Goal: Task Accomplishment & Management: Manage account settings

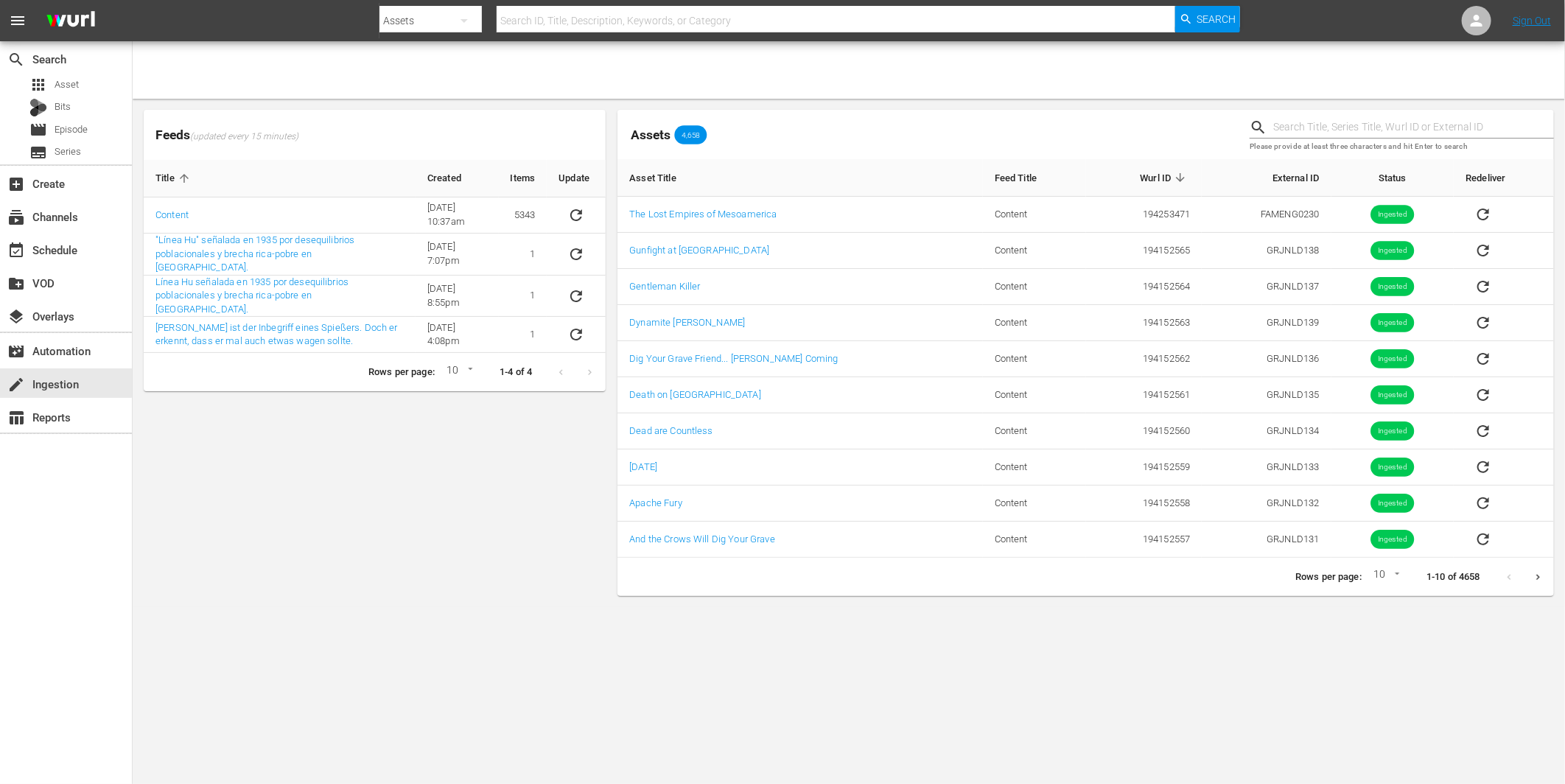
click at [281, 468] on div "Feeds (updated every 15 minutes) Title Created Items Update Content [DATE] 10:3…" at bounding box center [375, 353] width 474 height 498
drag, startPoint x: 295, startPoint y: 448, endPoint x: 275, endPoint y: 427, distance: 29.0
click at [296, 448] on div "Feeds (updated every 15 minutes) Title Created Items Update Content [DATE] 10:3…" at bounding box center [375, 353] width 474 height 498
click at [41, 245] on div "event_available Schedule" at bounding box center [41, 247] width 83 height 13
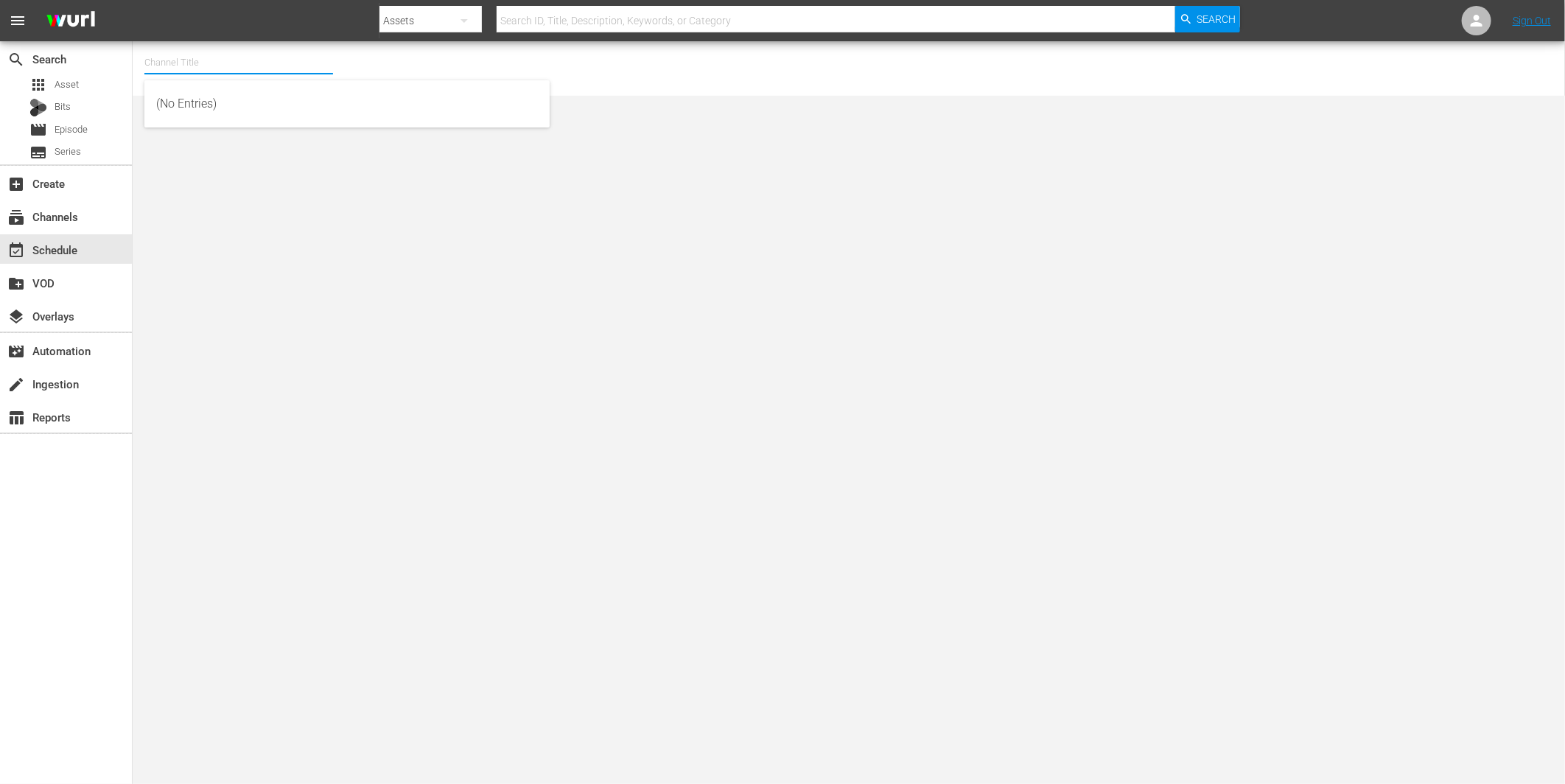
click at [221, 63] on input "text" at bounding box center [238, 63] width 188 height 35
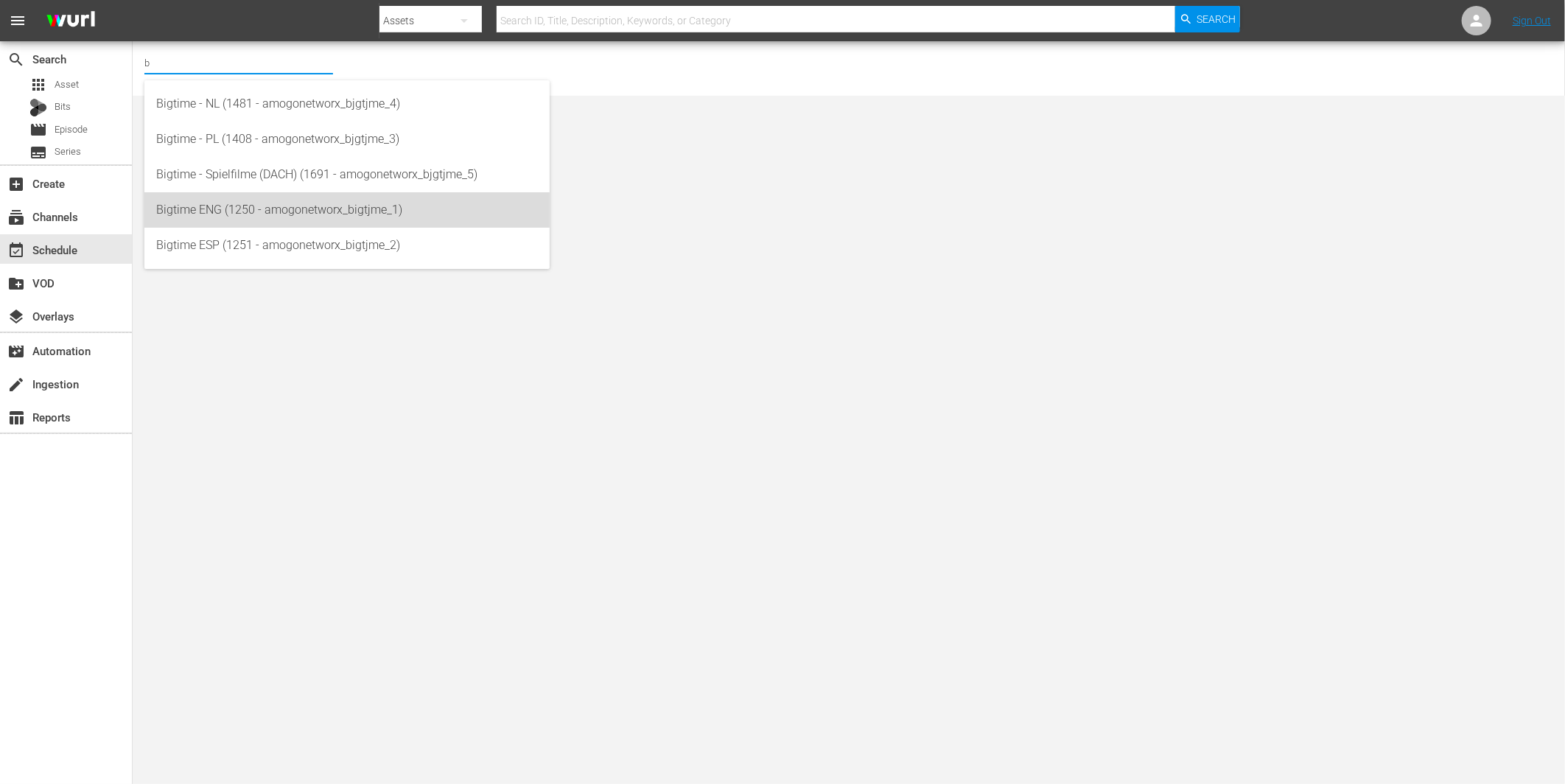
click at [256, 210] on div "Bigtime ENG (1250 - amogonetworx_bigtjme_1)" at bounding box center [346, 210] width 382 height 35
type input "Bigtime ENG (1250 - amogonetworx_bigtjme_1)"
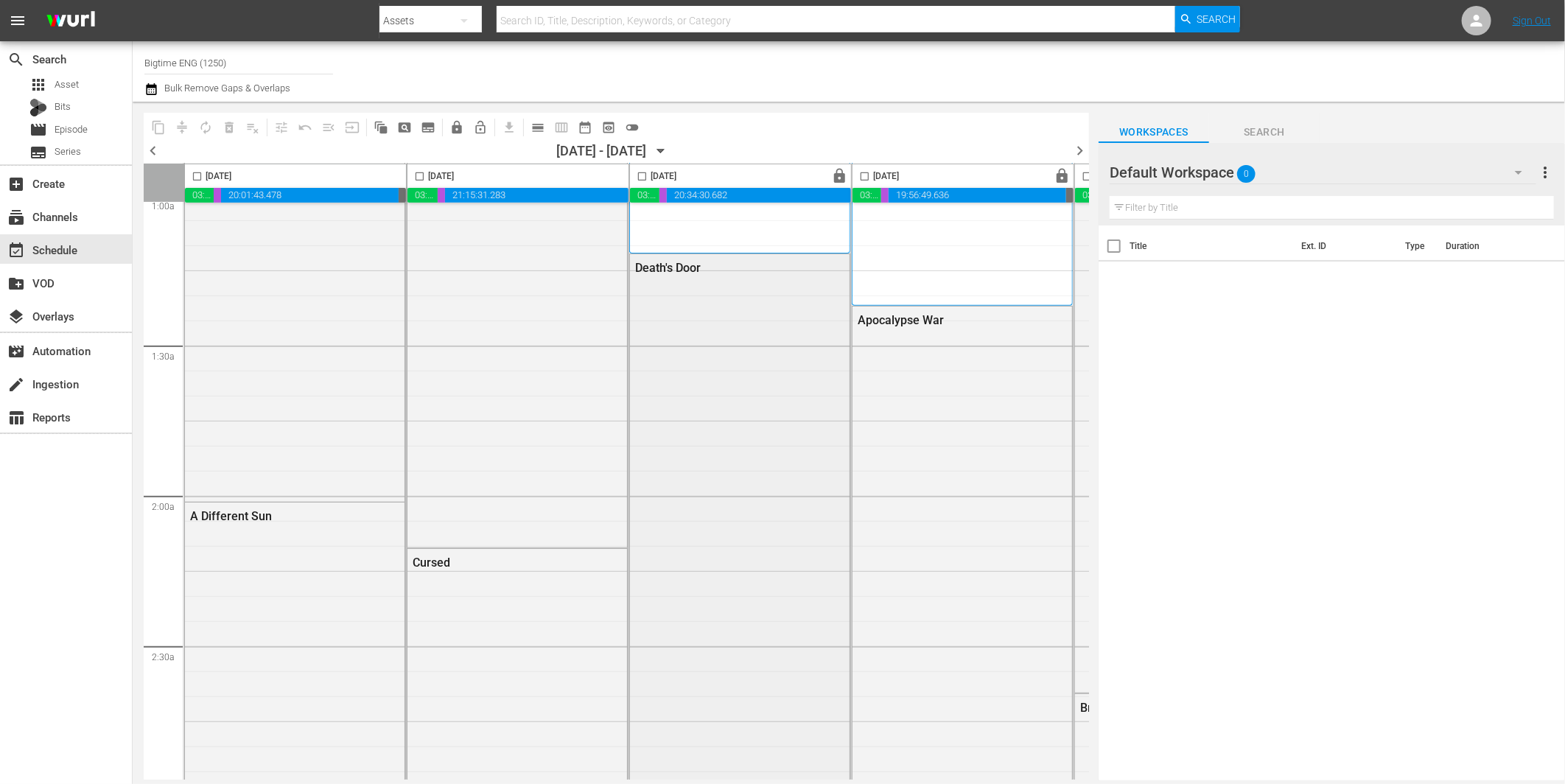
scroll to position [491, 0]
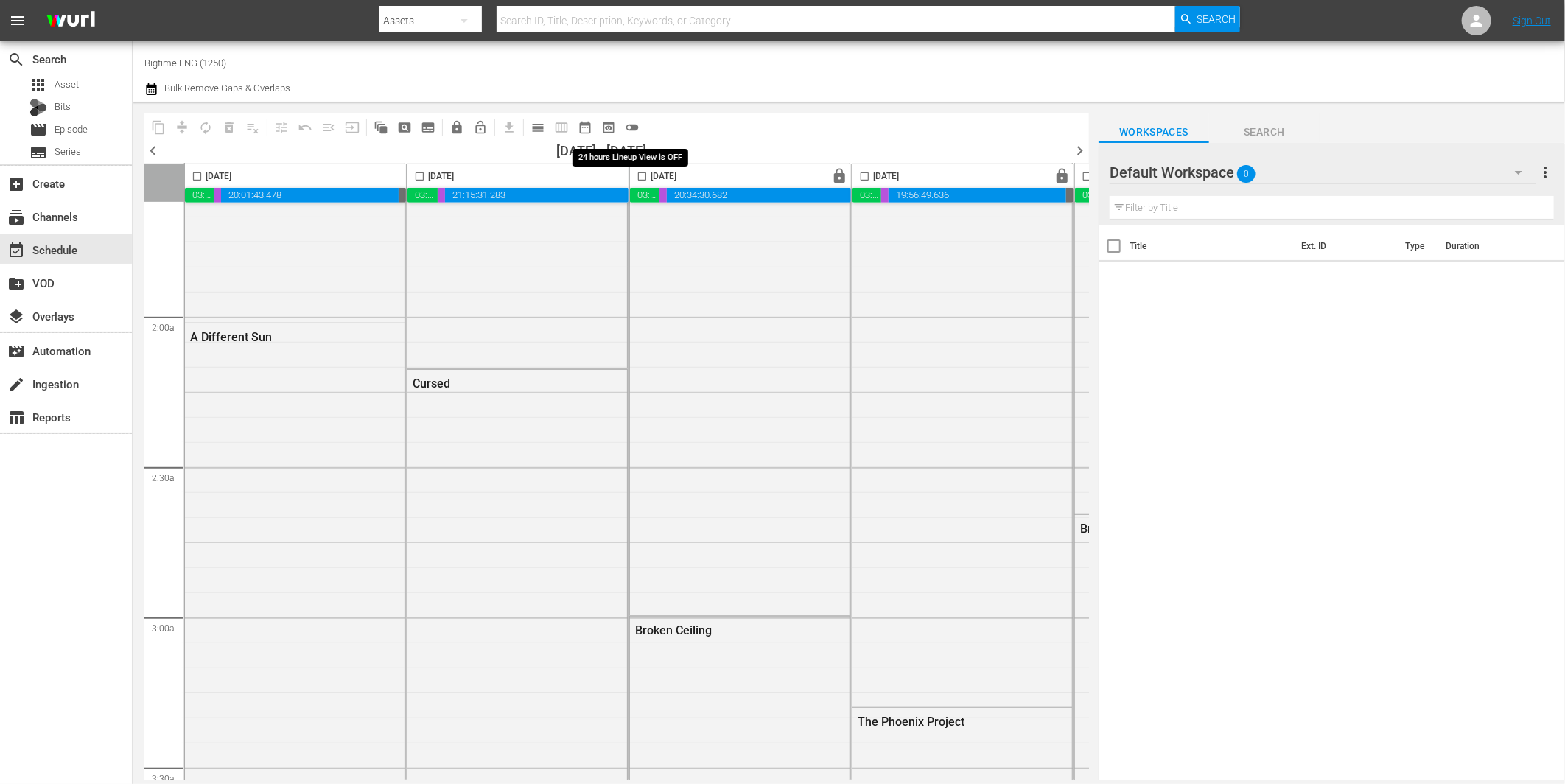
click at [634, 123] on span "toggle_off" at bounding box center [632, 127] width 15 height 15
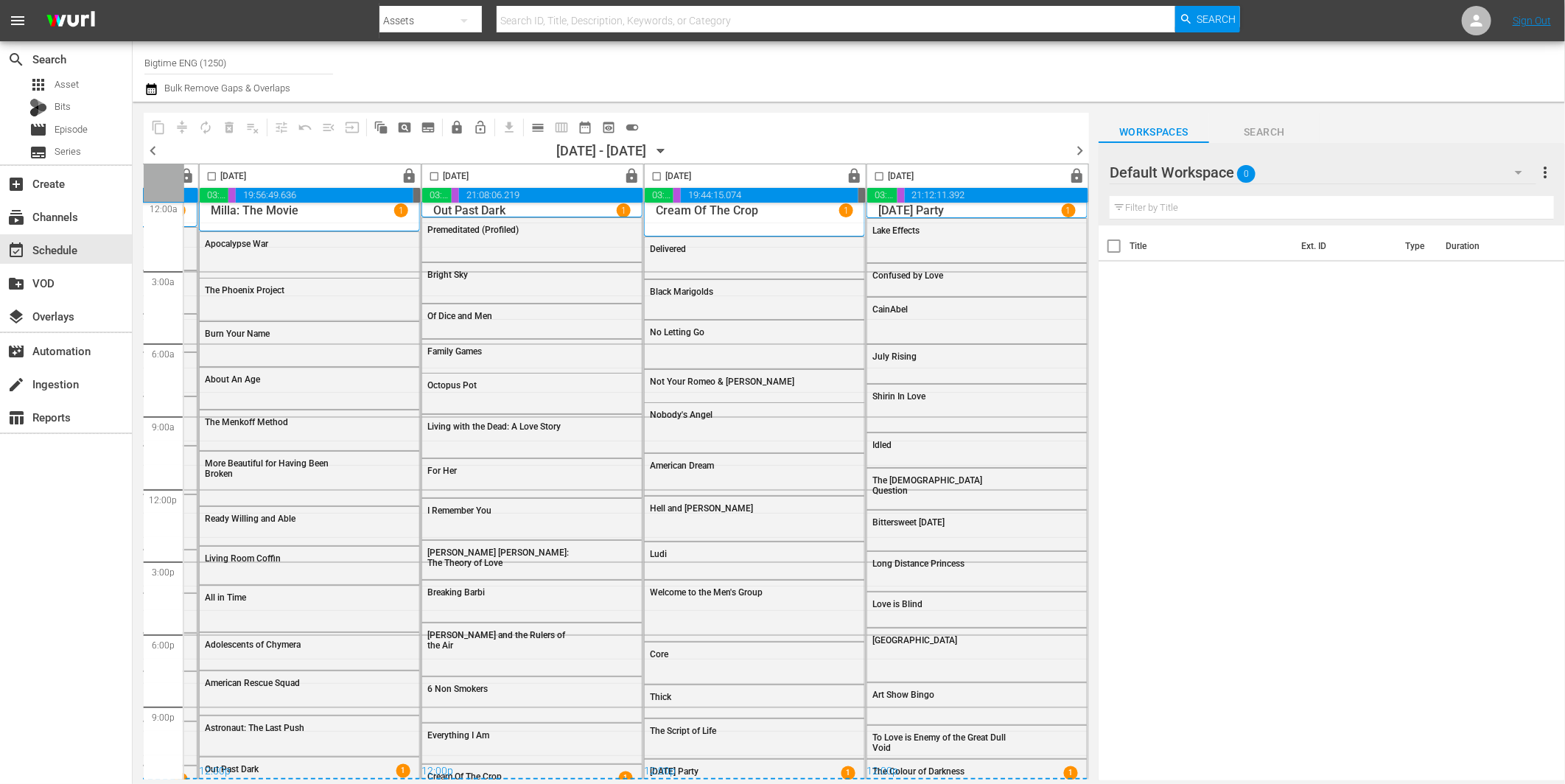
scroll to position [12, 0]
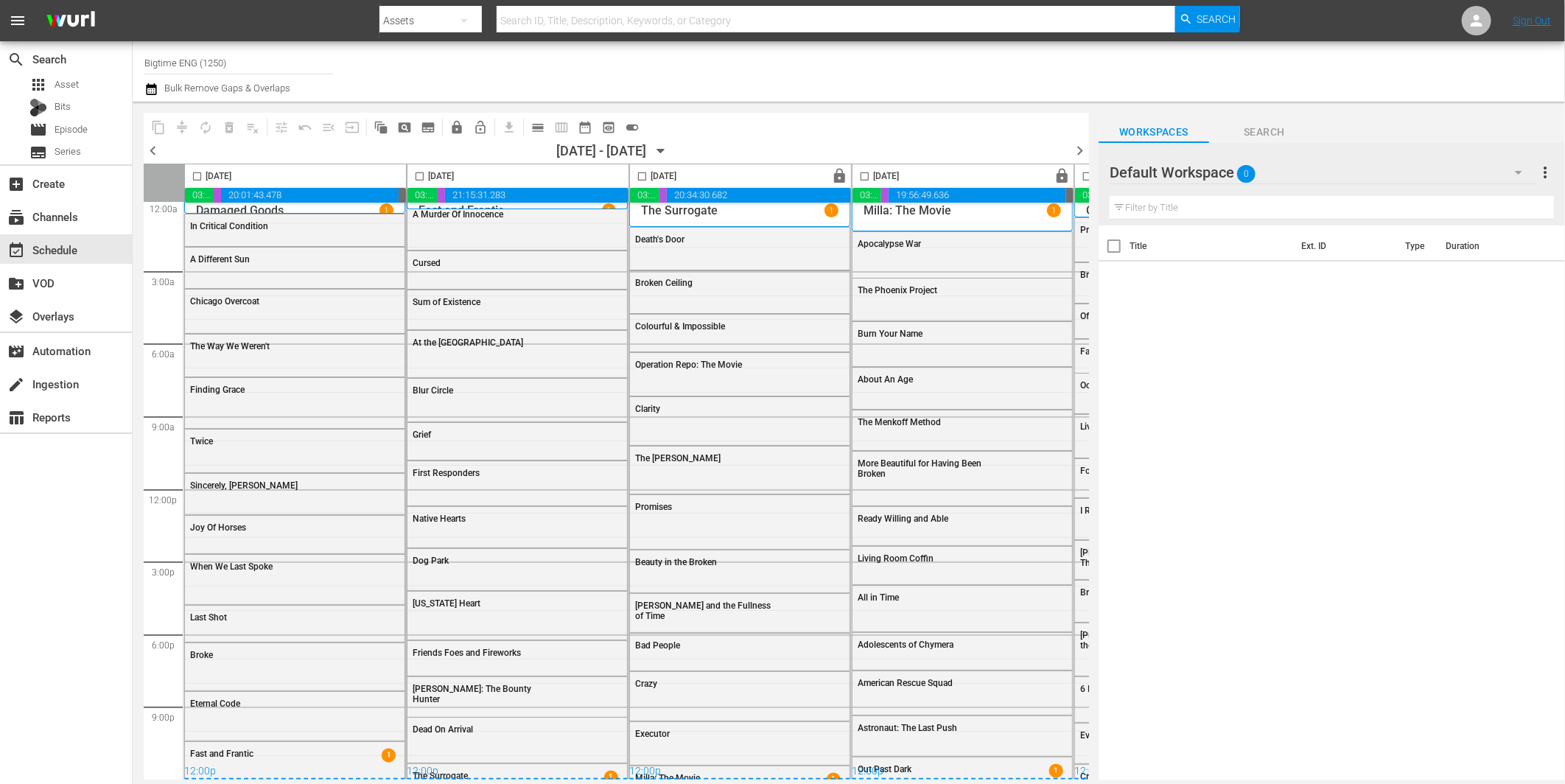
click at [669, 147] on icon "button" at bounding box center [661, 150] width 16 height 16
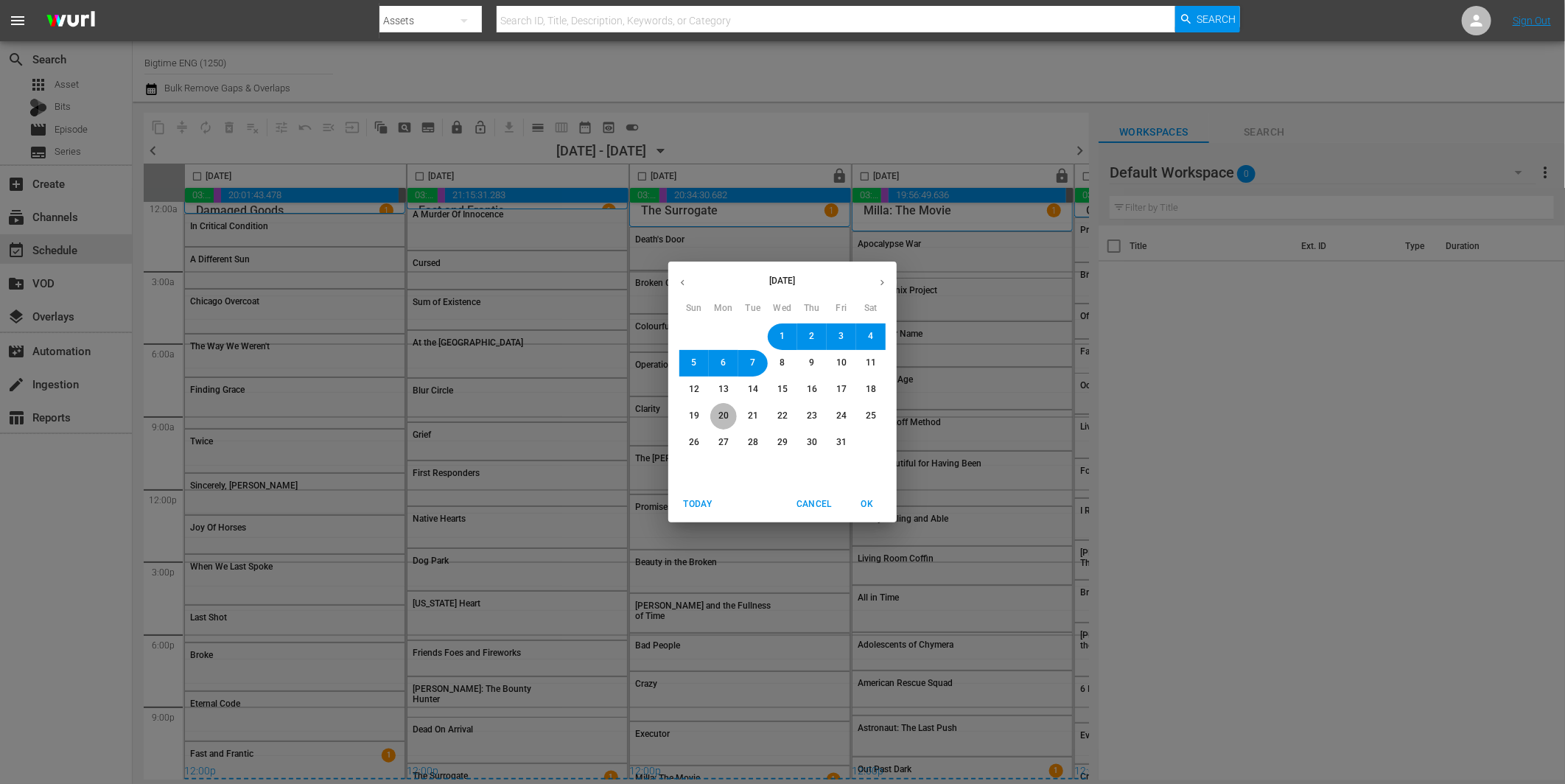
click at [725, 417] on span "20" at bounding box center [723, 416] width 10 height 12
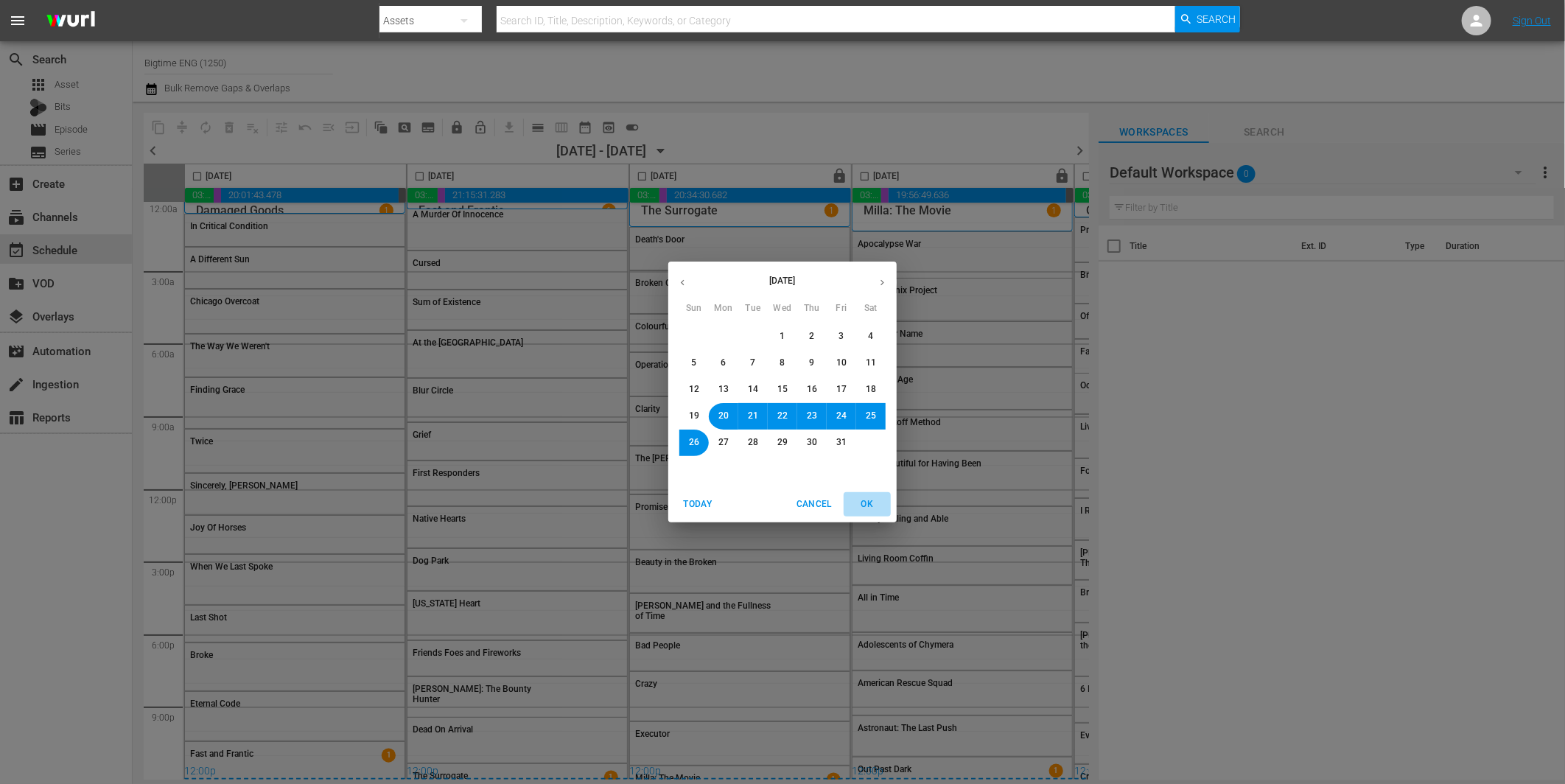
click at [870, 505] on span "OK" at bounding box center [867, 505] width 35 height 15
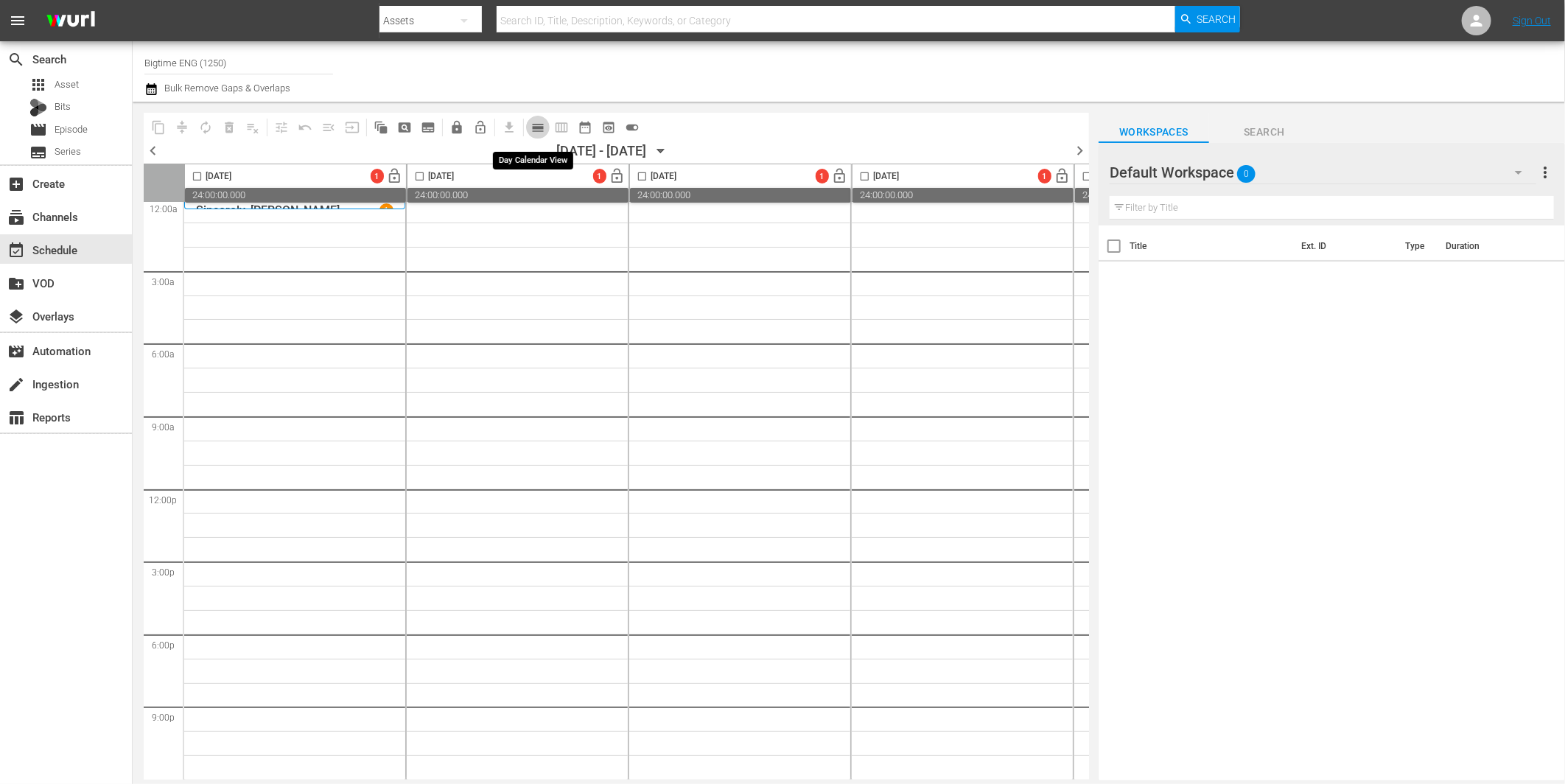
click at [536, 127] on span "calendar_view_day_outlined" at bounding box center [537, 127] width 15 height 15
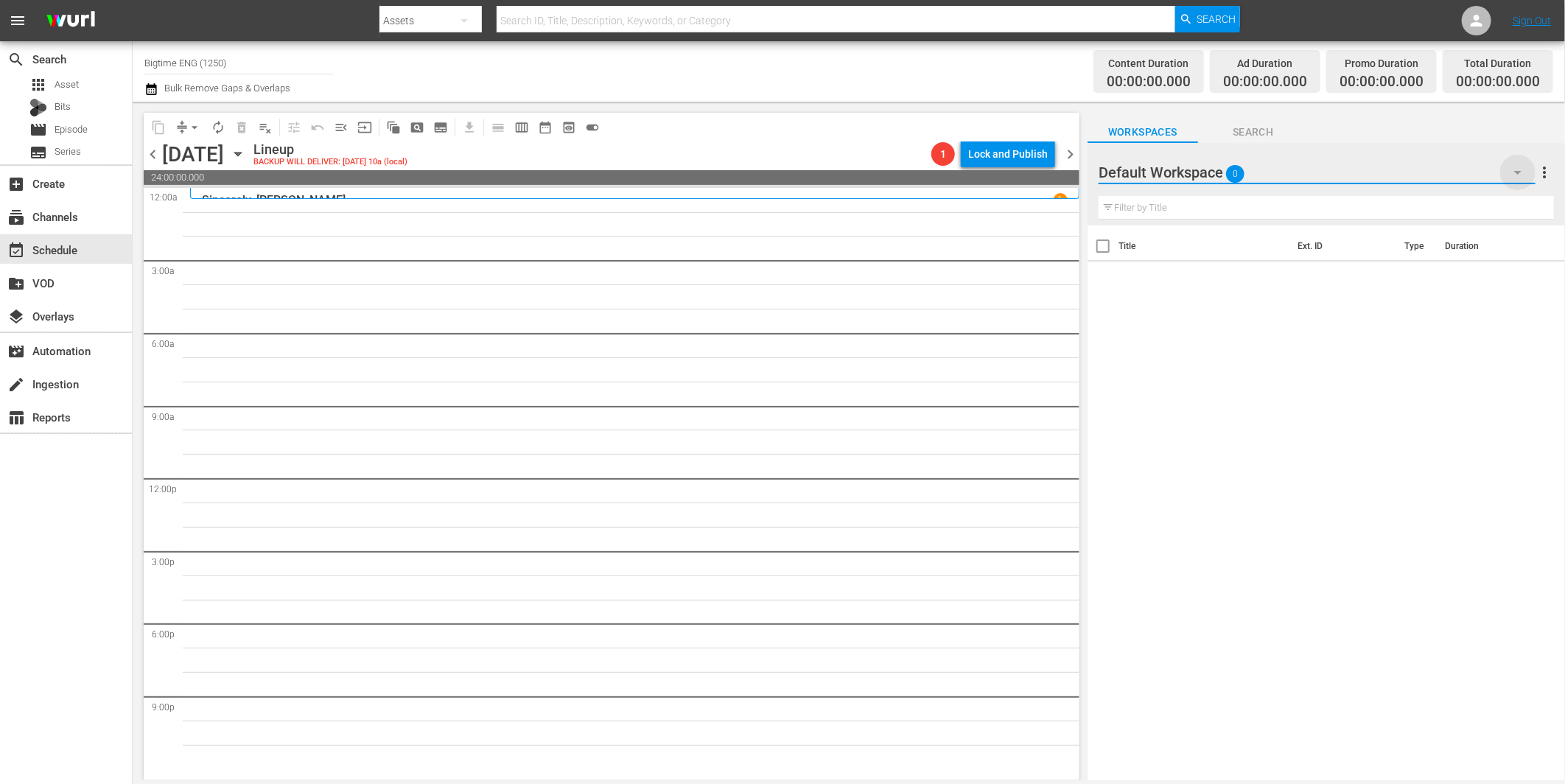
click at [1516, 170] on icon "button" at bounding box center [1518, 172] width 18 height 18
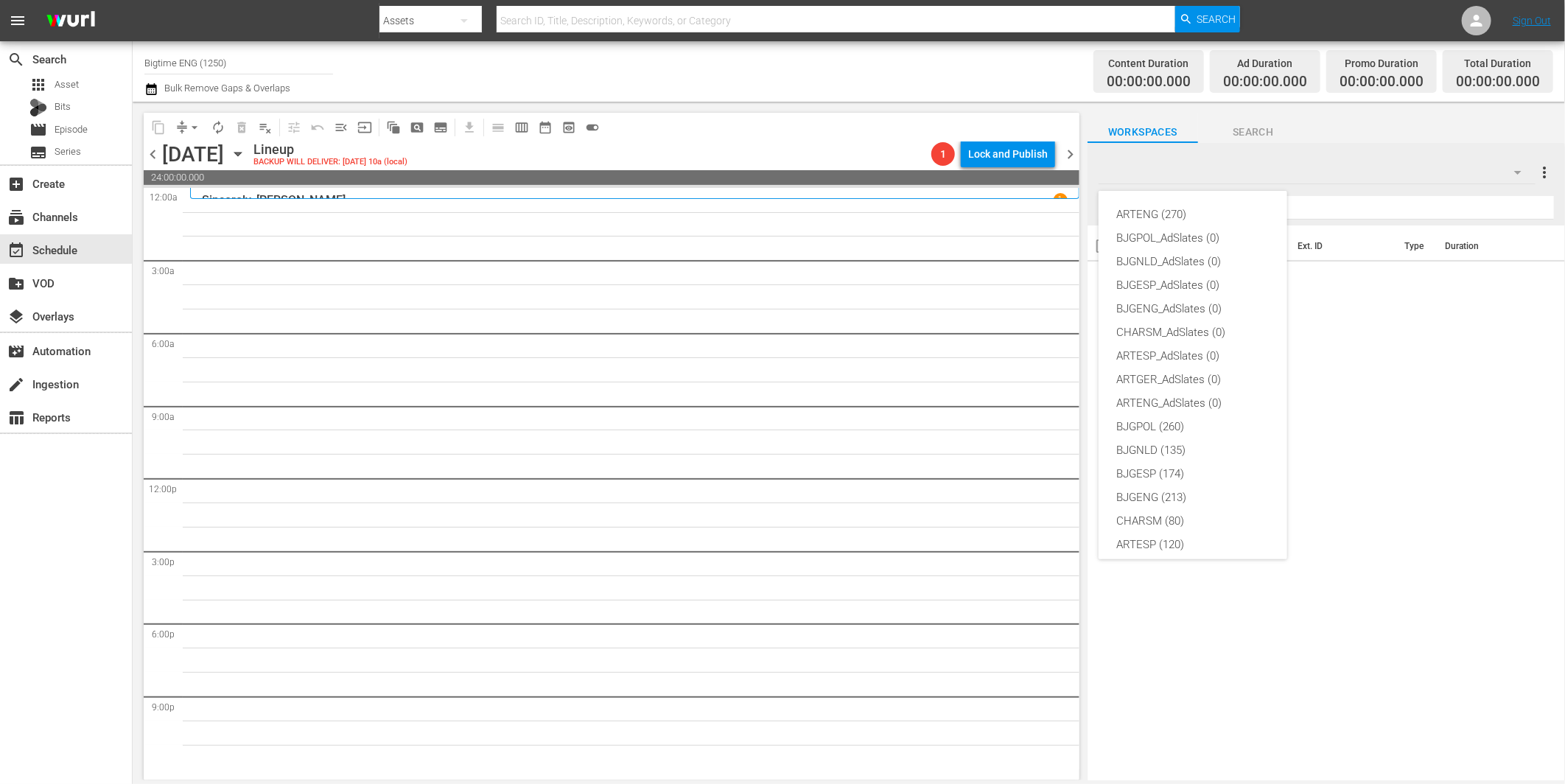
scroll to position [56, 0]
click at [1177, 435] on div "BJGENG (213)" at bounding box center [1193, 442] width 154 height 24
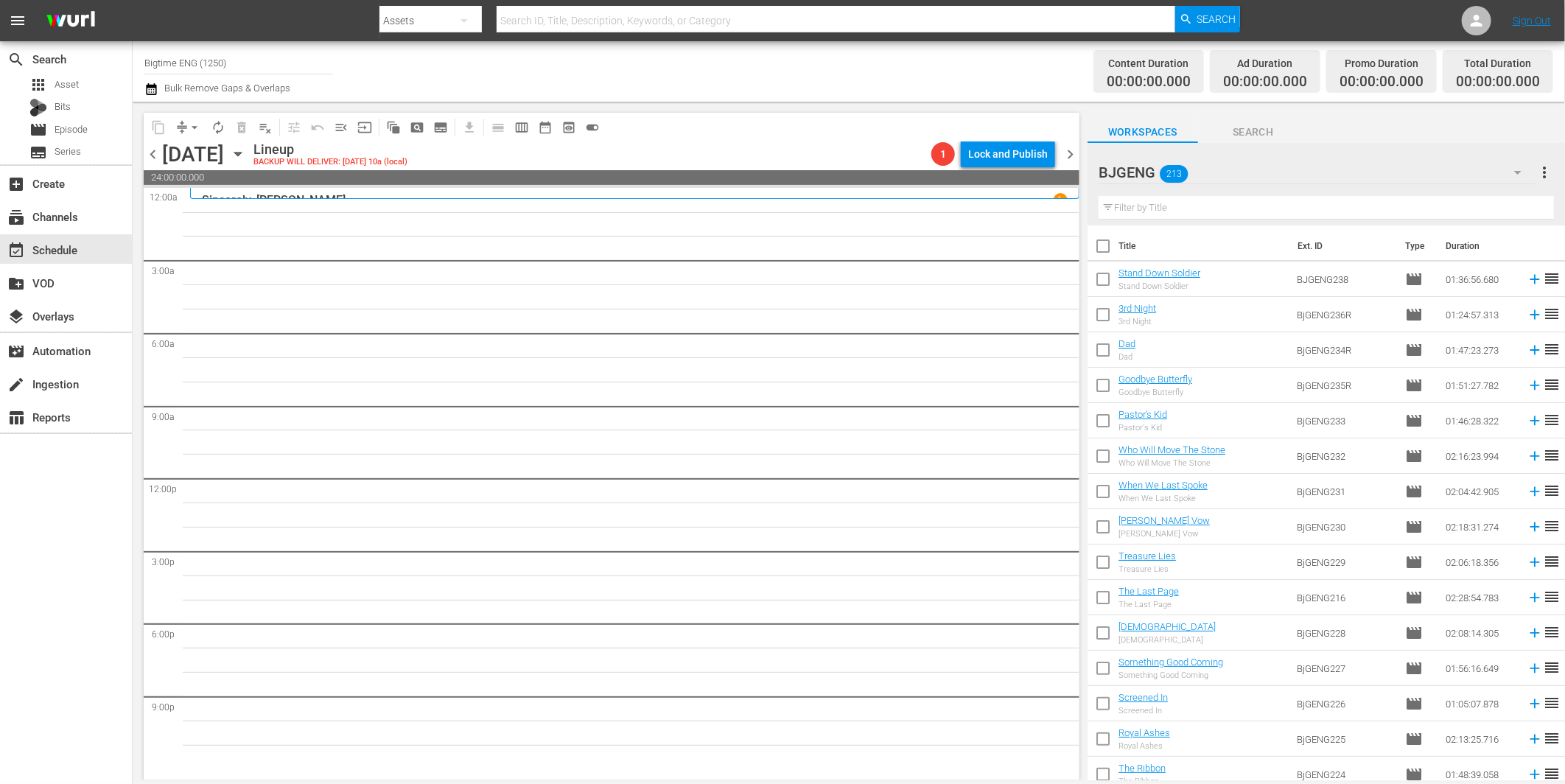
click at [1545, 174] on span "more_vert" at bounding box center [1545, 172] width 18 height 18
click at [1418, 126] on div "Workspaces Search" at bounding box center [1326, 128] width 478 height 29
click at [1161, 211] on input "text" at bounding box center [1327, 208] width 455 height 24
paste input "3rd Night"
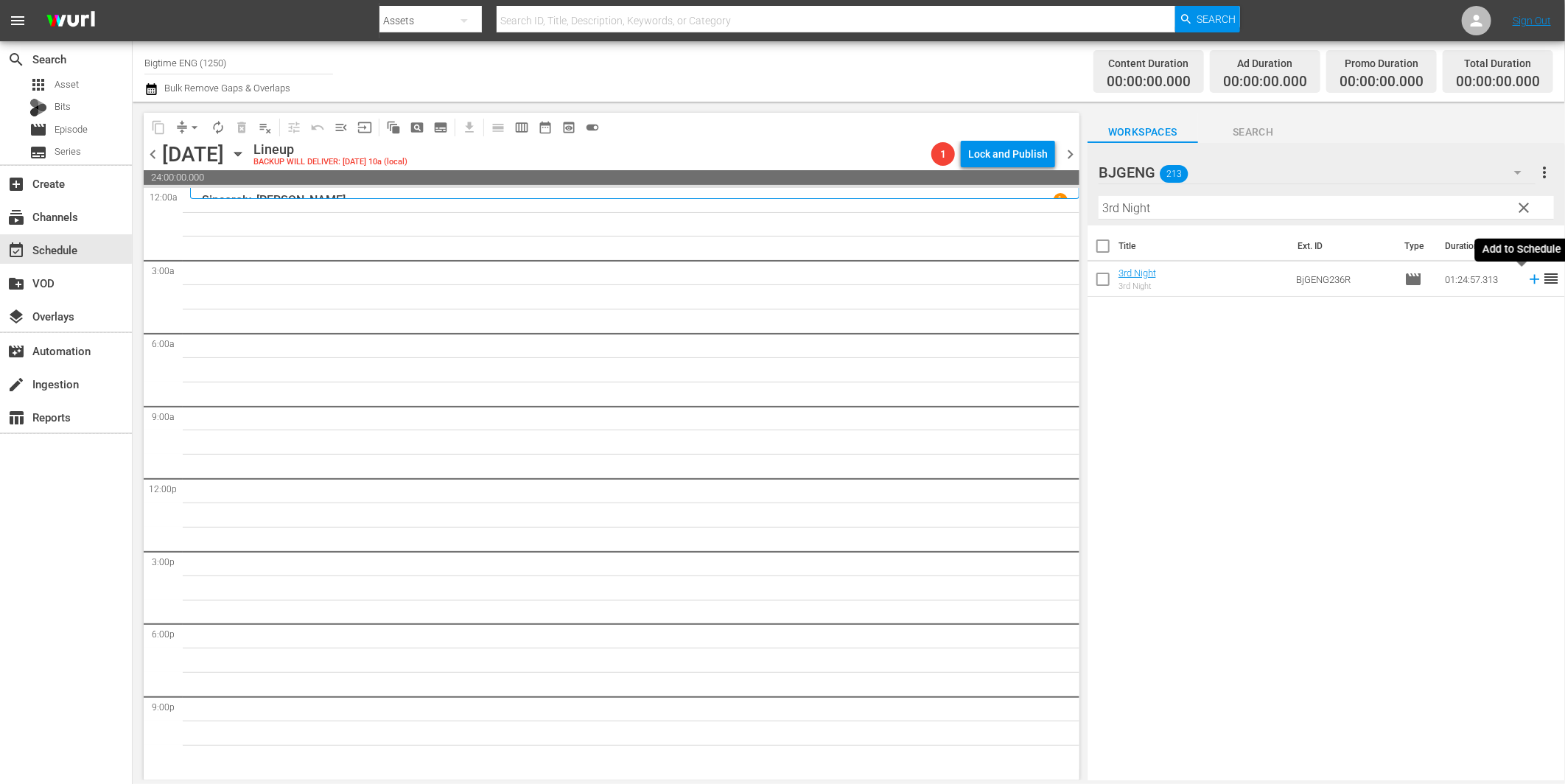
click at [1526, 281] on icon at bounding box center [1534, 279] width 16 height 16
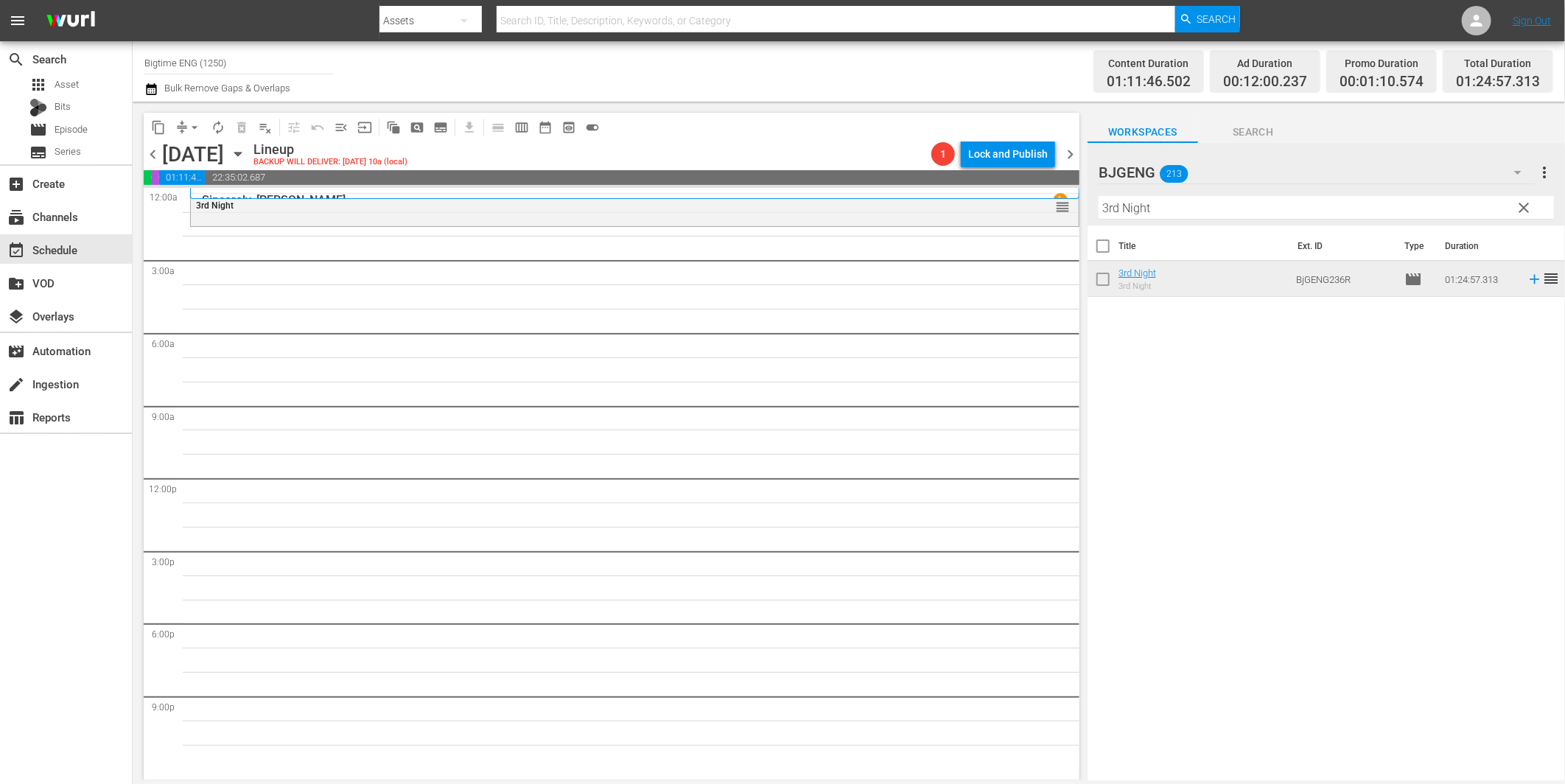
click at [1134, 206] on input "3rd Night" at bounding box center [1327, 208] width 455 height 24
paste input "E"
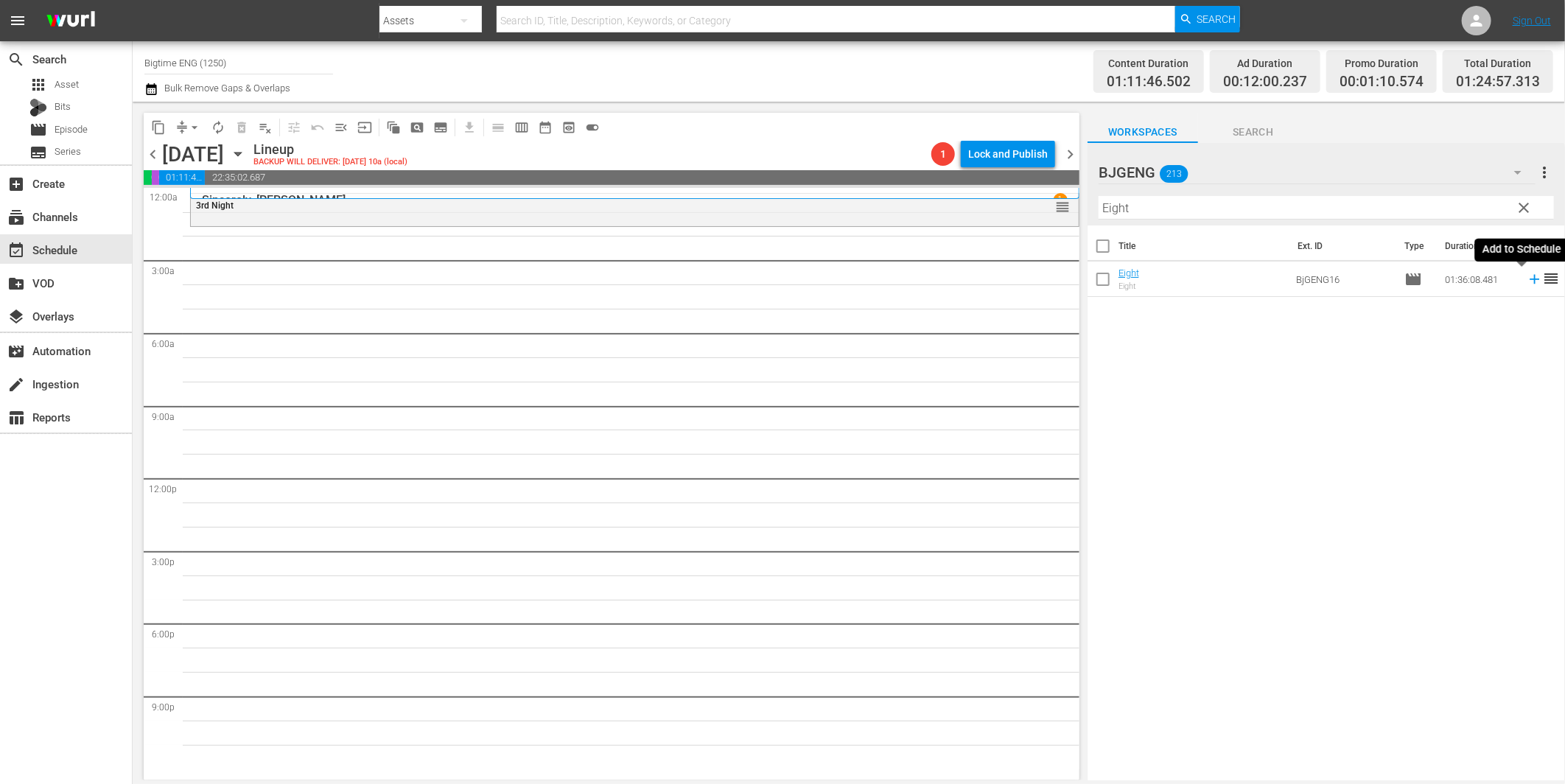
click at [1526, 277] on icon at bounding box center [1534, 279] width 16 height 16
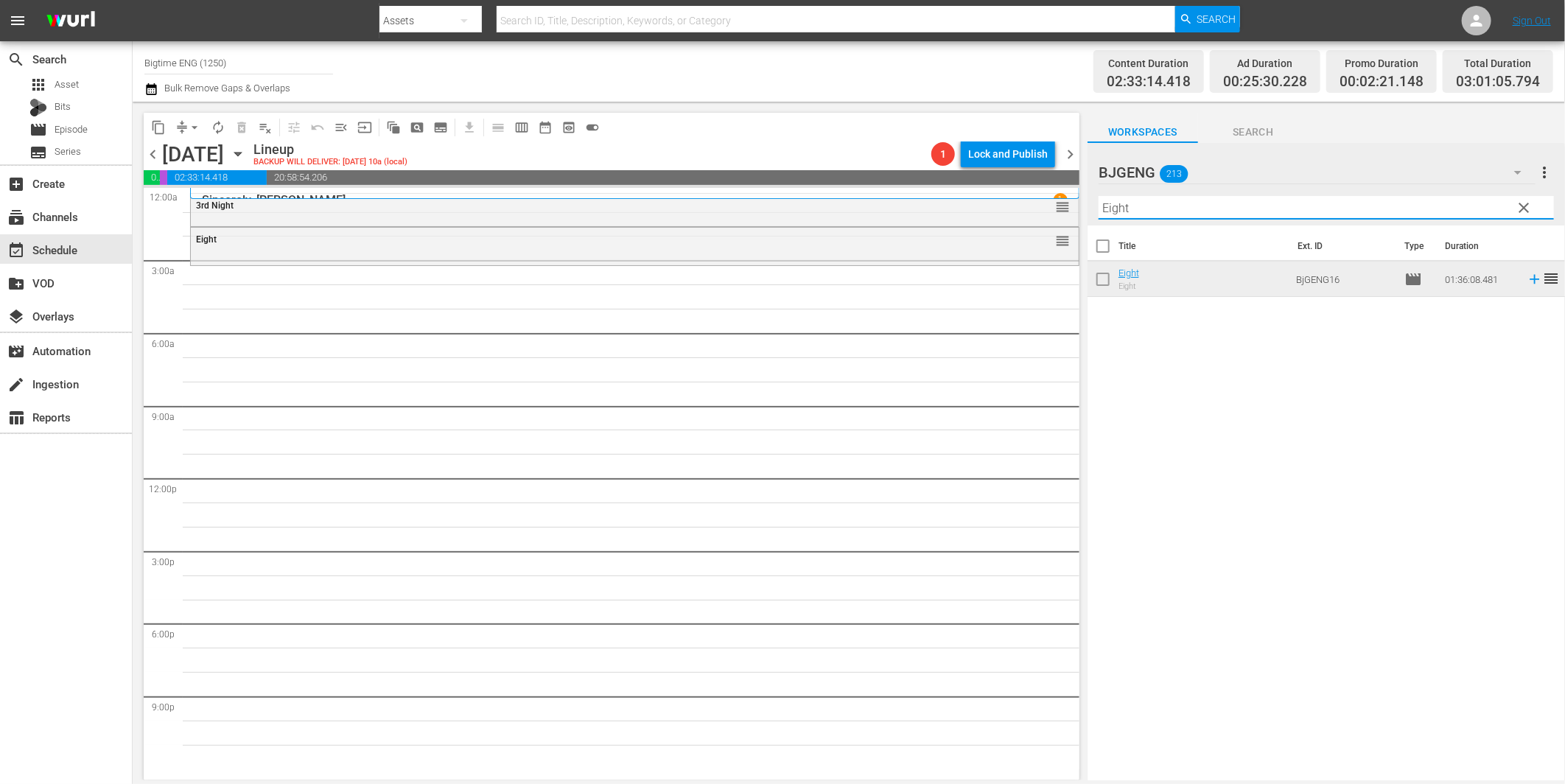
click at [1135, 203] on input "Eight" at bounding box center [1327, 208] width 455 height 24
paste input "First Responders"
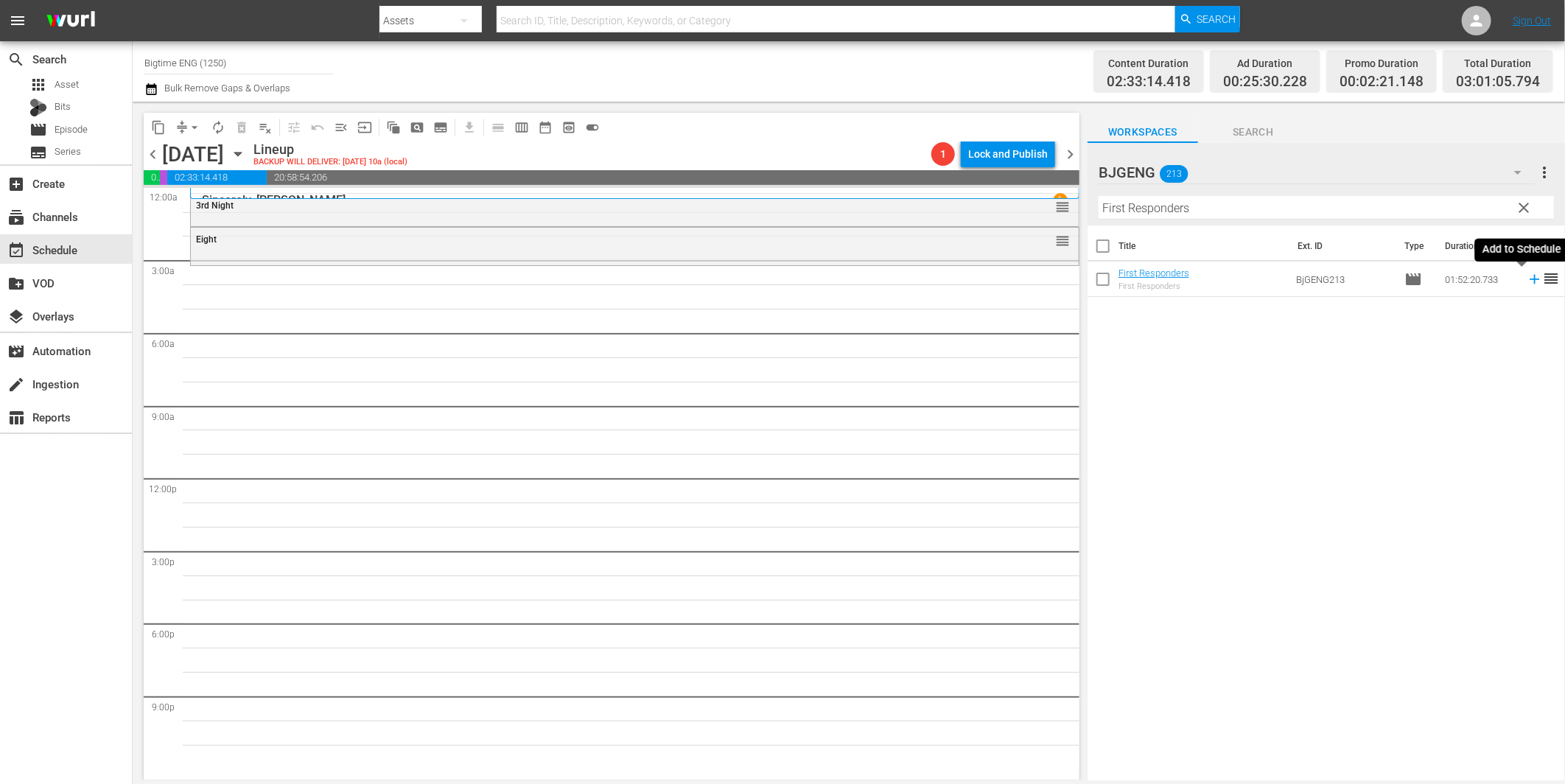
click at [1527, 277] on icon at bounding box center [1534, 279] width 16 height 16
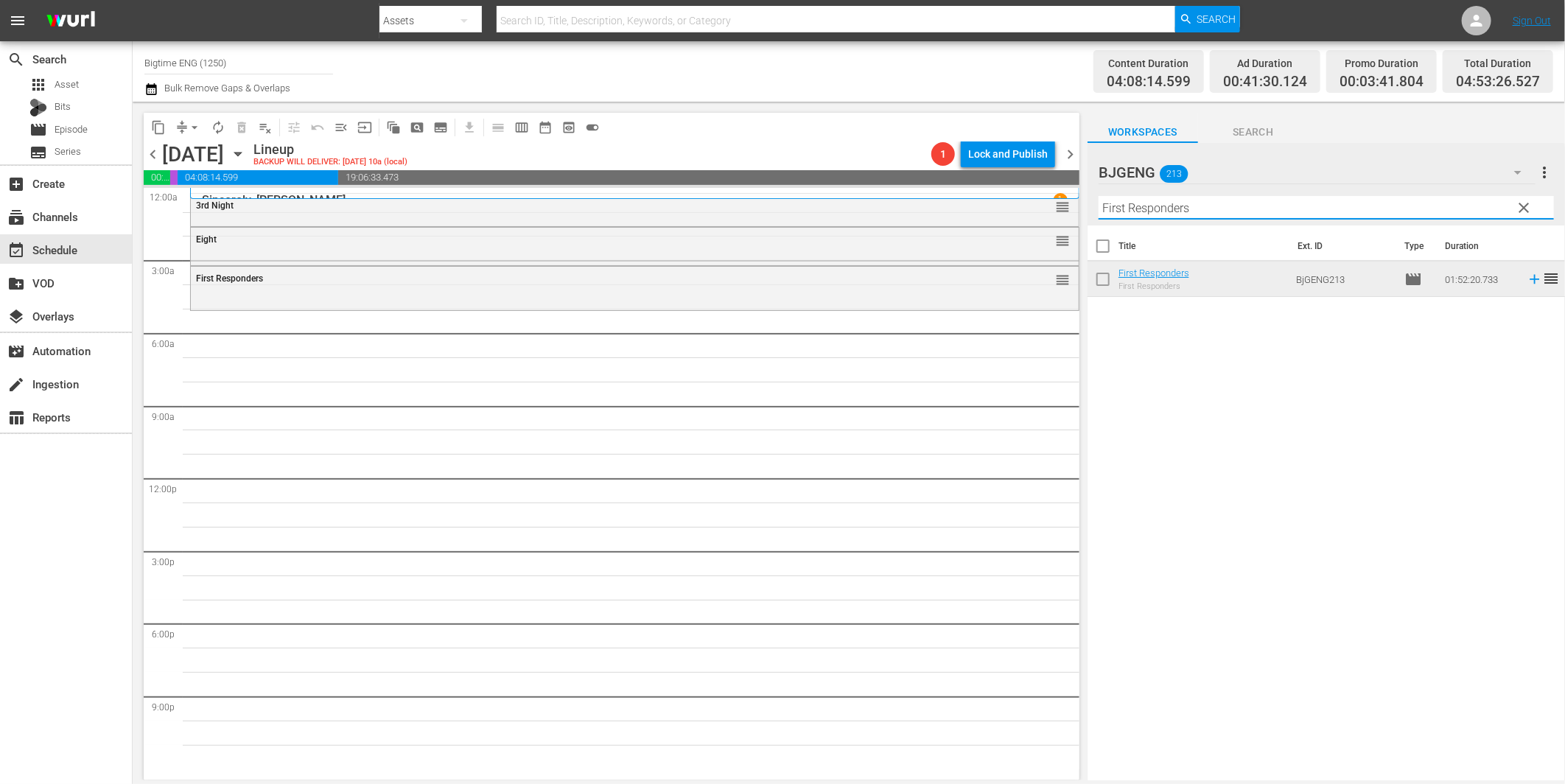
click at [1148, 212] on input "First Responders" at bounding box center [1327, 208] width 455 height 24
paste input "[DEMOGRAPHIC_DATA] & Salsa"
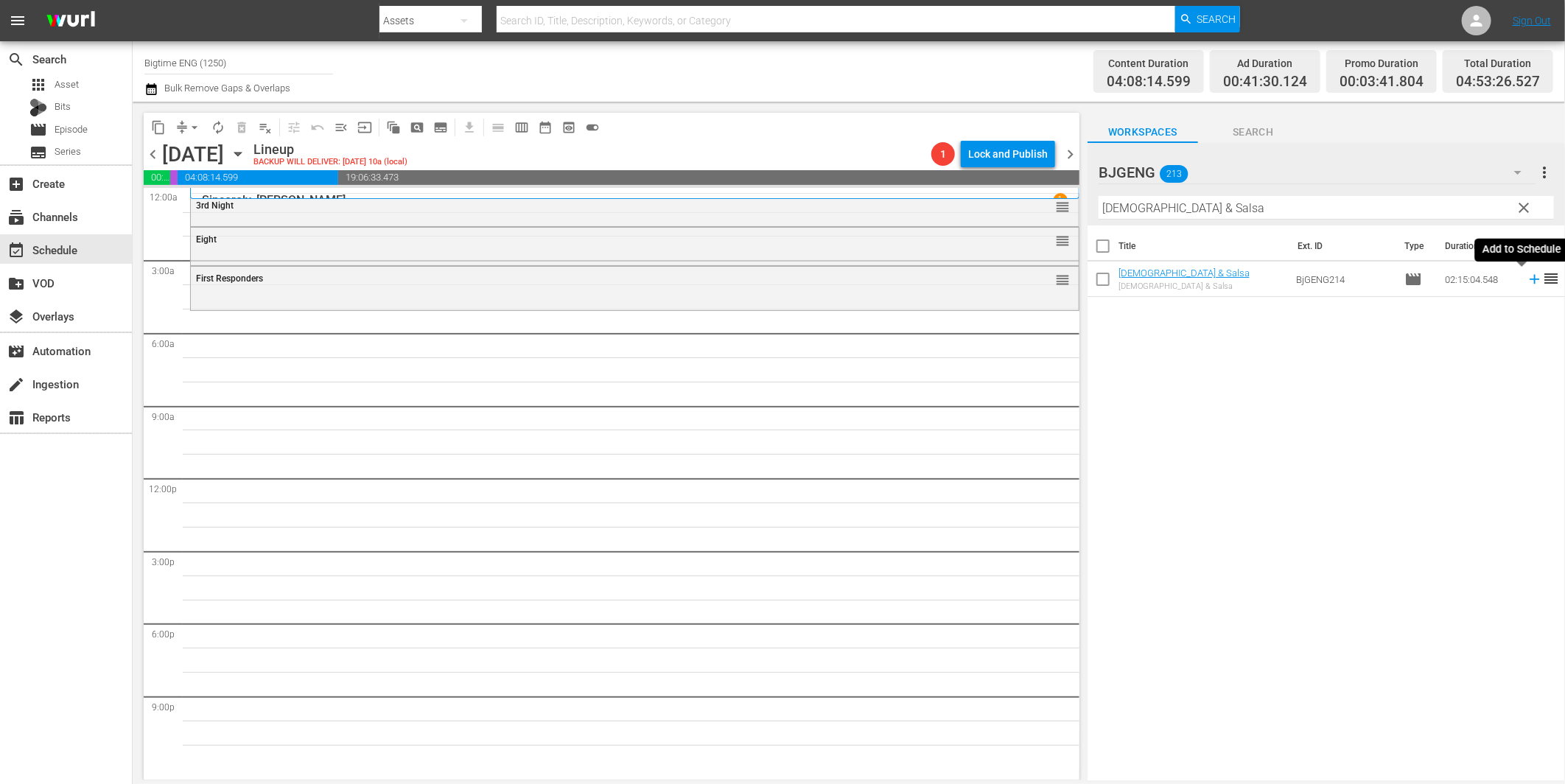
click at [1530, 279] on icon at bounding box center [1534, 279] width 9 height 9
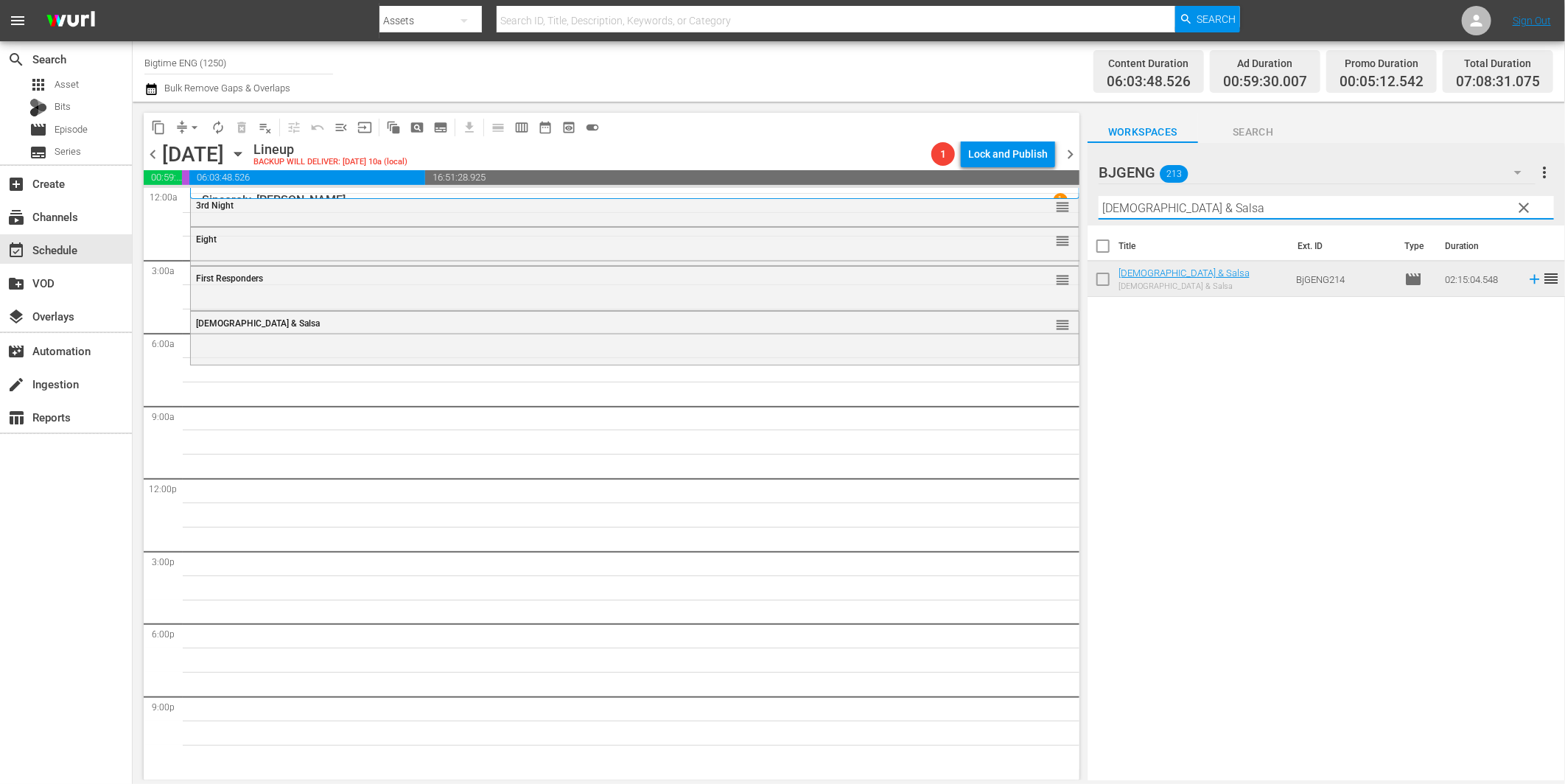
click at [1131, 209] on input "[DEMOGRAPHIC_DATA] & Salsa" at bounding box center [1327, 208] width 455 height 24
paste input "Sincerely, Brend"
click at [1526, 276] on icon at bounding box center [1534, 279] width 16 height 16
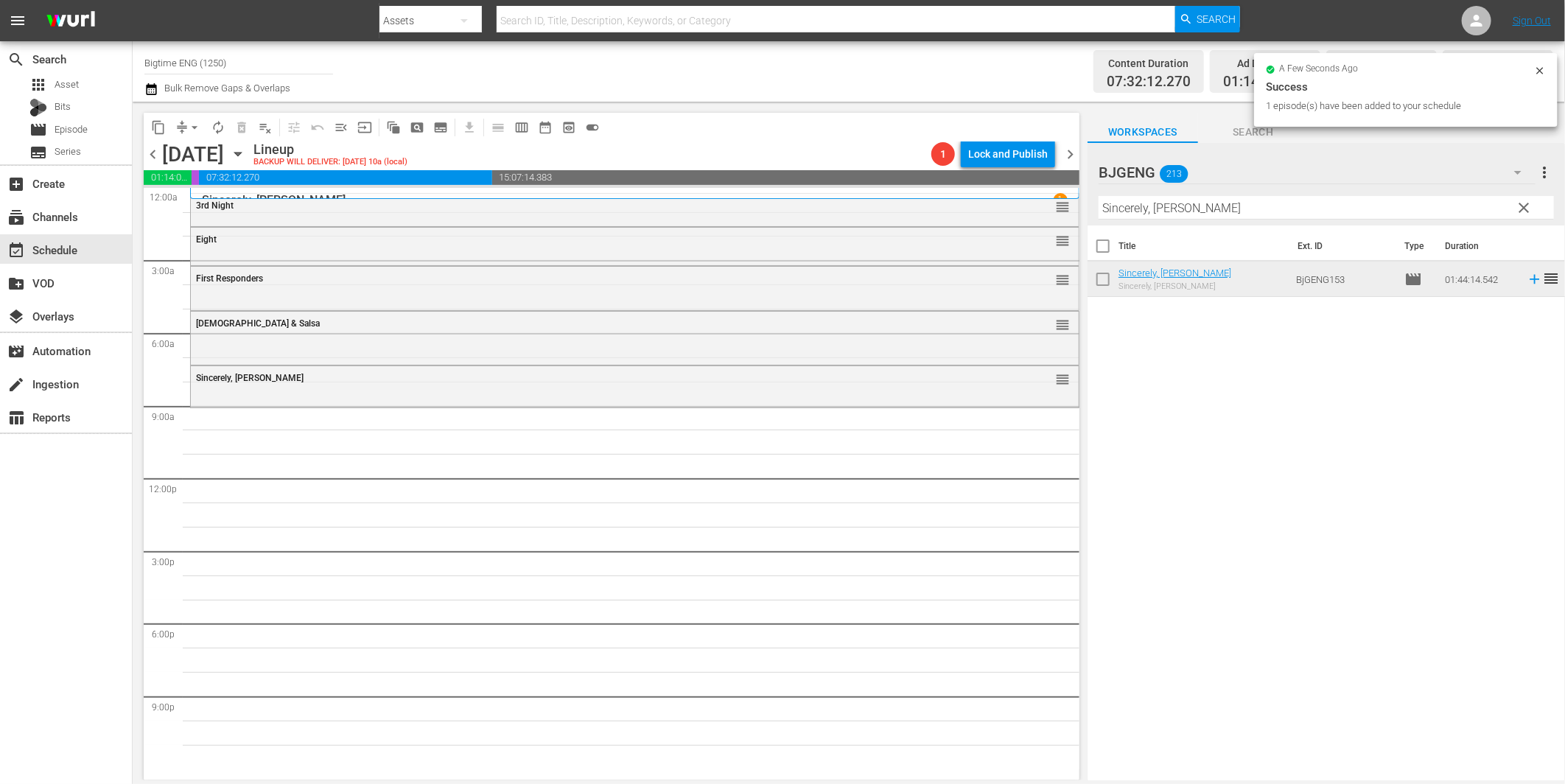
click at [1205, 201] on input "Sincerely, [PERSON_NAME]" at bounding box center [1327, 208] width 455 height 24
paste input "Elle: A Modern Cinderella Tale"
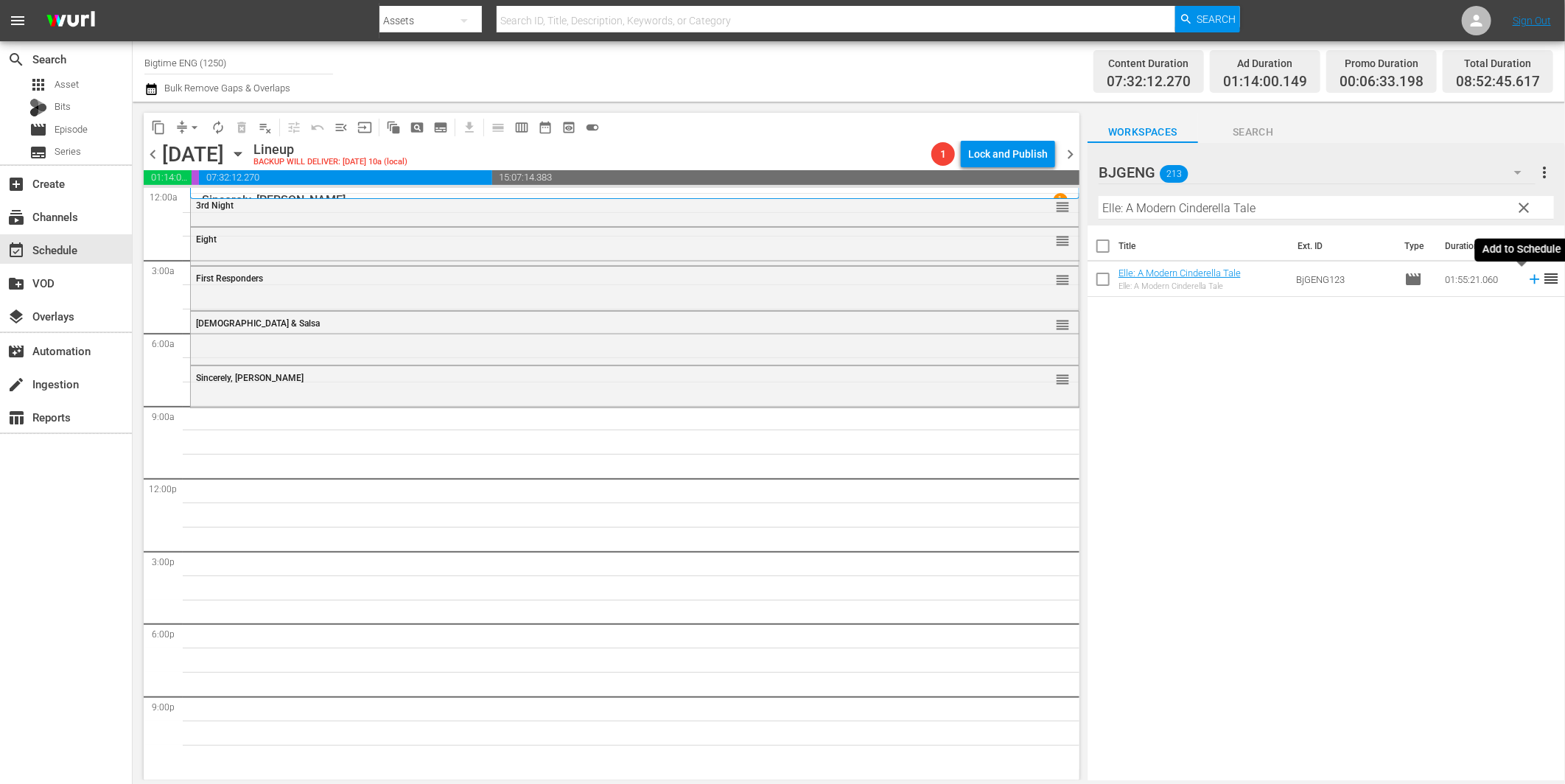
click at [1526, 278] on icon at bounding box center [1534, 279] width 16 height 16
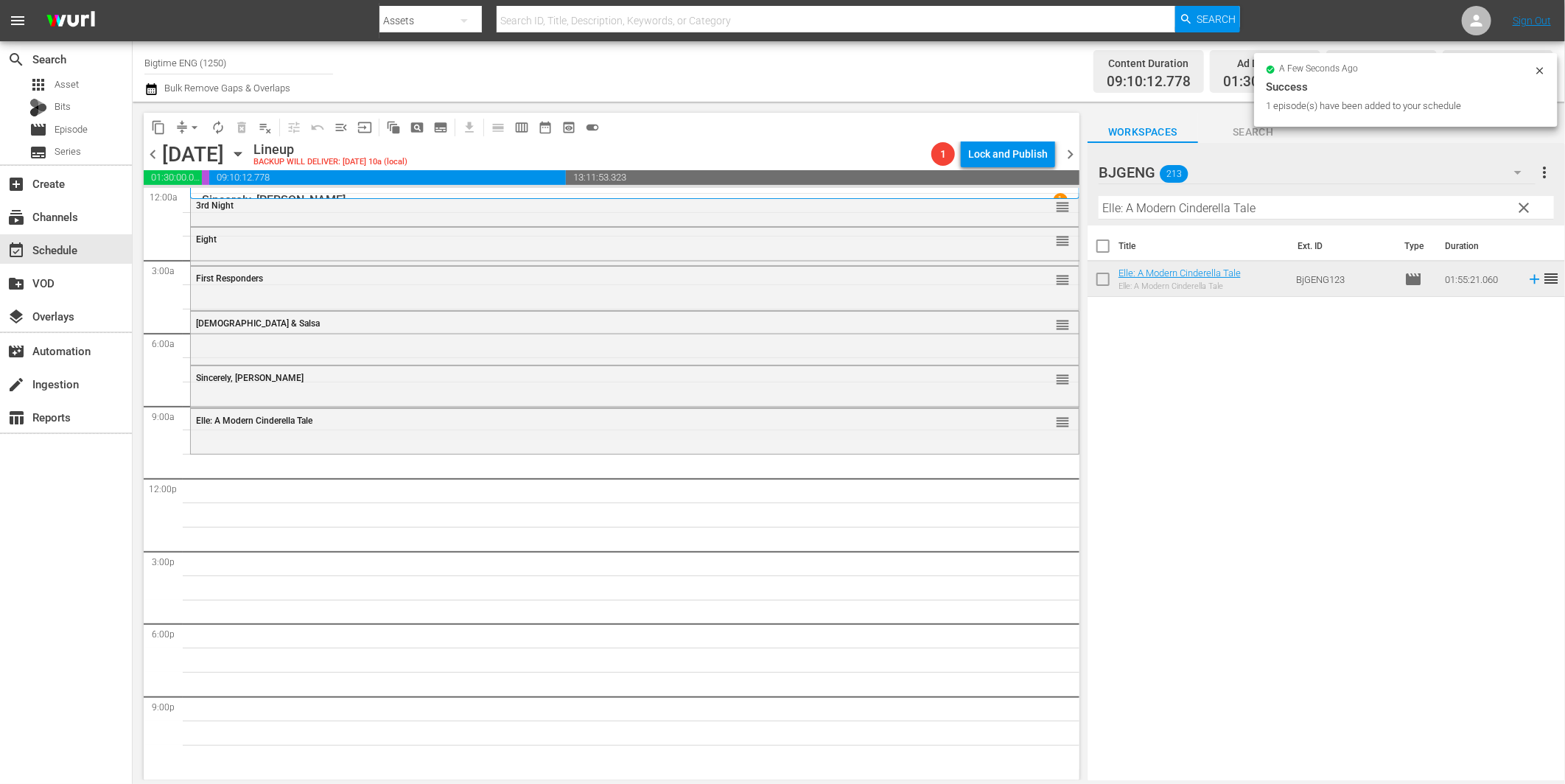
click at [1146, 209] on input "Elle: A Modern Cinderella Tale" at bounding box center [1327, 208] width 455 height 24
paste input "The Fat Boy Chronicles"
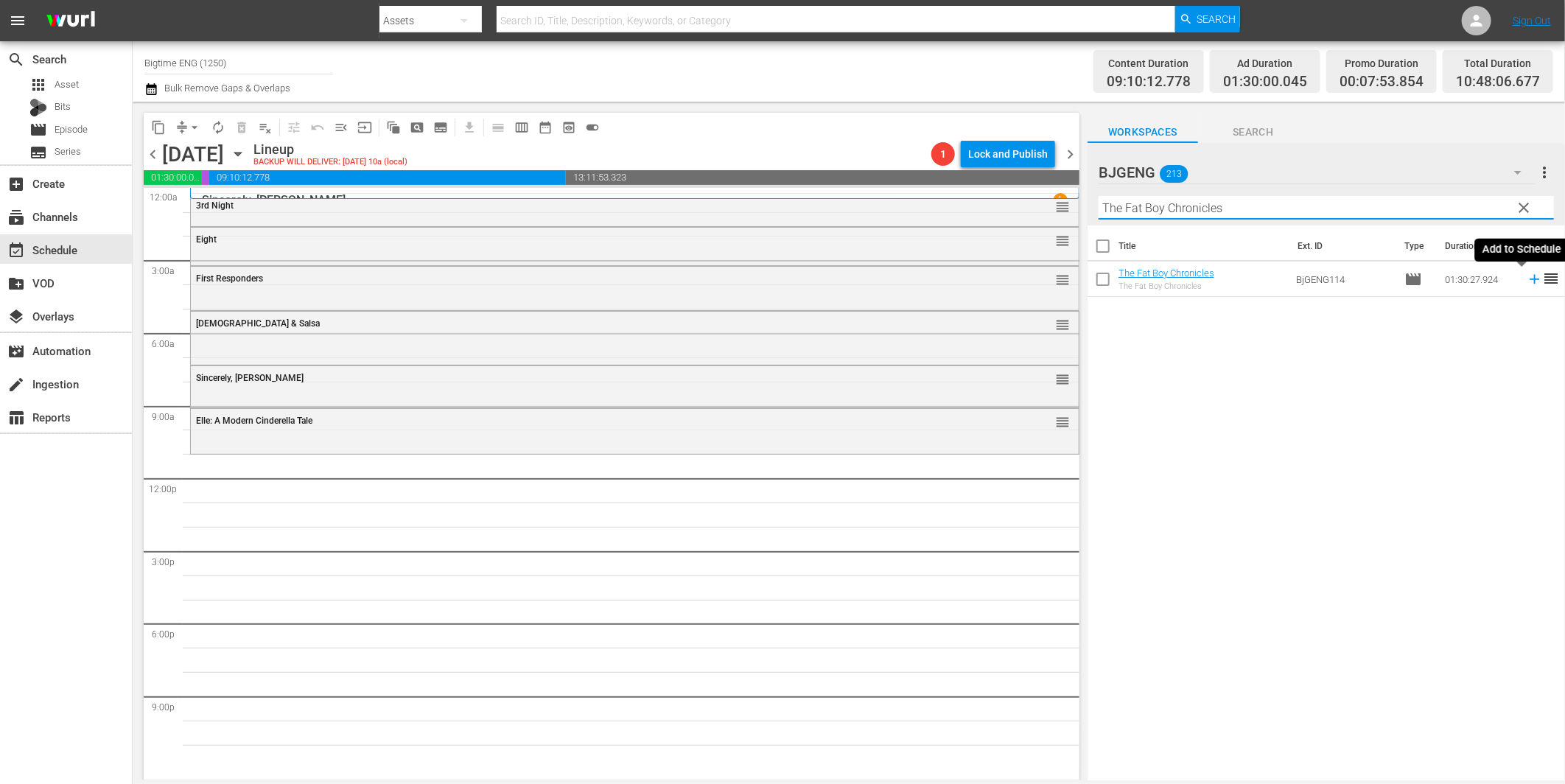
click at [1530, 280] on icon at bounding box center [1534, 279] width 9 height 9
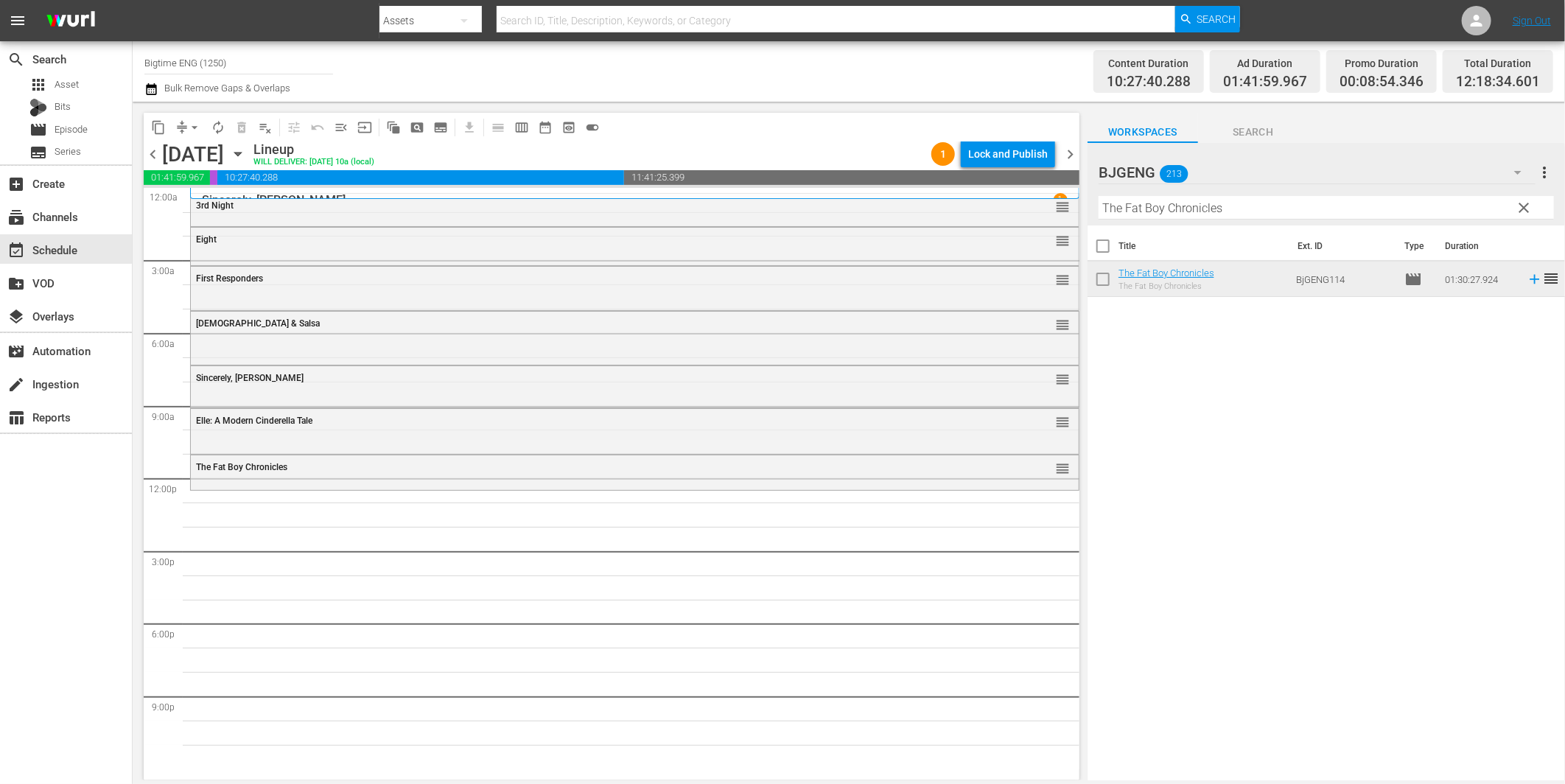
click at [1170, 212] on input "The Fat Boy Chronicles" at bounding box center [1327, 208] width 455 height 24
paste input "Adolescents of Chymera"
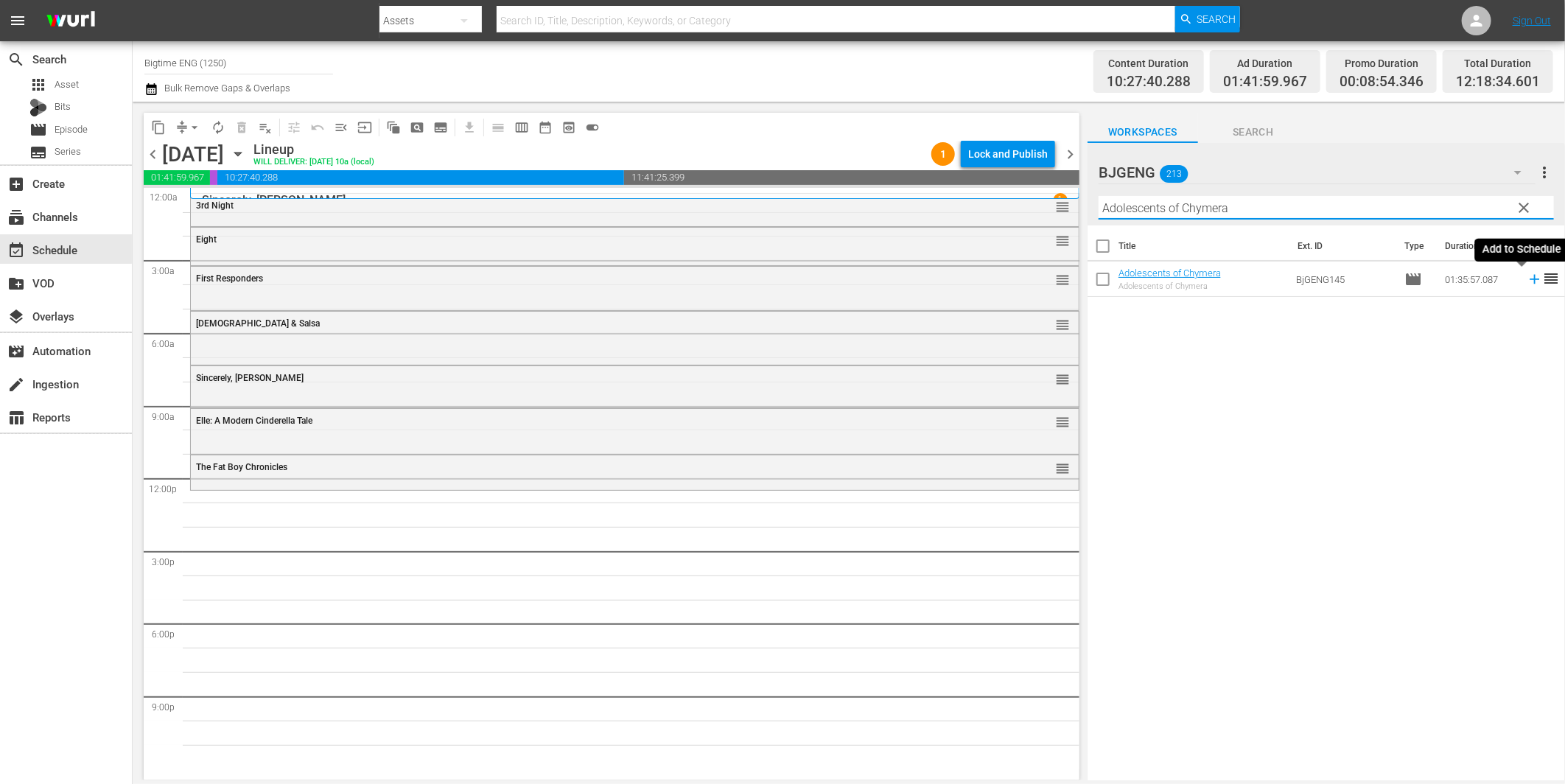
click at [1530, 279] on icon at bounding box center [1534, 279] width 9 height 9
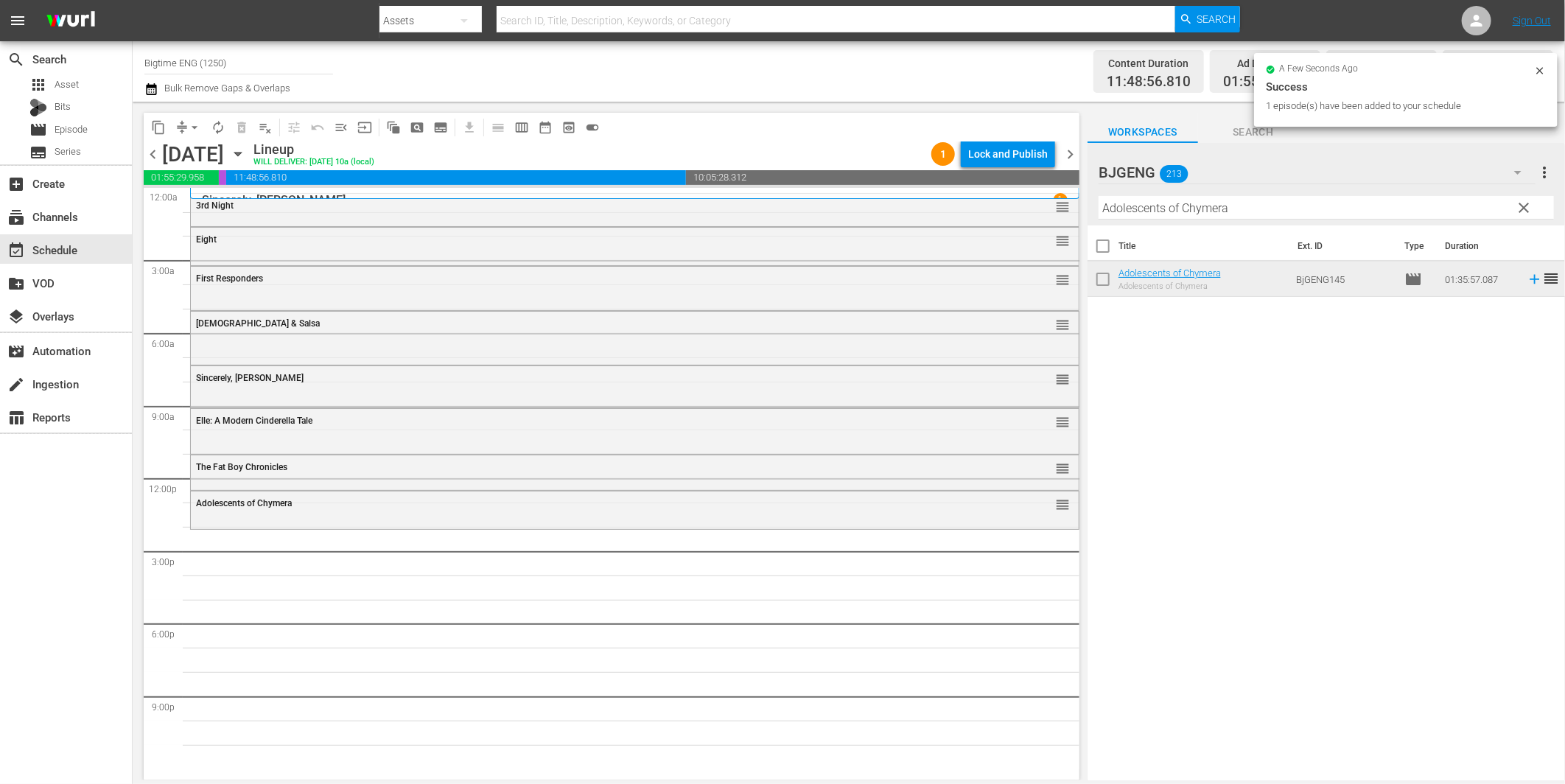
click at [1181, 206] on input "Adolescents of Chymera" at bounding box center [1327, 208] width 455 height 24
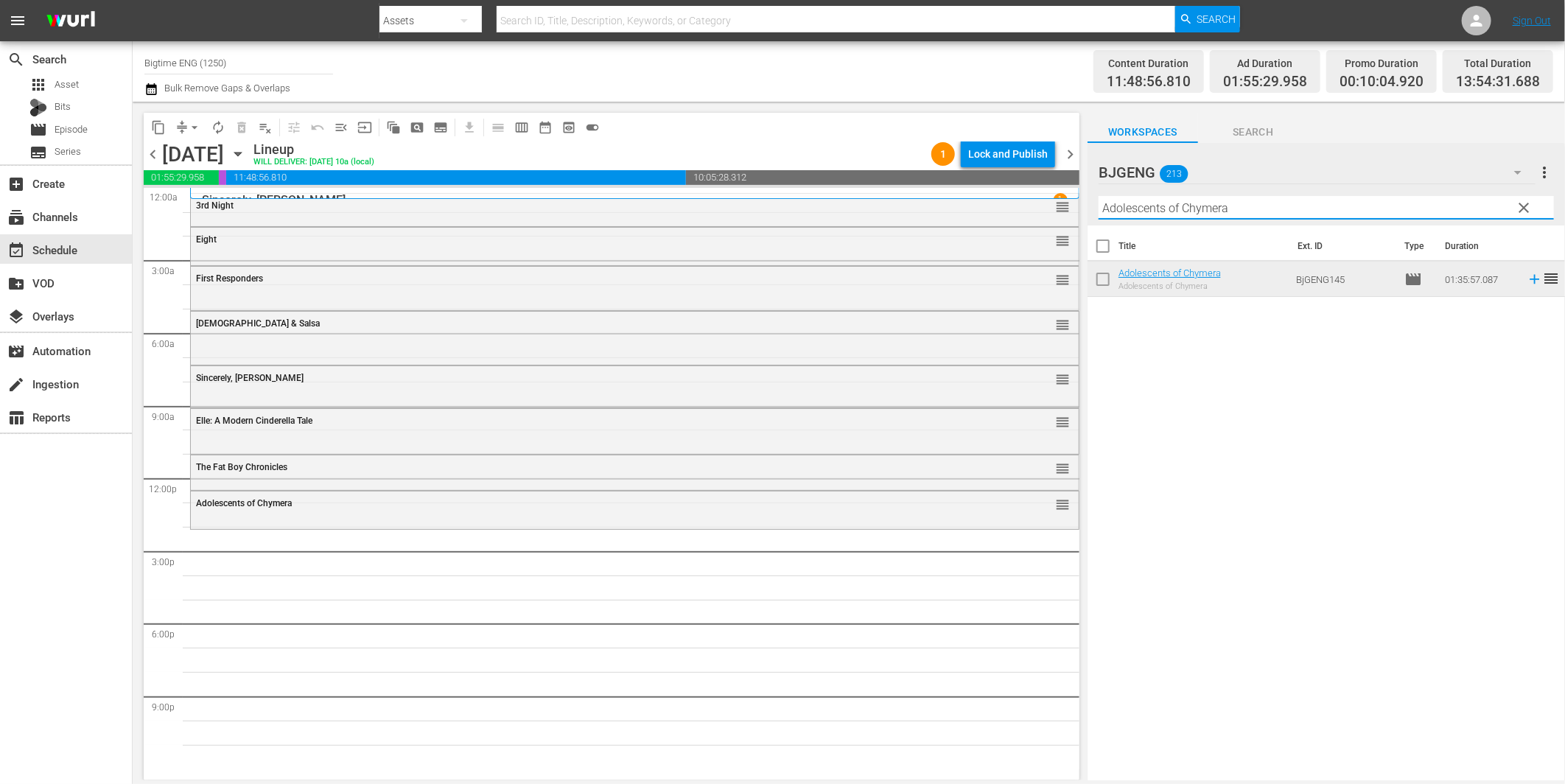
paste input "ll About Ev"
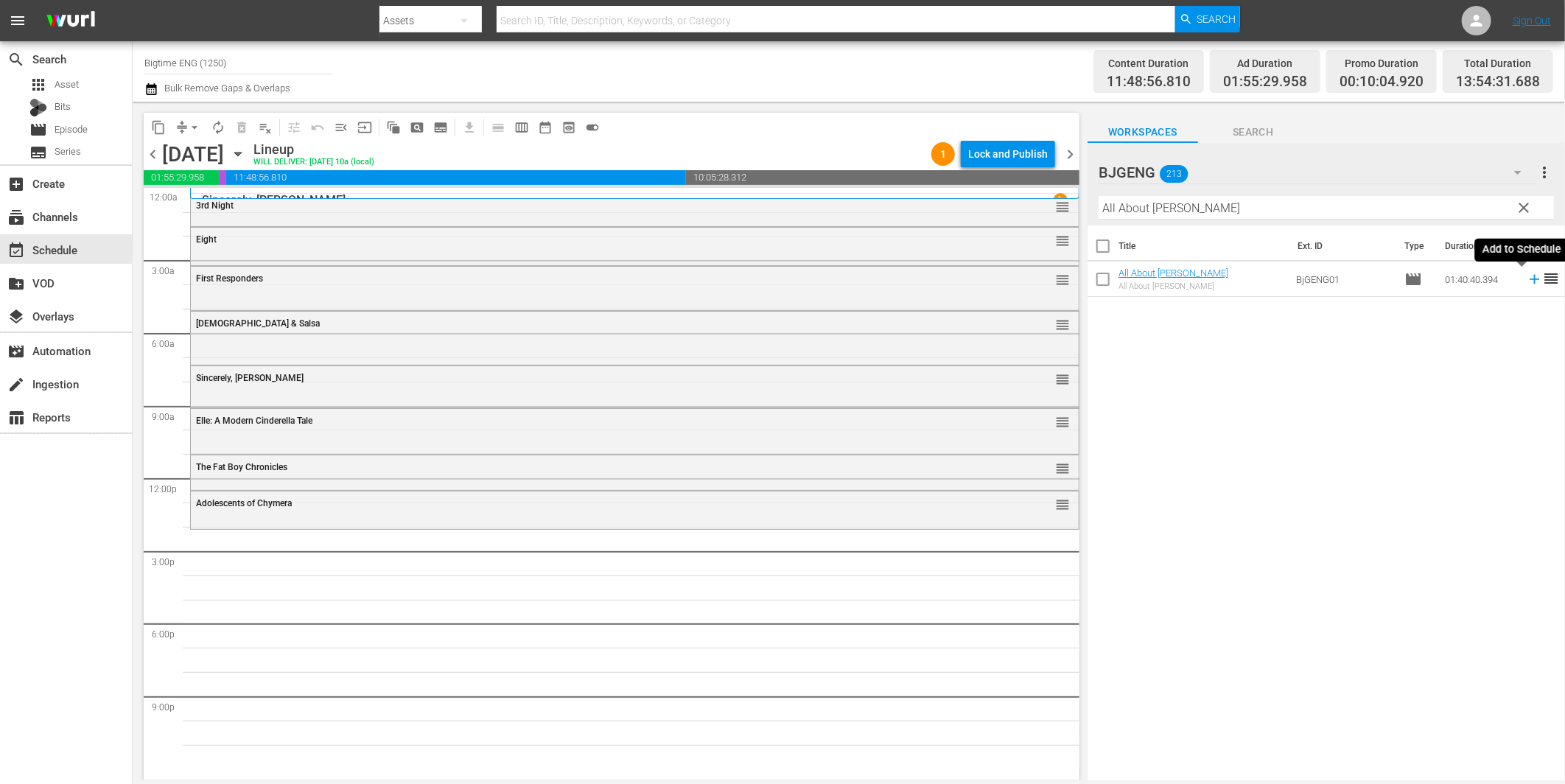
click at [1526, 282] on icon at bounding box center [1534, 279] width 16 height 16
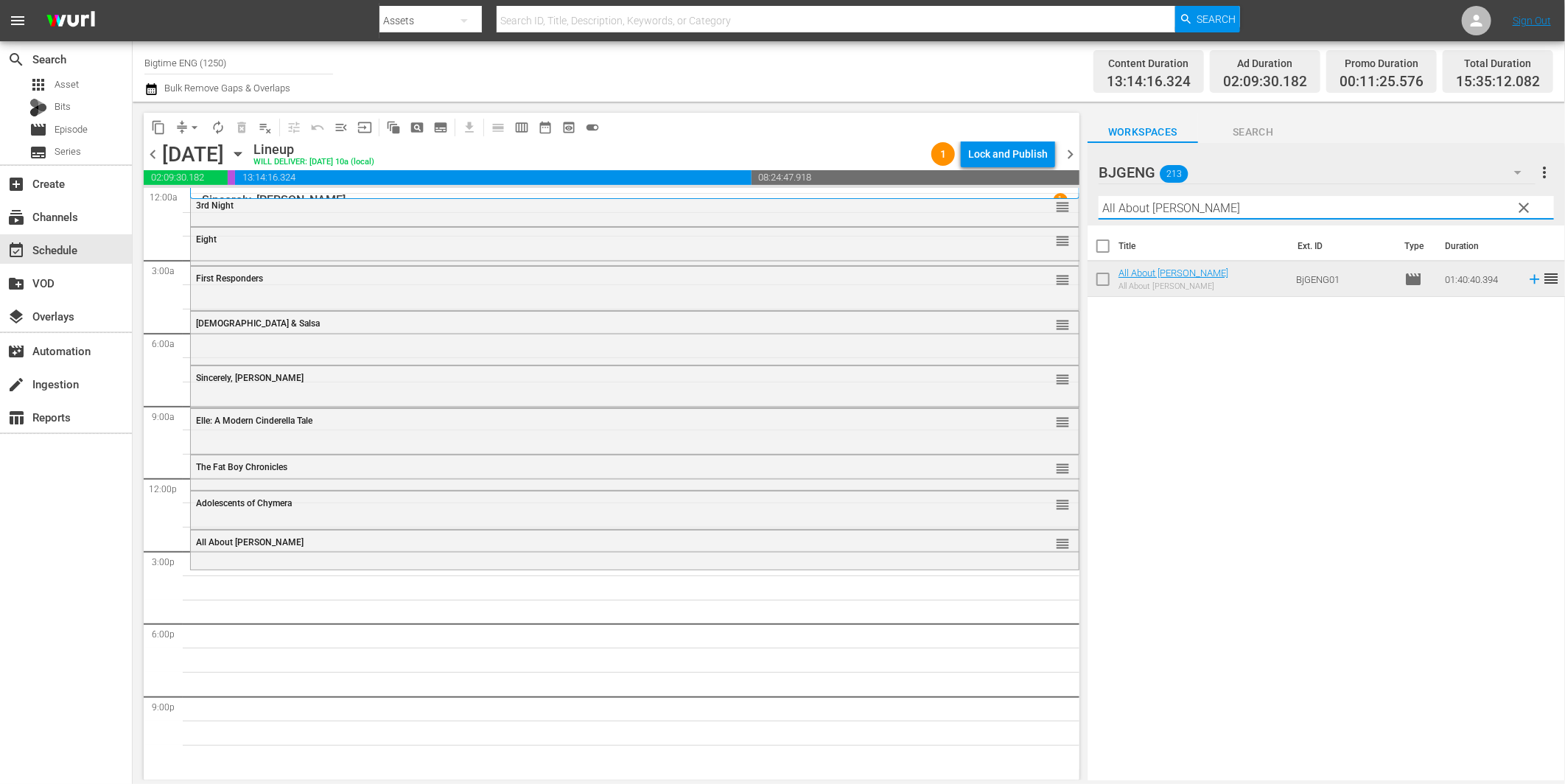
click at [1242, 208] on input "All About [PERSON_NAME]" at bounding box center [1327, 208] width 455 height 24
paste input "Colourful & Impossible"
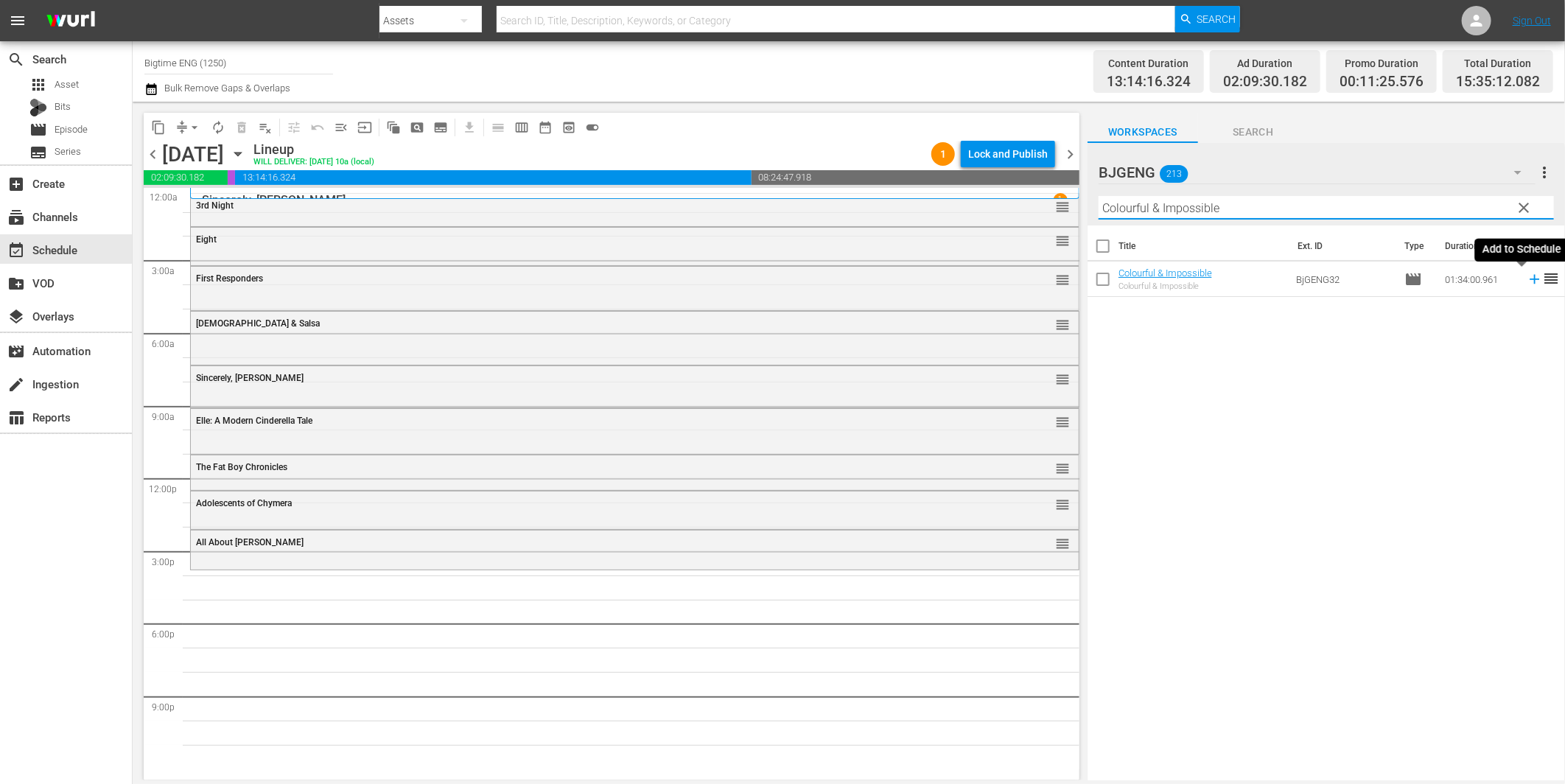
click at [1530, 282] on icon at bounding box center [1534, 279] width 9 height 9
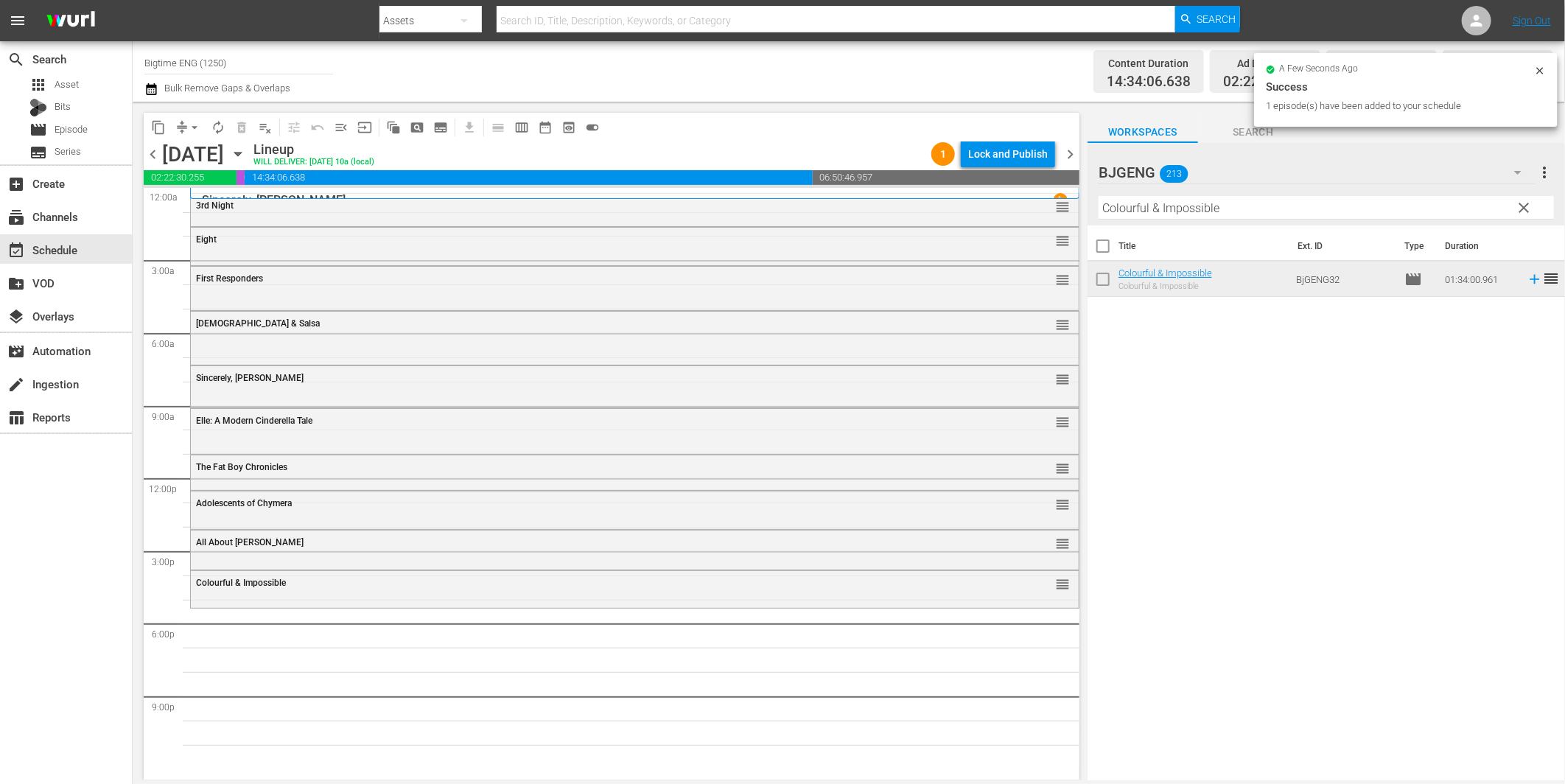
click at [1189, 207] on input "Colourful & Impossible" at bounding box center [1327, 208] width 455 height 24
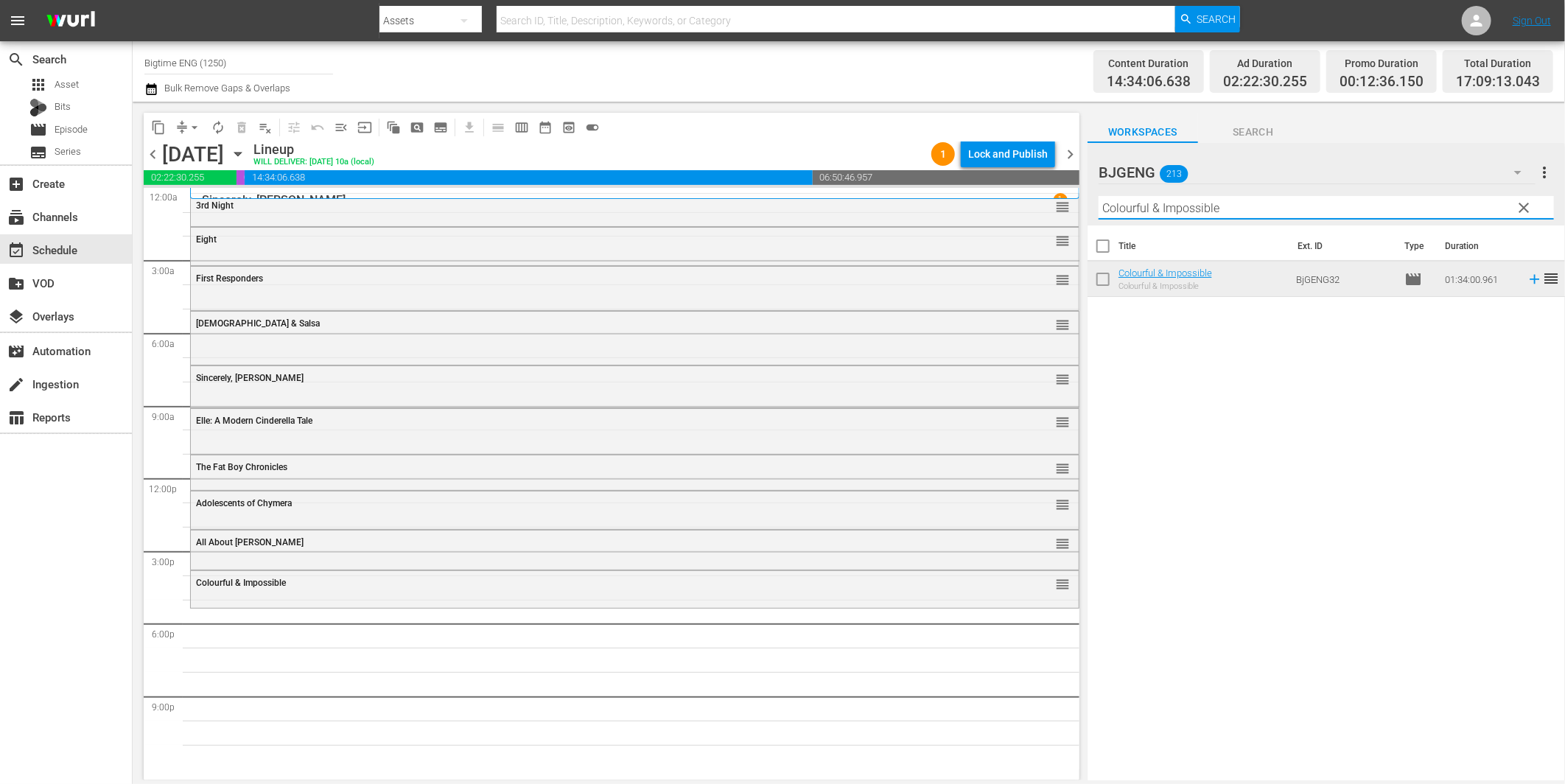
paste input "Admins"
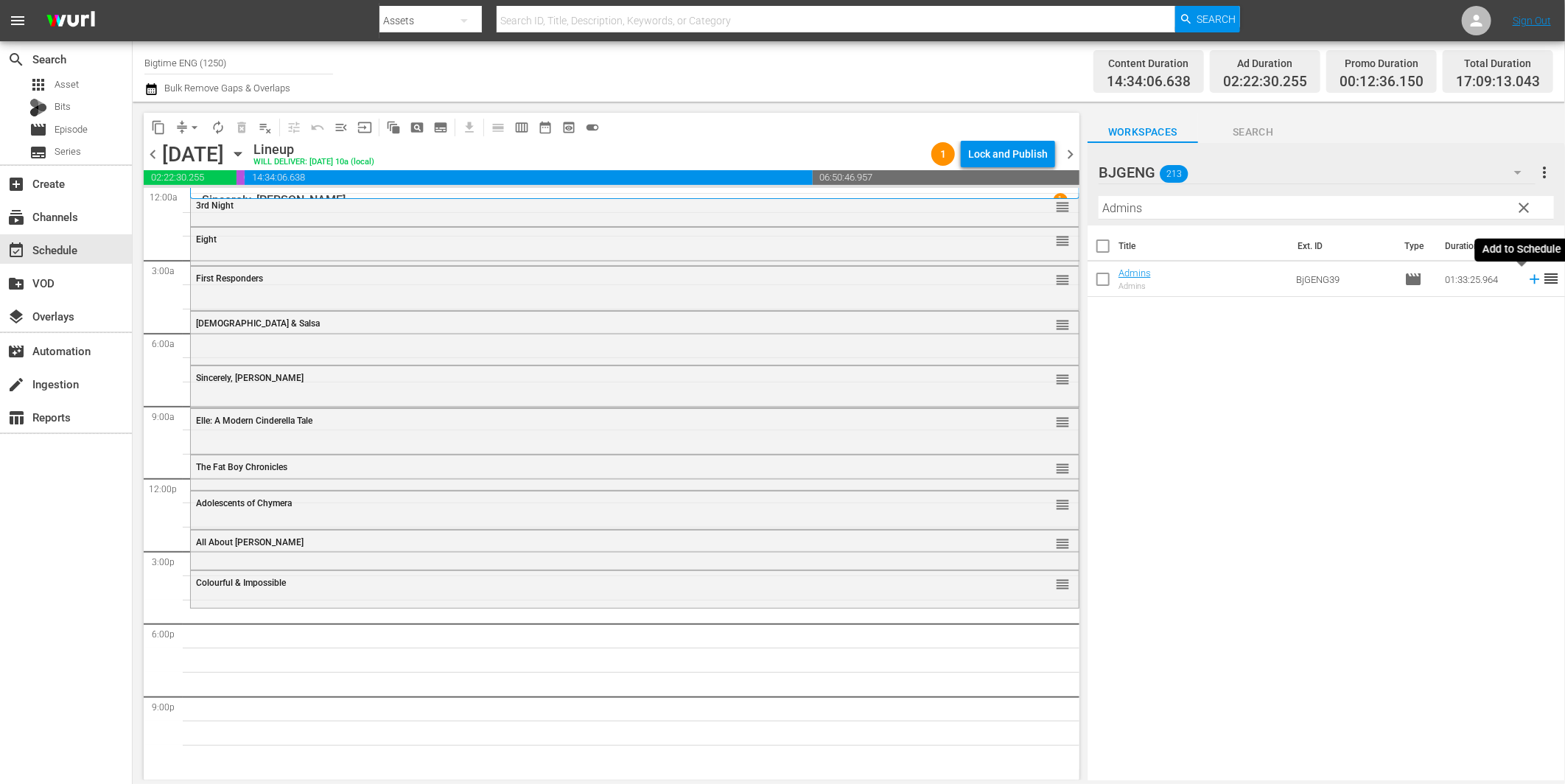
click at [1530, 280] on icon at bounding box center [1534, 279] width 9 height 9
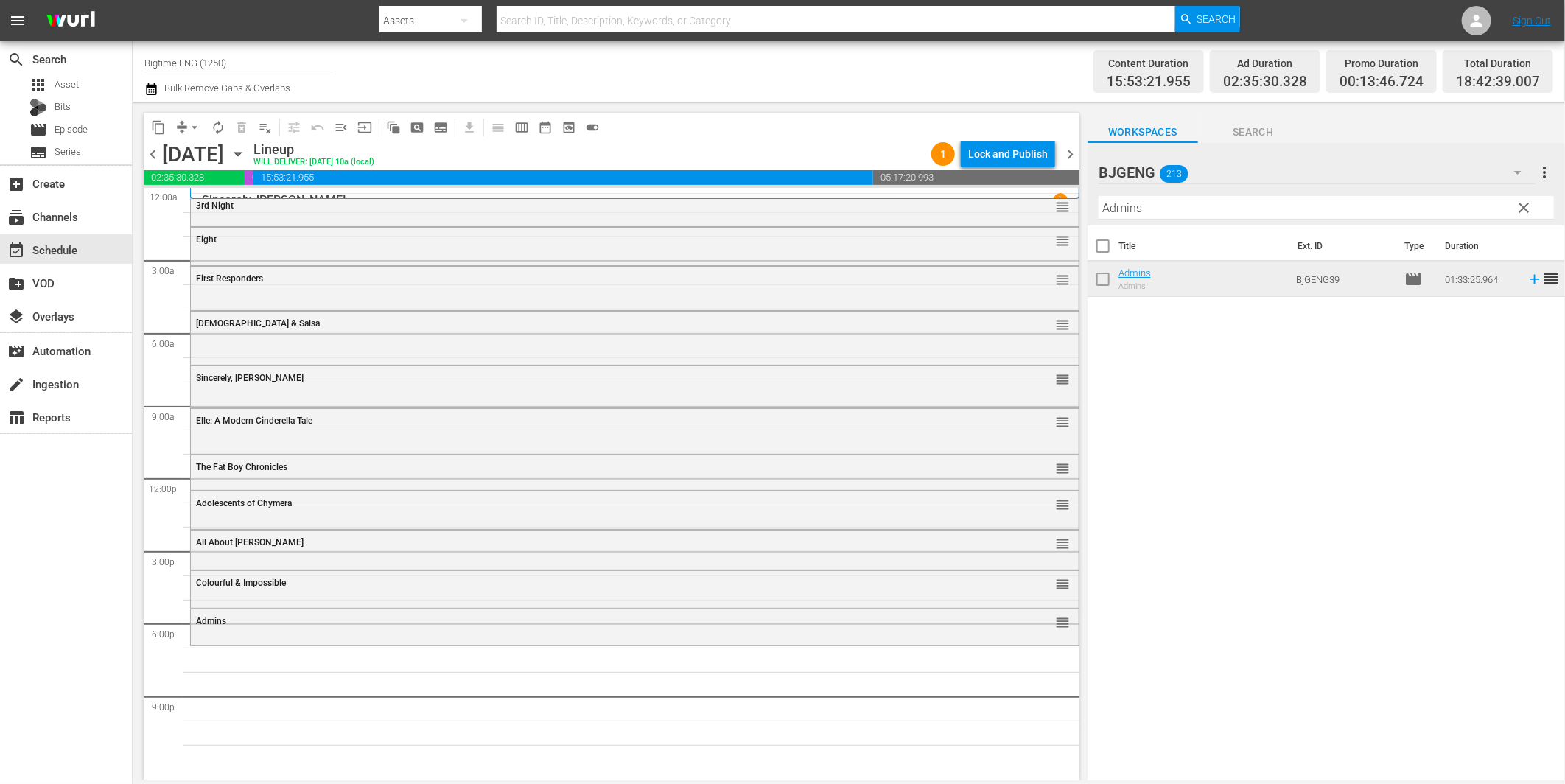
click at [1164, 207] on input "Admins" at bounding box center [1327, 208] width 455 height 24
paste input "Screened In"
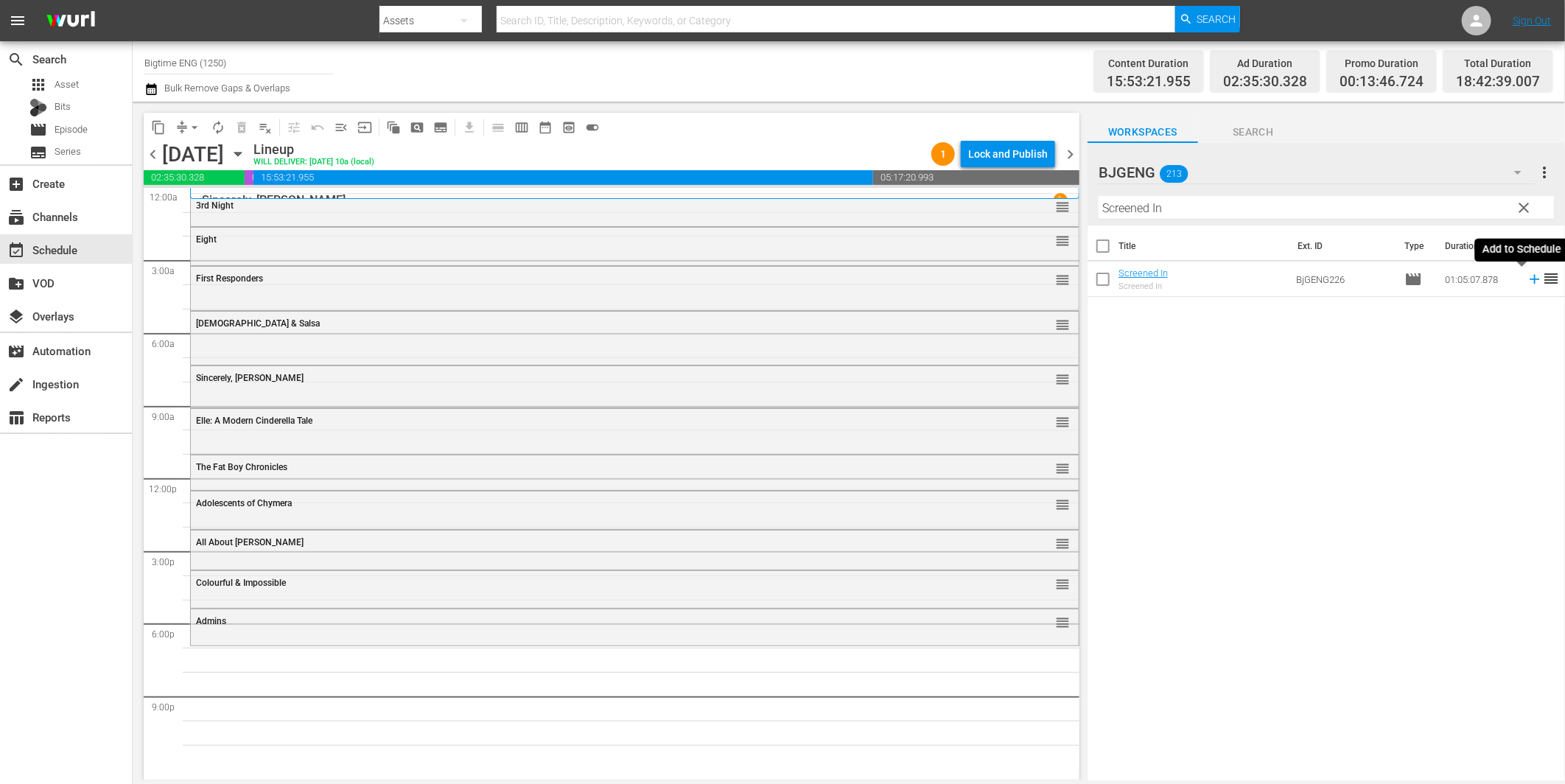
click at [1526, 282] on icon at bounding box center [1534, 279] width 16 height 16
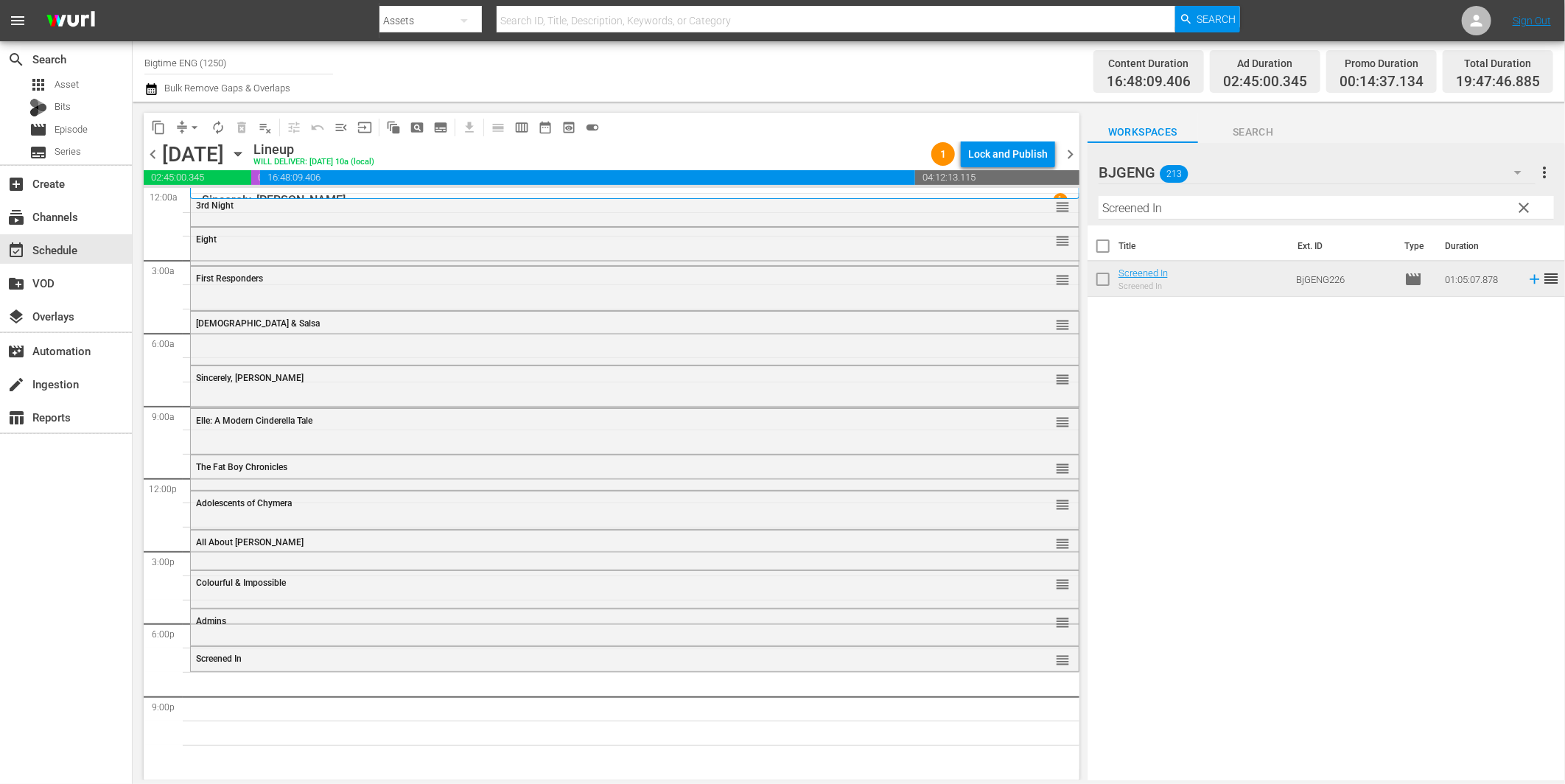
click at [1161, 209] on input "Screened In" at bounding box center [1327, 208] width 455 height 24
paste input "Aquarians"
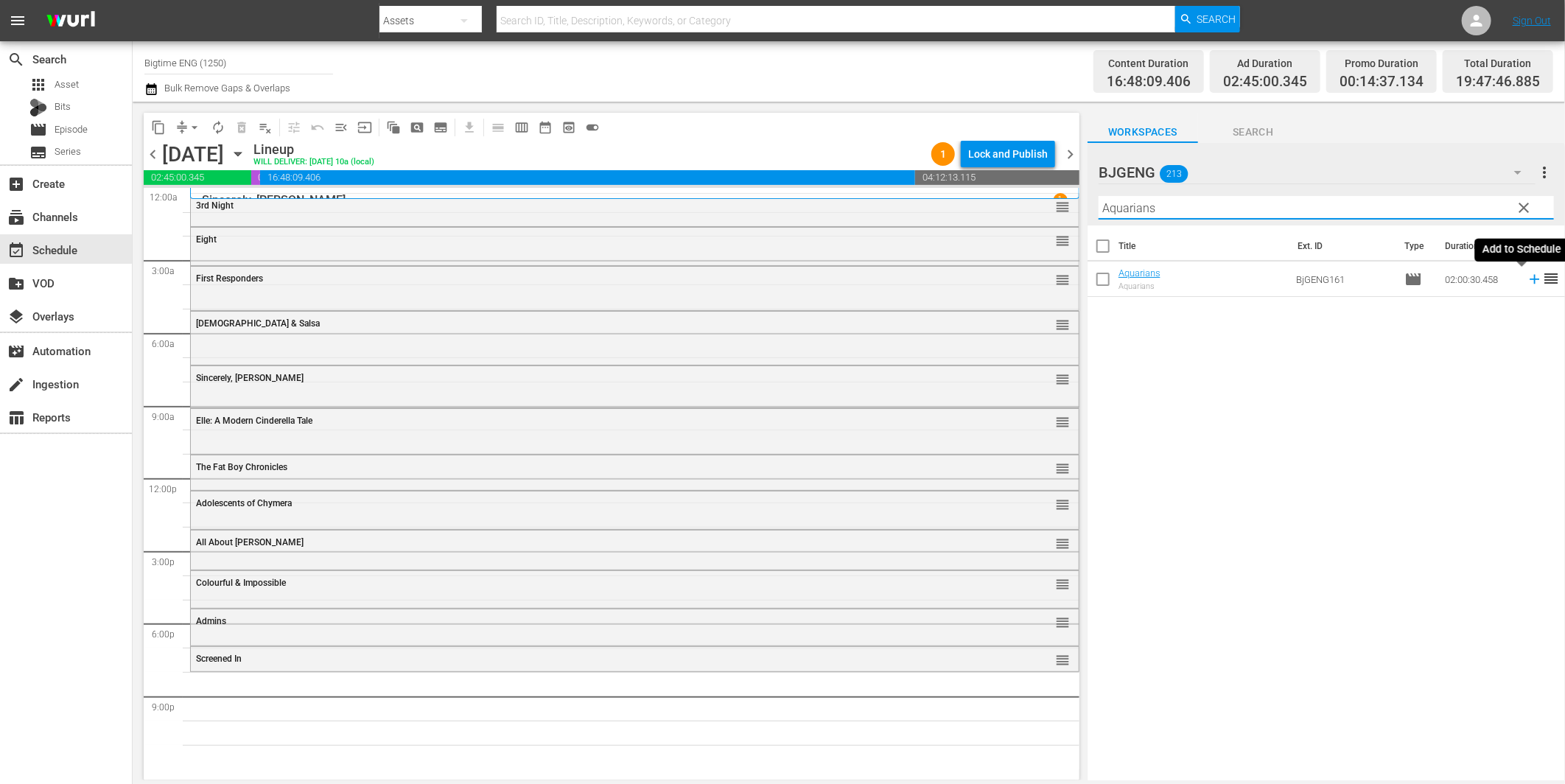
click at [1530, 280] on icon at bounding box center [1534, 279] width 9 height 9
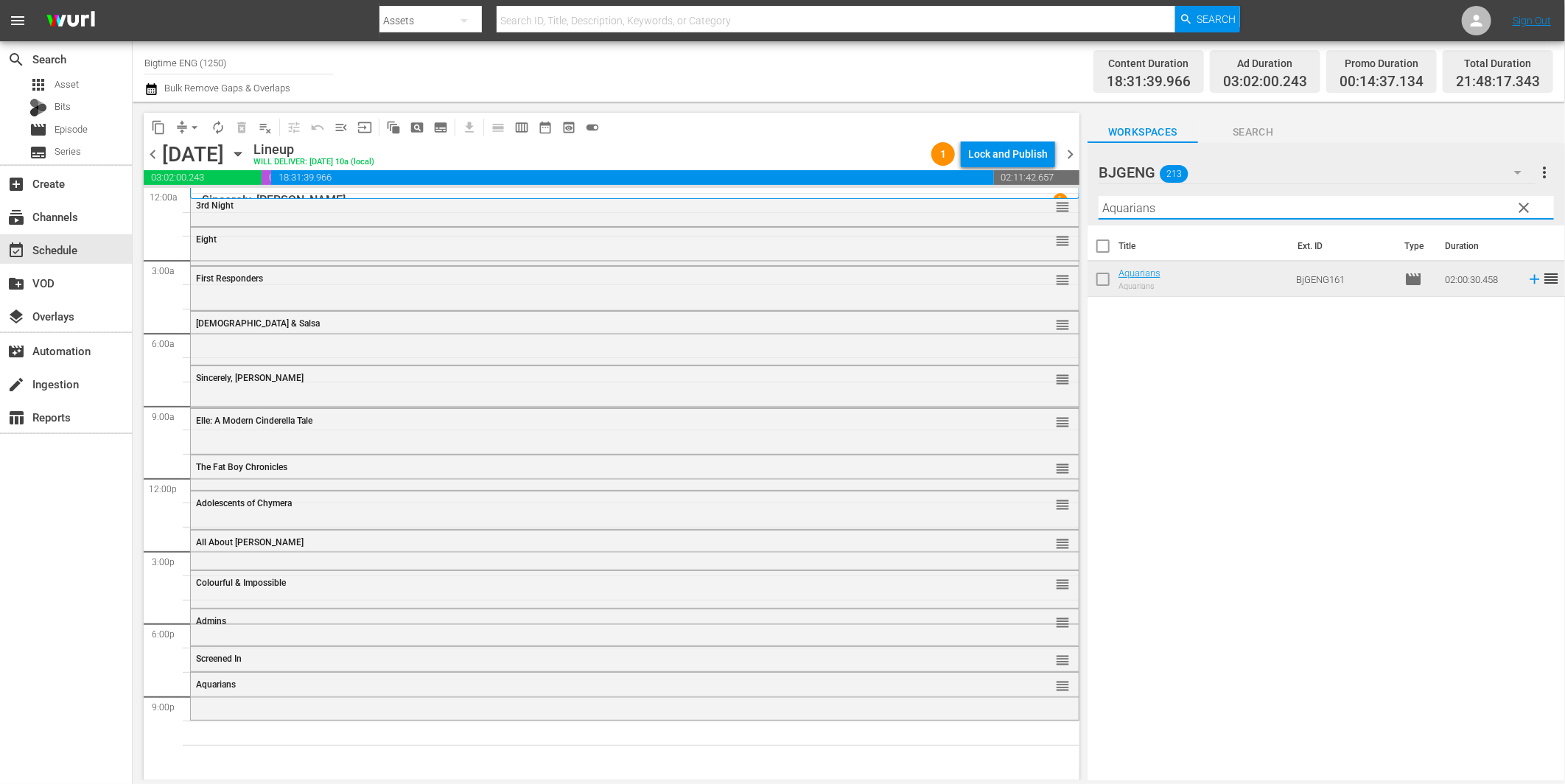
click at [1154, 204] on input "Aquarians" at bounding box center [1327, 208] width 455 height 24
paste input "The Shattering"
click at [1526, 278] on icon at bounding box center [1534, 279] width 16 height 16
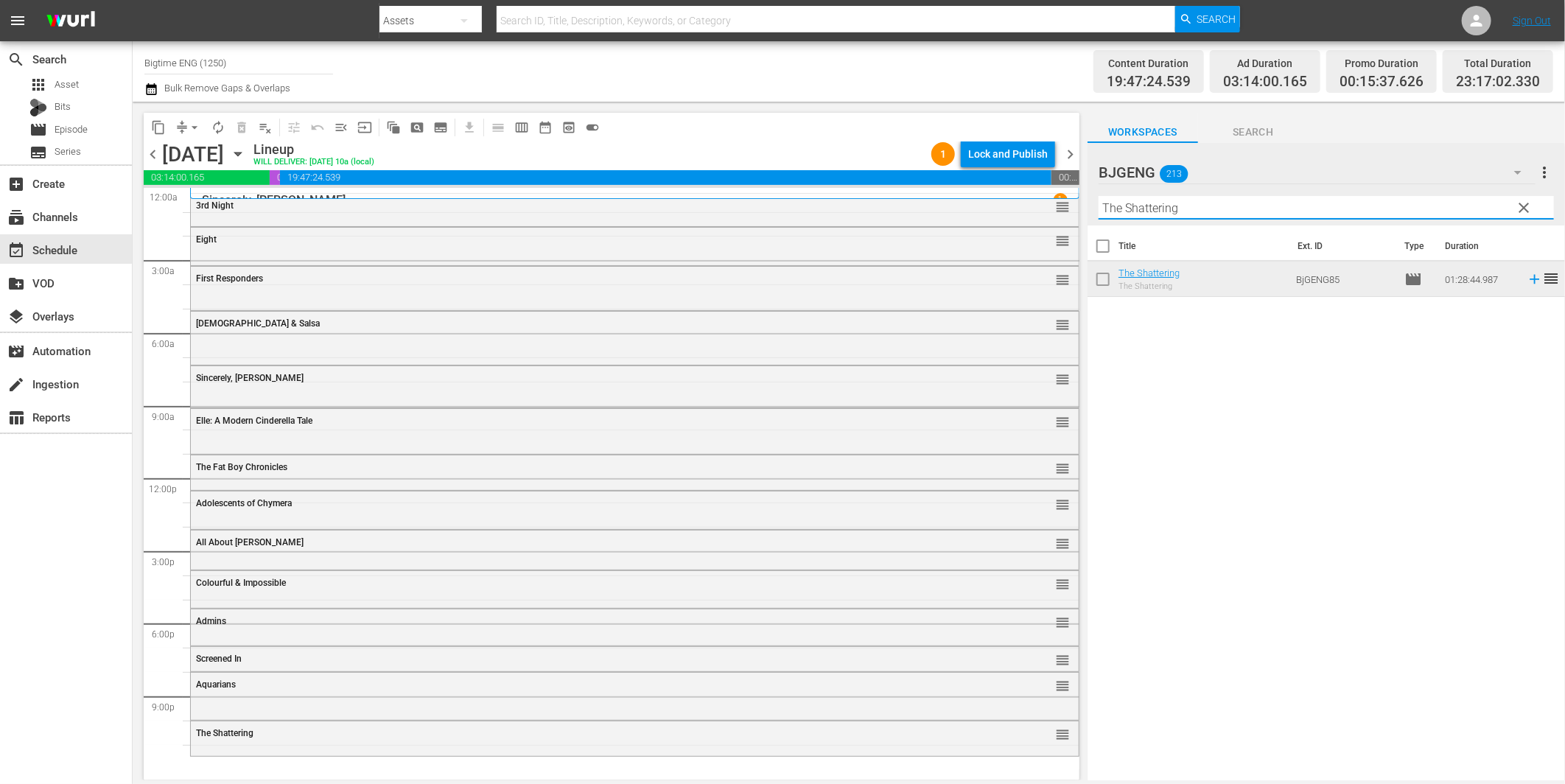
click at [1293, 211] on input "The Shattering" at bounding box center [1327, 208] width 455 height 24
paste input "urrogate"
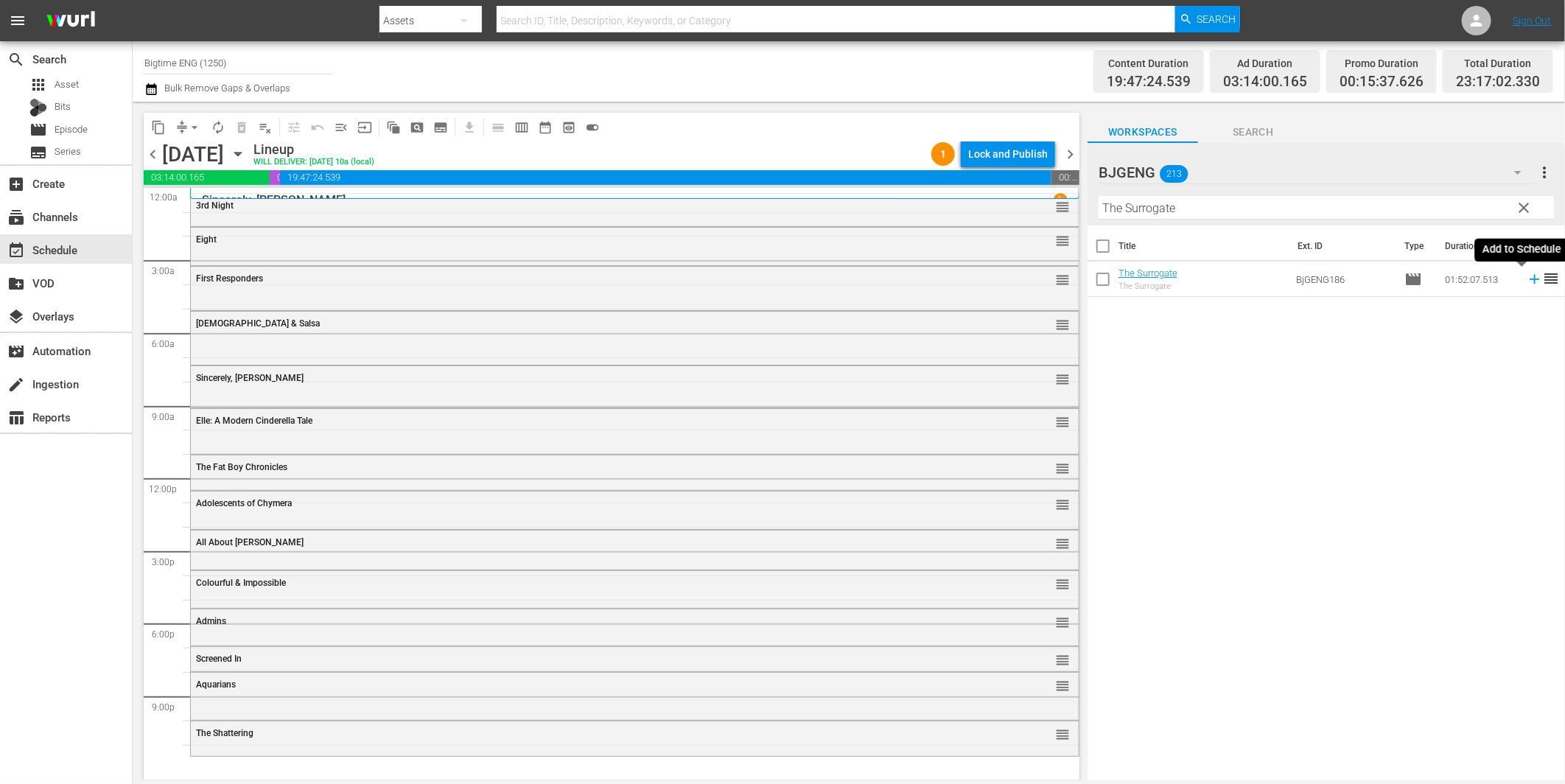
click at [1526, 282] on icon at bounding box center [1534, 279] width 16 height 16
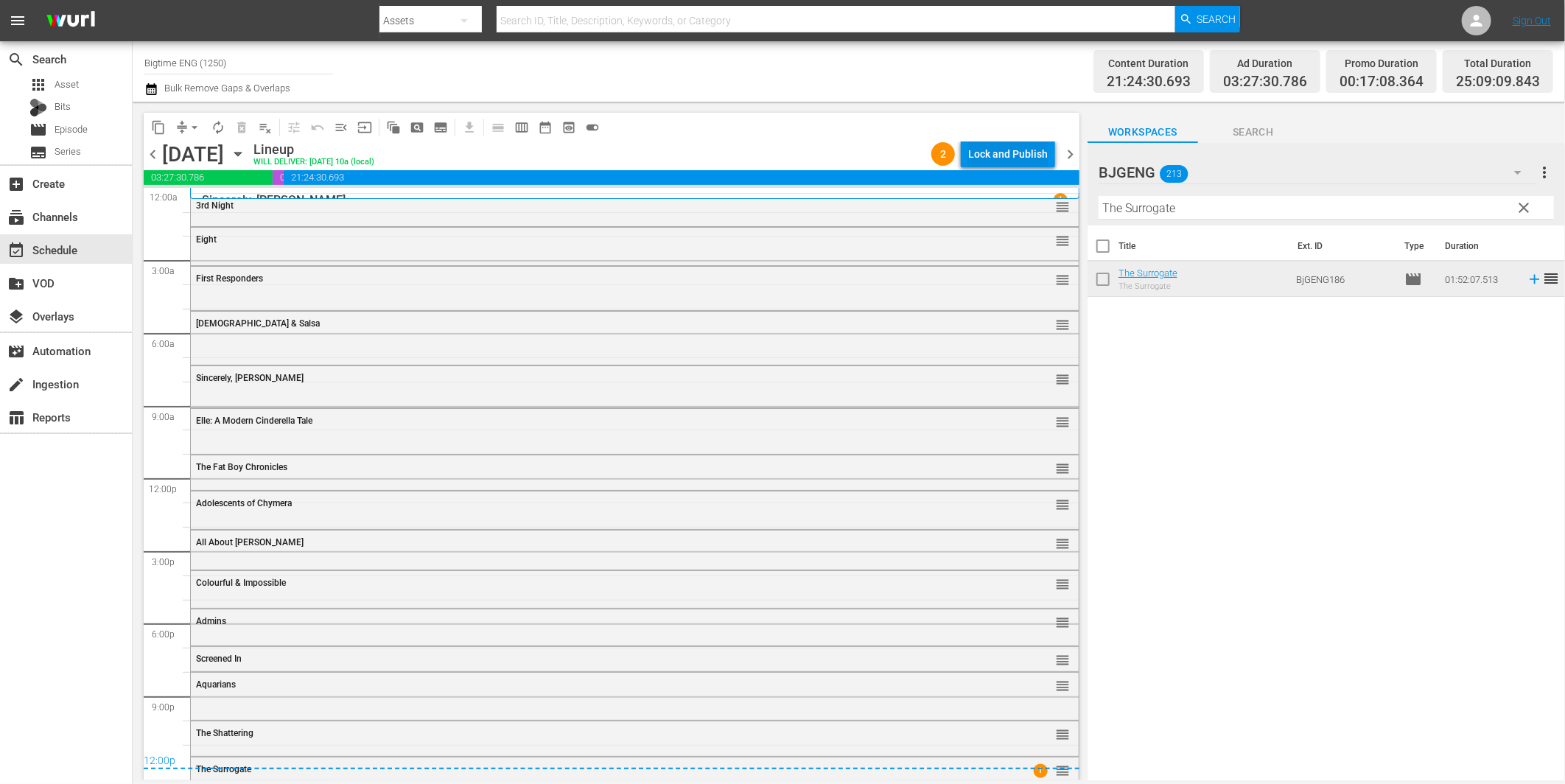
click at [1015, 157] on div "Lock and Publish" at bounding box center [1008, 154] width 79 height 26
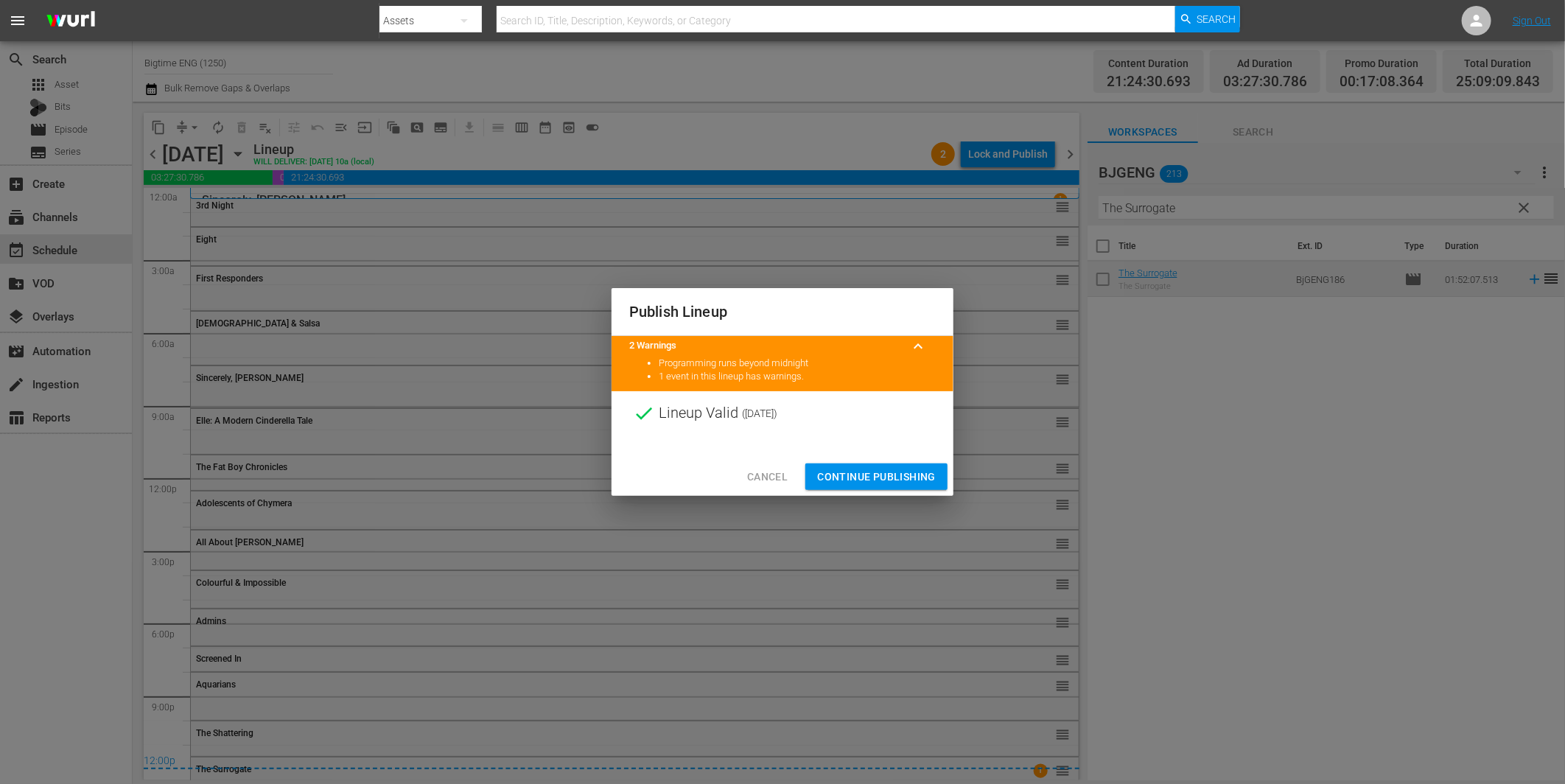
click at [878, 484] on span "Continue Publishing" at bounding box center [877, 477] width 119 height 19
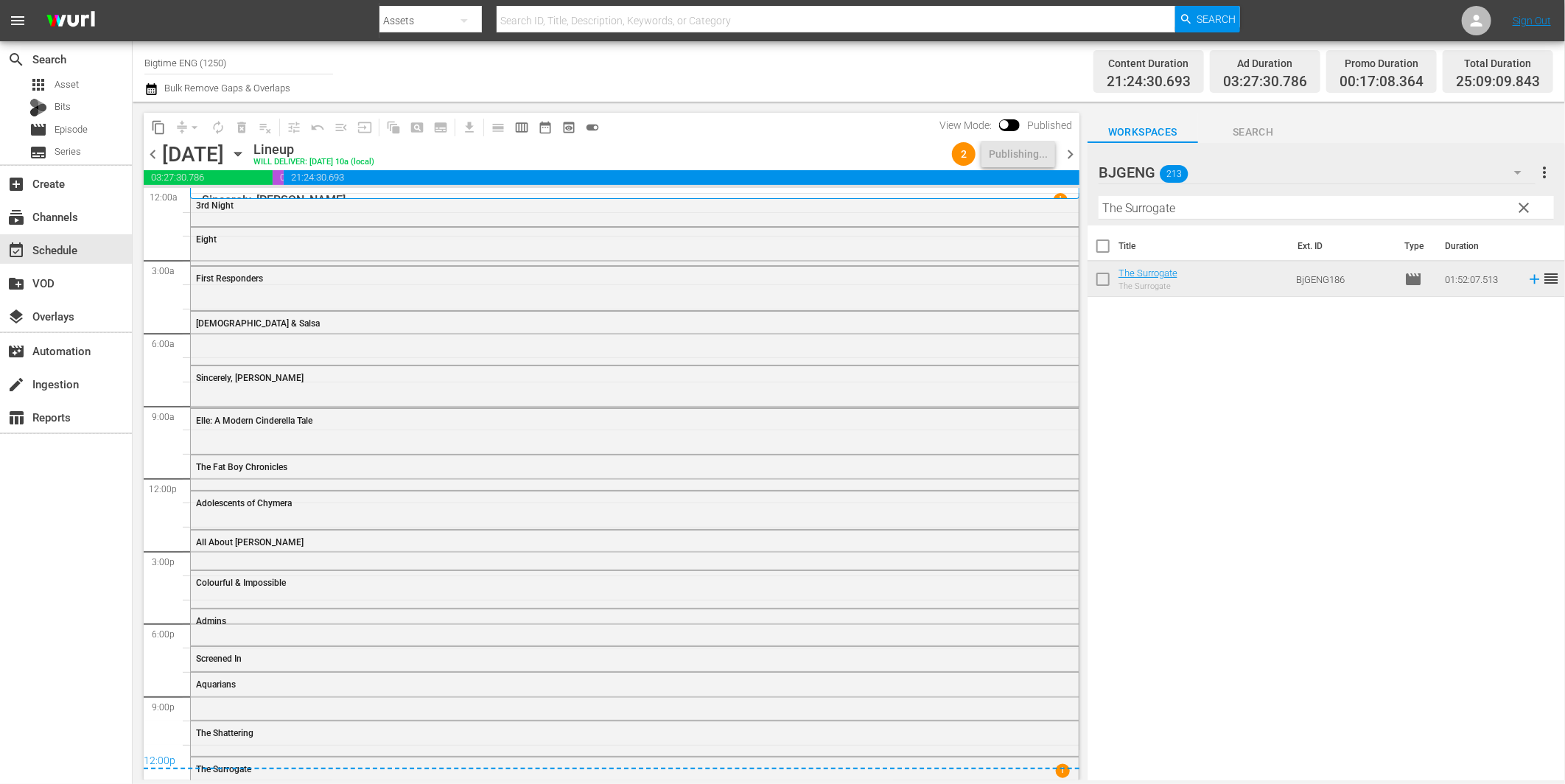
click at [1070, 157] on span "chevron_right" at bounding box center [1070, 154] width 19 height 19
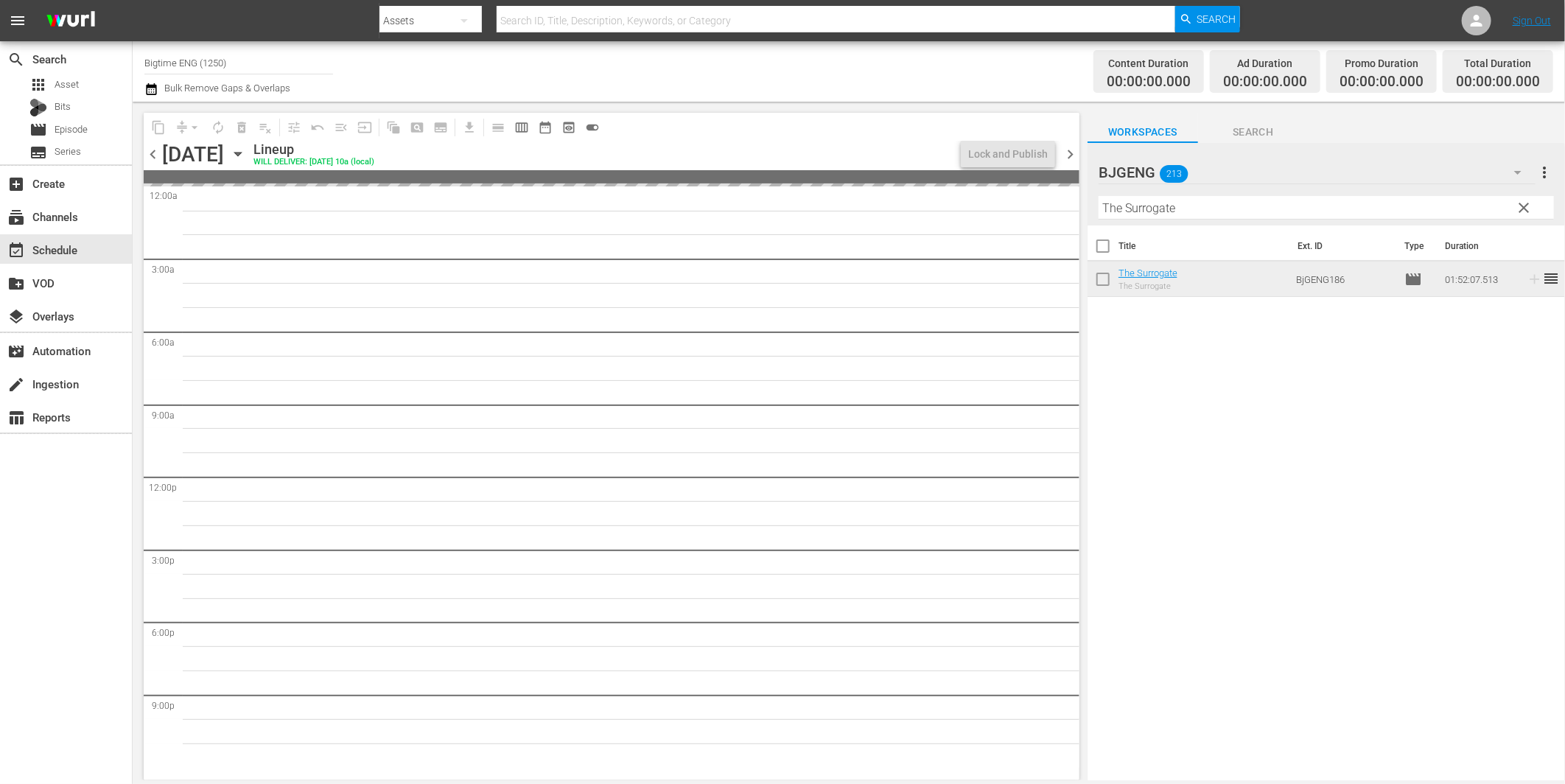
click at [1174, 204] on input "The Surrogate" at bounding box center [1327, 208] width 455 height 24
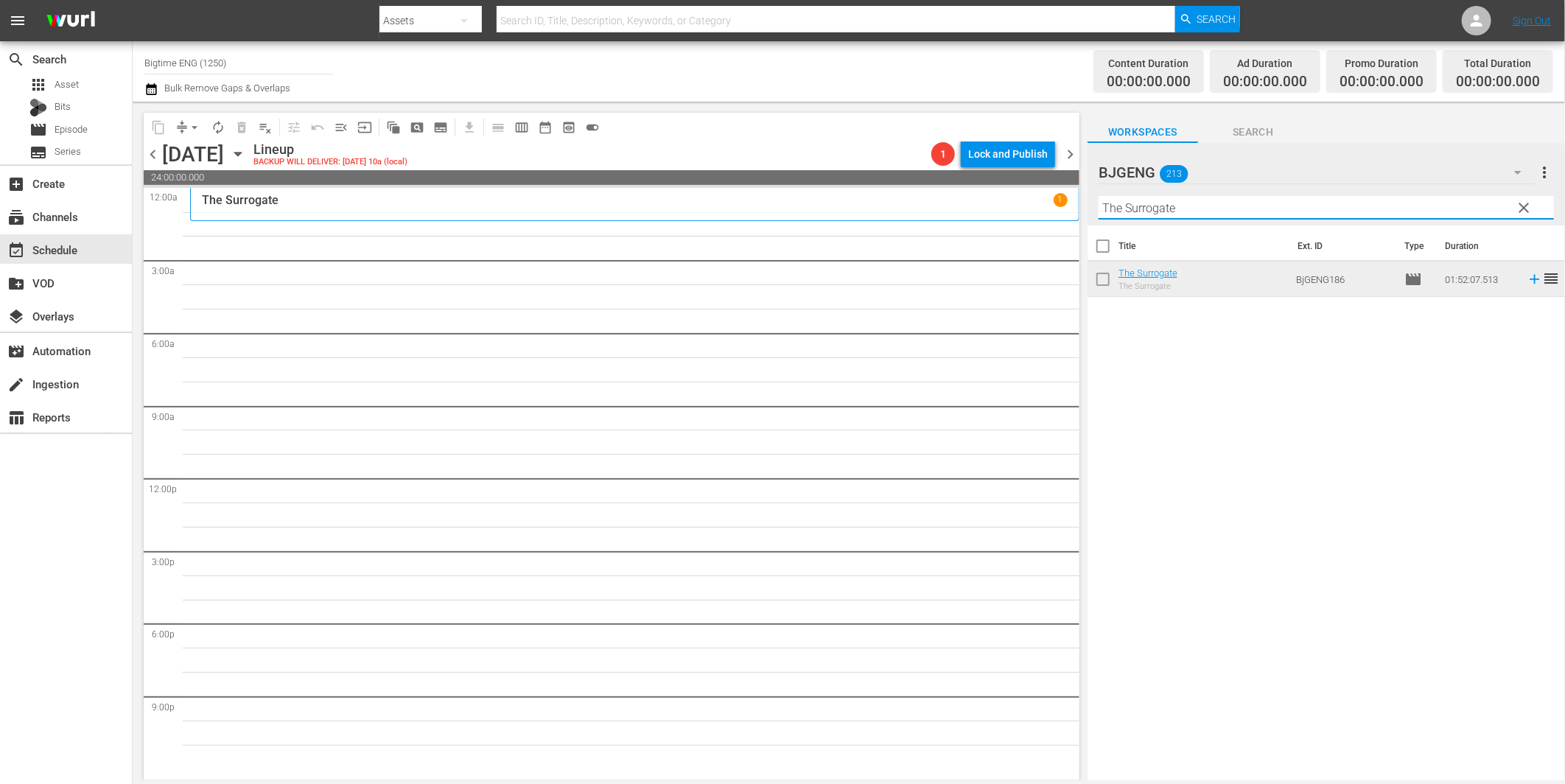
paste input "Fighting Chanc"
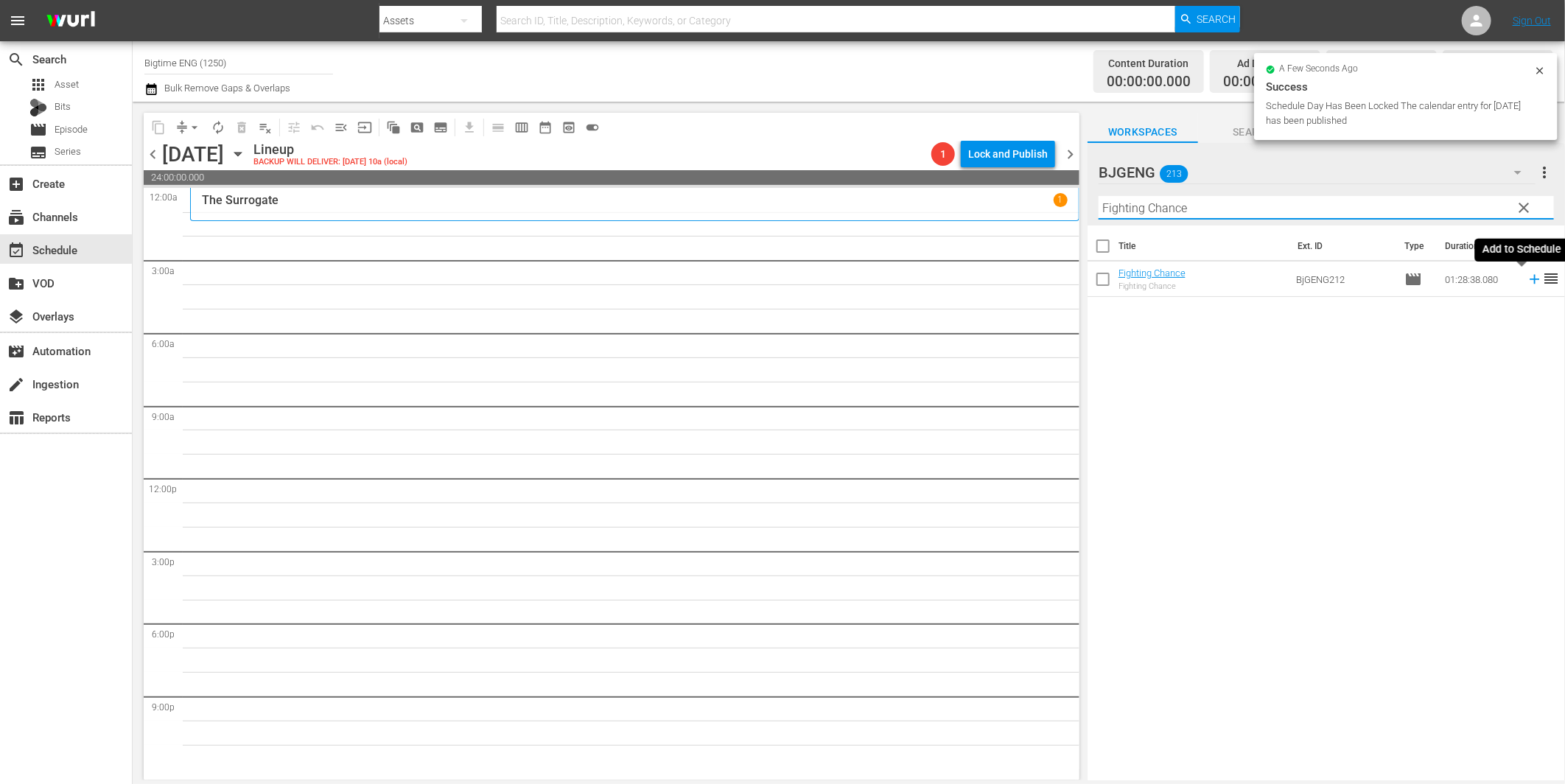
click at [1526, 278] on icon at bounding box center [1534, 279] width 16 height 16
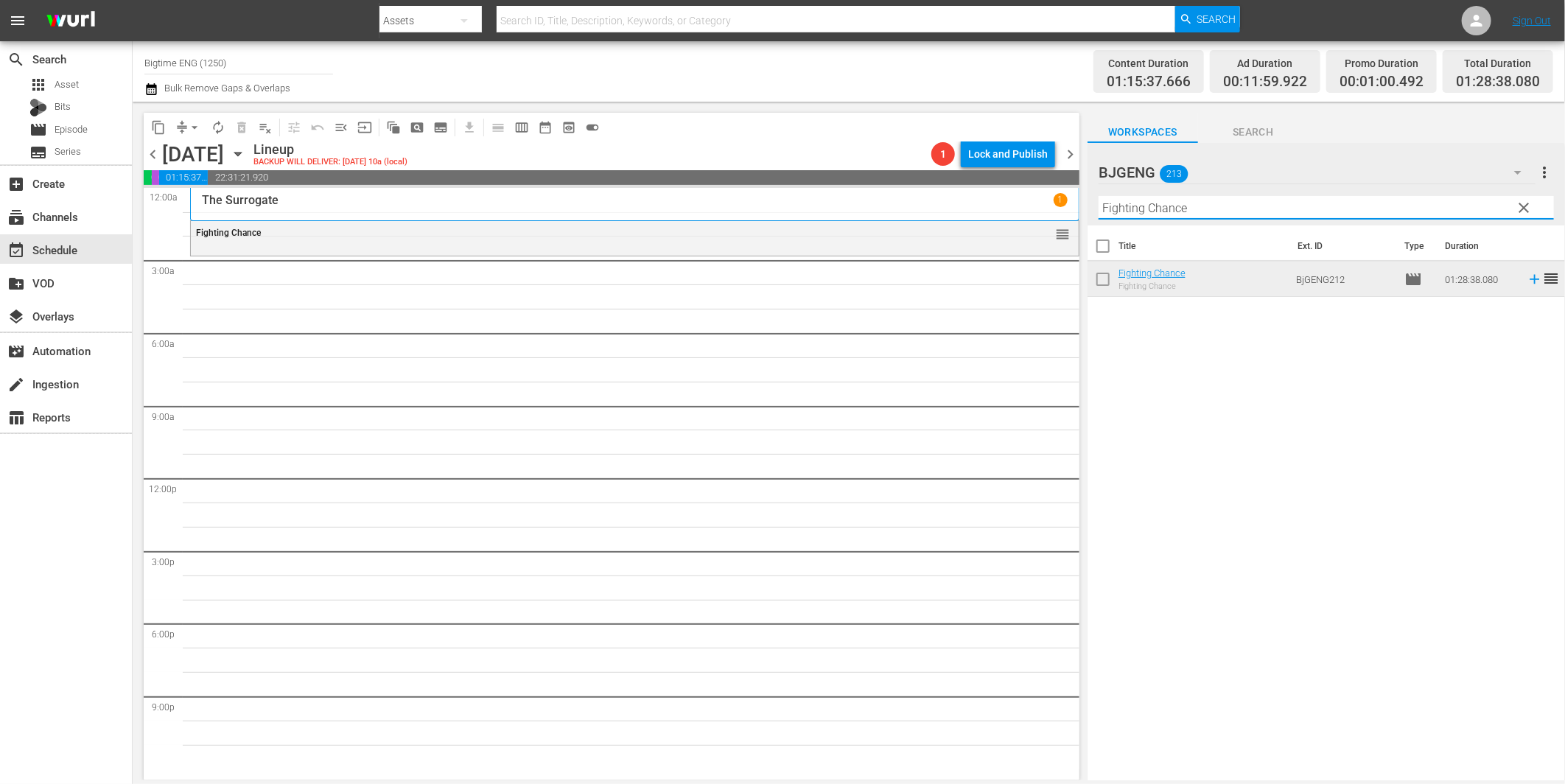
click at [1157, 209] on input "Fighting Chance" at bounding box center [1327, 208] width 455 height 24
paste input "Creature in the [PERSON_NAME]"
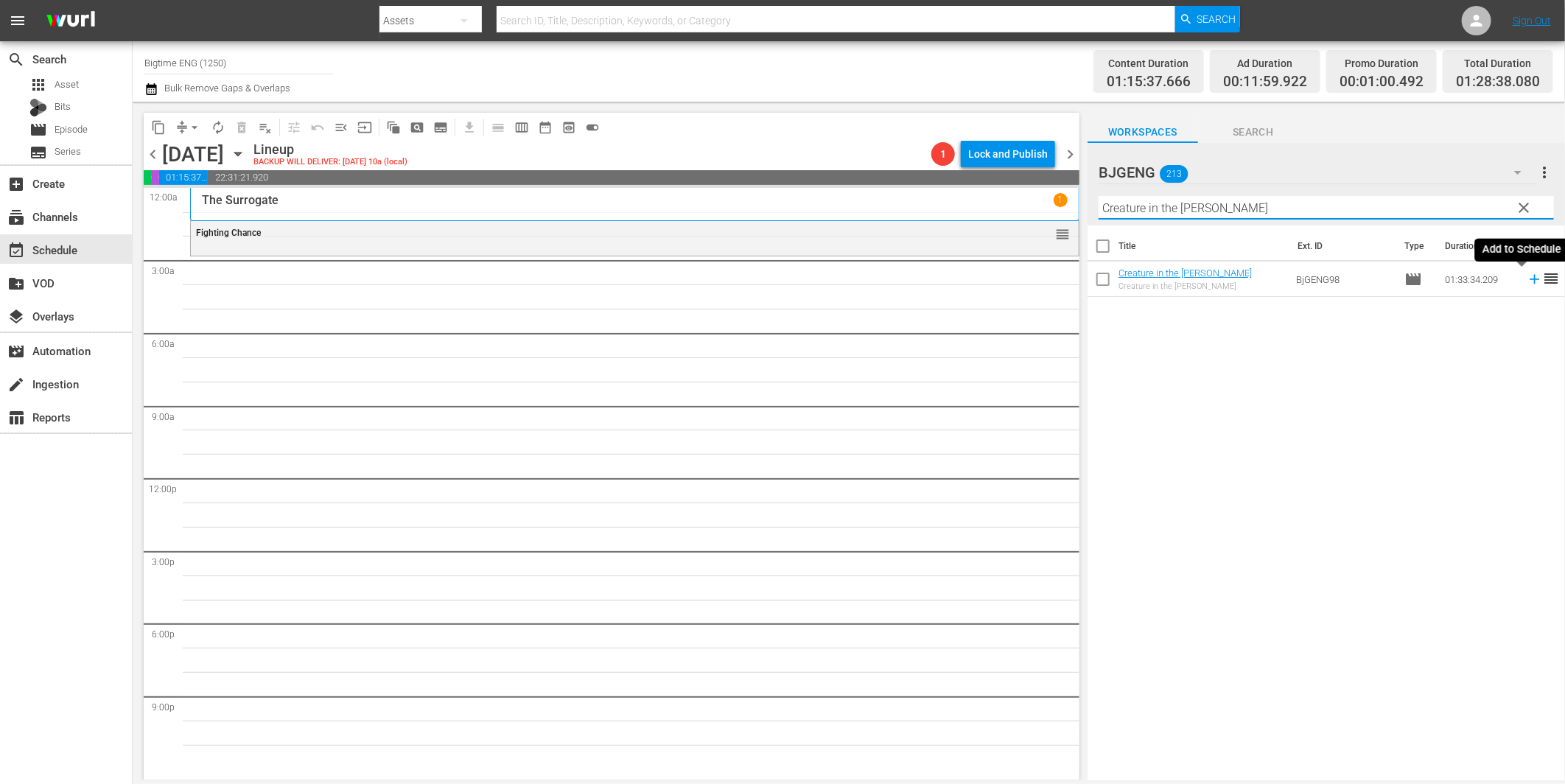
click at [1530, 279] on icon at bounding box center [1534, 279] width 9 height 9
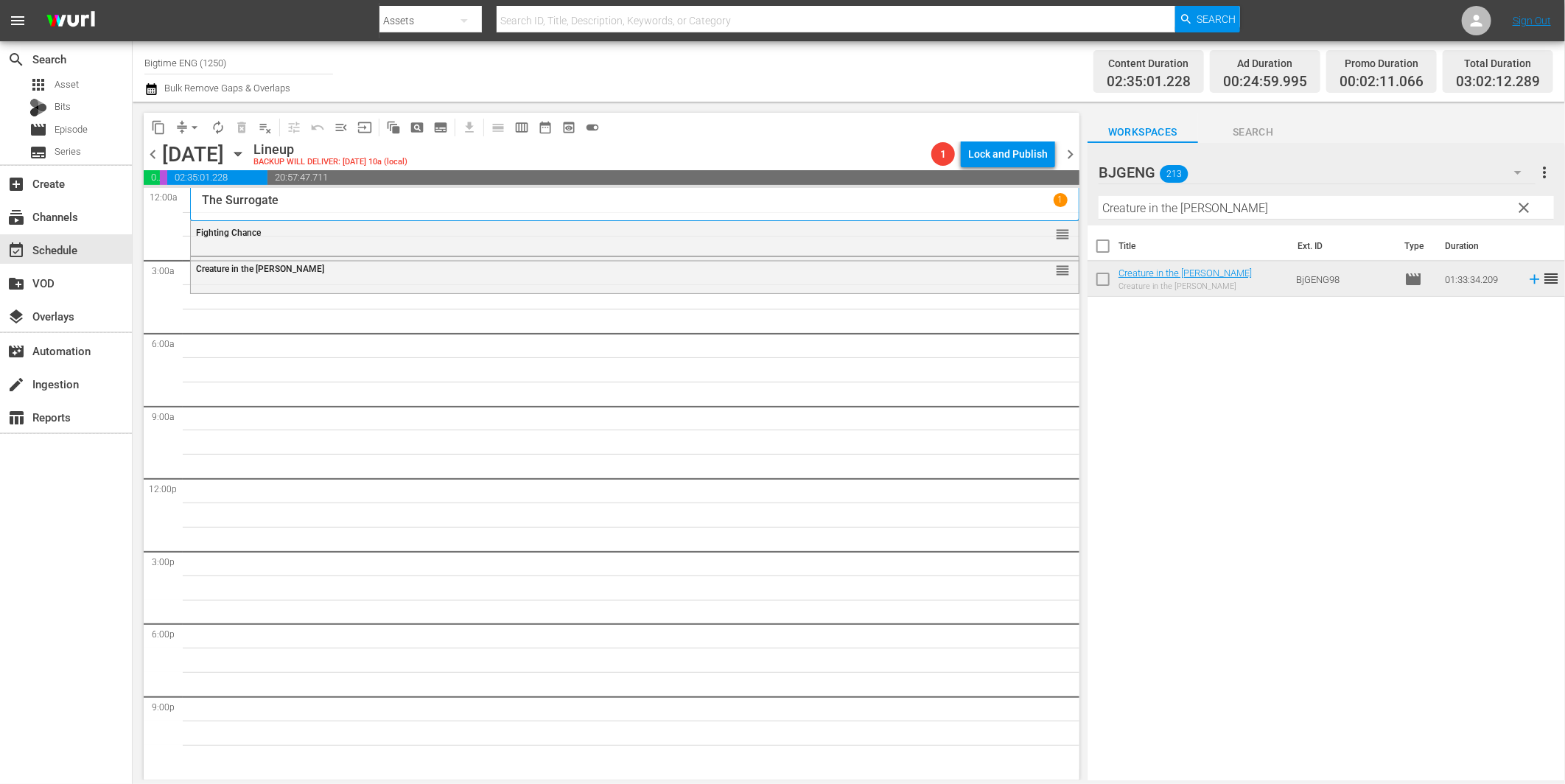
click at [1113, 215] on input "Creature in the [PERSON_NAME]" at bounding box center [1327, 208] width 455 height 24
paste input "Across The Line"
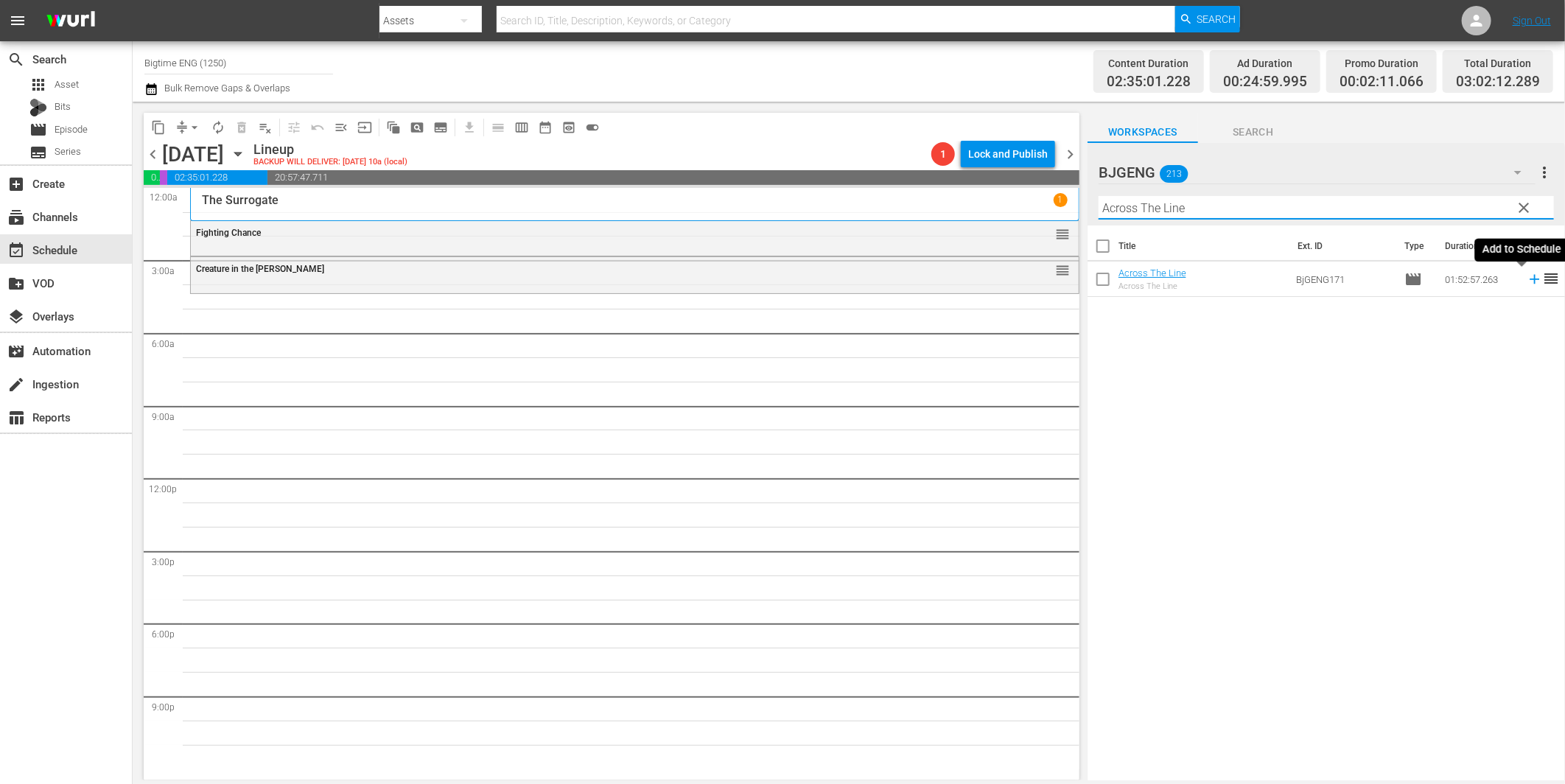
click at [1530, 284] on icon at bounding box center [1534, 279] width 9 height 9
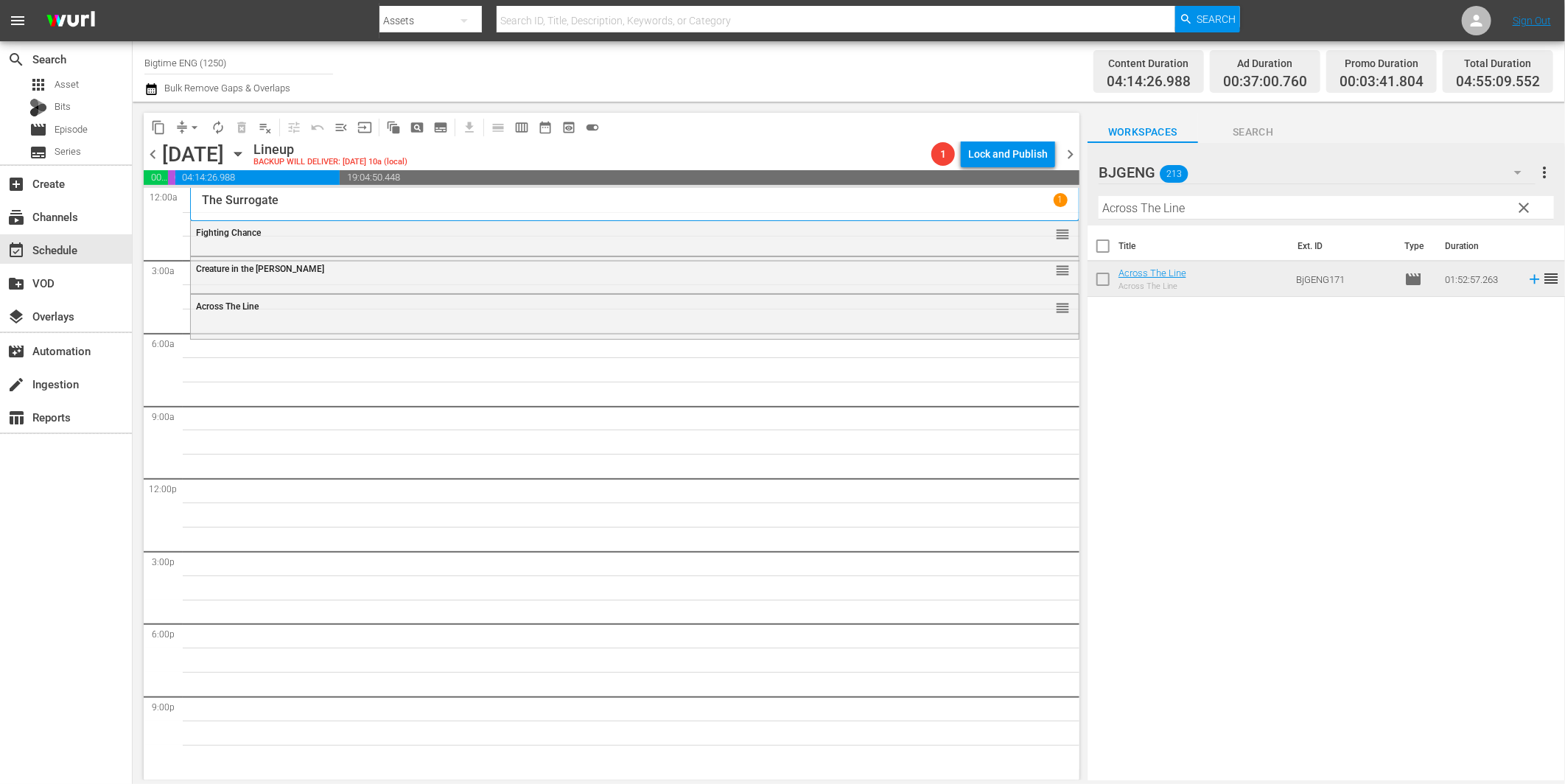
click at [1160, 210] on input "Across The Line" at bounding box center [1327, 208] width 455 height 24
paste input "The Menkoff Method"
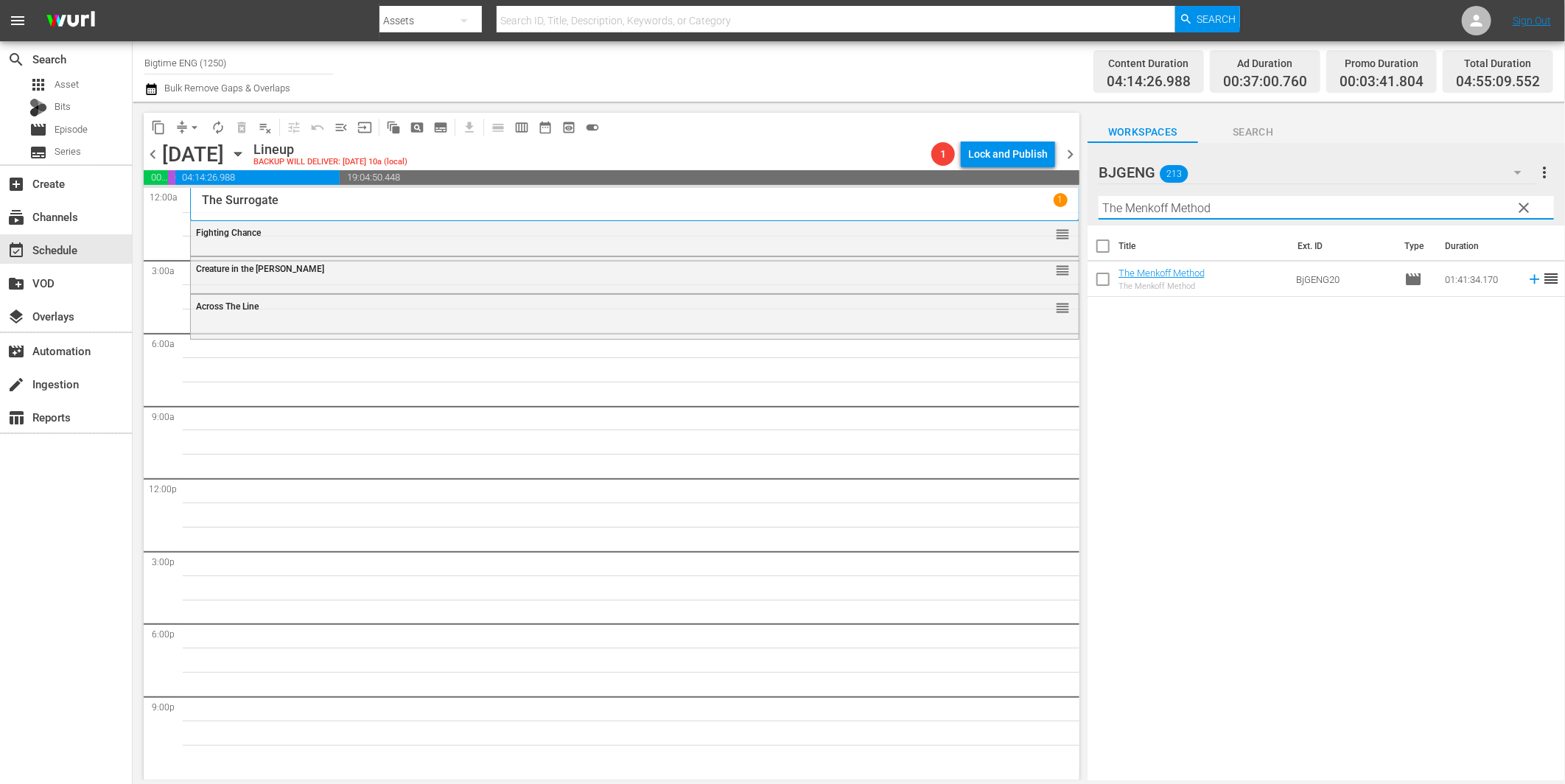
click at [1526, 278] on icon at bounding box center [1534, 279] width 16 height 16
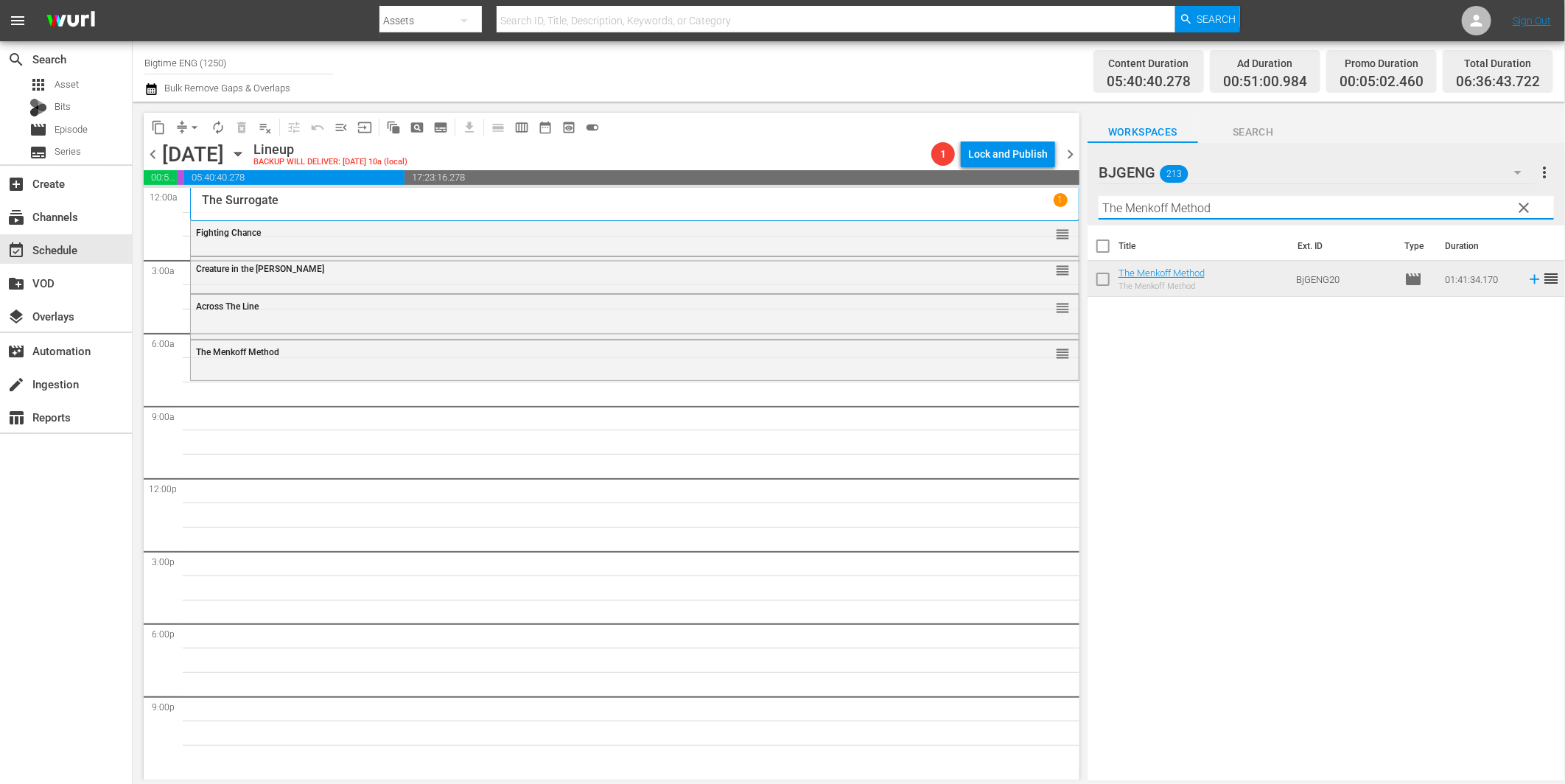
click at [1118, 216] on input "The Menkoff Method" at bounding box center [1327, 208] width 455 height 24
paste input "Goodbye Butterfly"
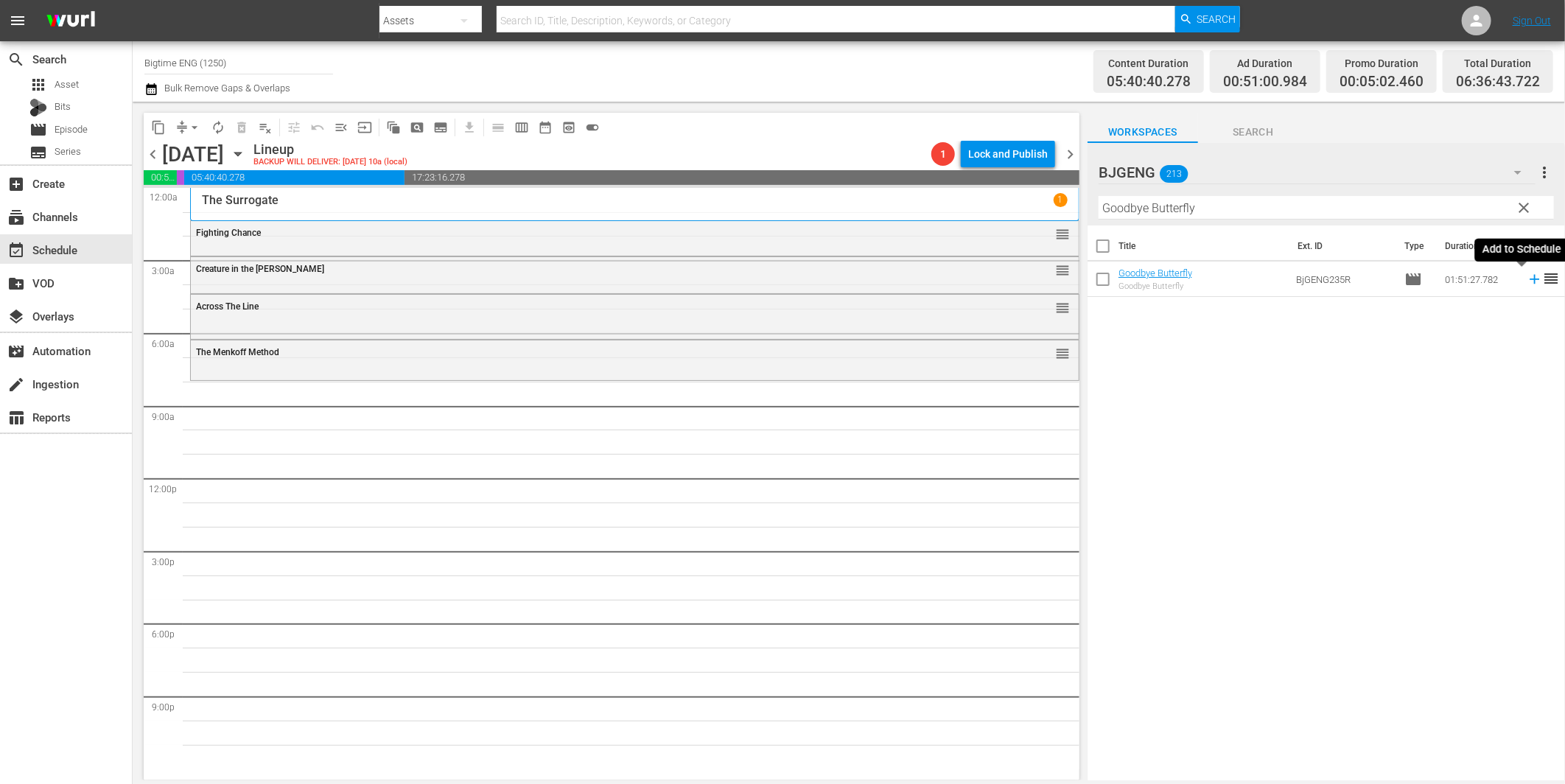
click at [1530, 282] on icon at bounding box center [1534, 279] width 9 height 9
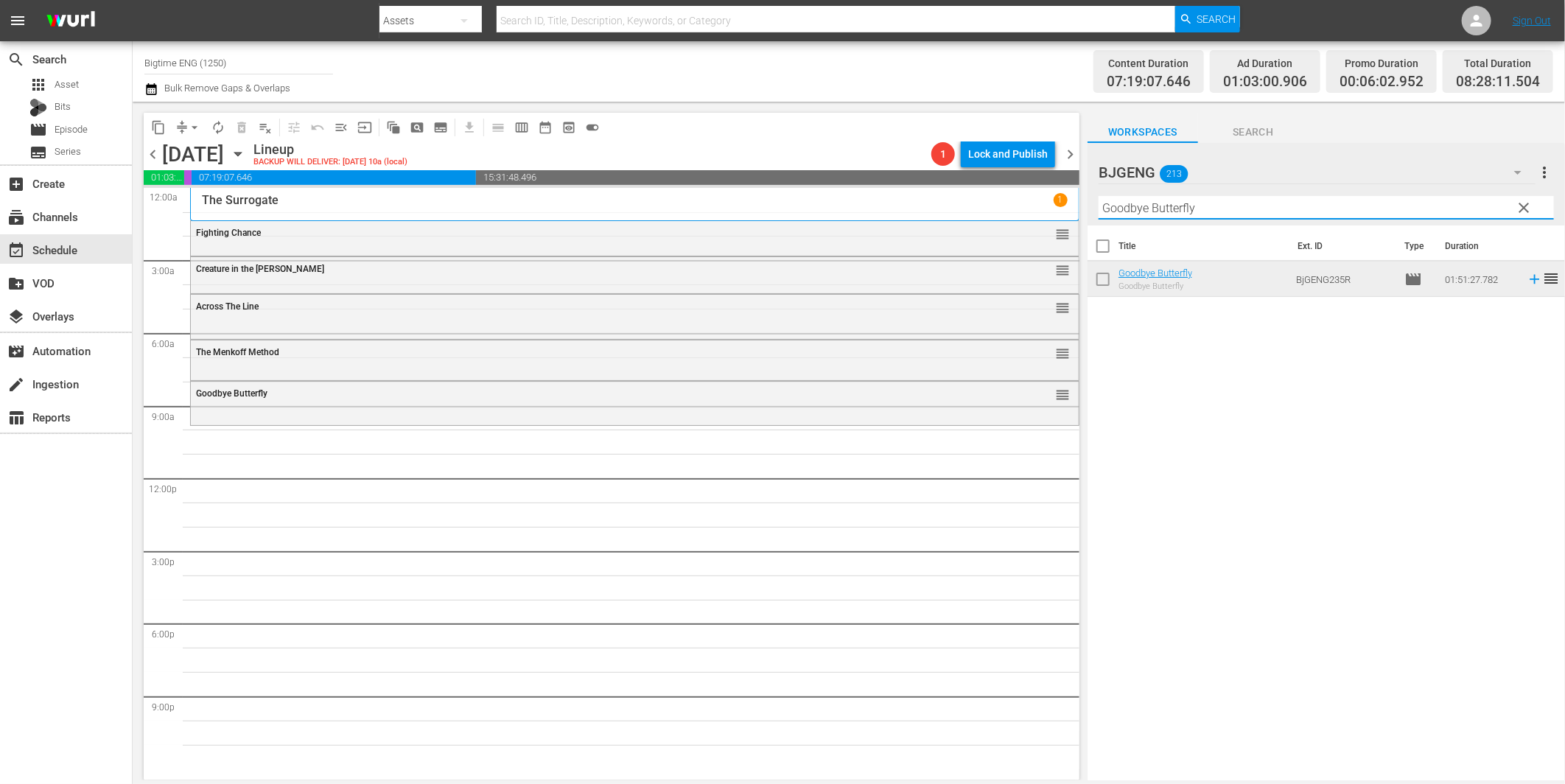
click at [1158, 208] on input "Goodbye Butterfly" at bounding box center [1327, 208] width 455 height 24
paste input "Idled"
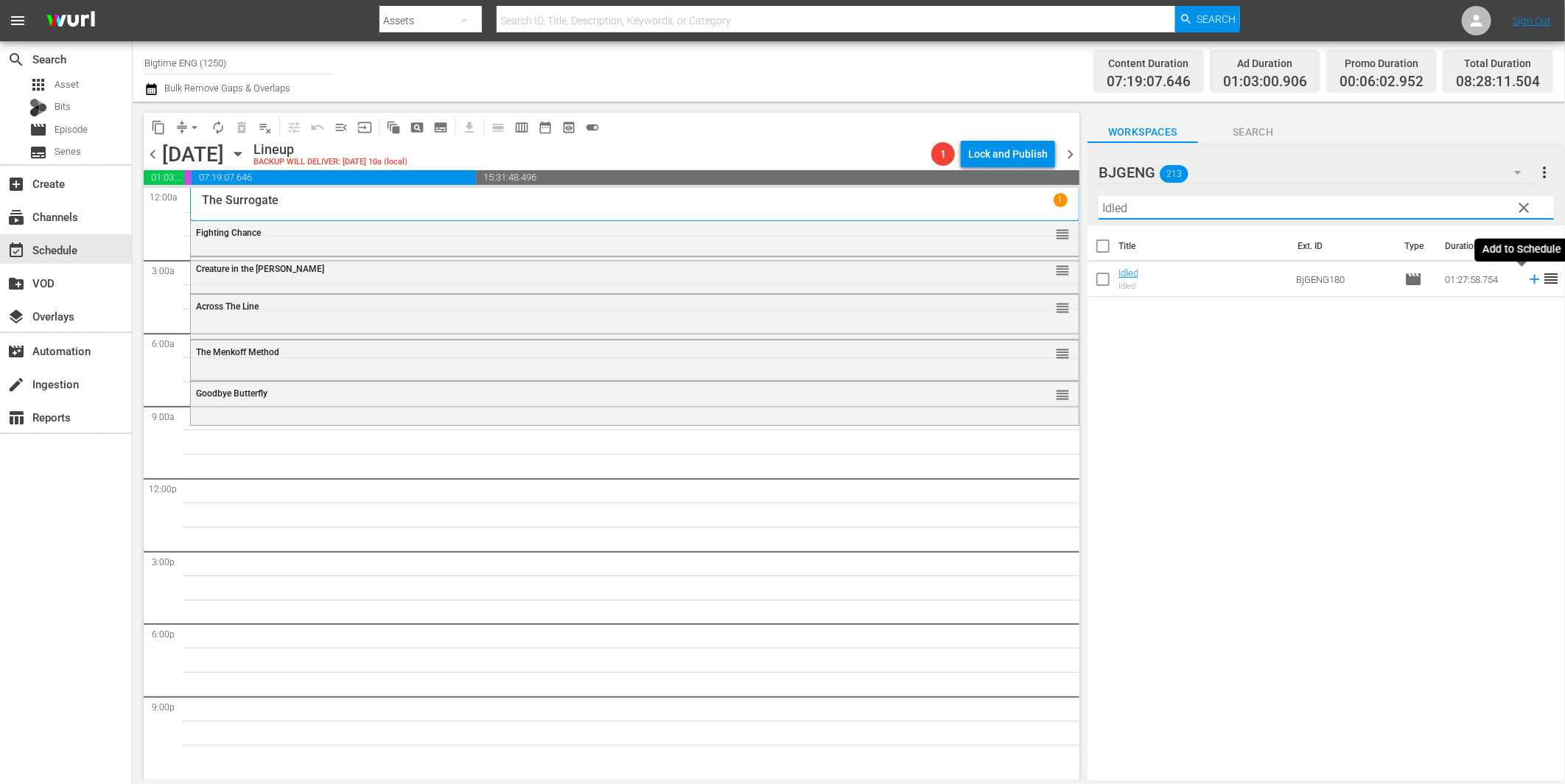
click at [1530, 279] on icon at bounding box center [1534, 279] width 9 height 9
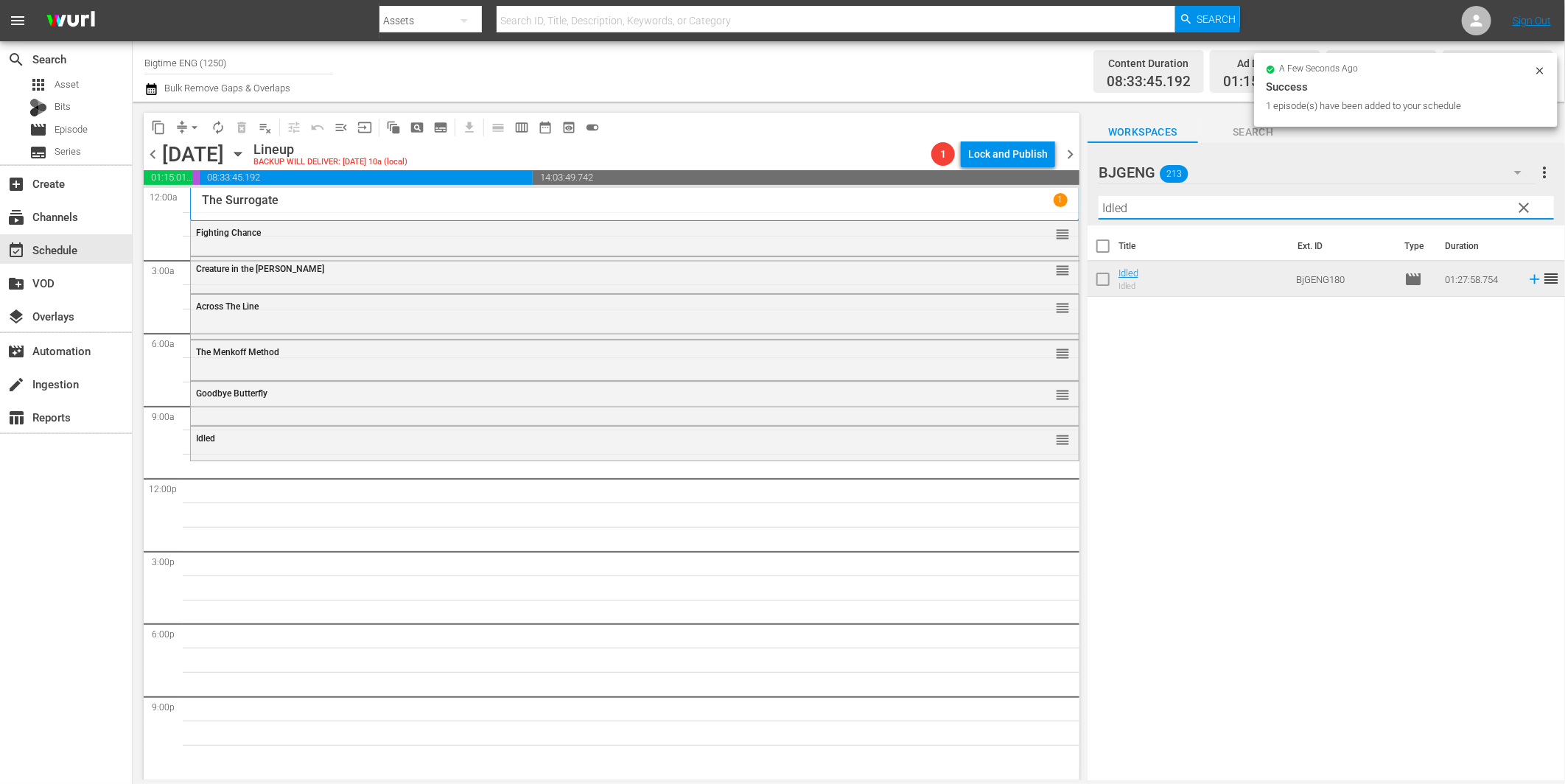
click at [1172, 208] on input "Idled" at bounding box center [1327, 208] width 455 height 24
paste input "[PERSON_NAME] and the Fullness of Time"
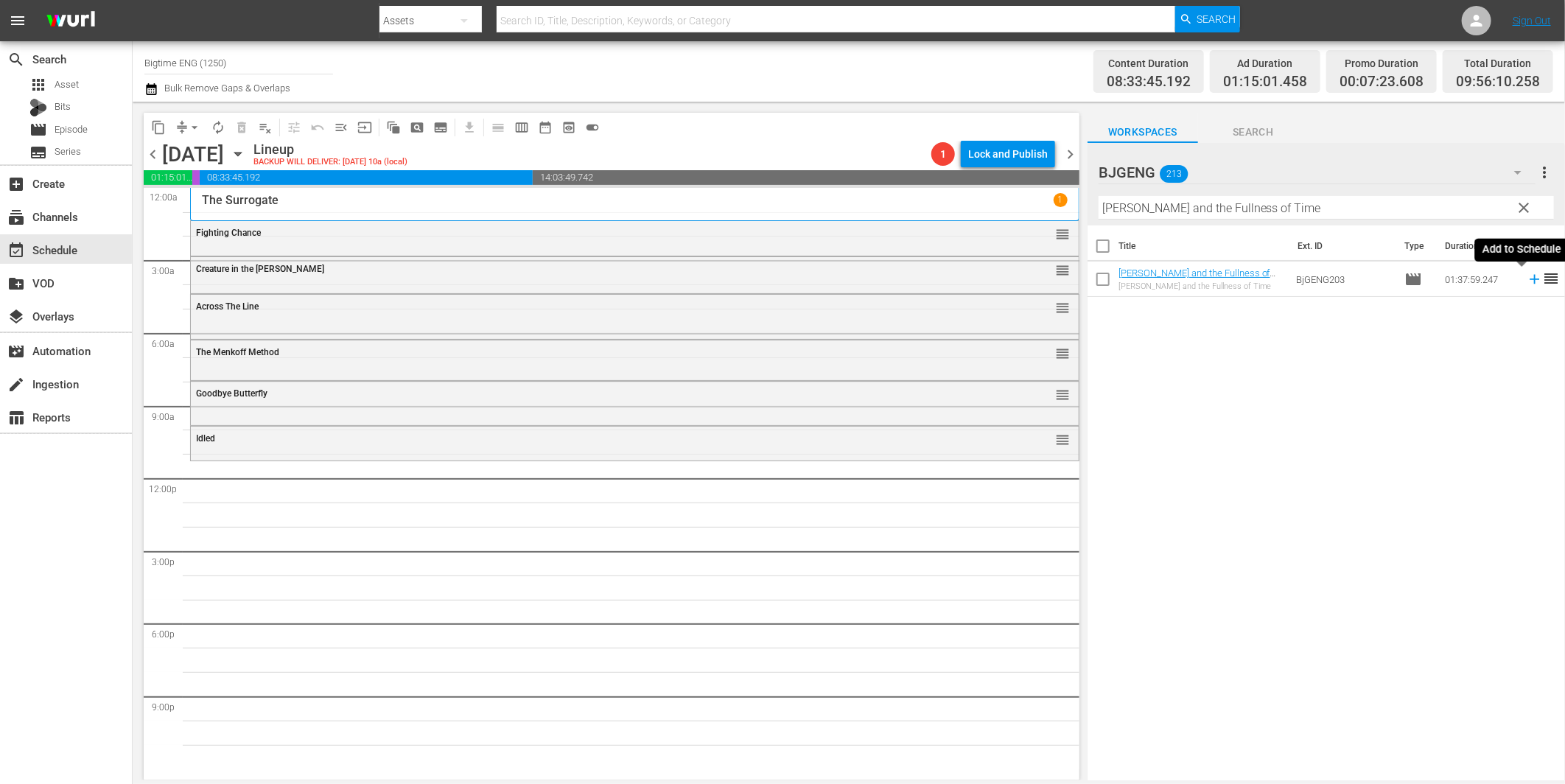
click at [1526, 276] on icon at bounding box center [1534, 279] width 16 height 16
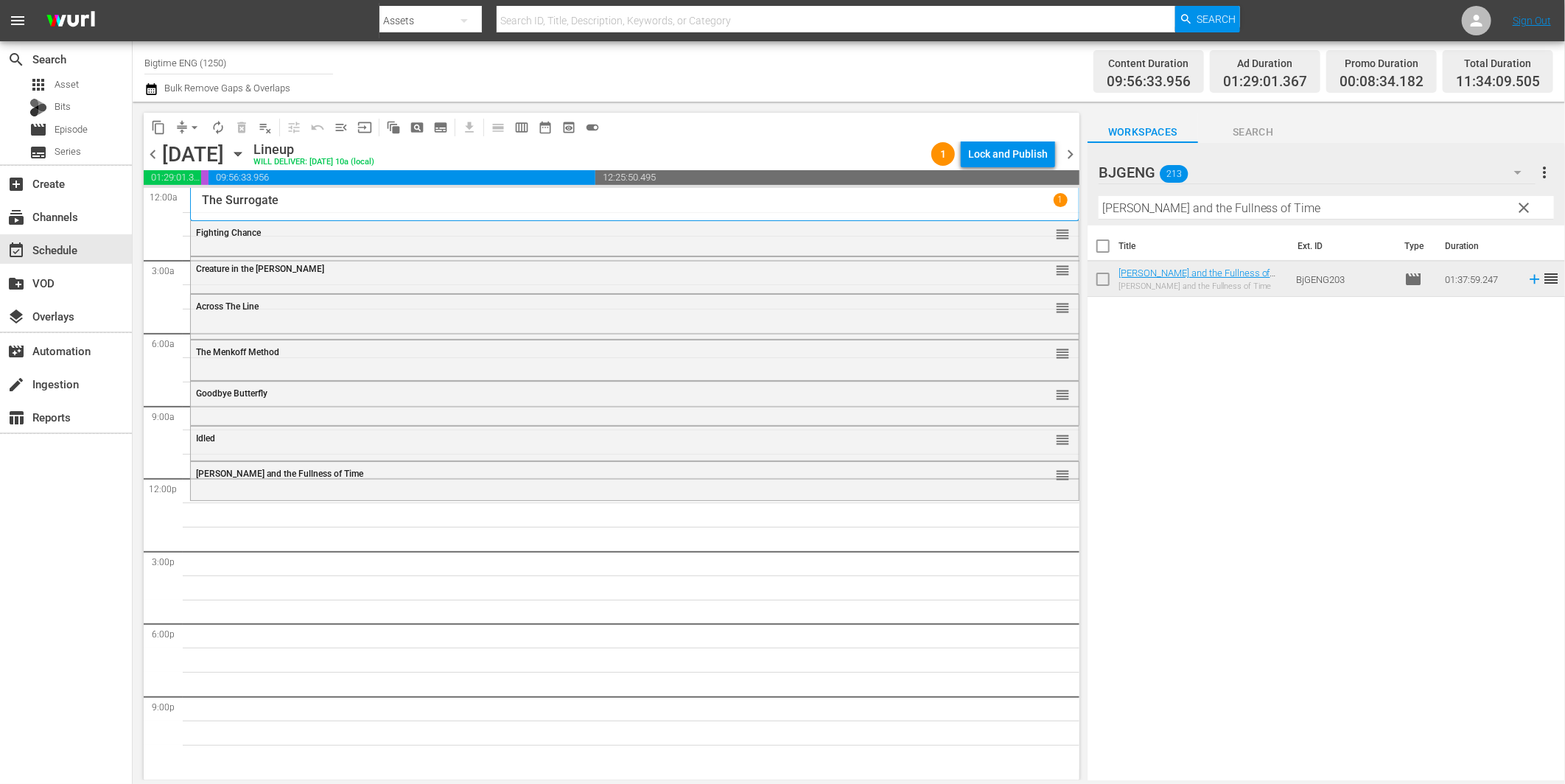
click at [1126, 214] on input "[PERSON_NAME] and the Fullness of Time" at bounding box center [1327, 208] width 455 height 24
paste input "[PERSON_NAME]"
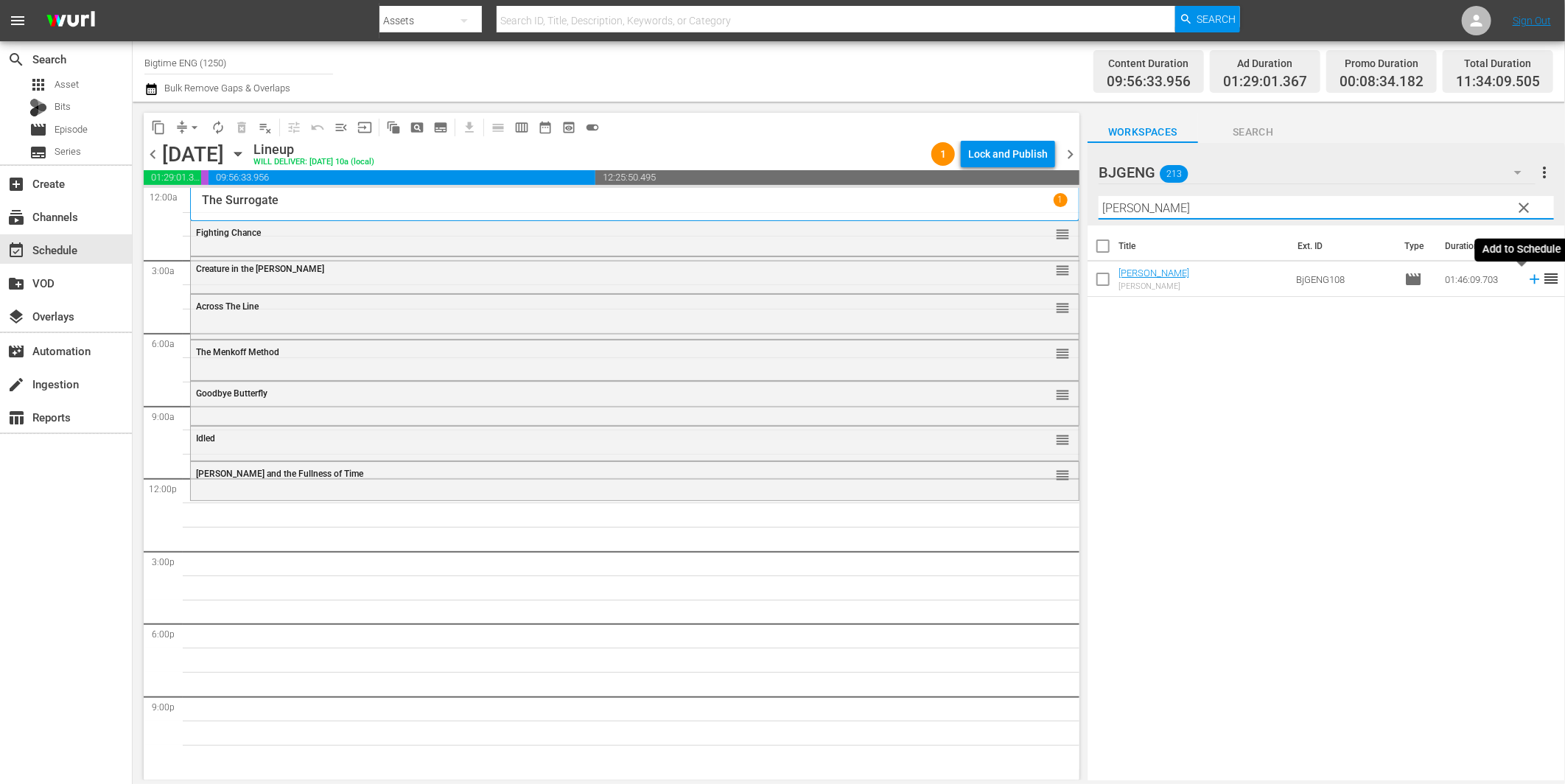
click at [1526, 275] on icon at bounding box center [1534, 279] width 16 height 16
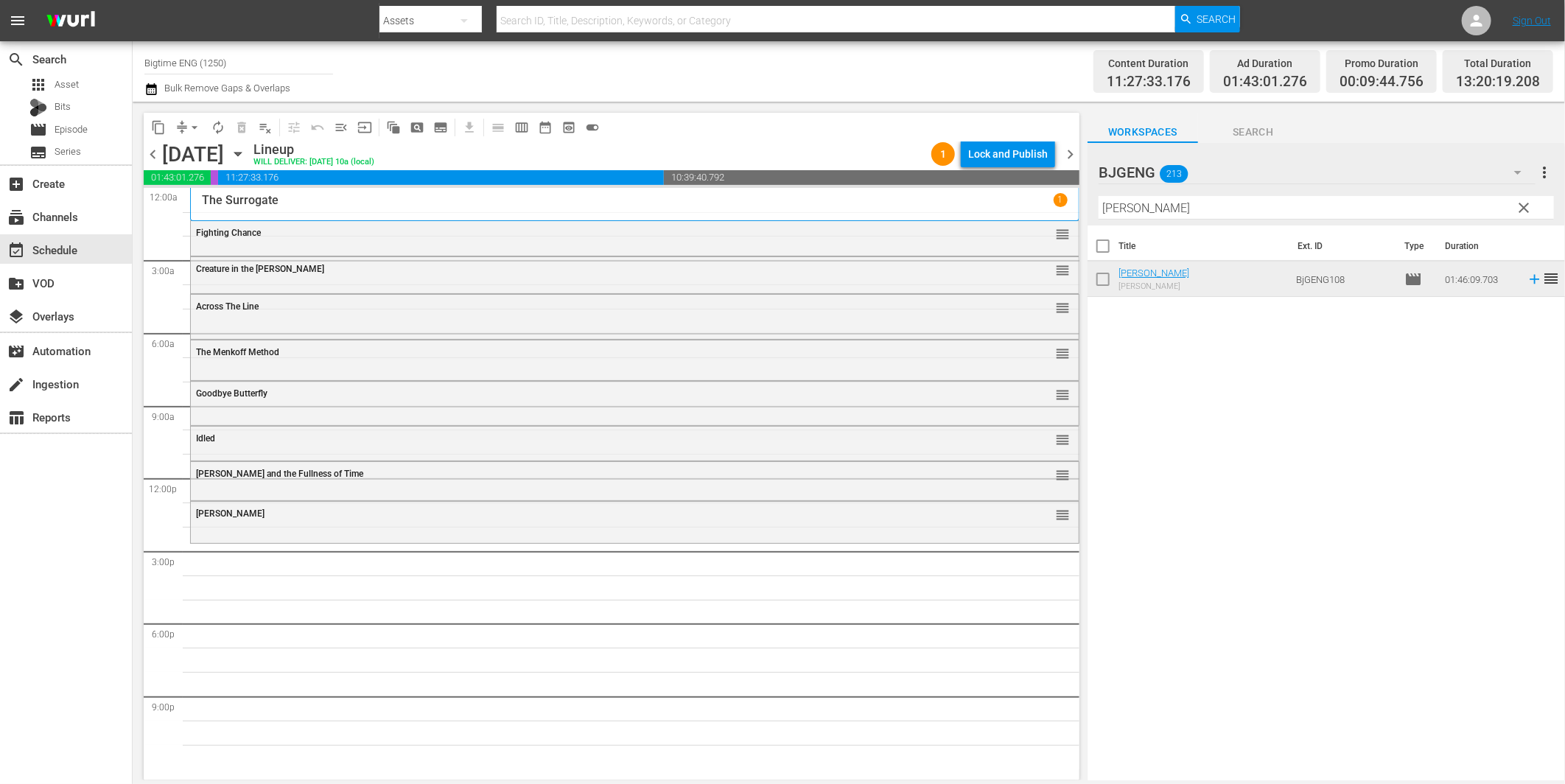
click at [1163, 211] on input "[PERSON_NAME]" at bounding box center [1327, 208] width 455 height 24
paste input "Friends Foes and Fireworks"
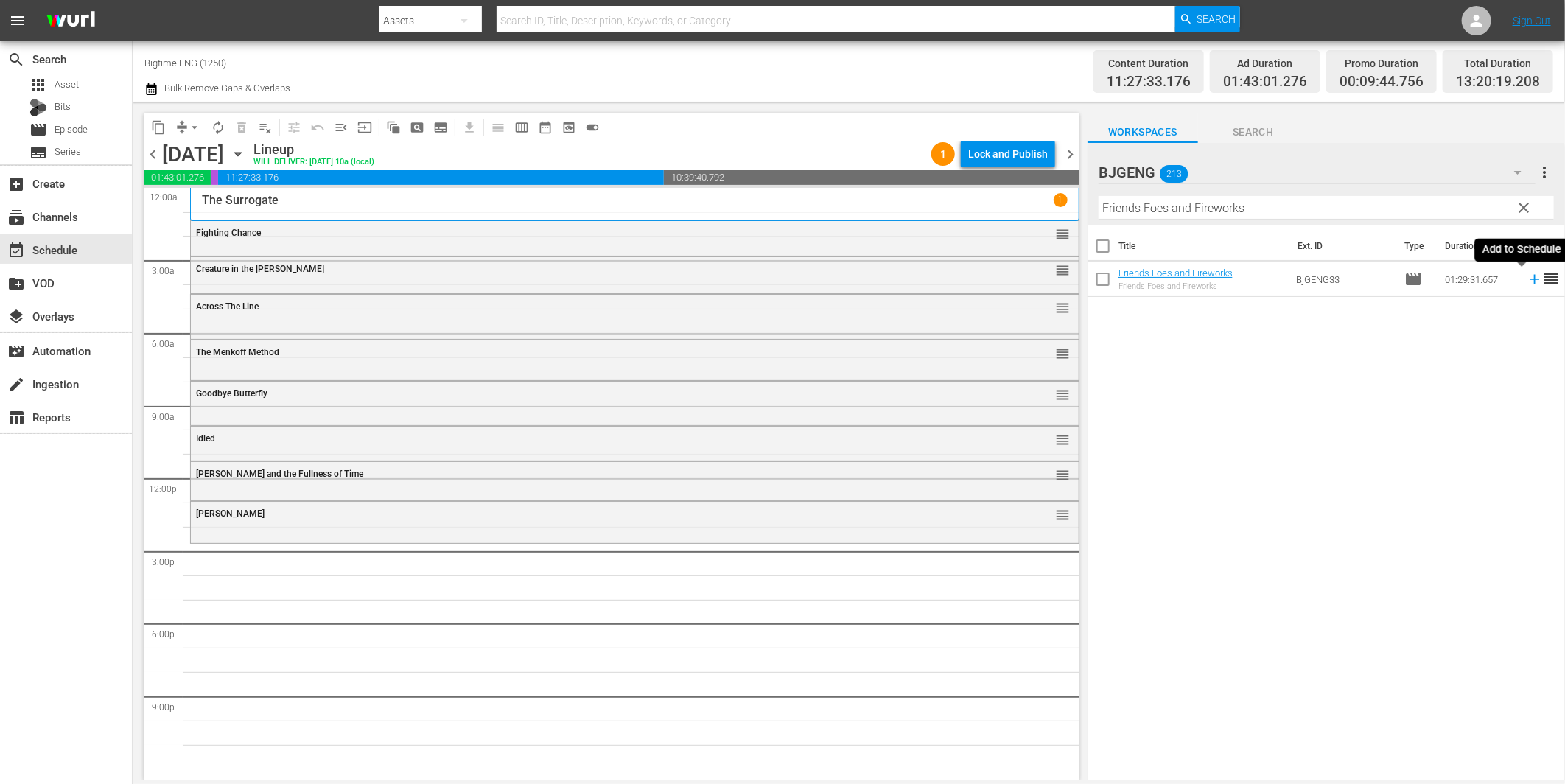
click at [1530, 279] on icon at bounding box center [1534, 279] width 9 height 9
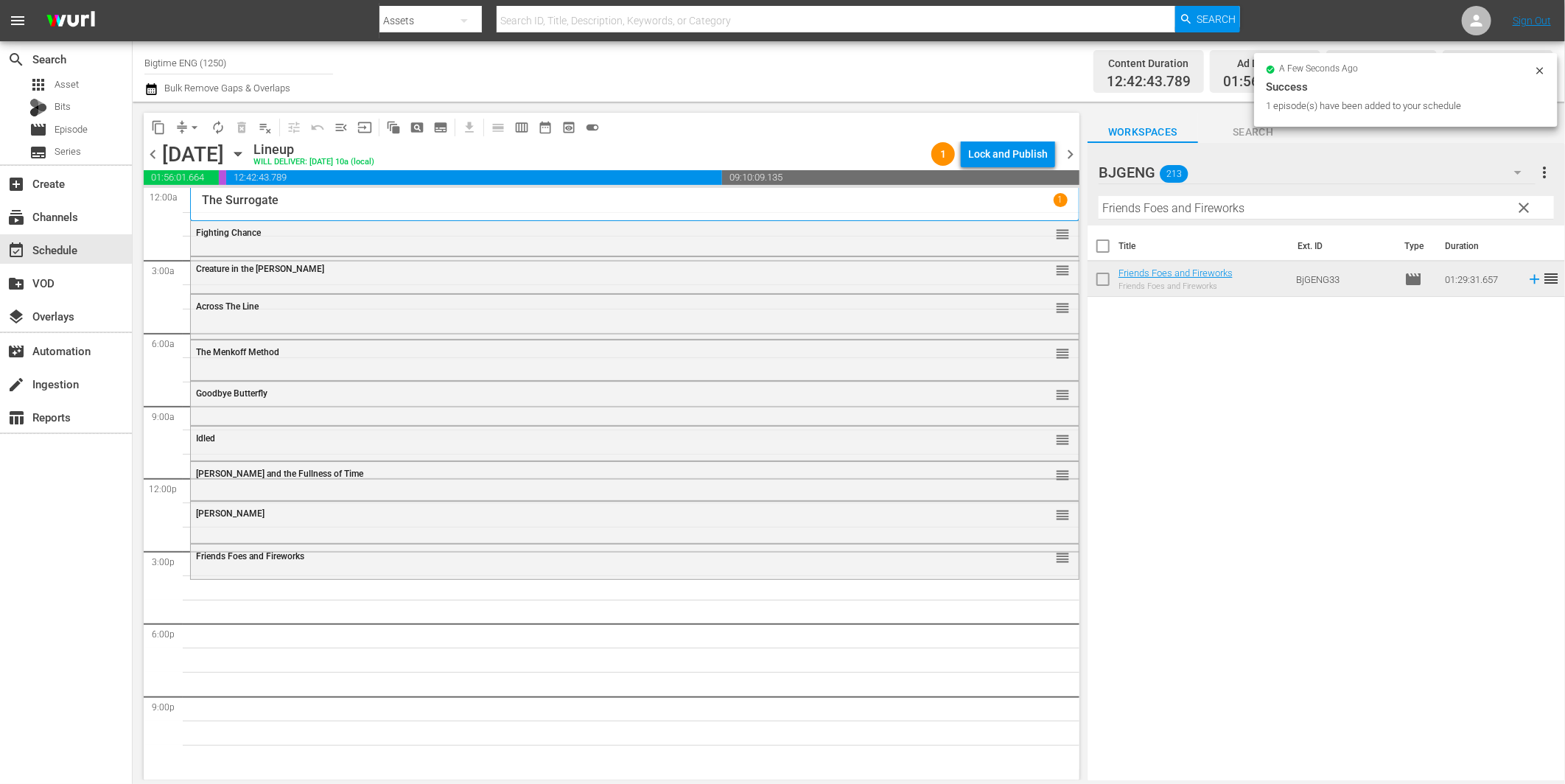
click at [1159, 201] on input "Friends Foes and Fireworks" at bounding box center [1327, 208] width 455 height 24
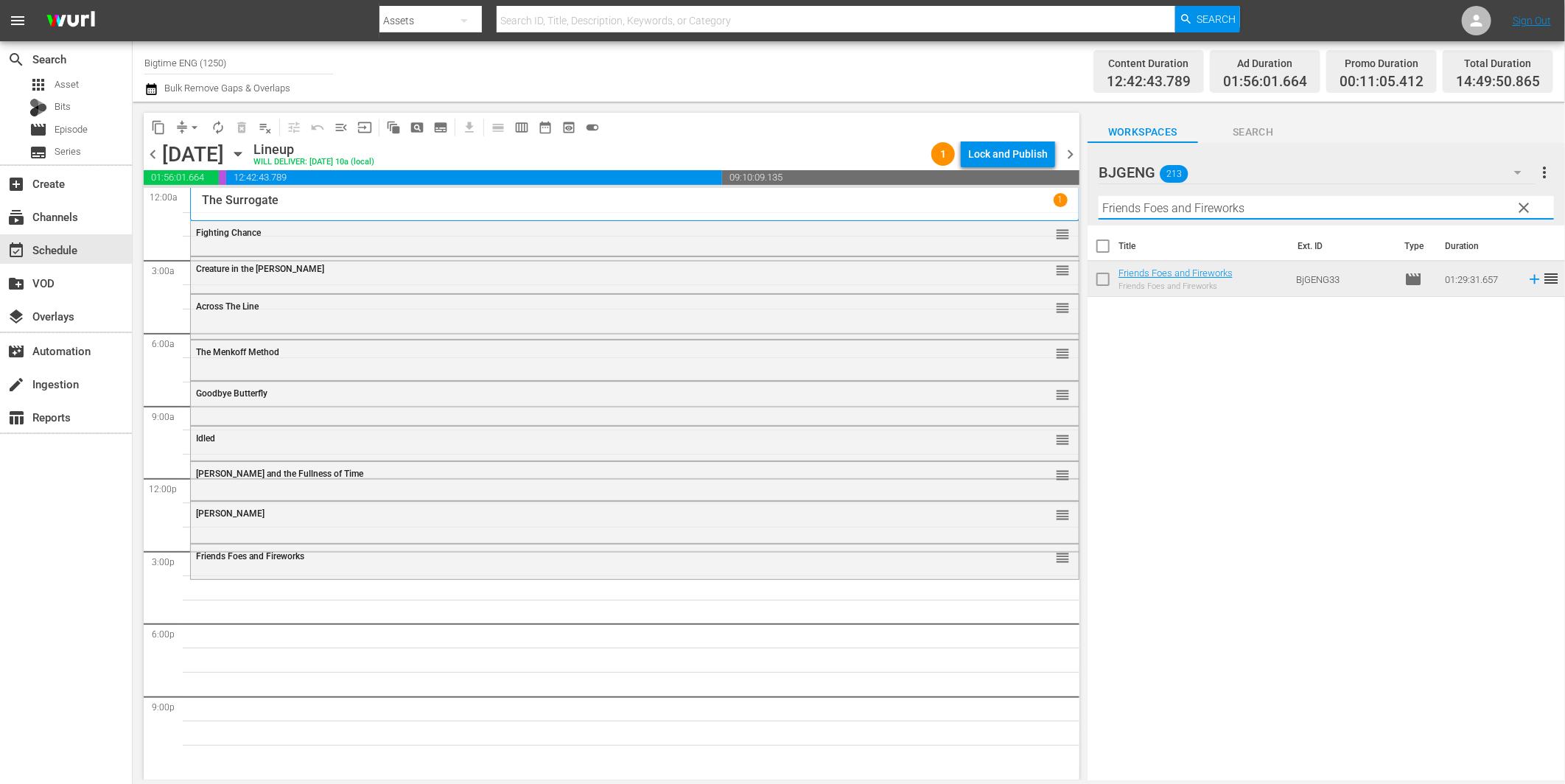
paste input "The Wait"
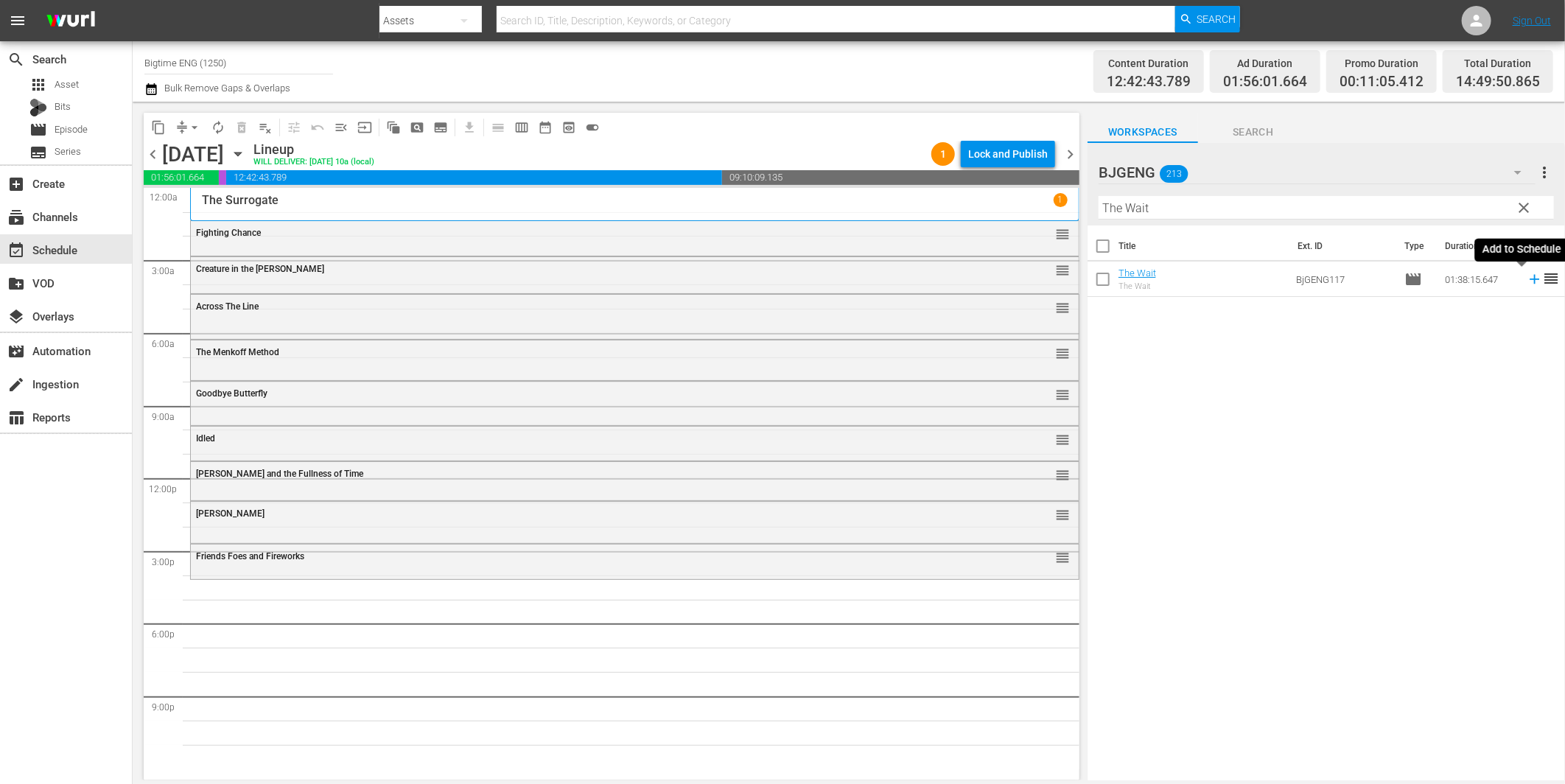
click at [1530, 279] on icon at bounding box center [1534, 279] width 9 height 9
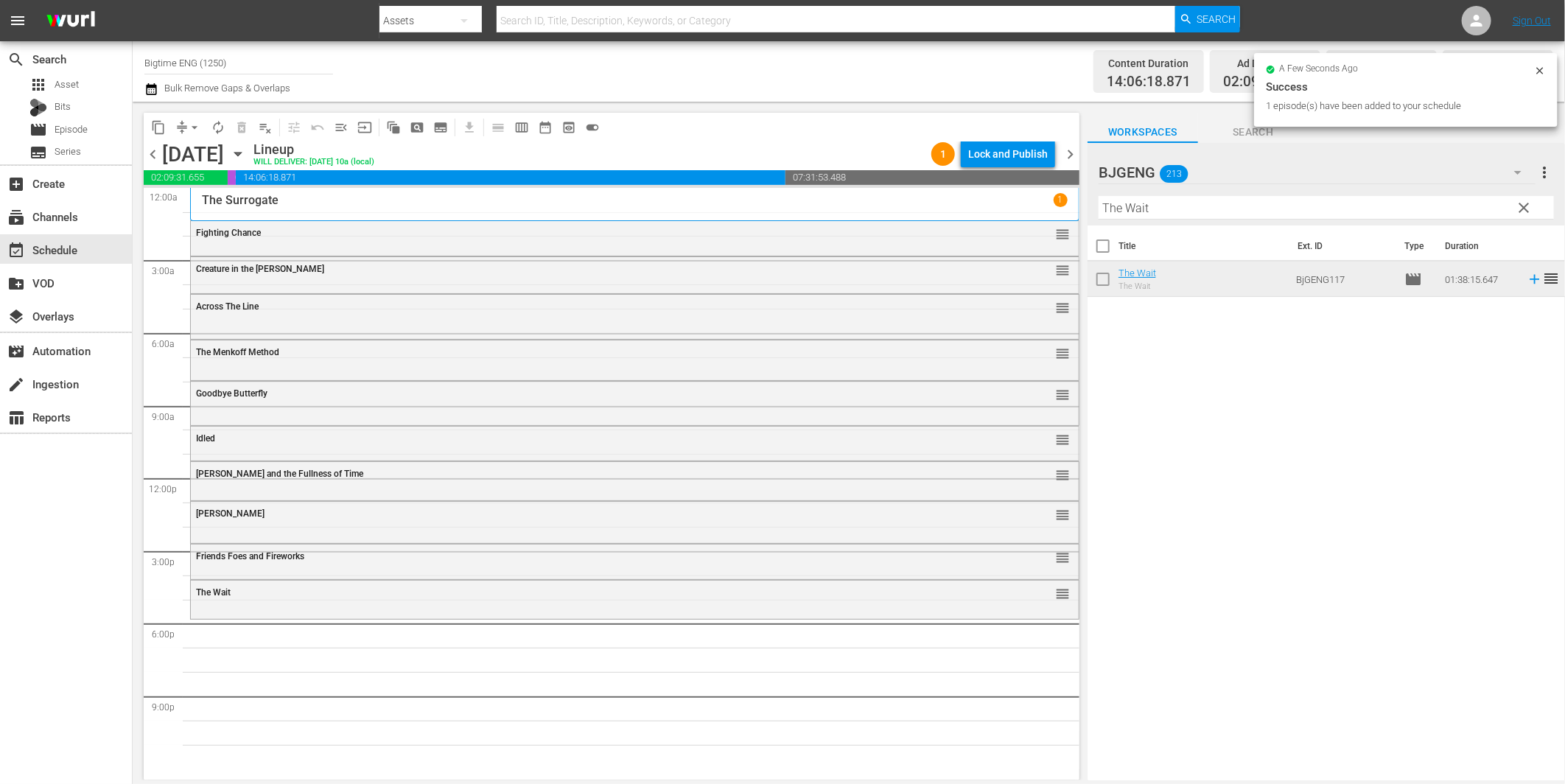
click at [1265, 209] on input "The Wait" at bounding box center [1327, 208] width 455 height 24
paste input "View From Here"
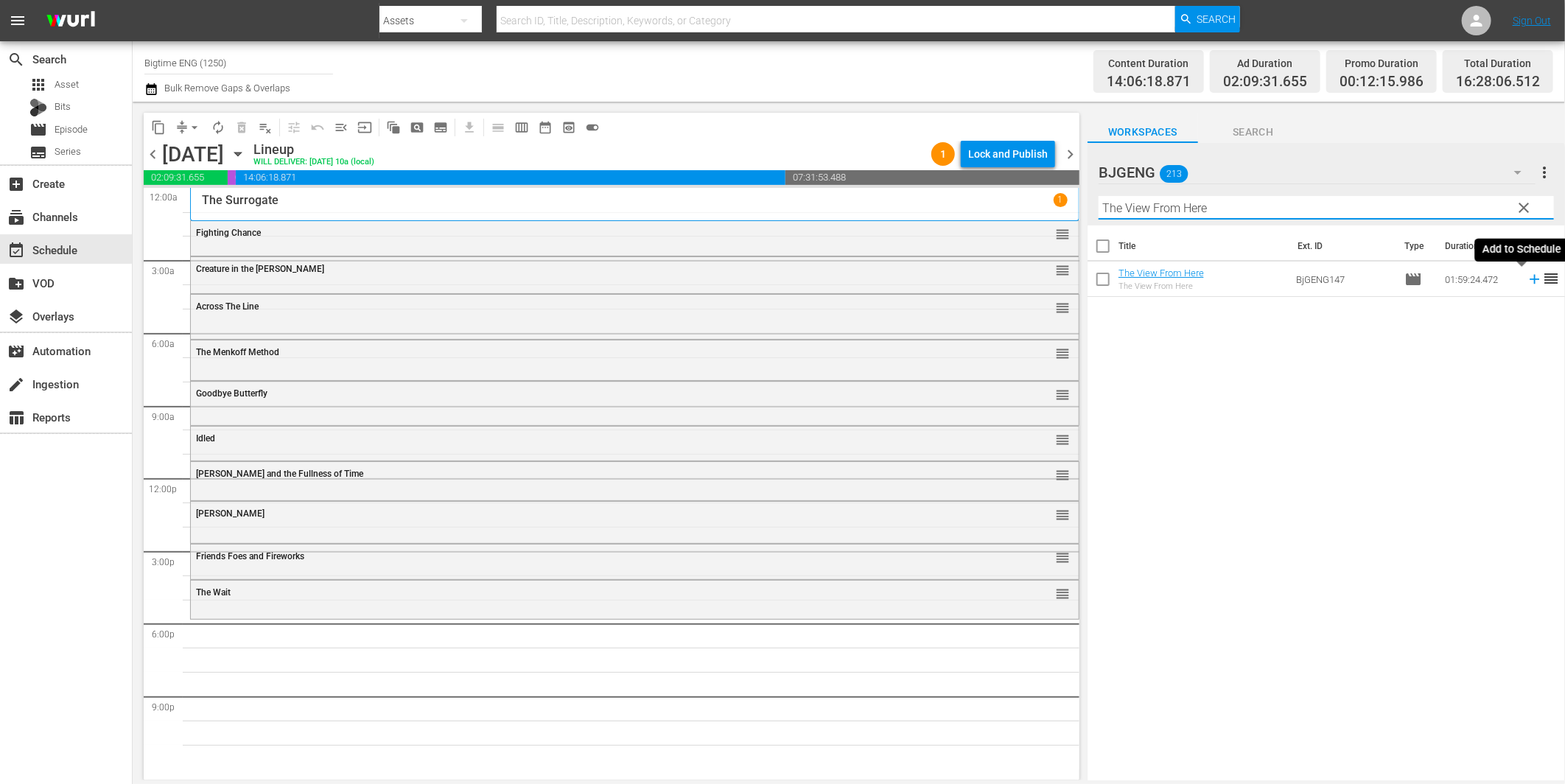
click at [1526, 278] on icon at bounding box center [1534, 279] width 16 height 16
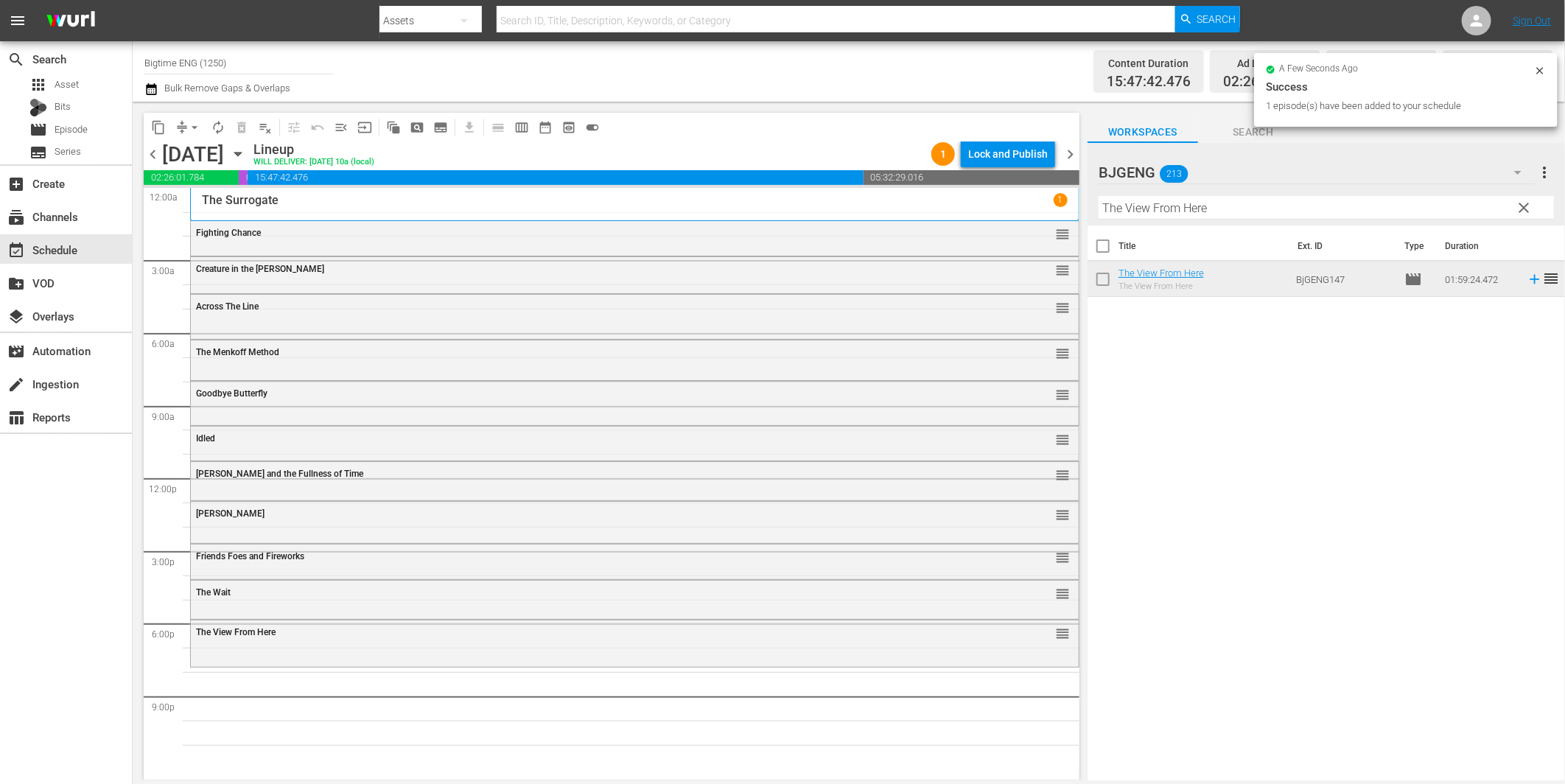
click at [1187, 208] on input "The View From Here" at bounding box center [1327, 208] width 455 height 24
paste input "[PERSON_NAME]"
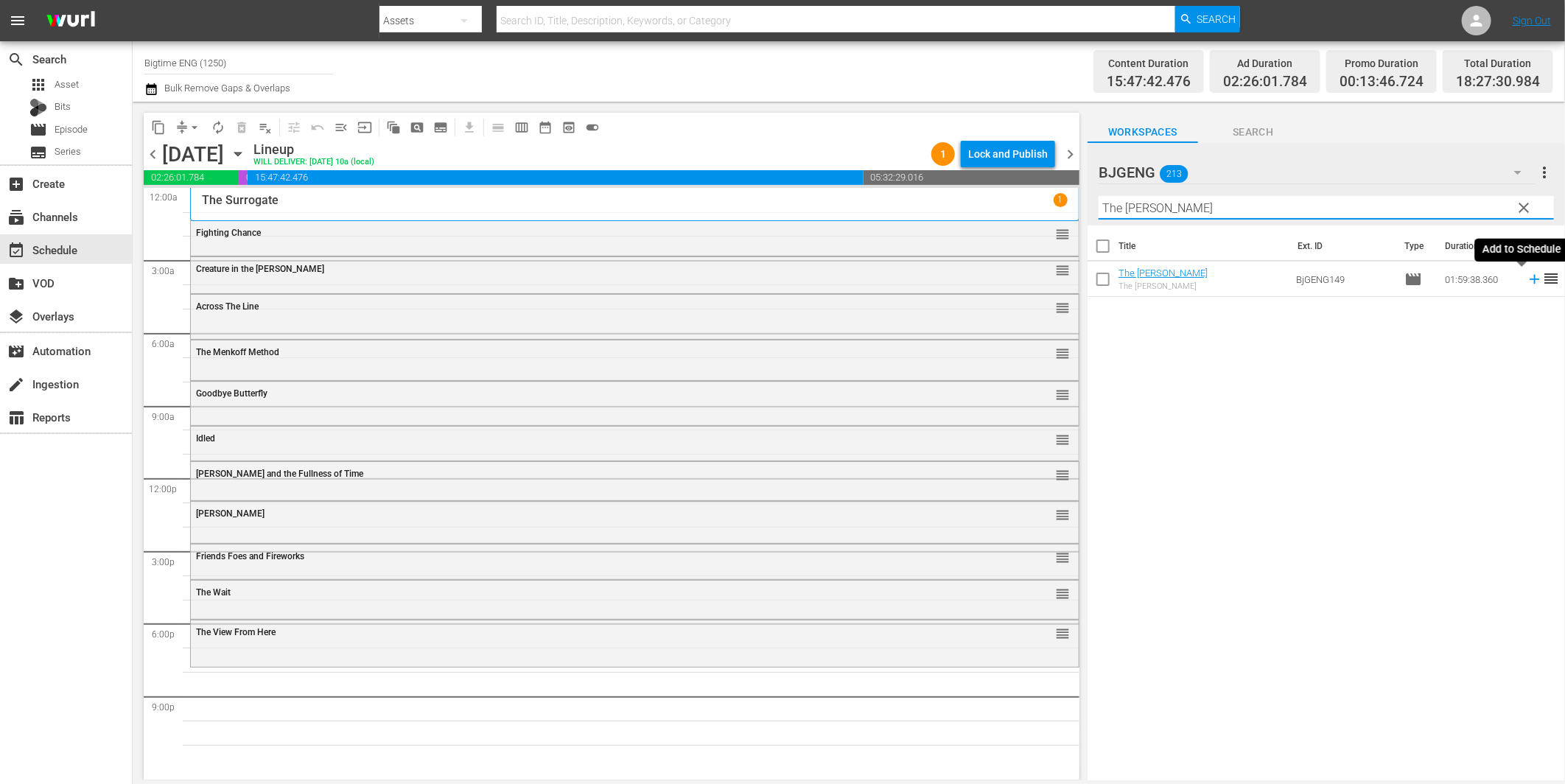
click at [1530, 280] on icon at bounding box center [1534, 279] width 9 height 9
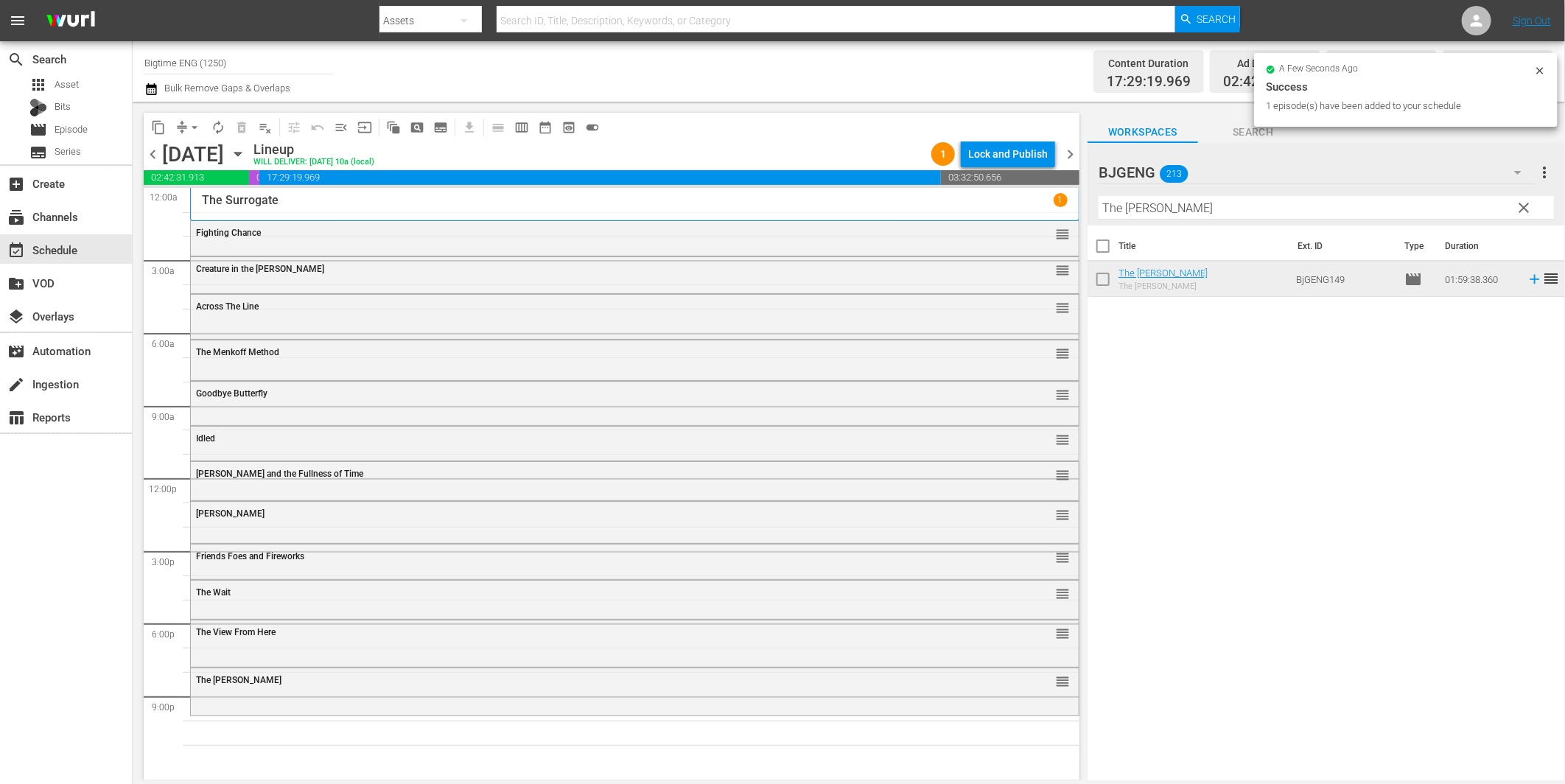
click at [1191, 214] on input "The [PERSON_NAME]" at bounding box center [1327, 208] width 455 height 24
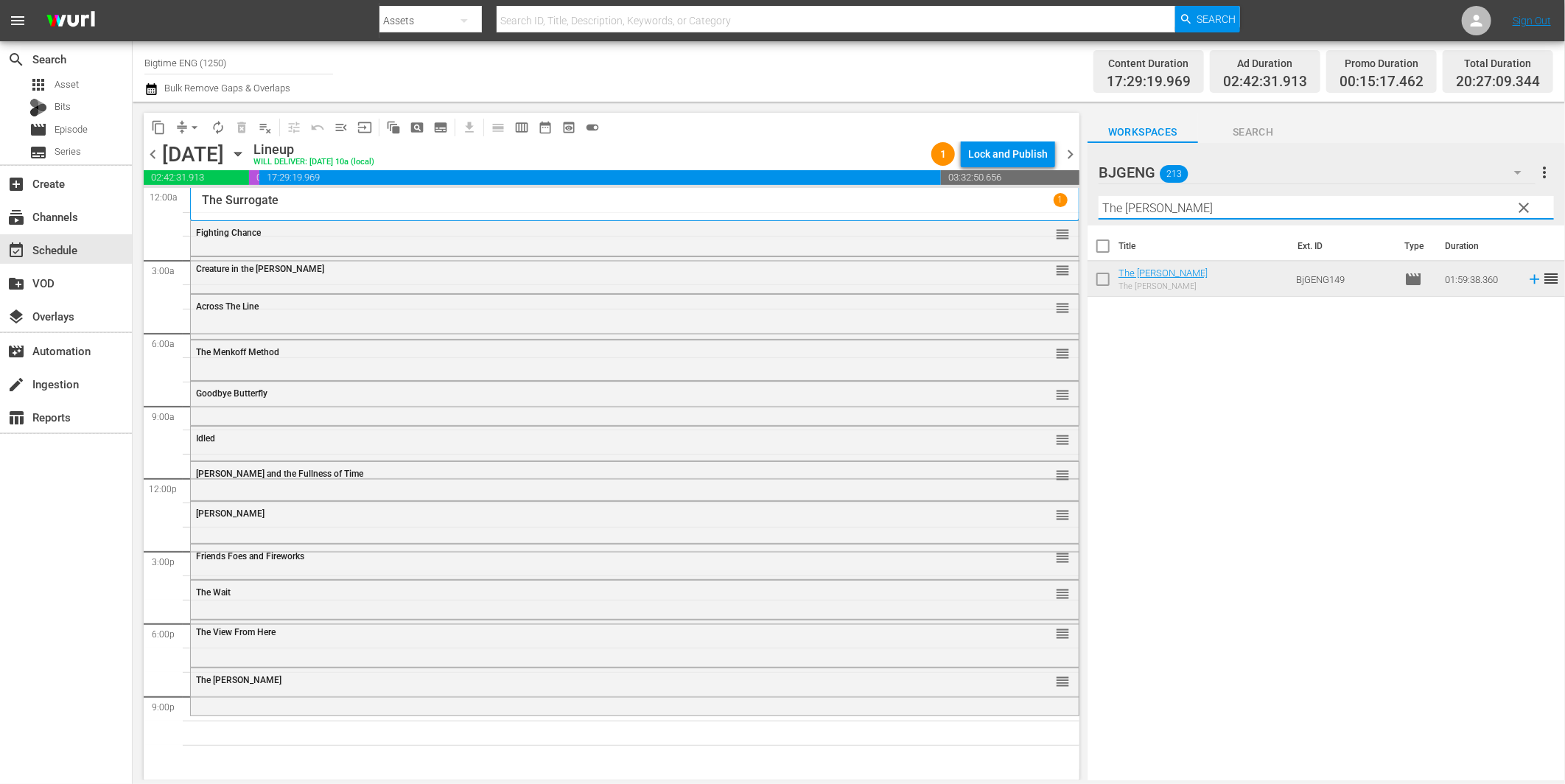
paste input "Dead Me"
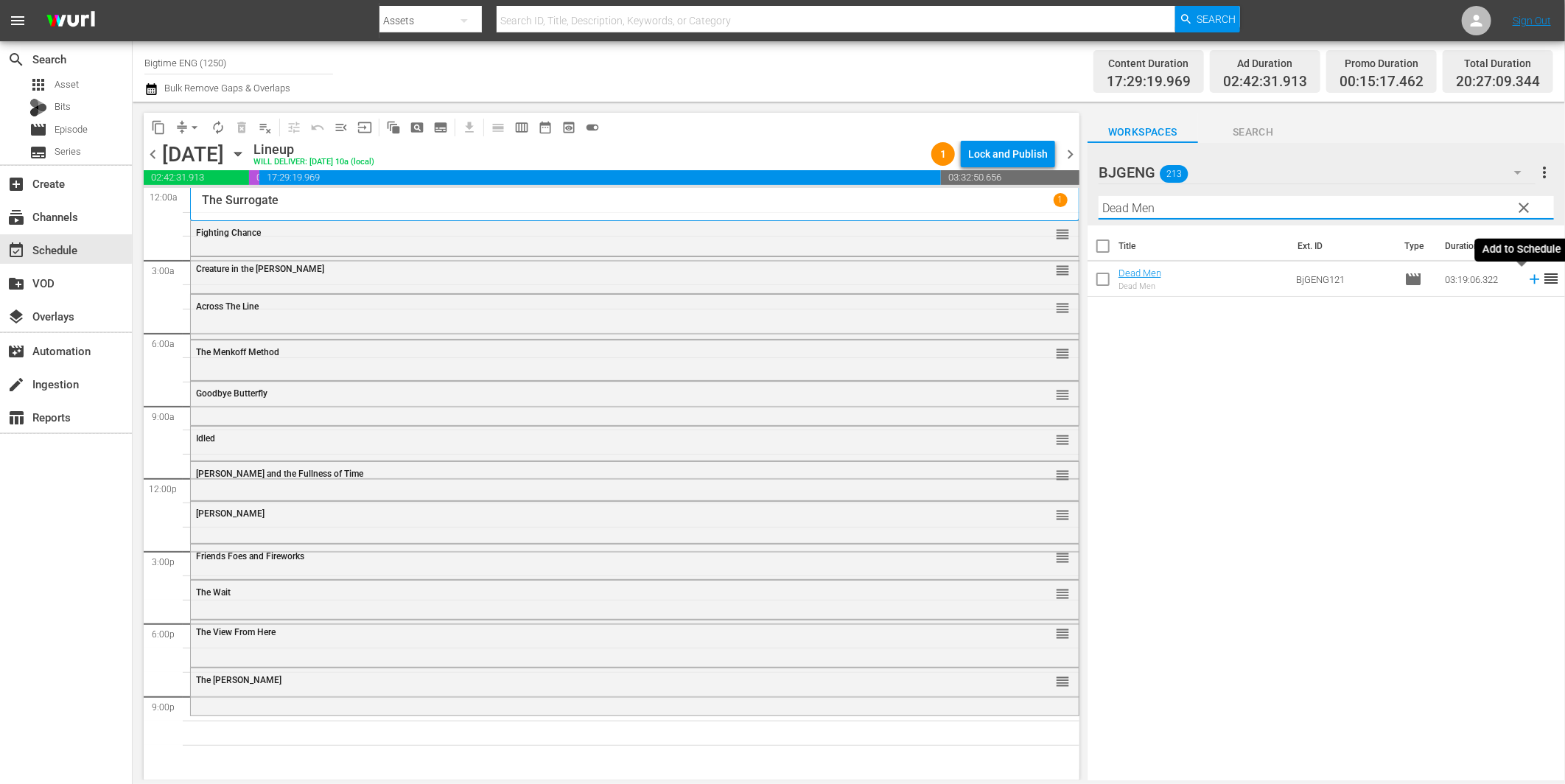
click at [1526, 277] on icon at bounding box center [1534, 279] width 16 height 16
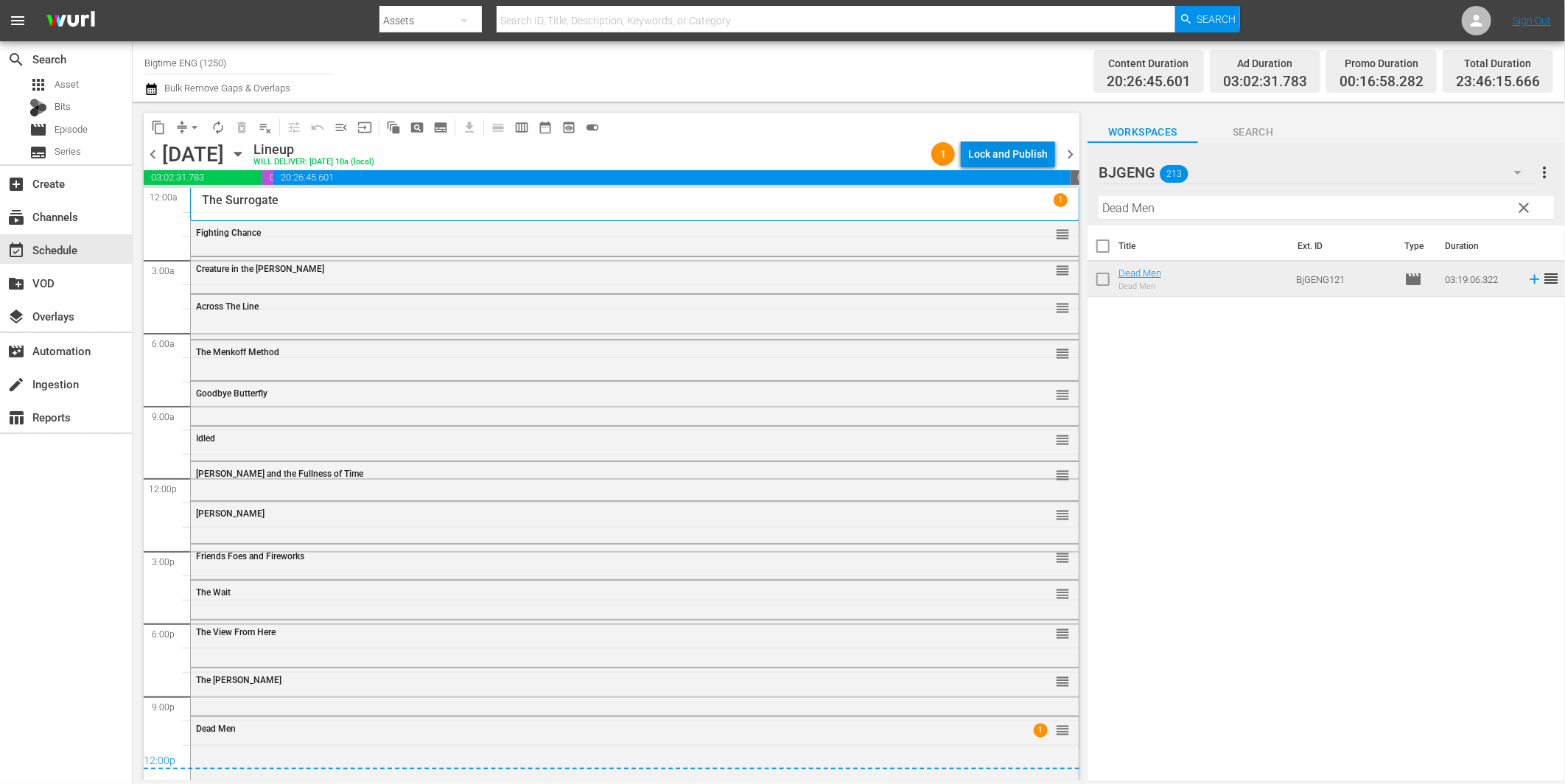
click at [990, 150] on div "Lock and Publish" at bounding box center [1008, 154] width 79 height 26
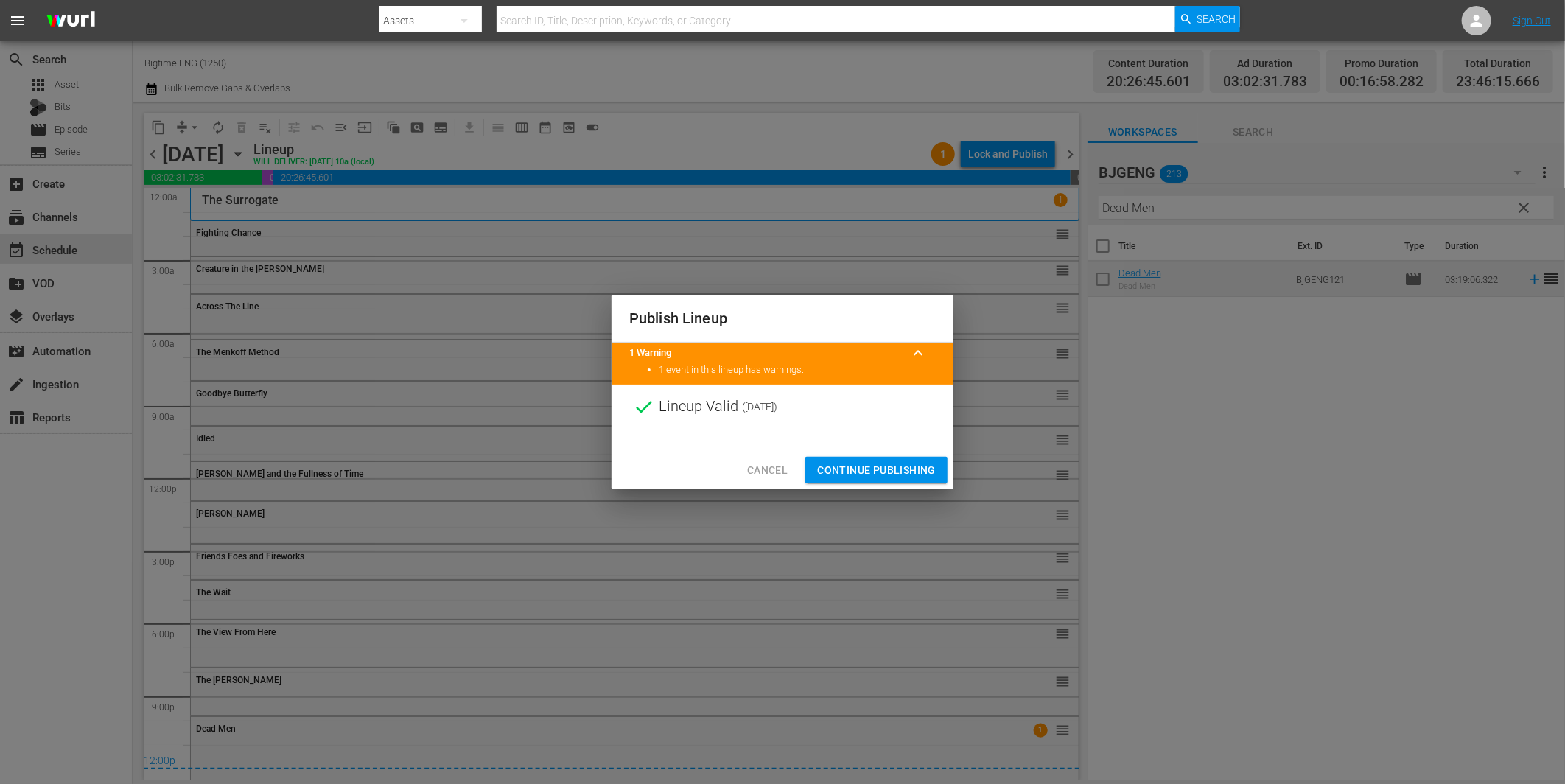
click at [905, 468] on span "Continue Publishing" at bounding box center [877, 471] width 119 height 19
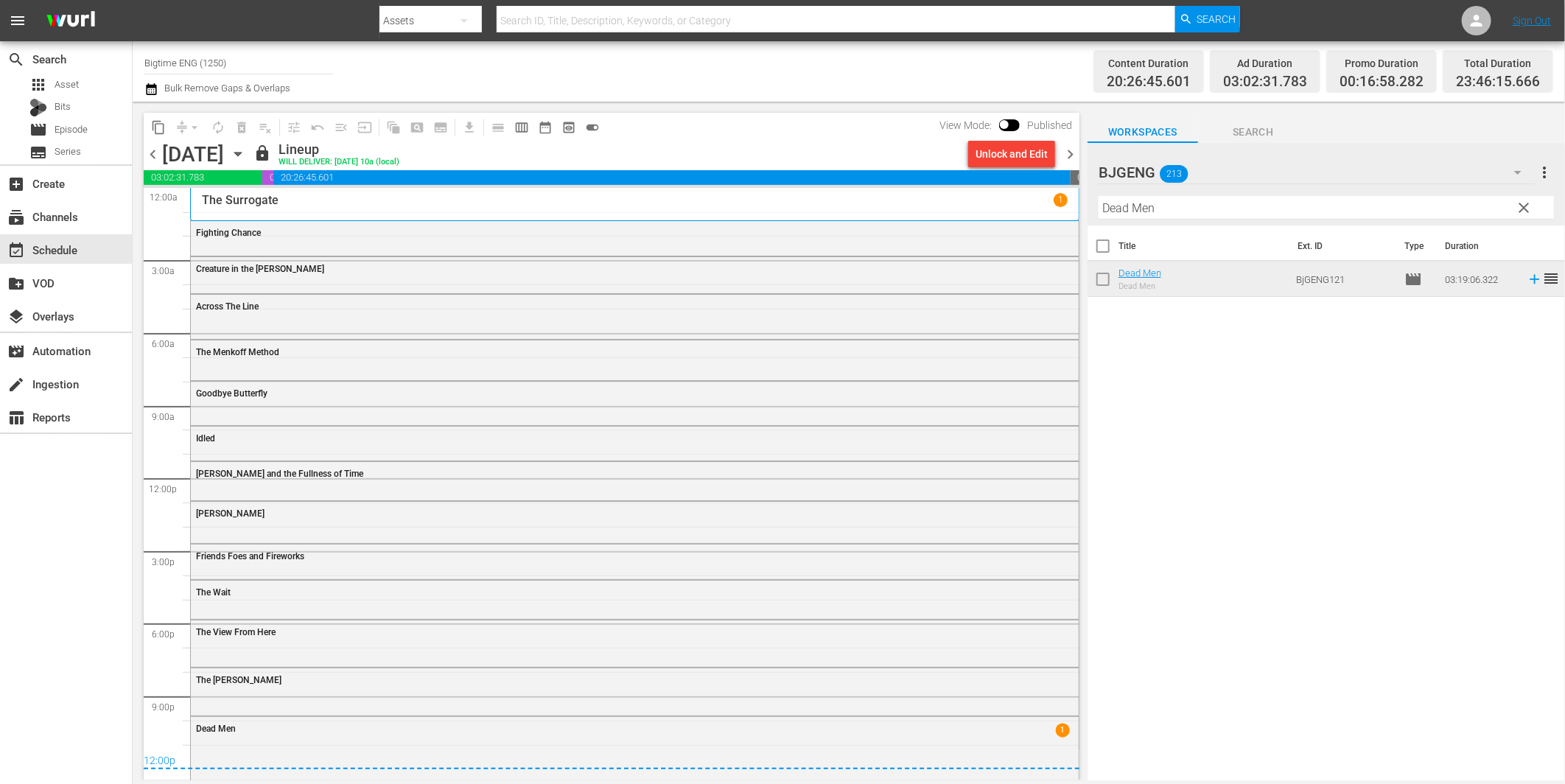
click at [1071, 151] on span "chevron_right" at bounding box center [1070, 154] width 19 height 19
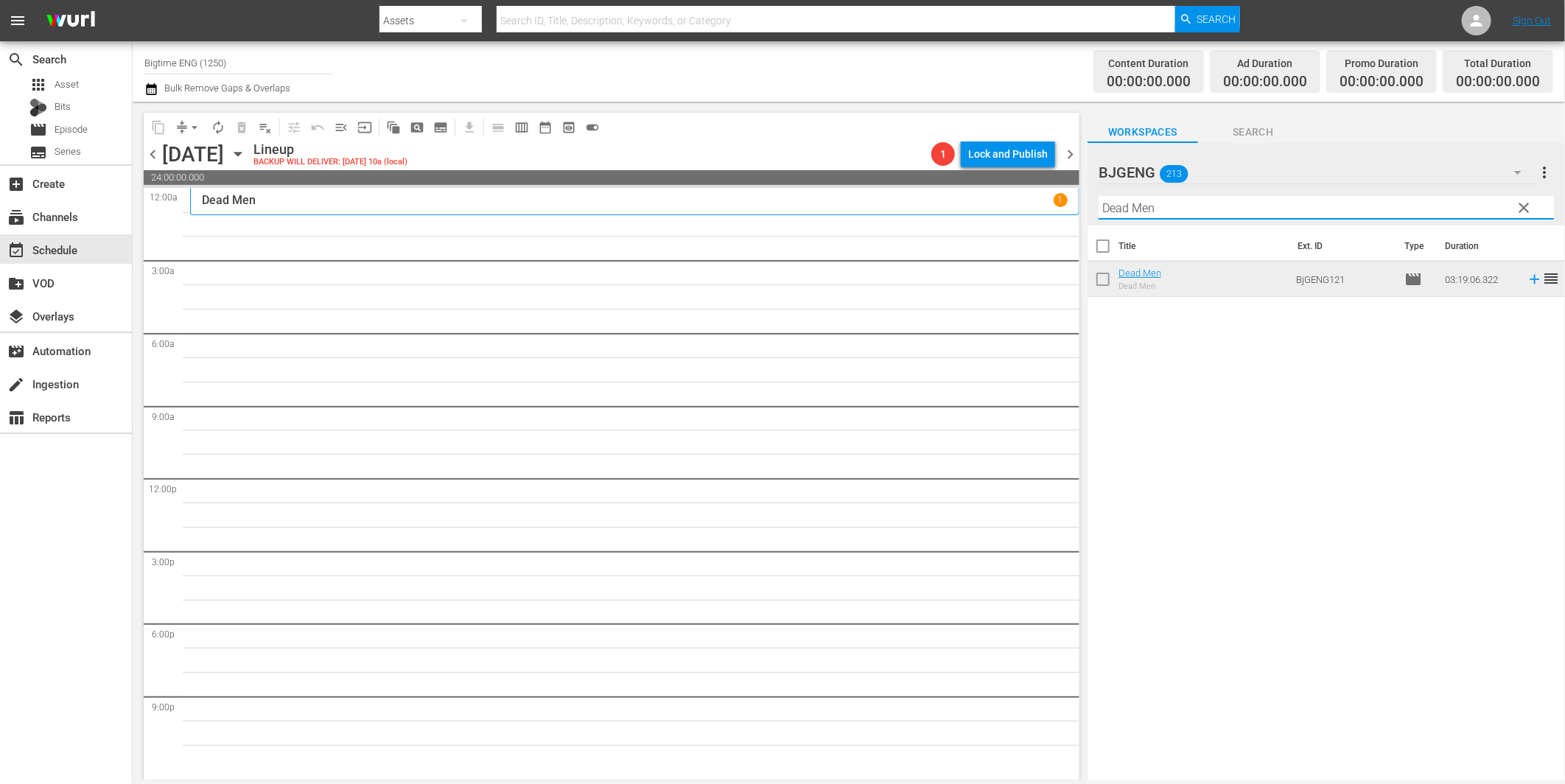
click at [1170, 208] on input "Dead Men" at bounding box center [1327, 208] width 455 height 24
paste input "The Henchman's War"
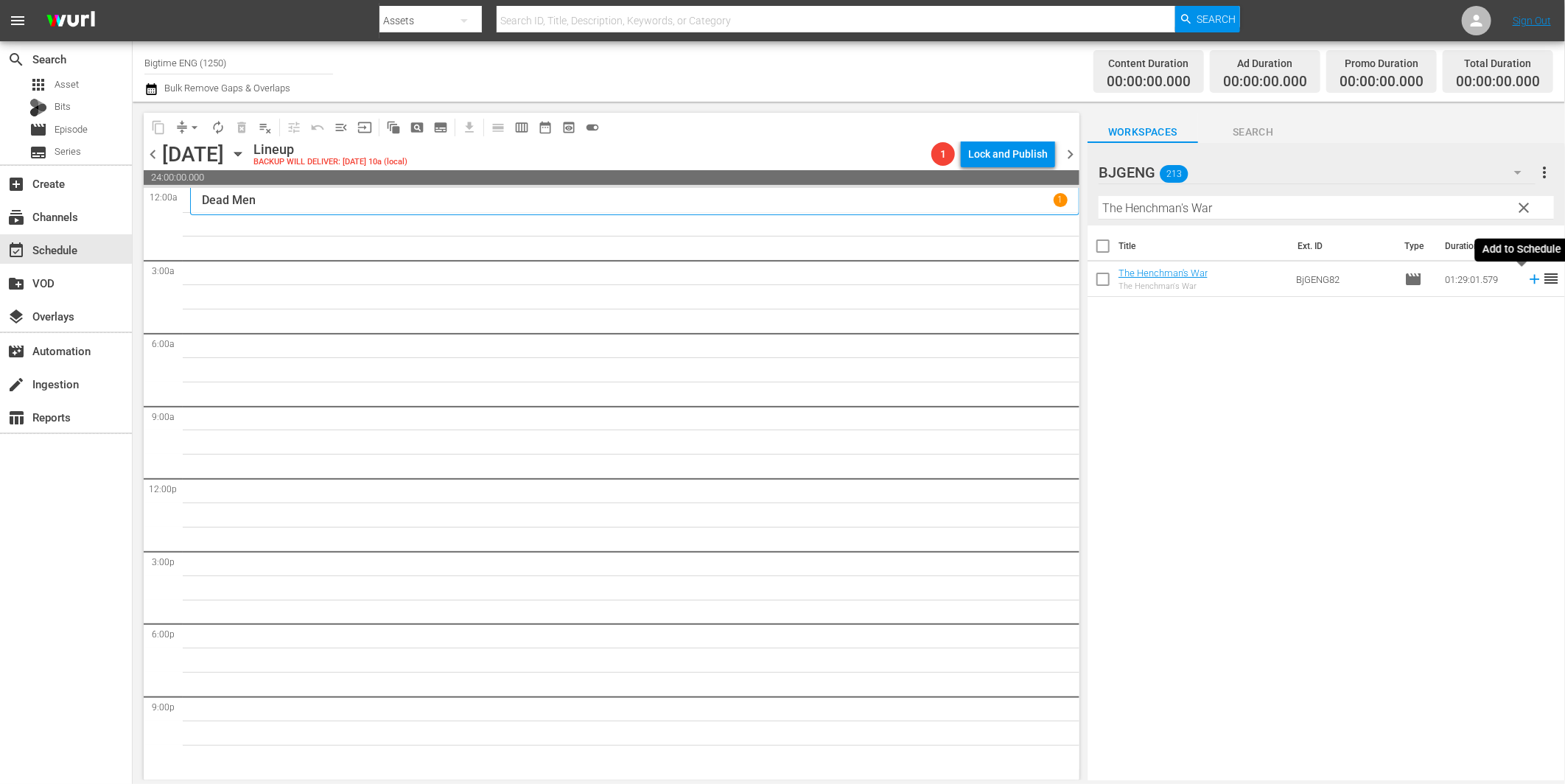
click at [1530, 277] on icon at bounding box center [1534, 279] width 9 height 9
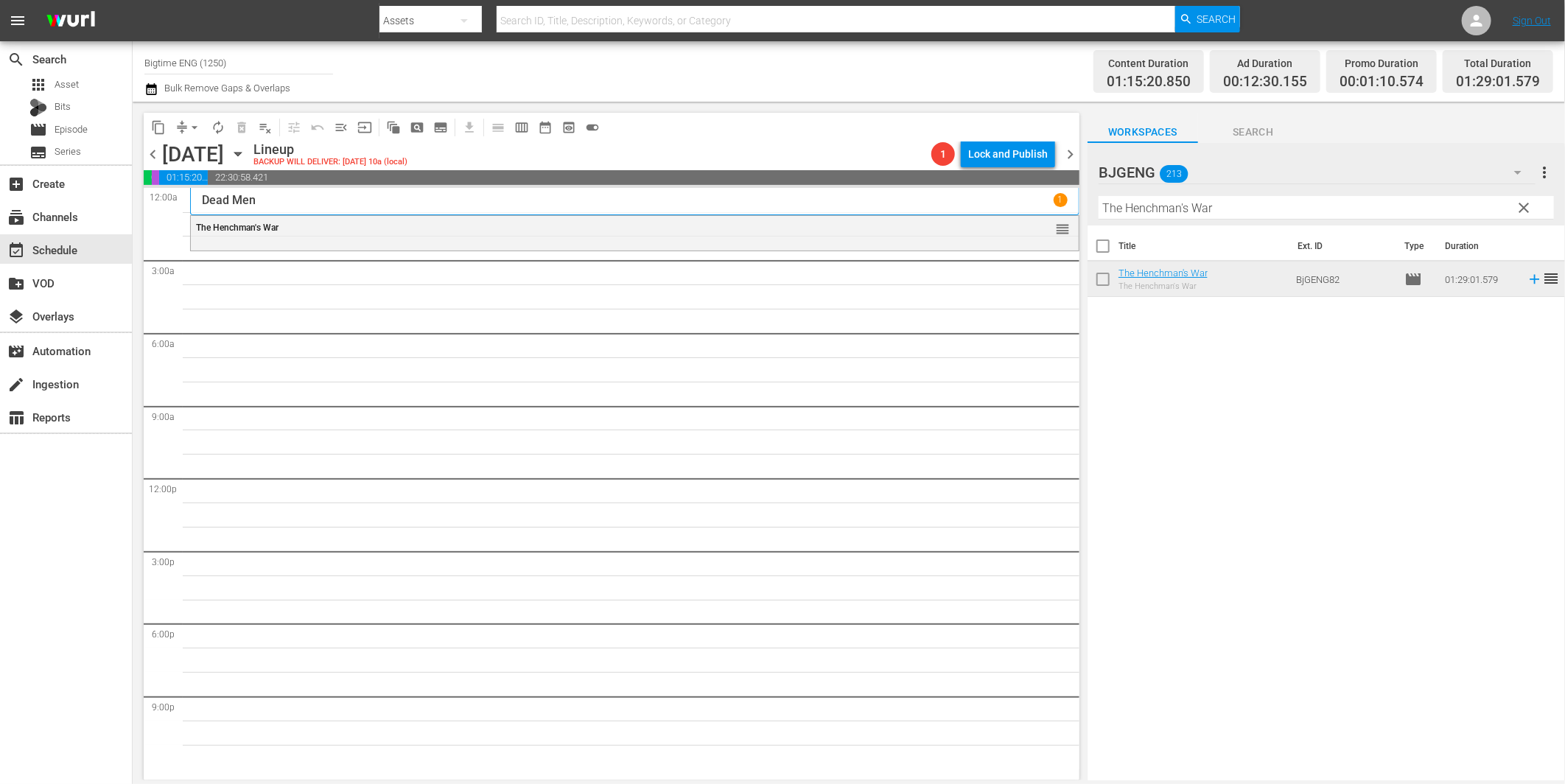
click at [1131, 211] on input "The Henchman's War" at bounding box center [1327, 208] width 455 height 24
paste input "No Letting Go"
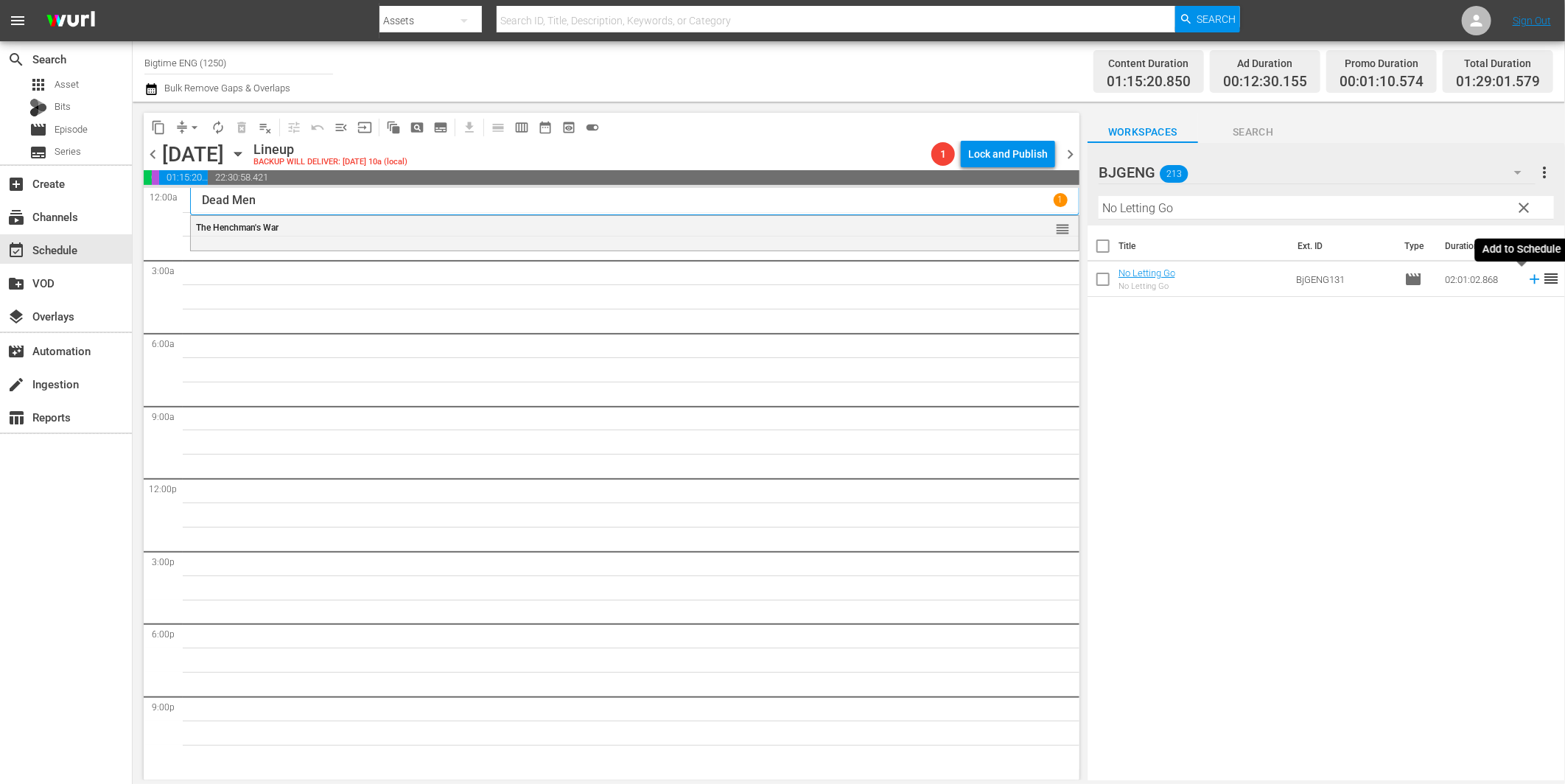
click at [1530, 279] on icon at bounding box center [1534, 279] width 9 height 9
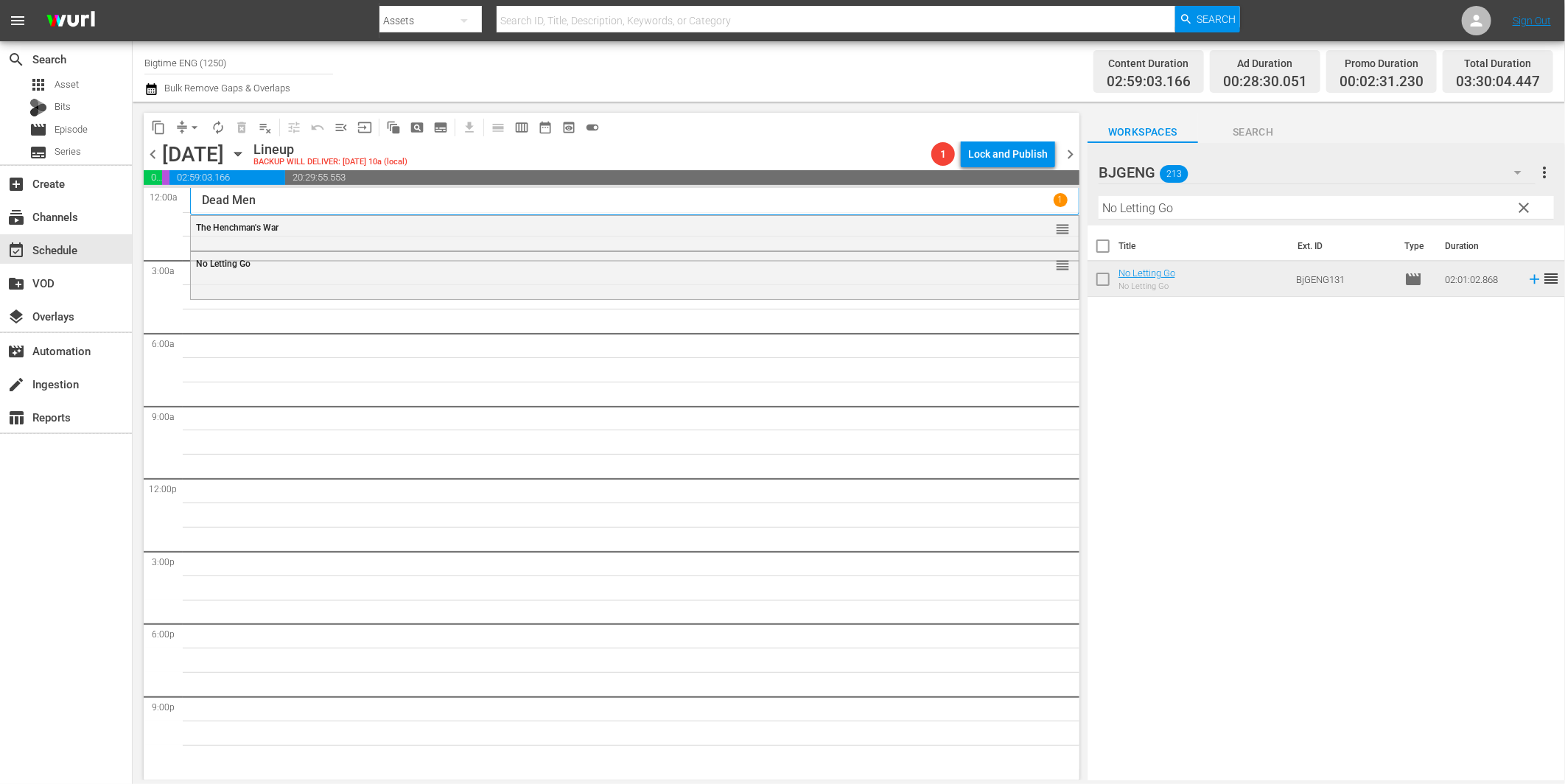
click at [1146, 212] on input "No Letting Go" at bounding box center [1327, 208] width 455 height 24
paste input "At the [GEOGRAPHIC_DATA]"
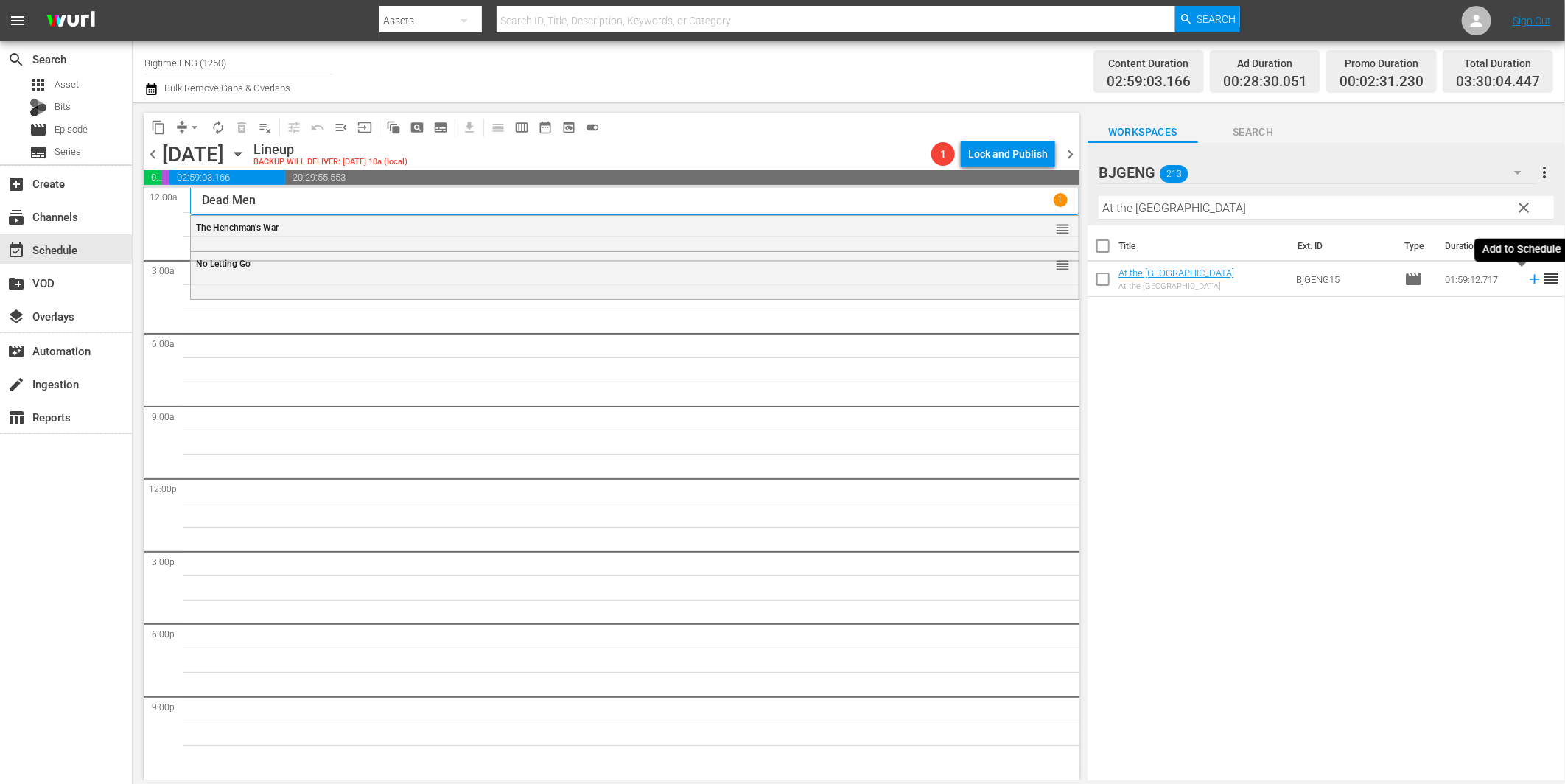
click at [1530, 279] on icon at bounding box center [1534, 279] width 9 height 9
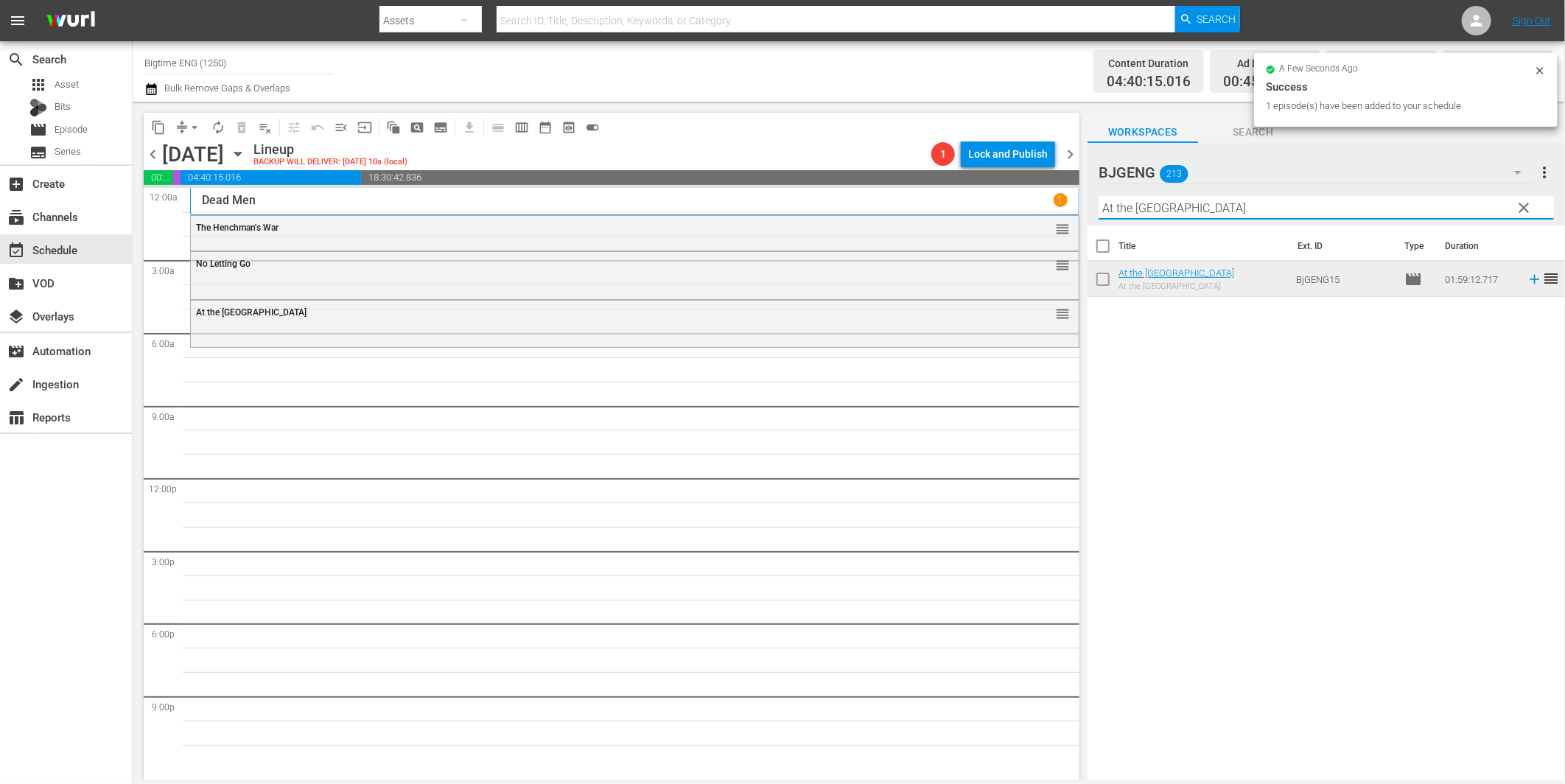
click at [1138, 211] on input "At the [GEOGRAPHIC_DATA]" at bounding box center [1327, 208] width 455 height 24
paste input "[US_STATE] Heart"
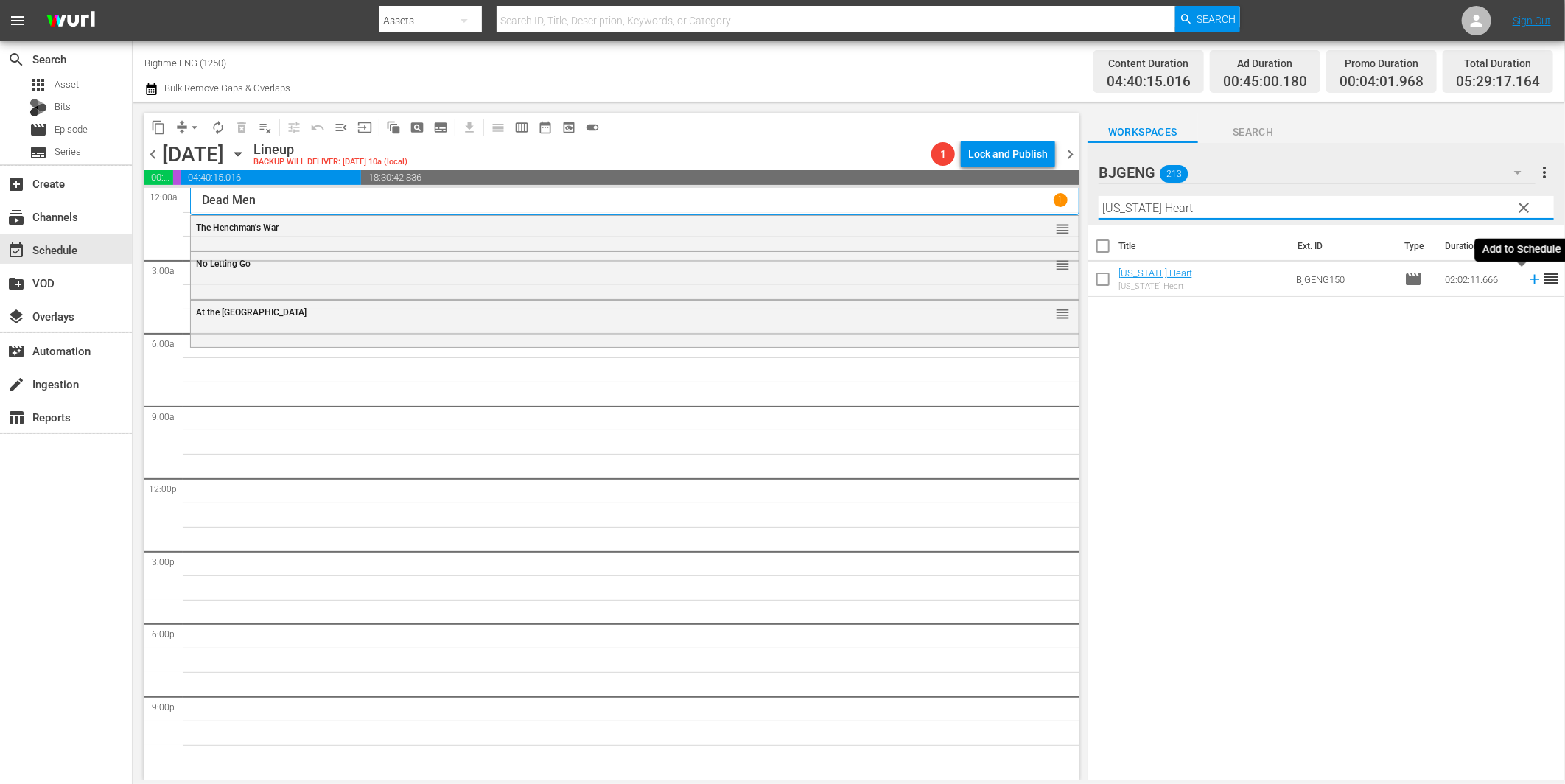
click at [1530, 281] on icon at bounding box center [1534, 279] width 9 height 9
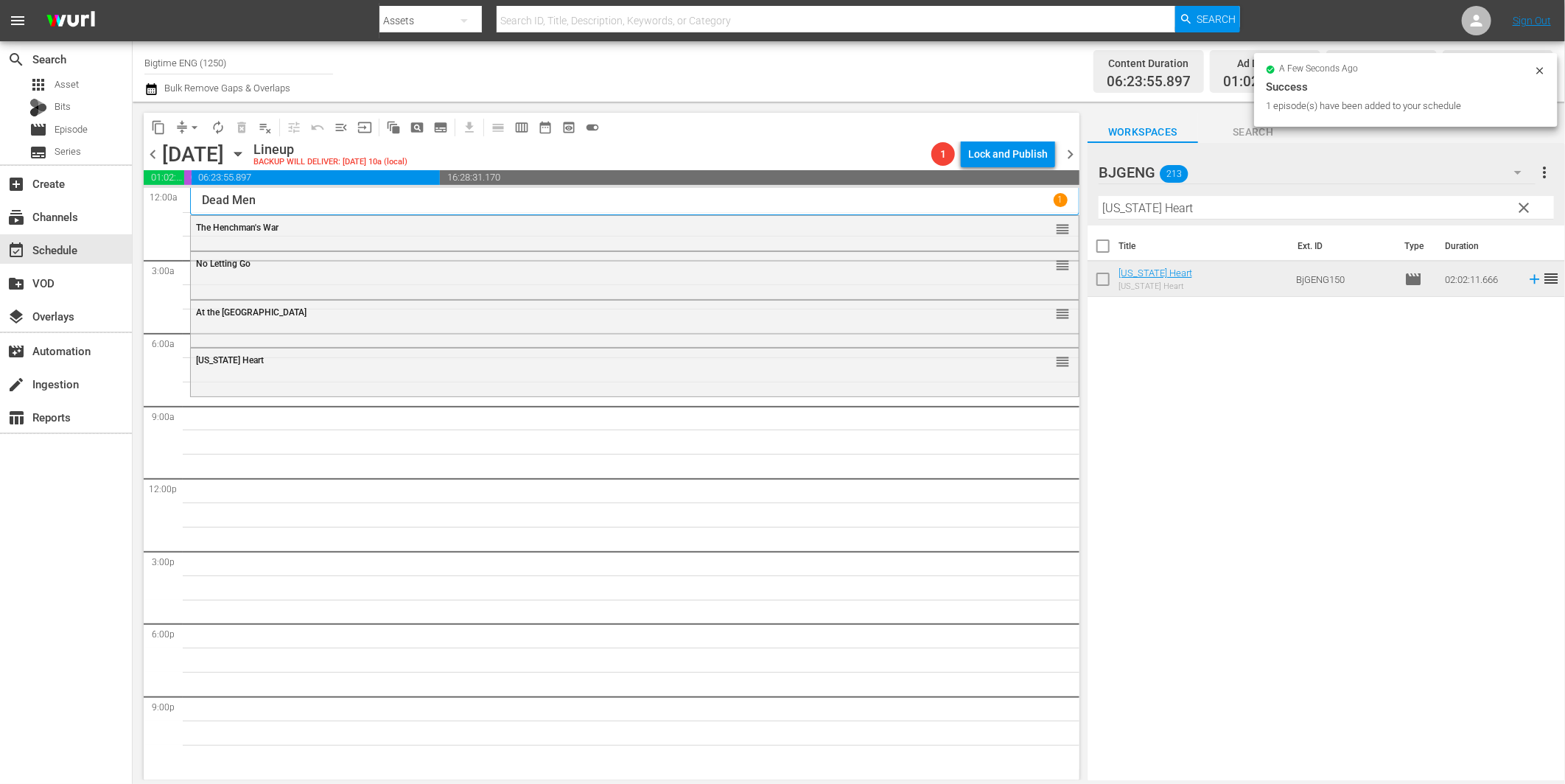
click at [1225, 209] on input "[US_STATE] Heart" at bounding box center [1327, 208] width 455 height 24
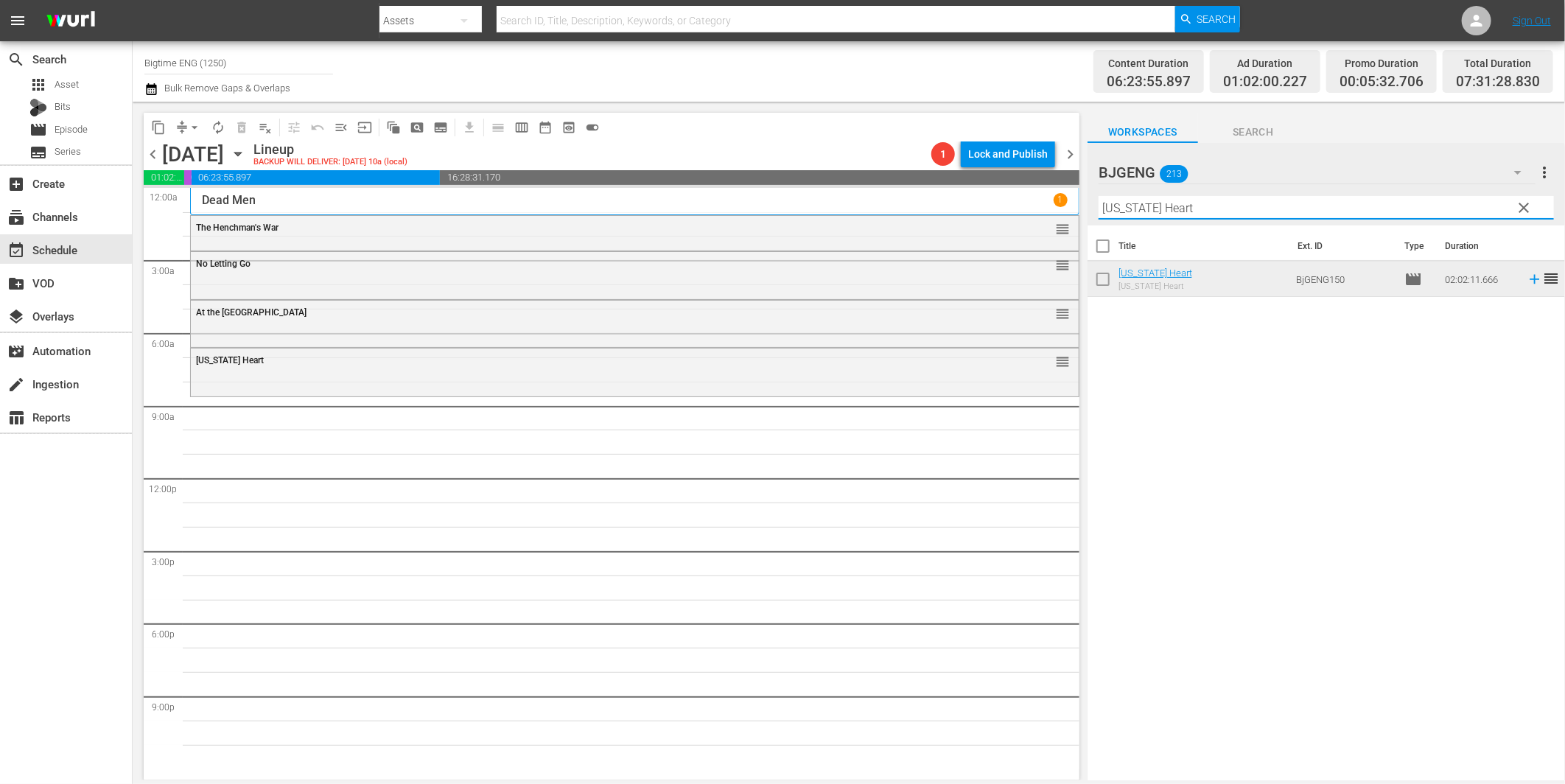
paste input "Native Hearts"
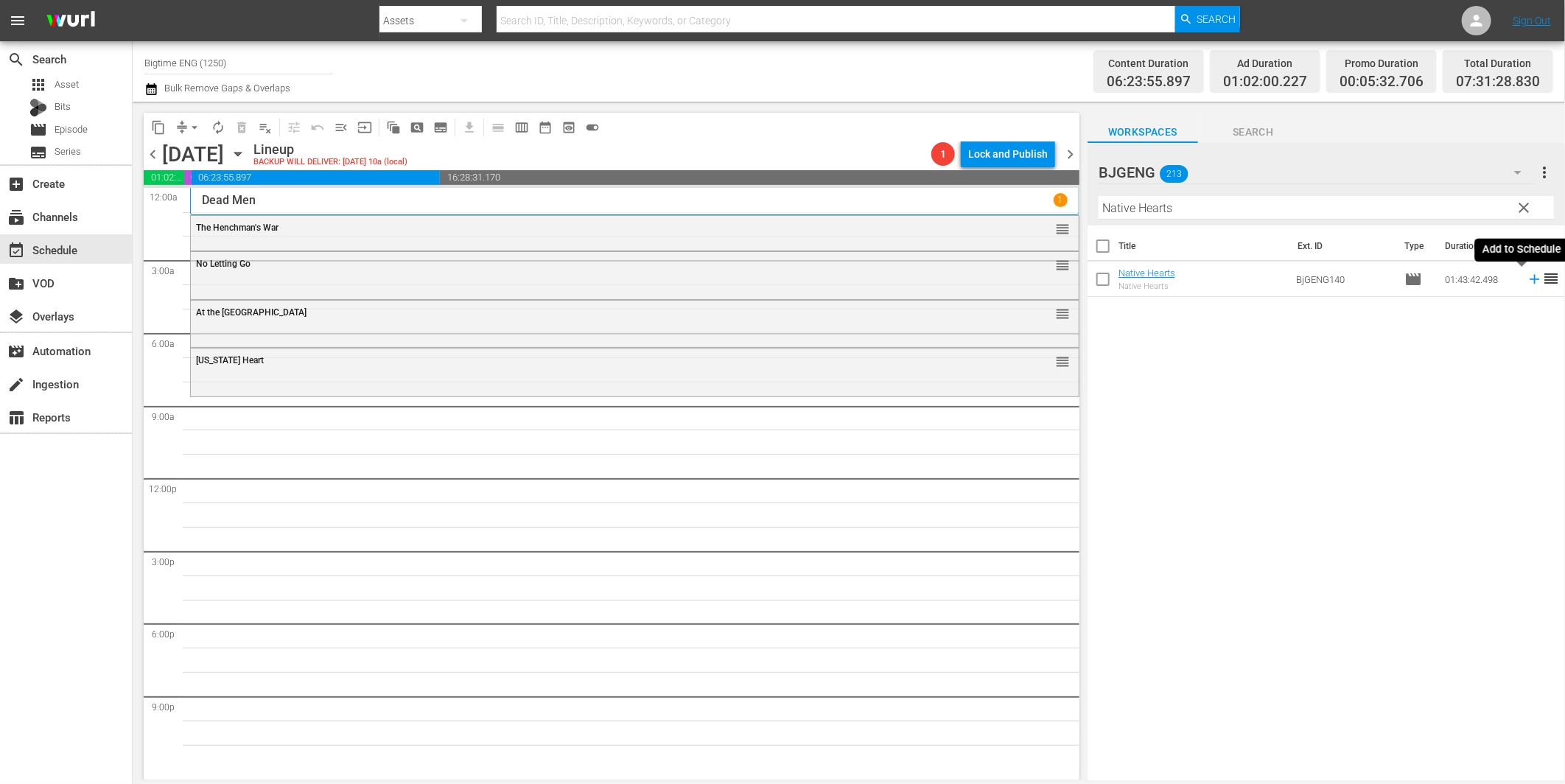
click at [1530, 279] on icon at bounding box center [1534, 279] width 9 height 9
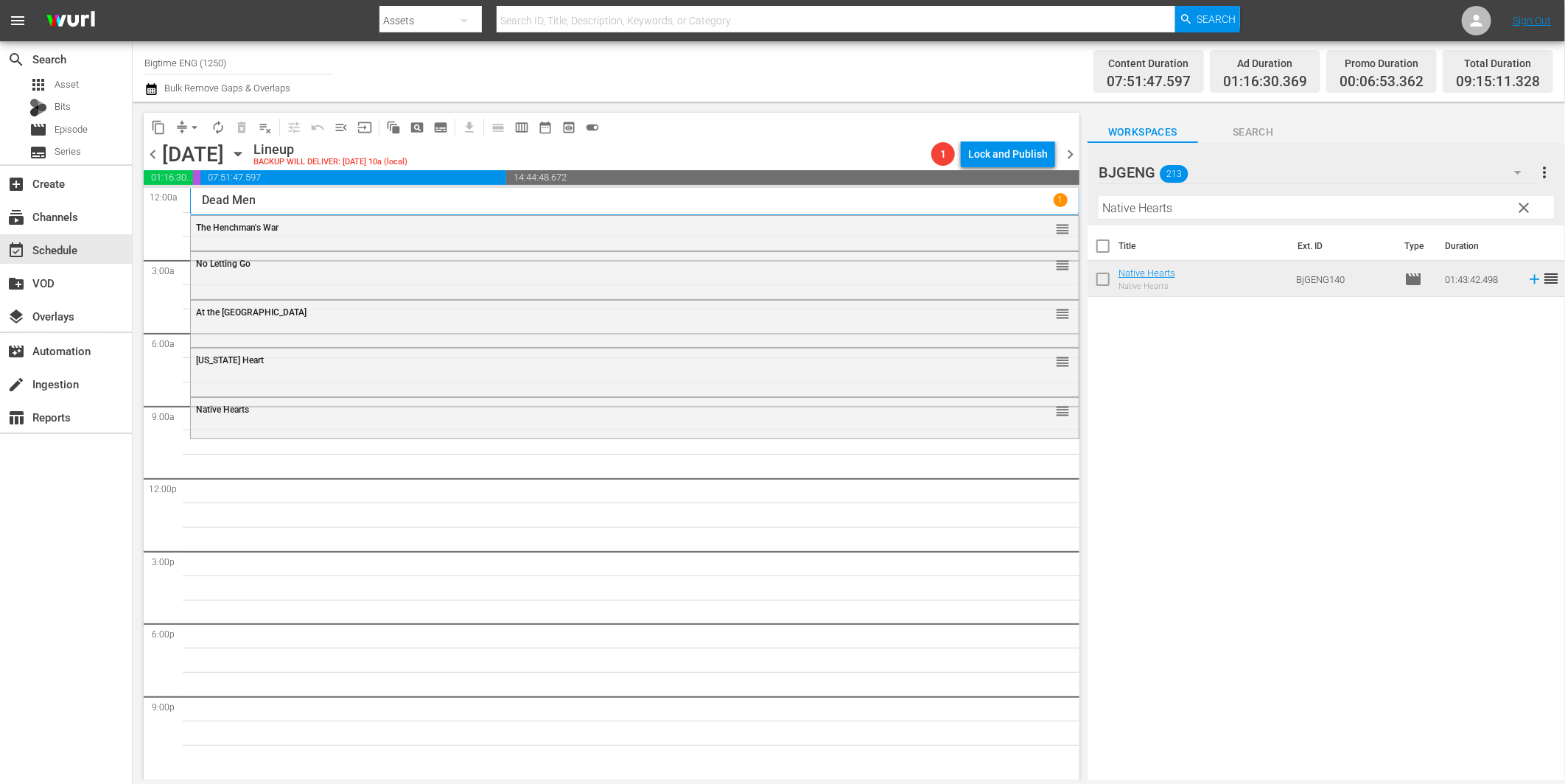
click at [1128, 209] on input "Native Hearts" at bounding box center [1327, 208] width 455 height 24
paste input "If You Only Knew"
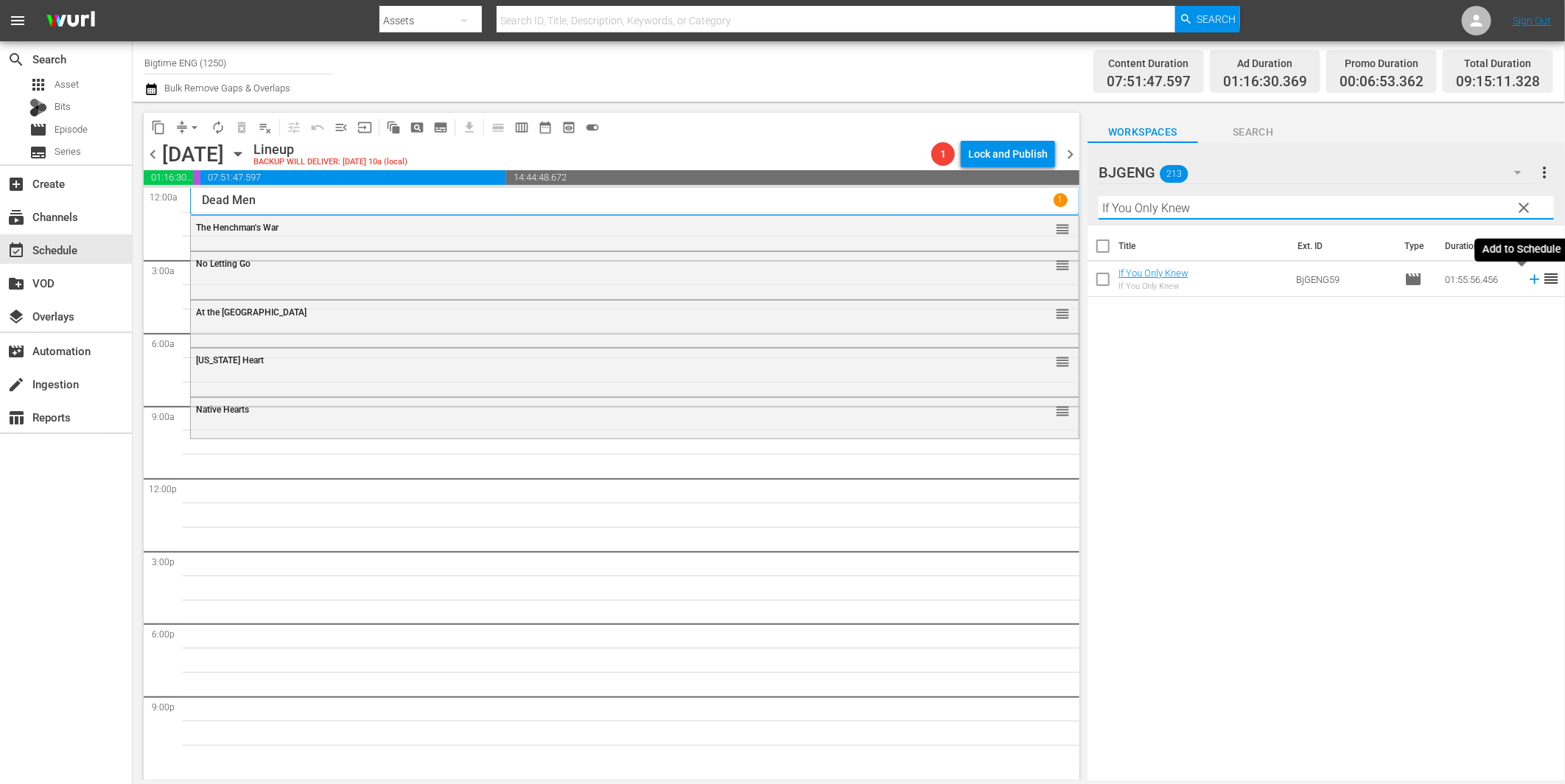
click at [1526, 275] on icon at bounding box center [1534, 279] width 16 height 16
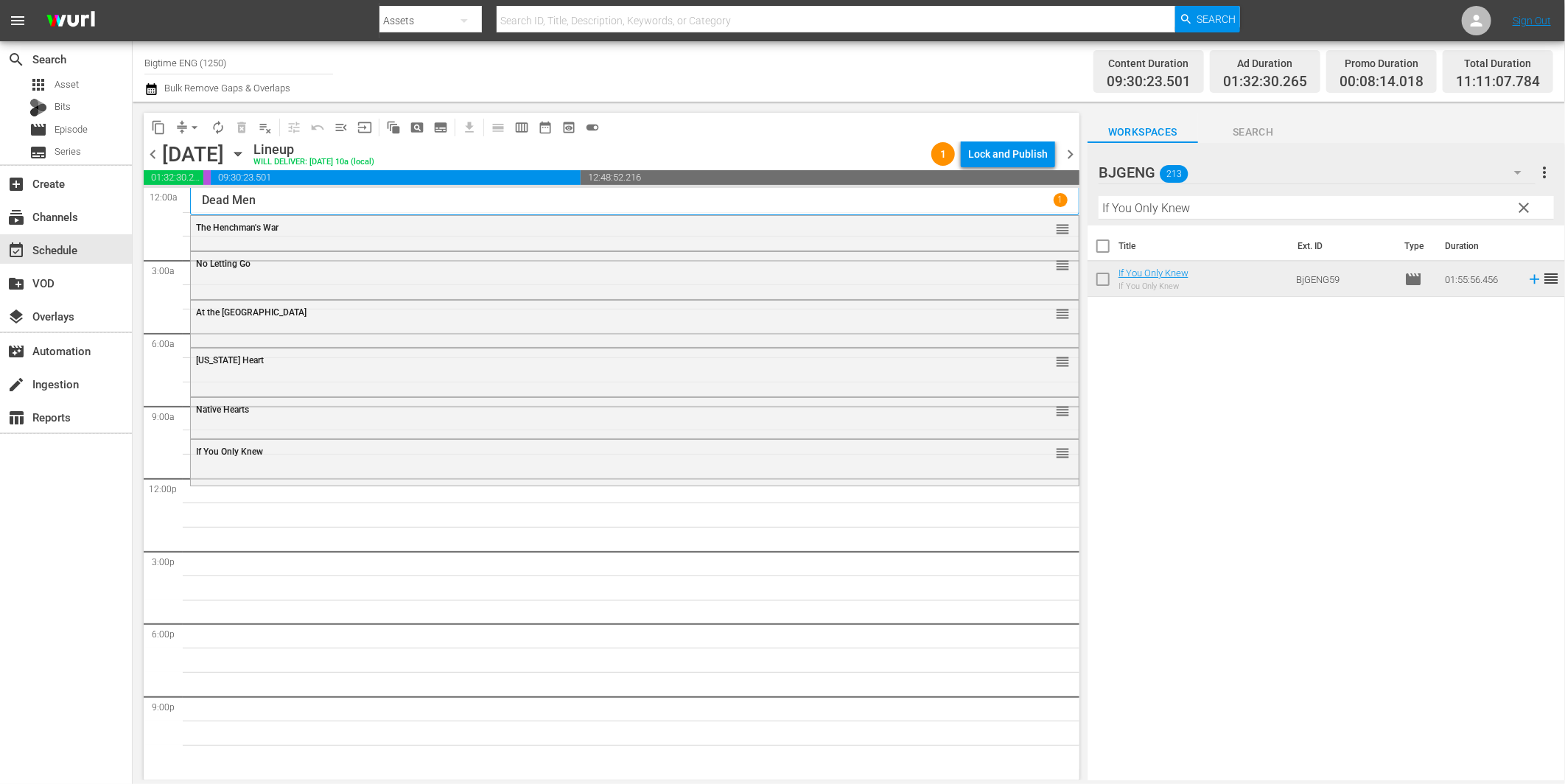
click at [1278, 204] on input "If You Only Knew" at bounding box center [1327, 208] width 455 height 24
paste input "Mum Said"
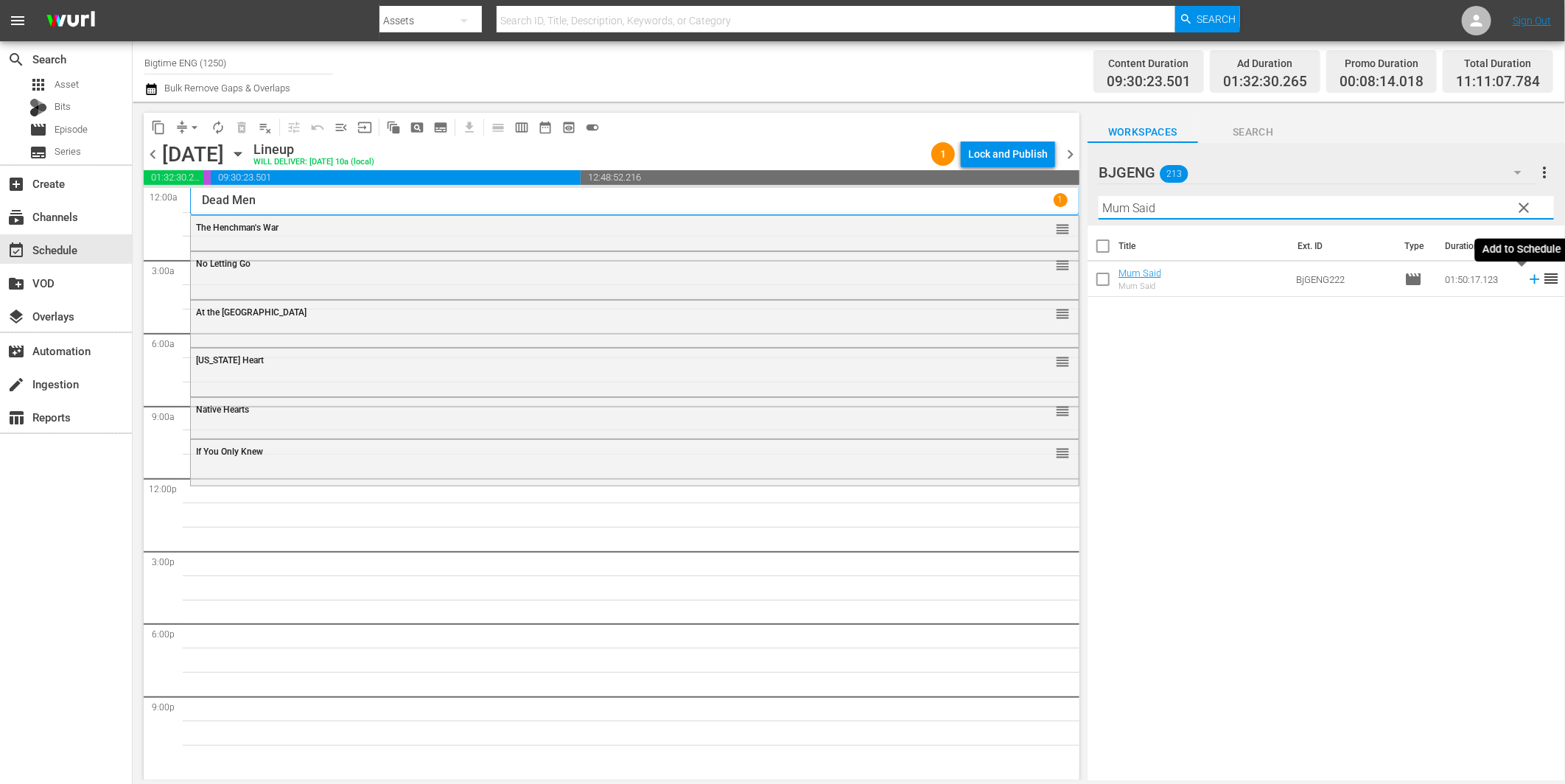
click at [1526, 277] on icon at bounding box center [1534, 279] width 16 height 16
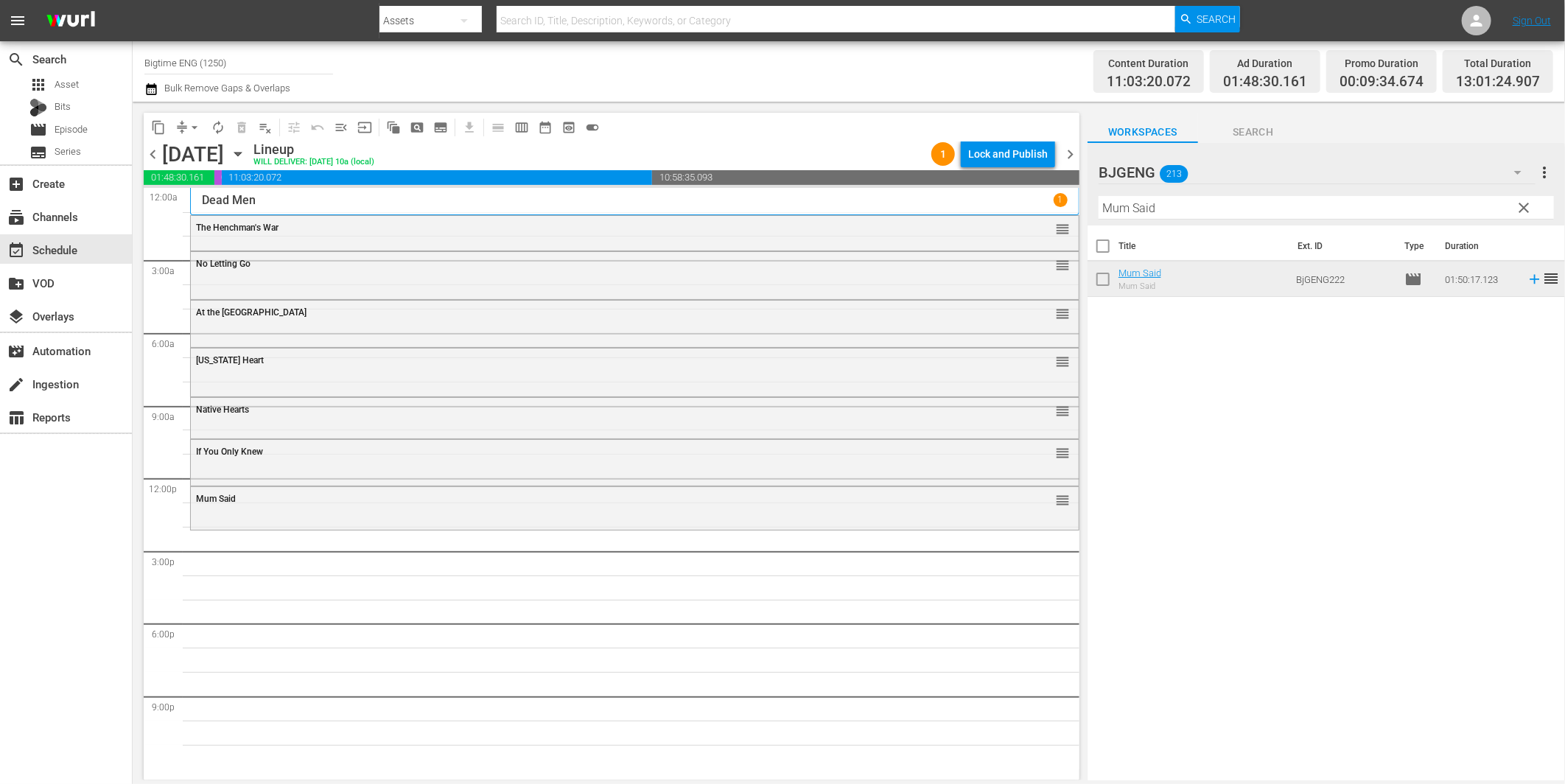
click at [1157, 208] on input "Mum Said" at bounding box center [1327, 208] width 455 height 24
paste input "Shirin In Love"
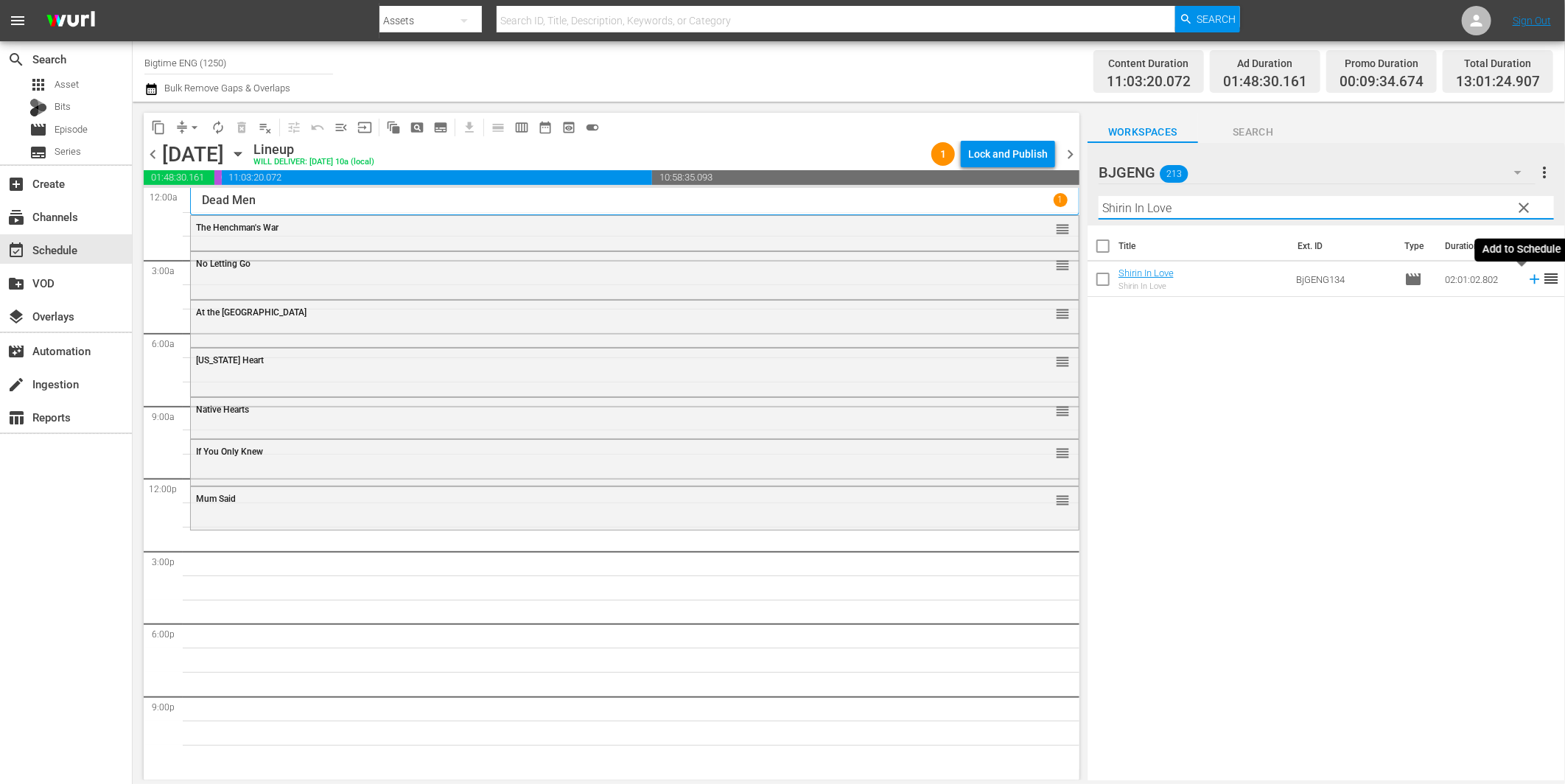
drag, startPoint x: 1523, startPoint y: 282, endPoint x: 1508, endPoint y: 283, distance: 15.0
click at [1526, 282] on icon at bounding box center [1534, 279] width 16 height 16
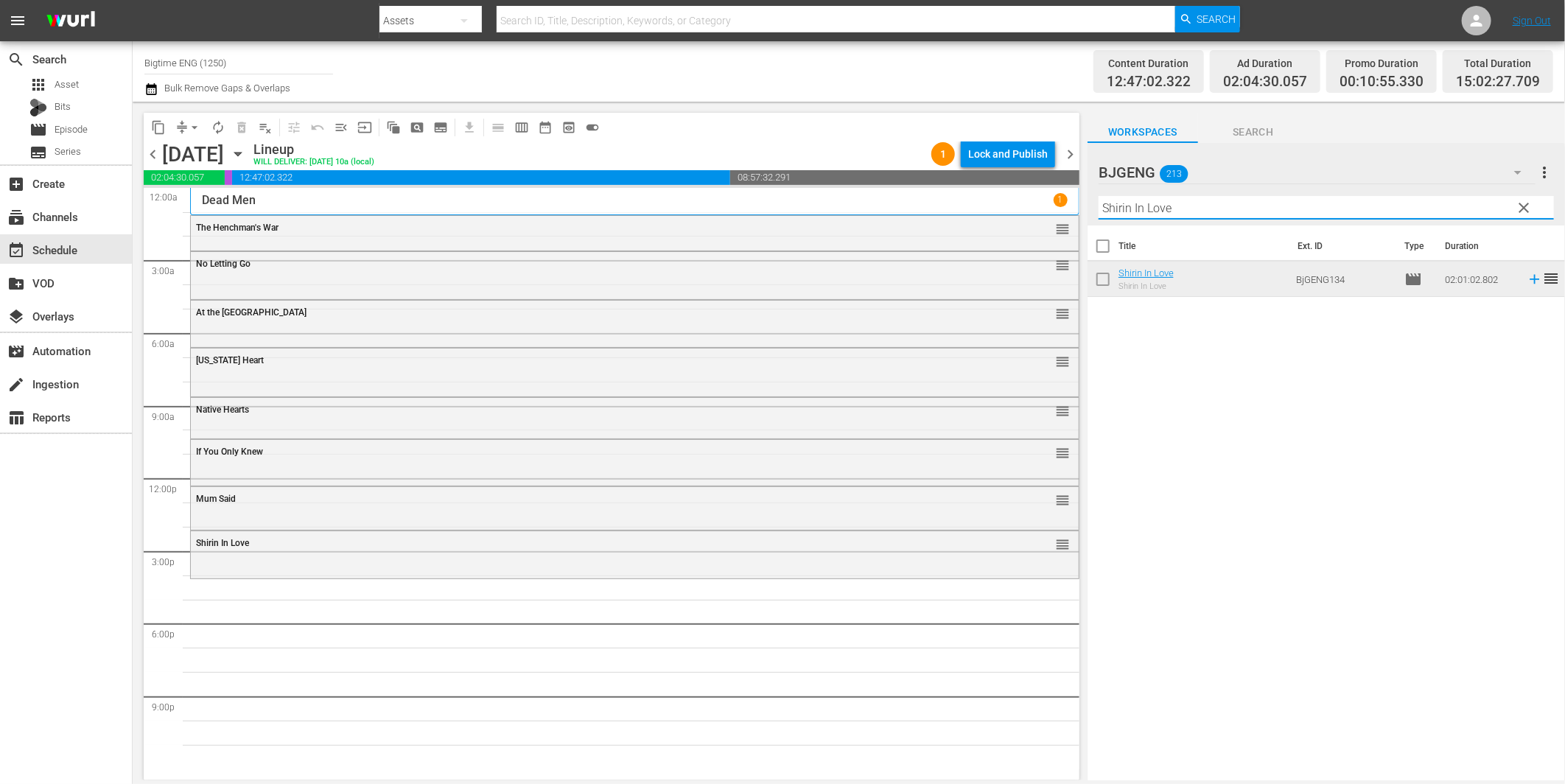
click at [1213, 211] on input "Shirin In Love" at bounding box center [1327, 208] width 455 height 24
paste input "Light of Min"
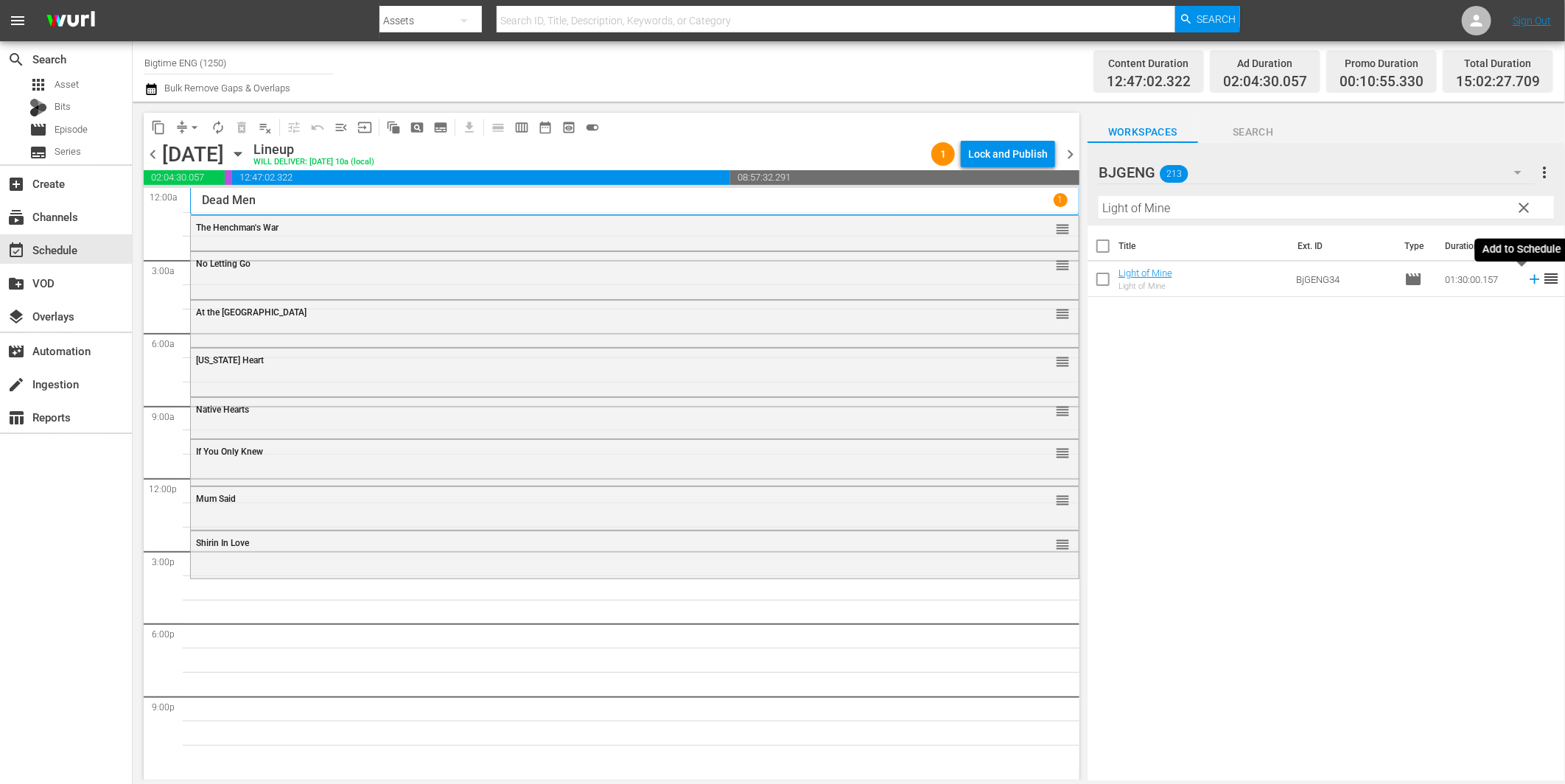
click at [1526, 278] on icon at bounding box center [1534, 279] width 16 height 16
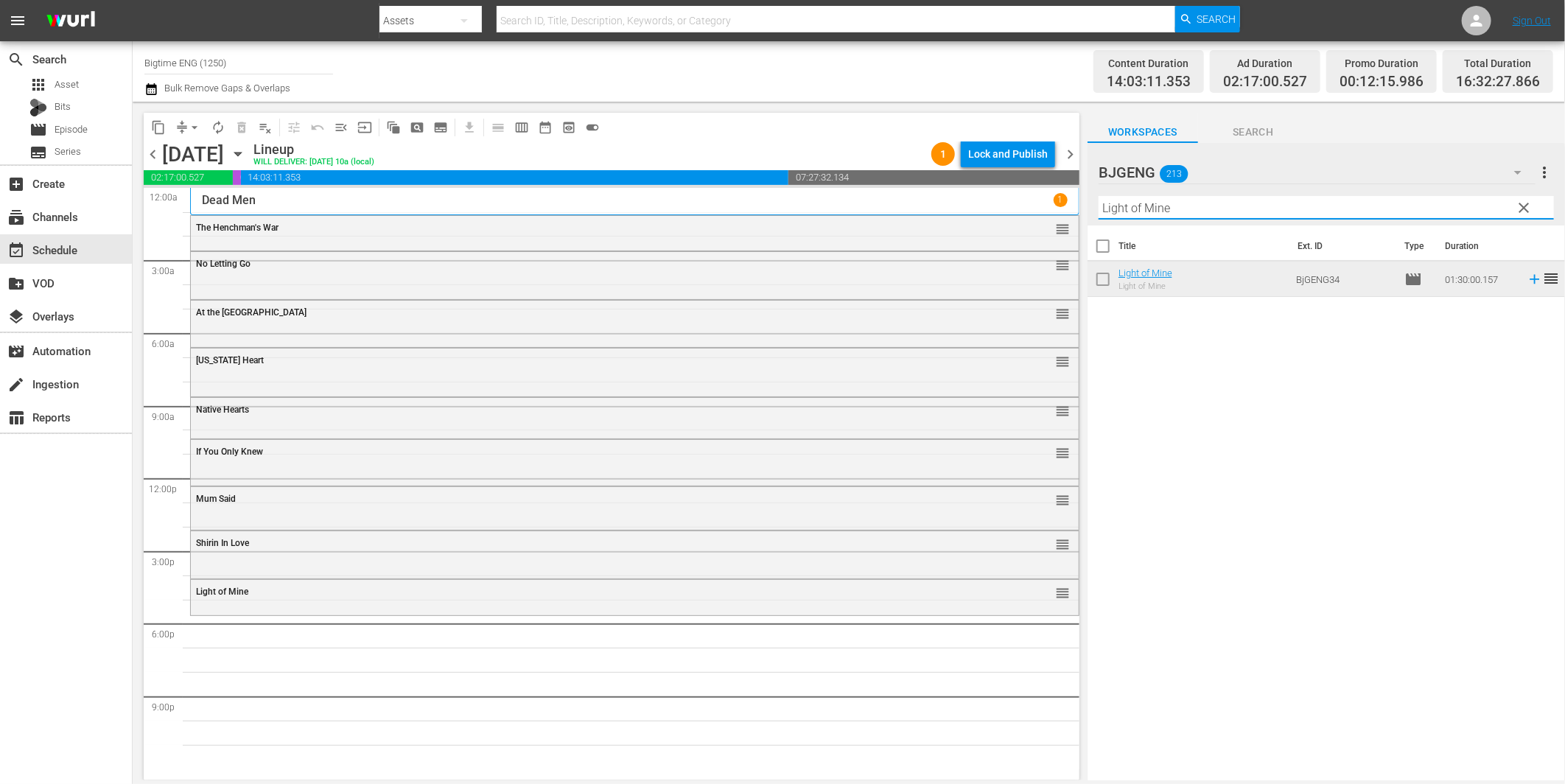
click at [1161, 210] on input "Light of Mine" at bounding box center [1327, 208] width 455 height 24
paste input "Comfort"
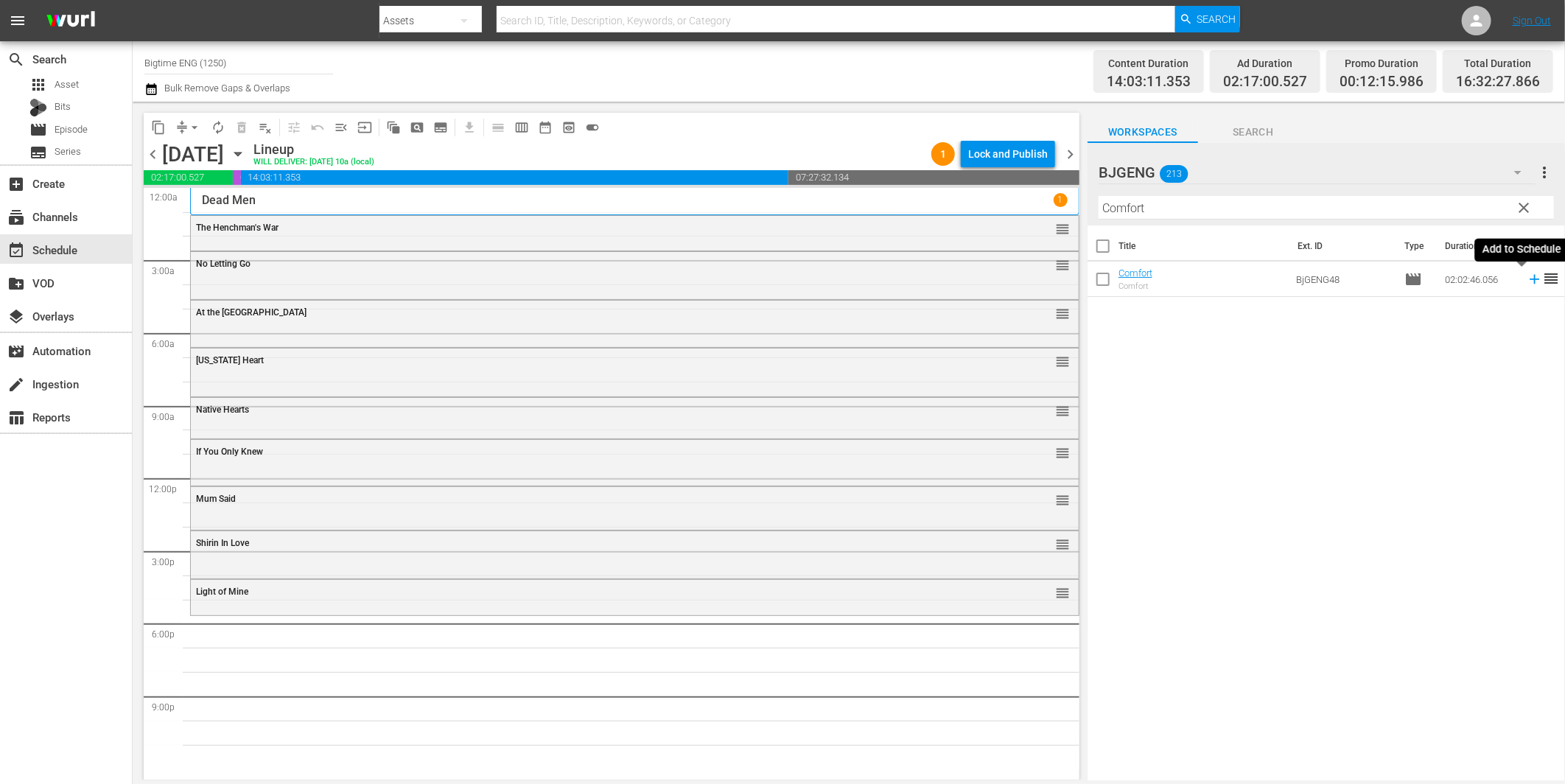
click at [1530, 275] on icon at bounding box center [1534, 279] width 9 height 9
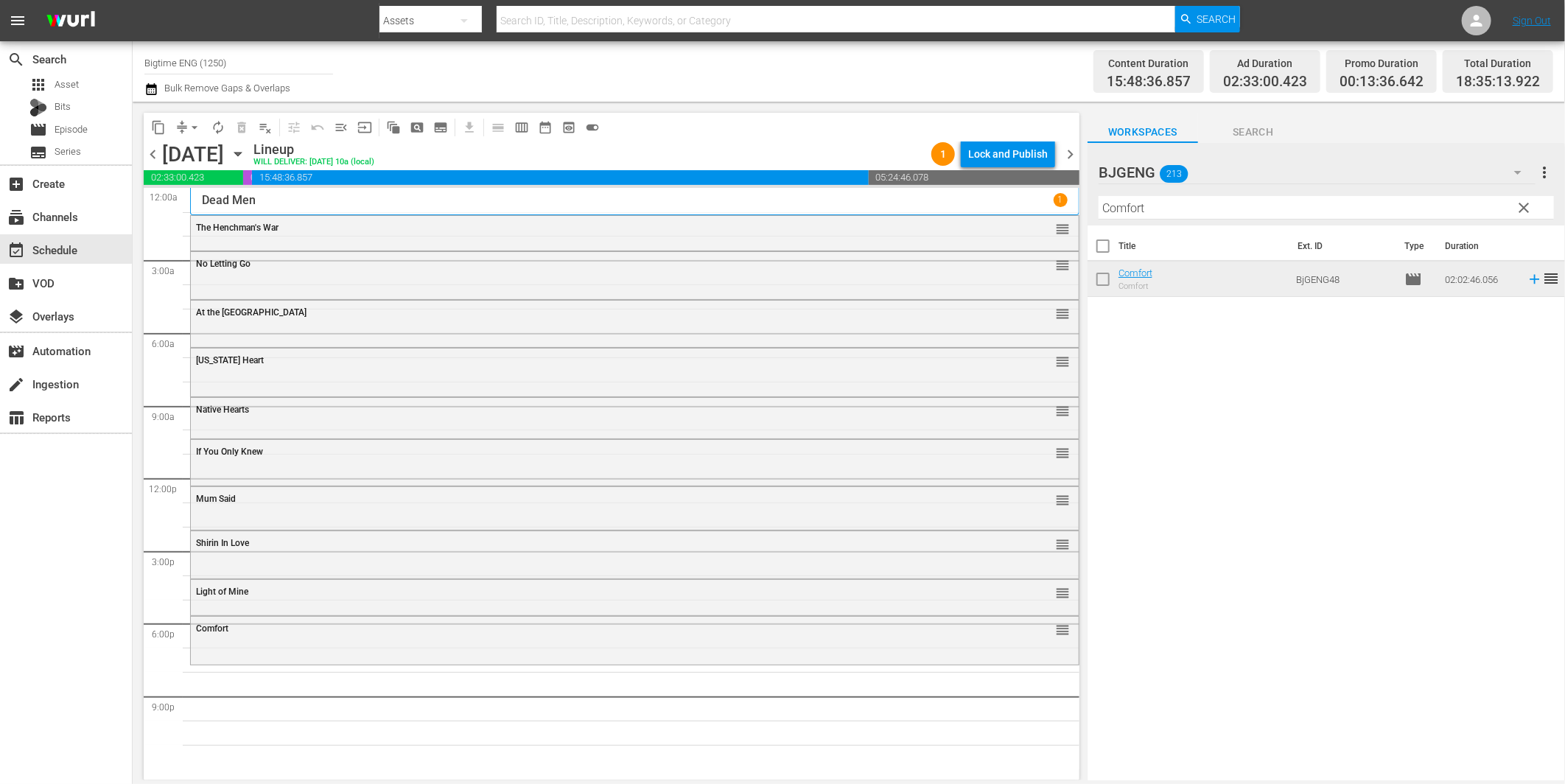
click at [1273, 199] on input "Comfort" at bounding box center [1327, 208] width 455 height 24
paste input "Without Warran"
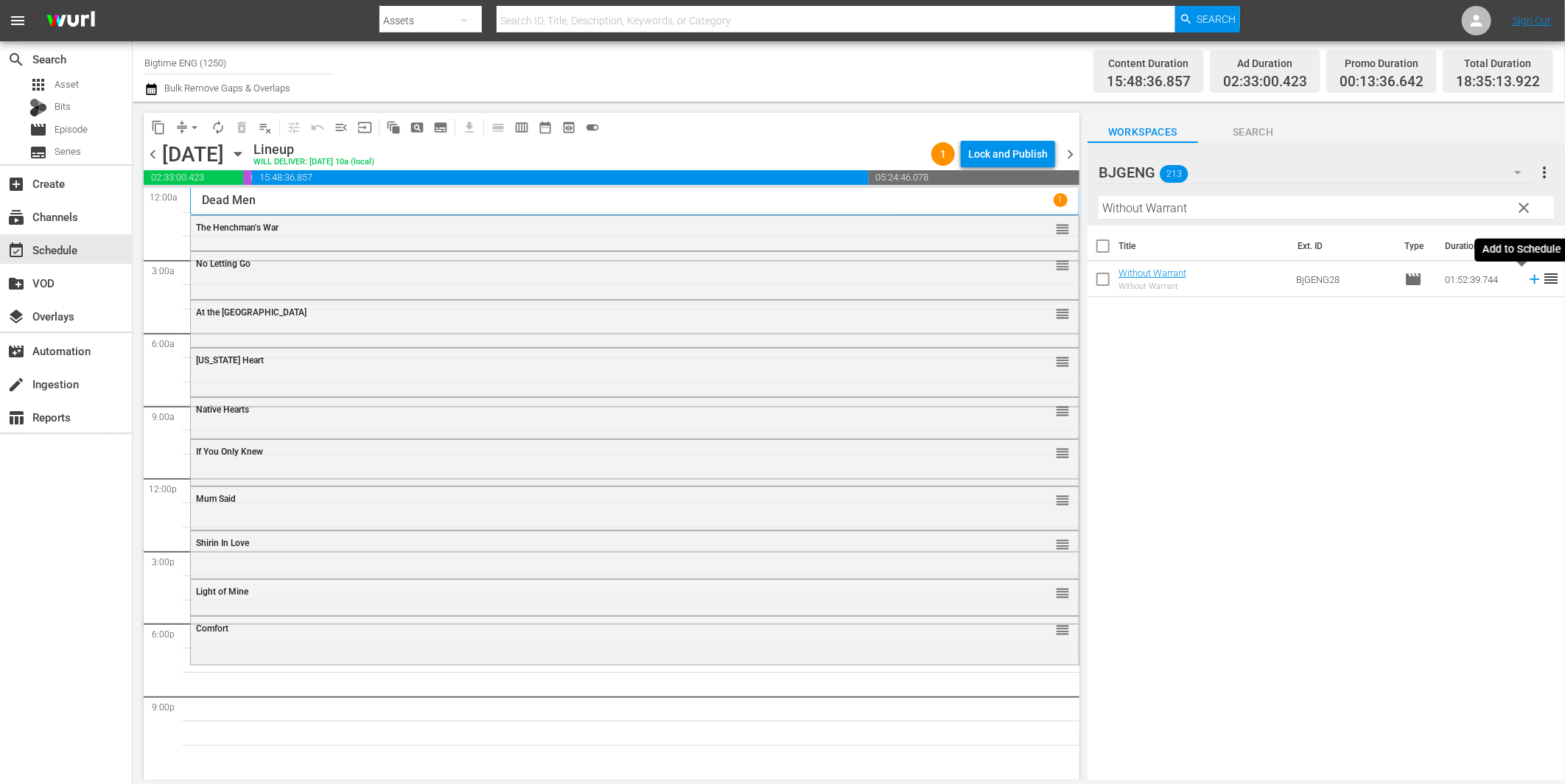
click at [1530, 278] on icon at bounding box center [1534, 279] width 9 height 9
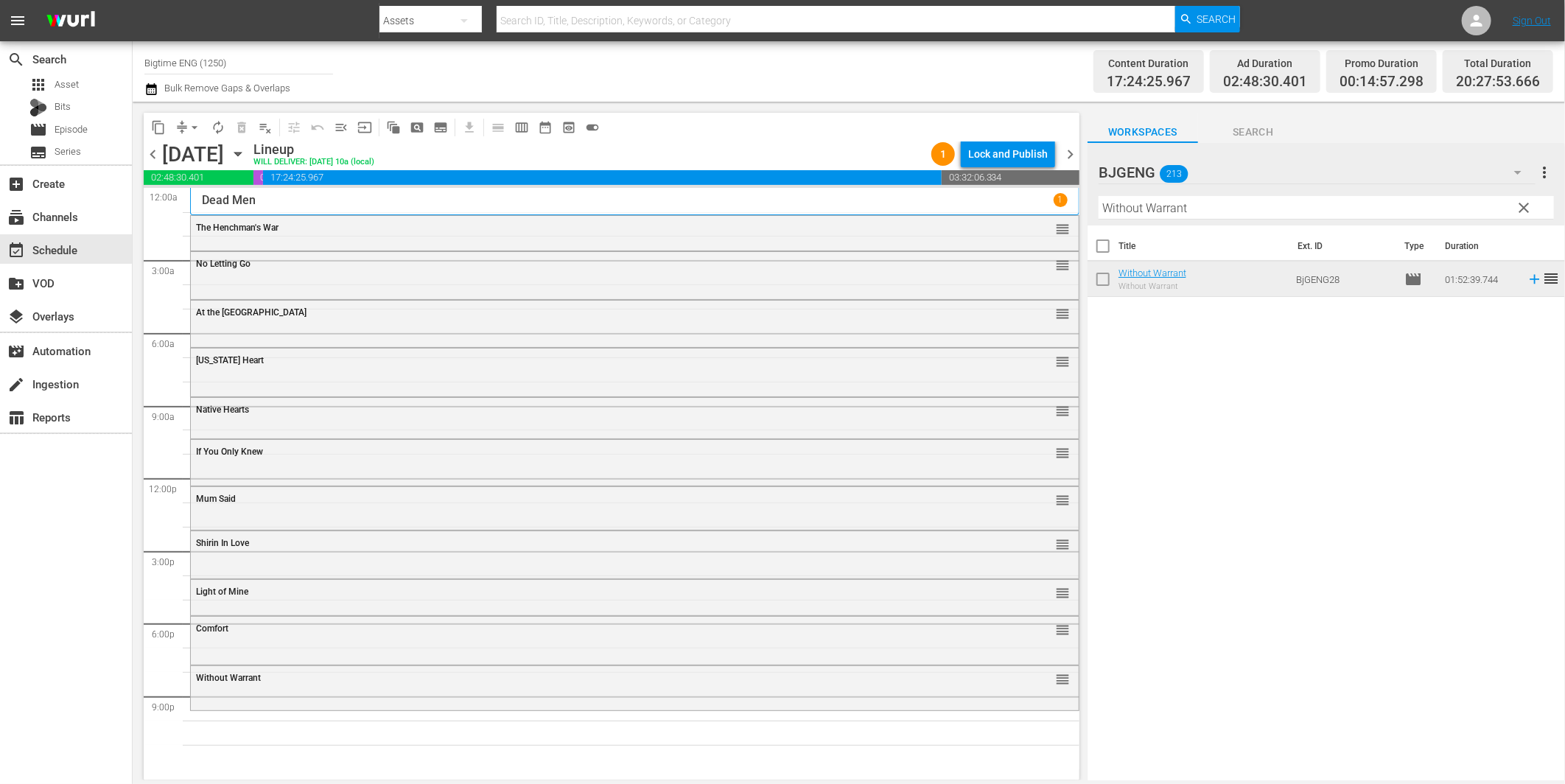
click at [1235, 207] on input "Without Warrant" at bounding box center [1327, 208] width 455 height 24
paste input "Operation Repo: The Movie"
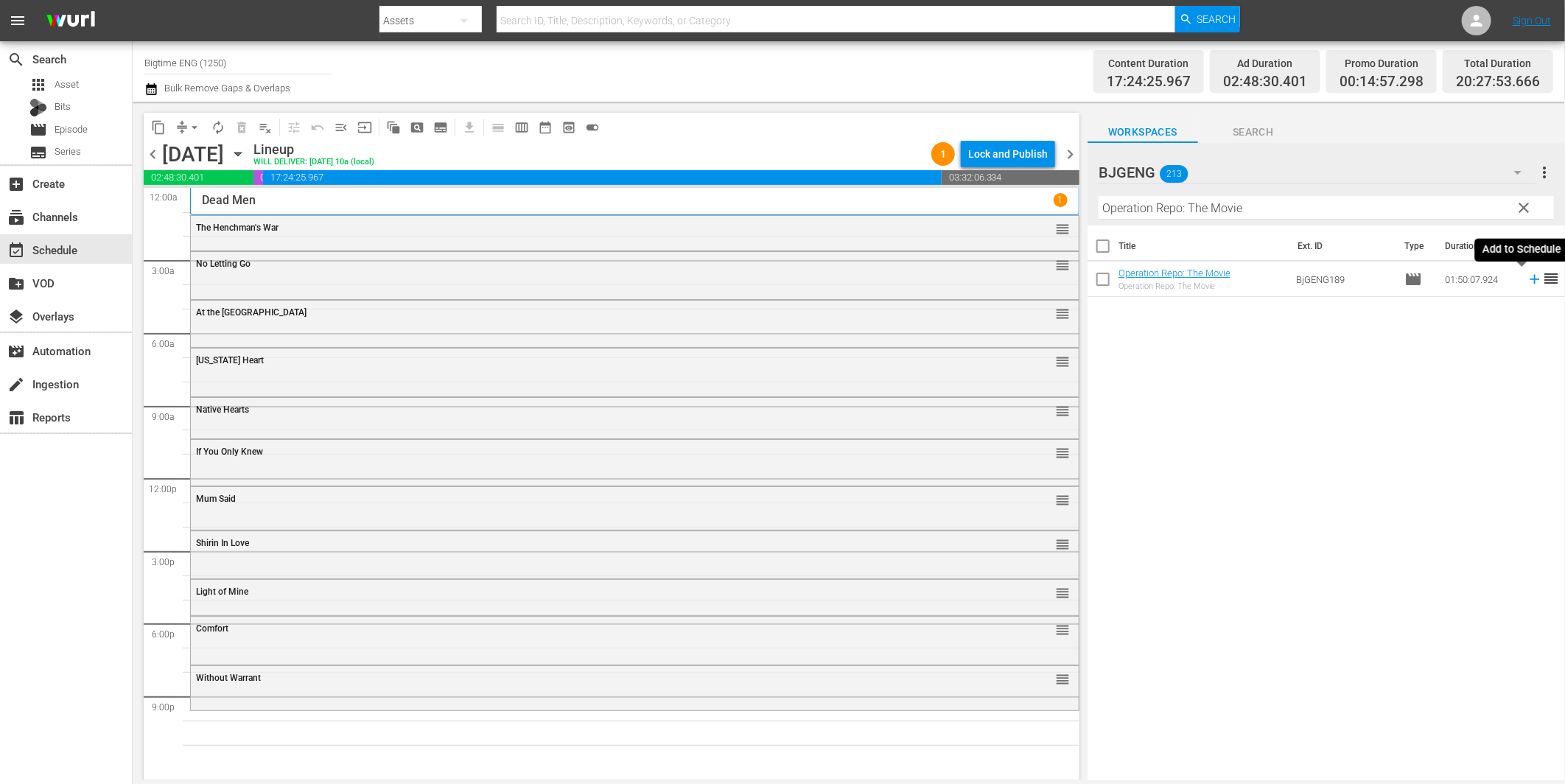
click at [1526, 281] on icon at bounding box center [1534, 279] width 16 height 16
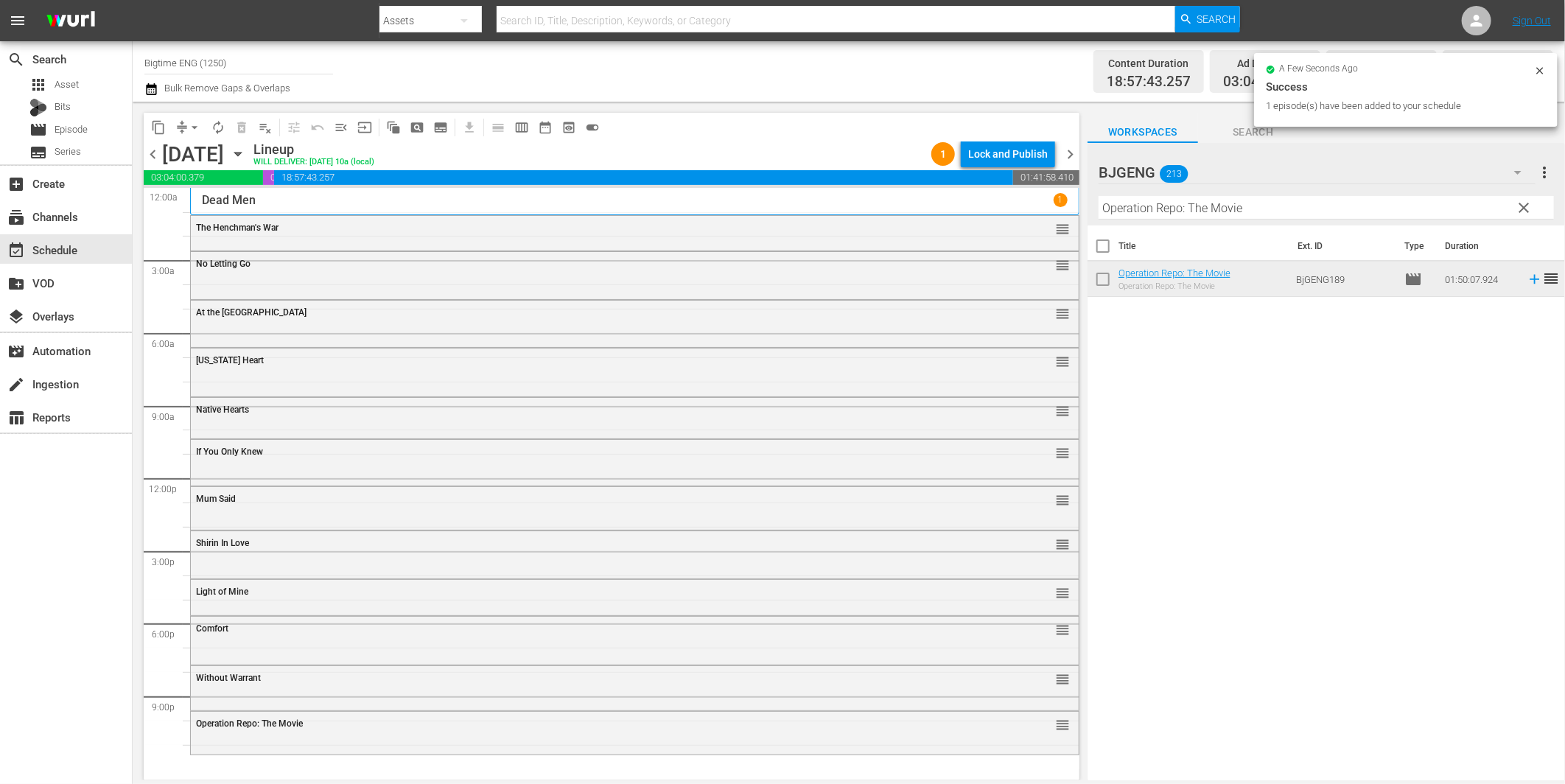
click at [1236, 209] on input "Operation Repo: The Movie" at bounding box center [1327, 208] width 455 height 24
paste input "Battle B-Boy"
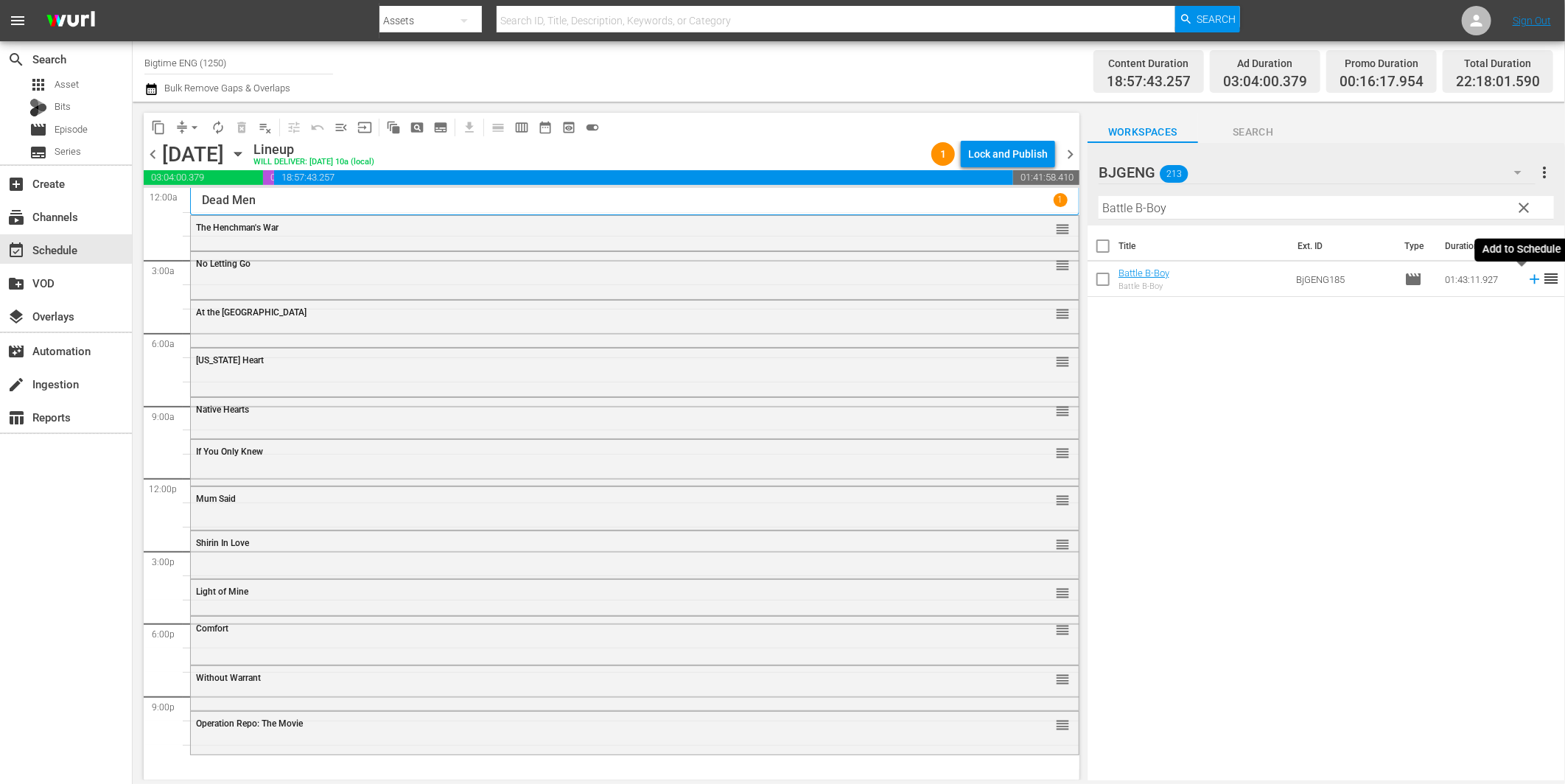
click at [1526, 275] on icon at bounding box center [1534, 279] width 16 height 16
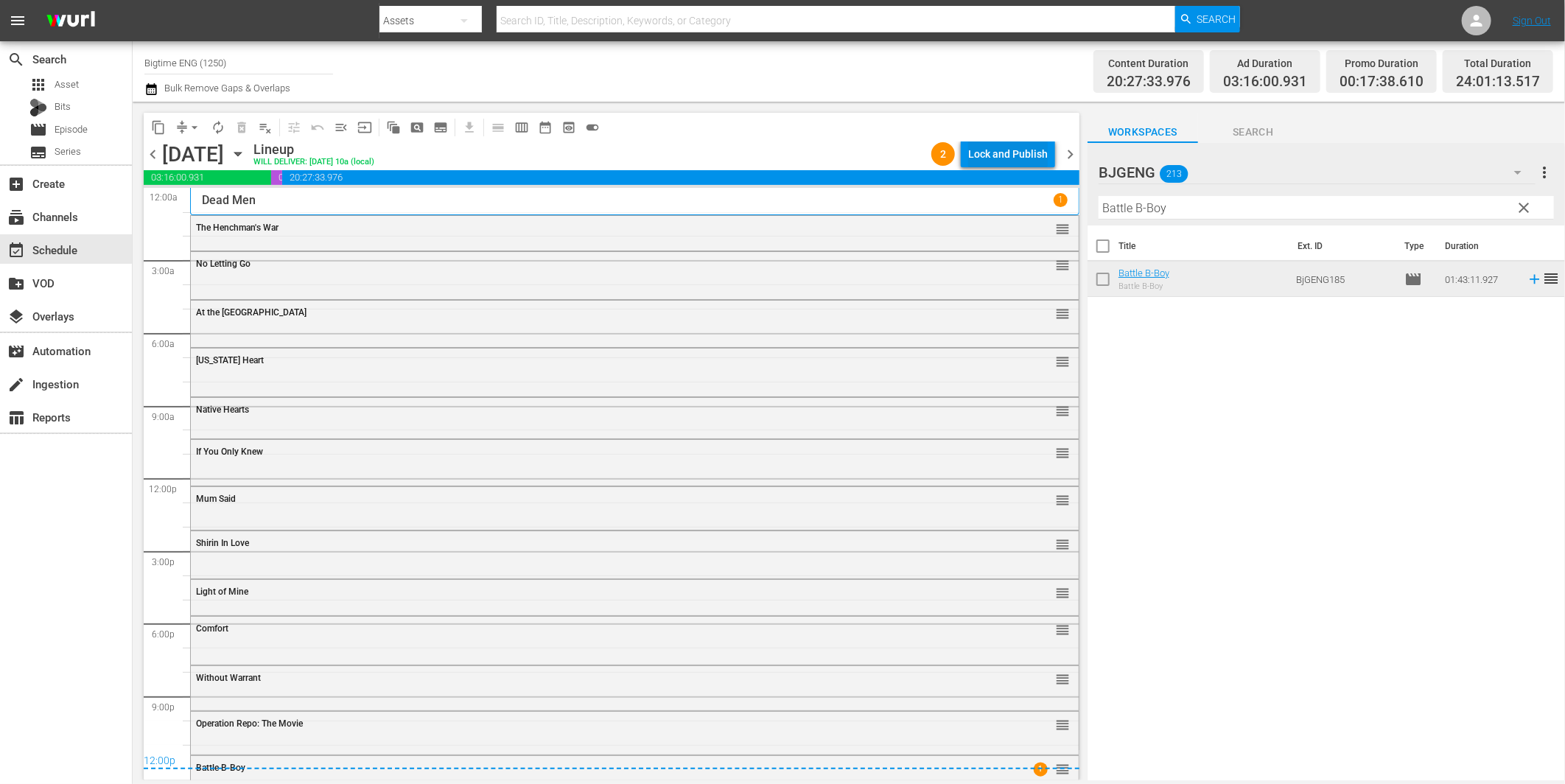
click at [996, 151] on div "Lock and Publish" at bounding box center [1008, 154] width 79 height 26
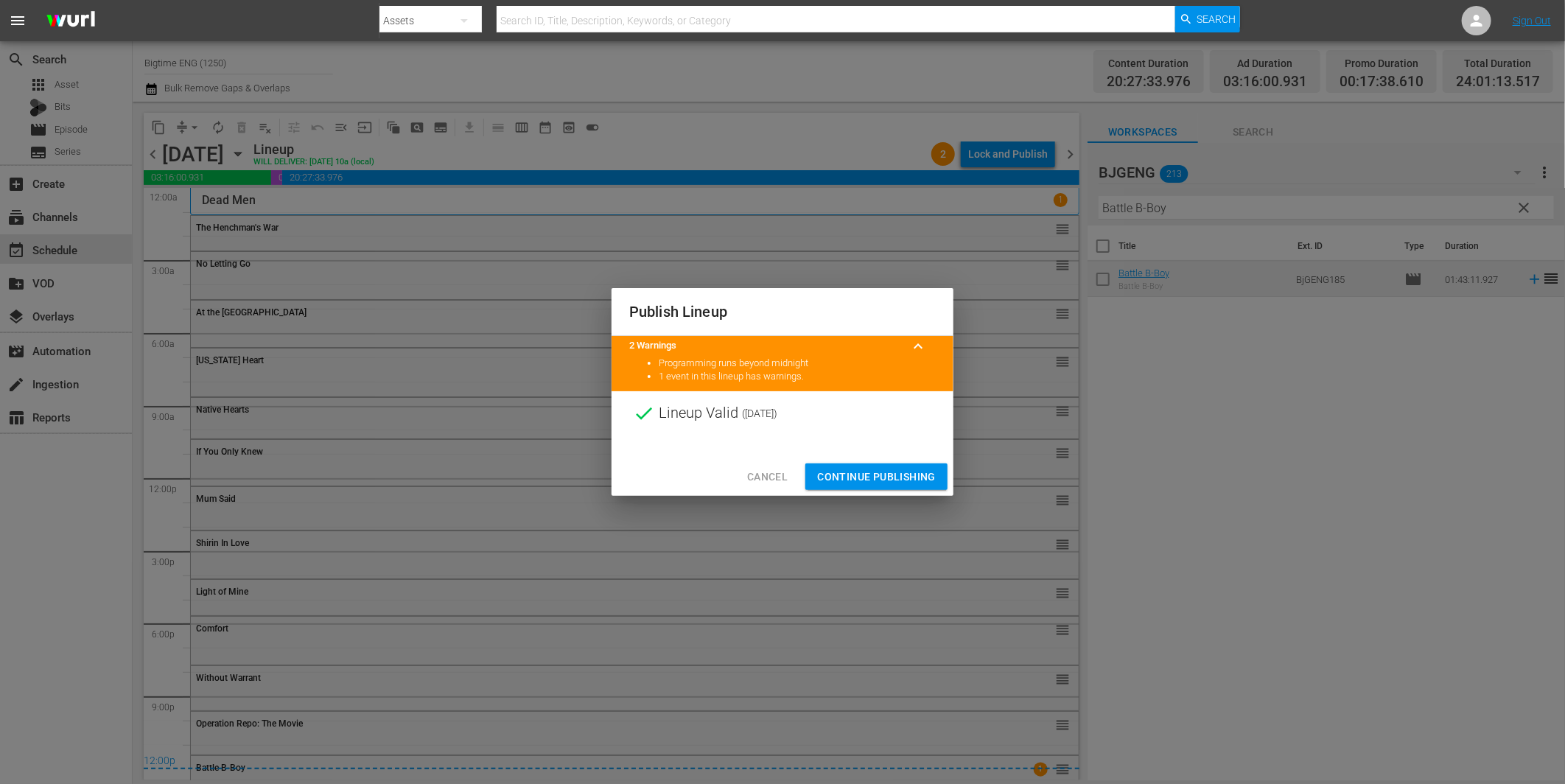
click at [857, 475] on span "Continue Publishing" at bounding box center [877, 477] width 119 height 19
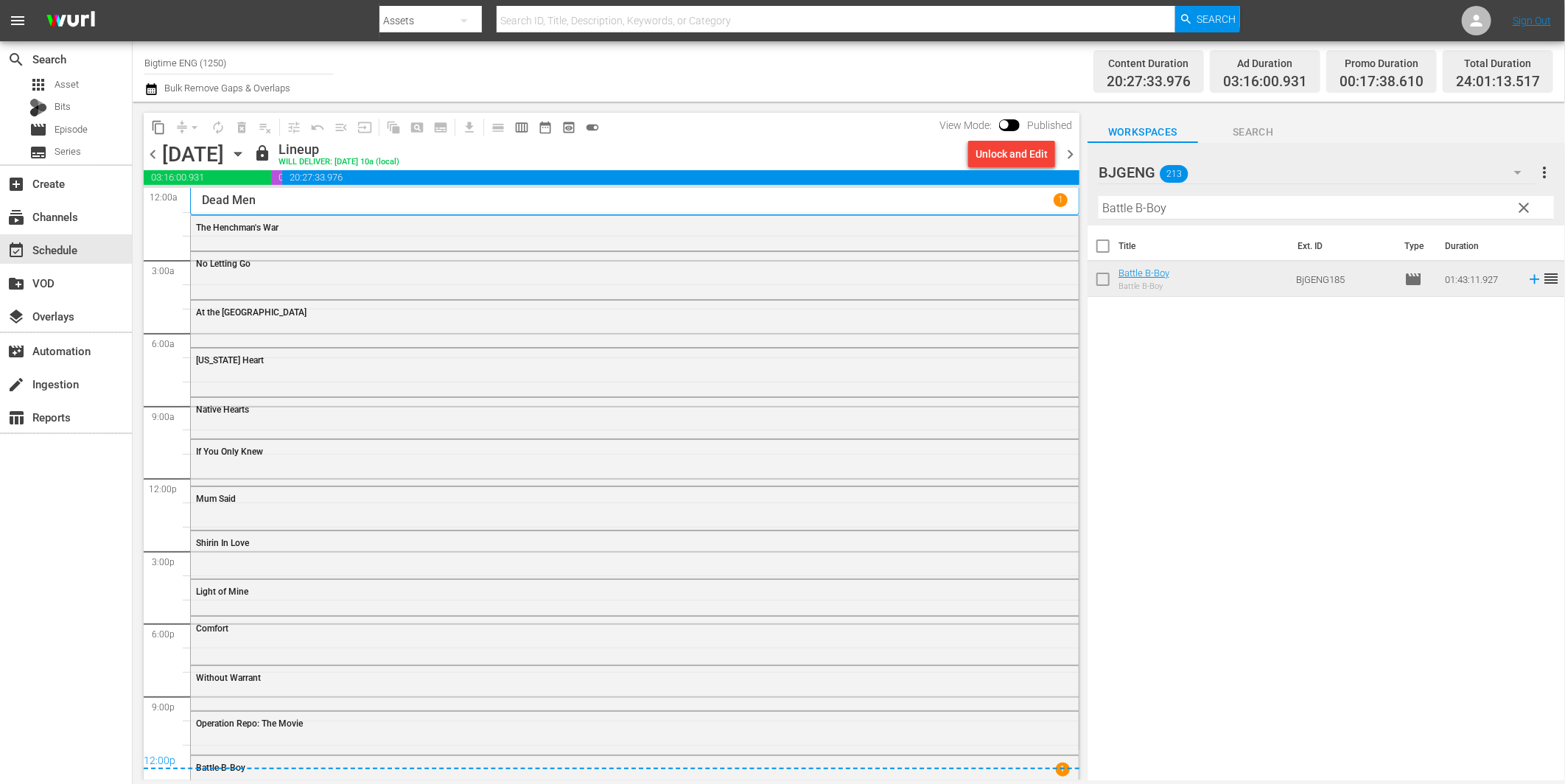
click at [1070, 156] on span "chevron_right" at bounding box center [1070, 154] width 19 height 19
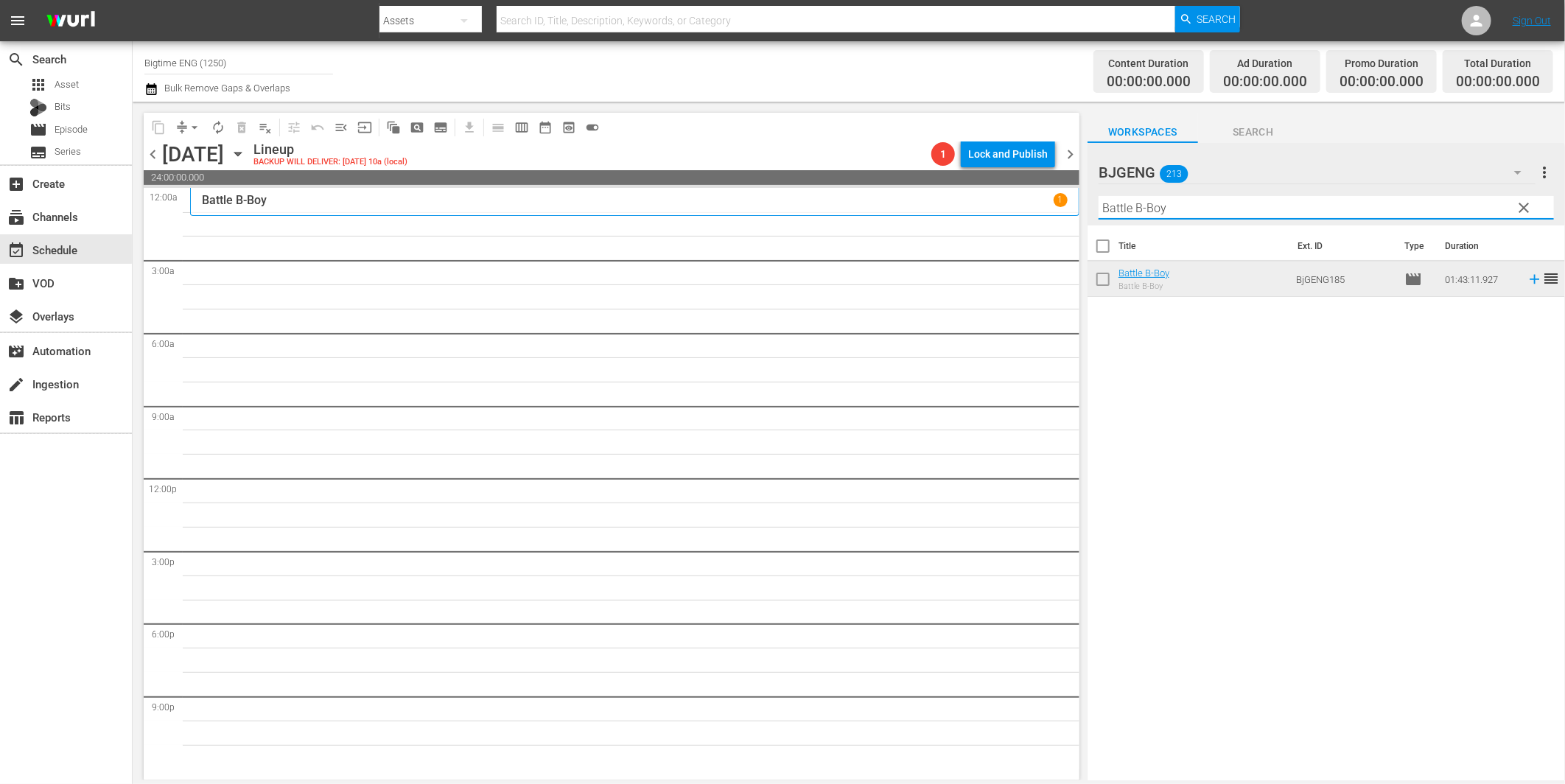
click at [1163, 214] on input "Battle B-Boy" at bounding box center [1327, 208] width 455 height 24
paste input "urn Your Name"
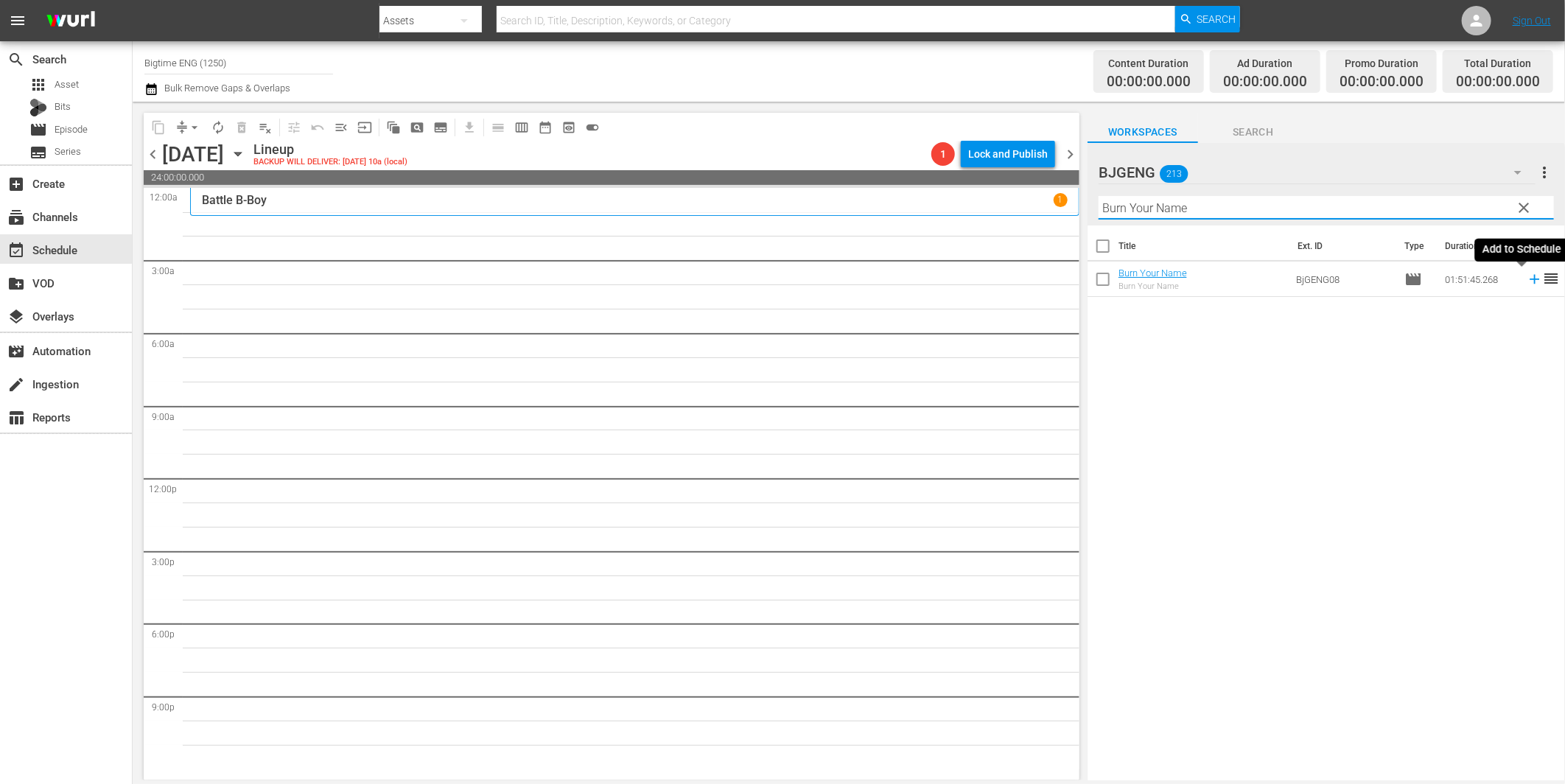
click at [1526, 281] on icon at bounding box center [1534, 279] width 16 height 16
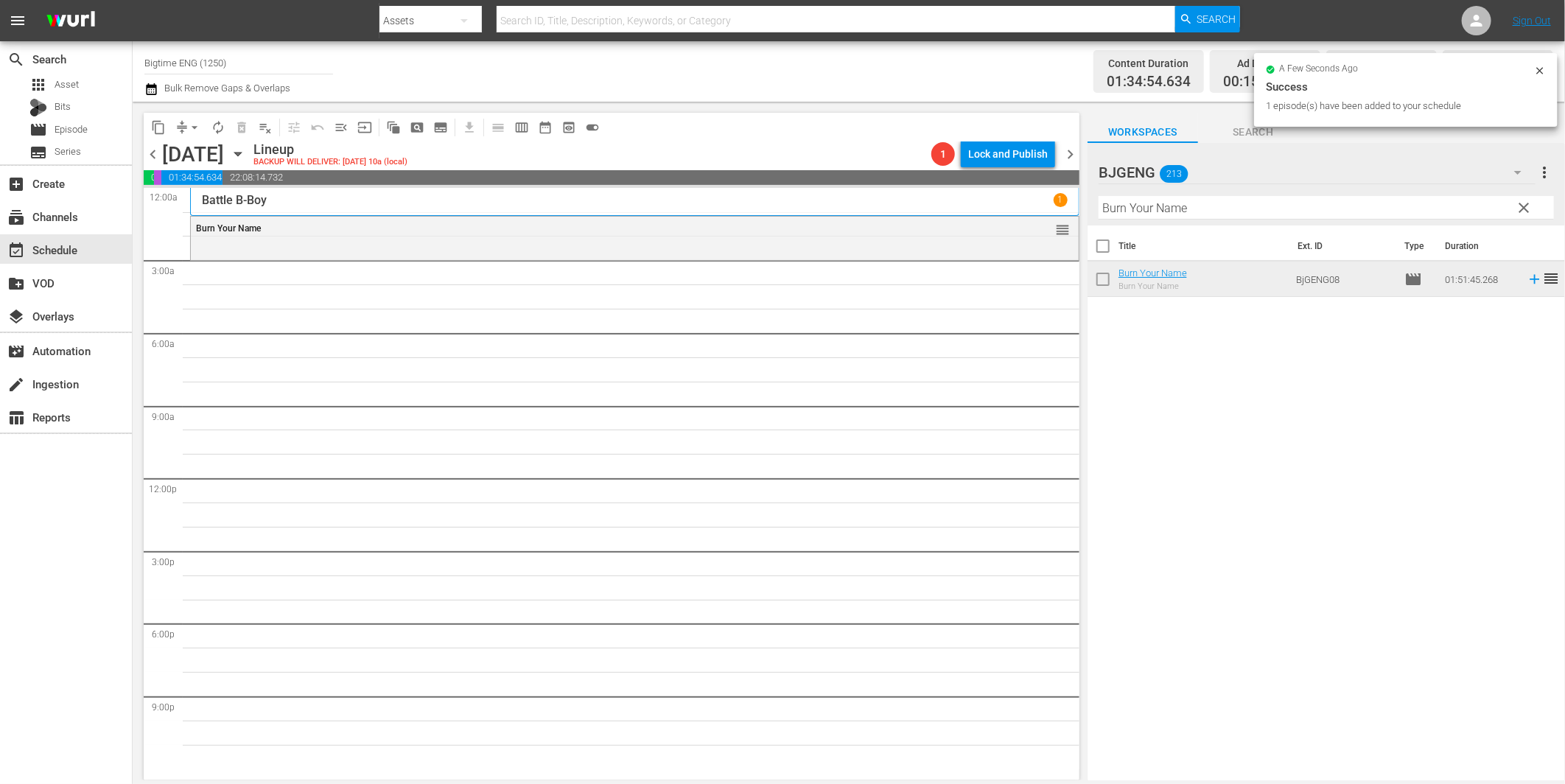
click at [1151, 210] on input "Burn Your Name" at bounding box center [1327, 208] width 455 height 24
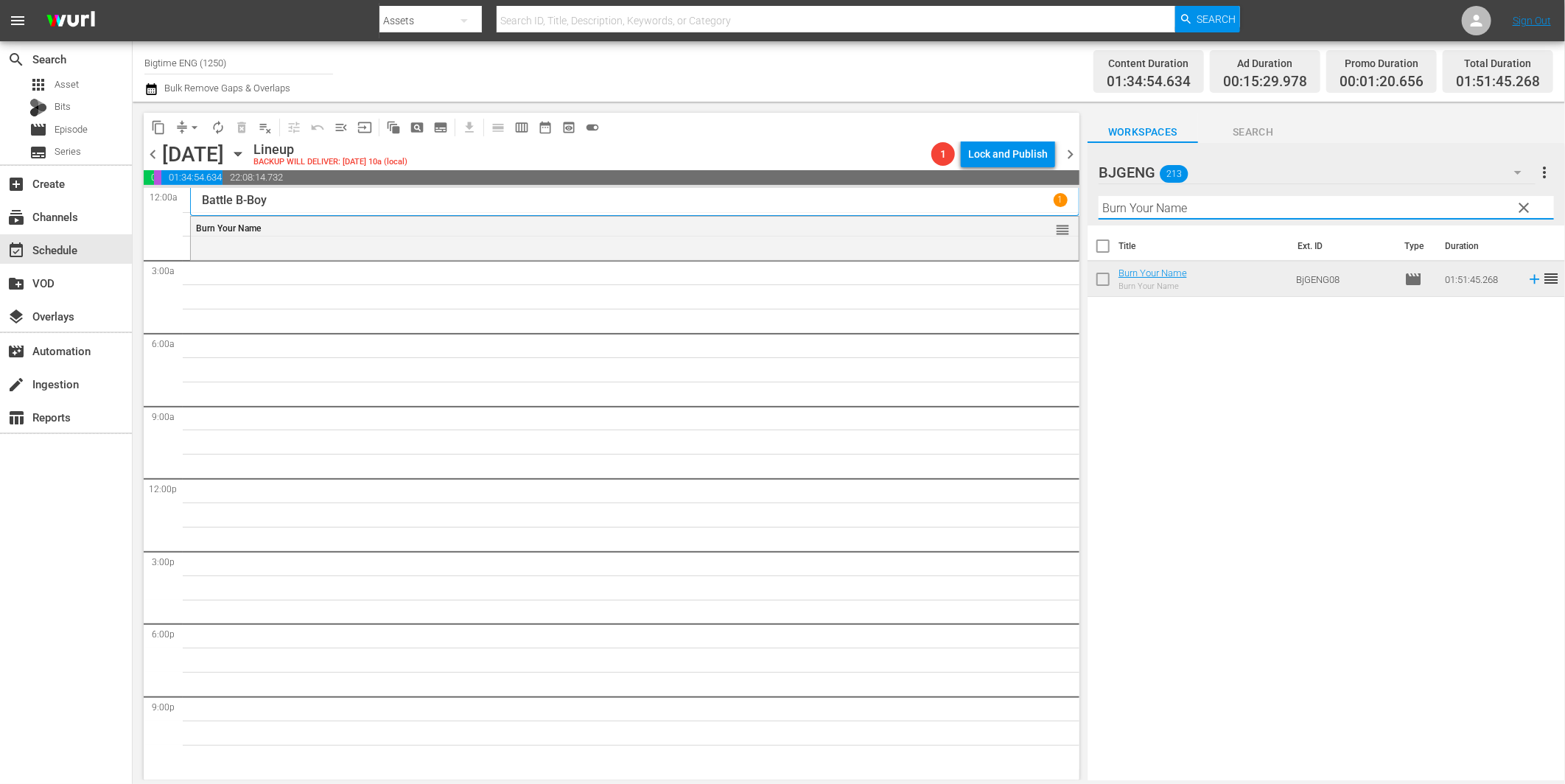
paste input "[PERSON_NAME] is the Best Medicin"
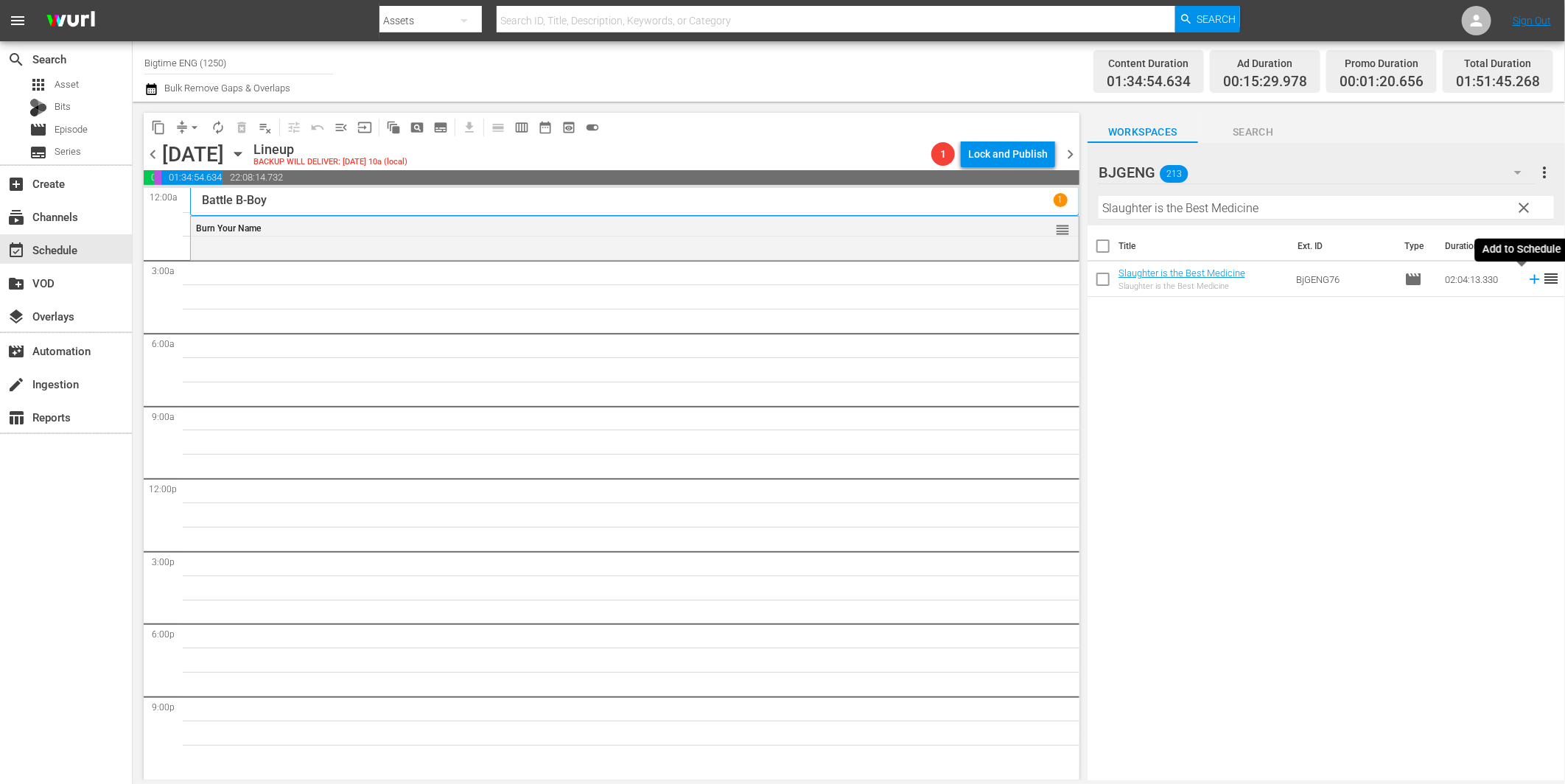
click at [1526, 277] on icon at bounding box center [1534, 279] width 16 height 16
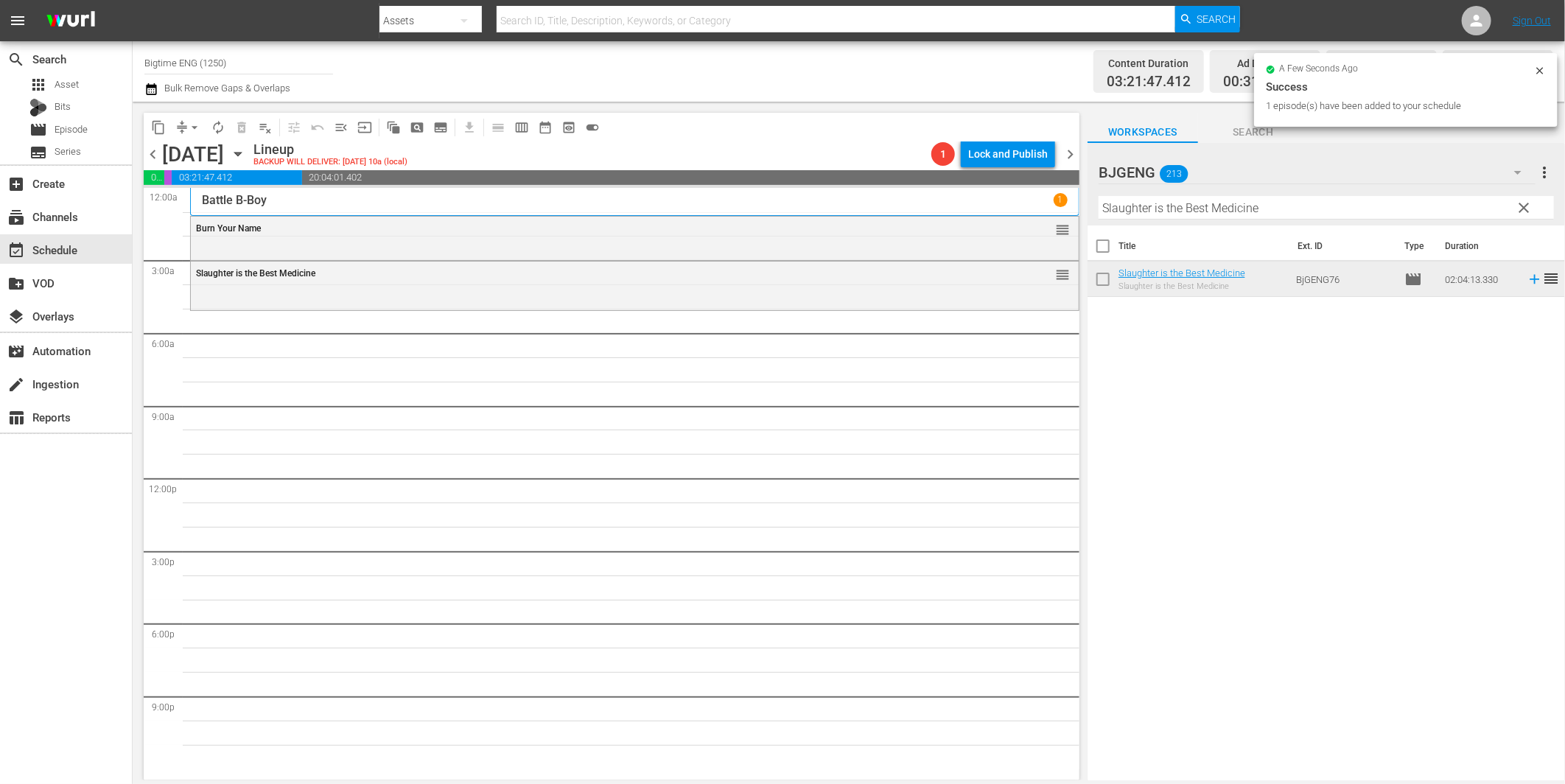
click at [1209, 209] on input "Slaughter is the Best Medicine" at bounding box center [1327, 208] width 455 height 24
paste input "Wedding Swingers"
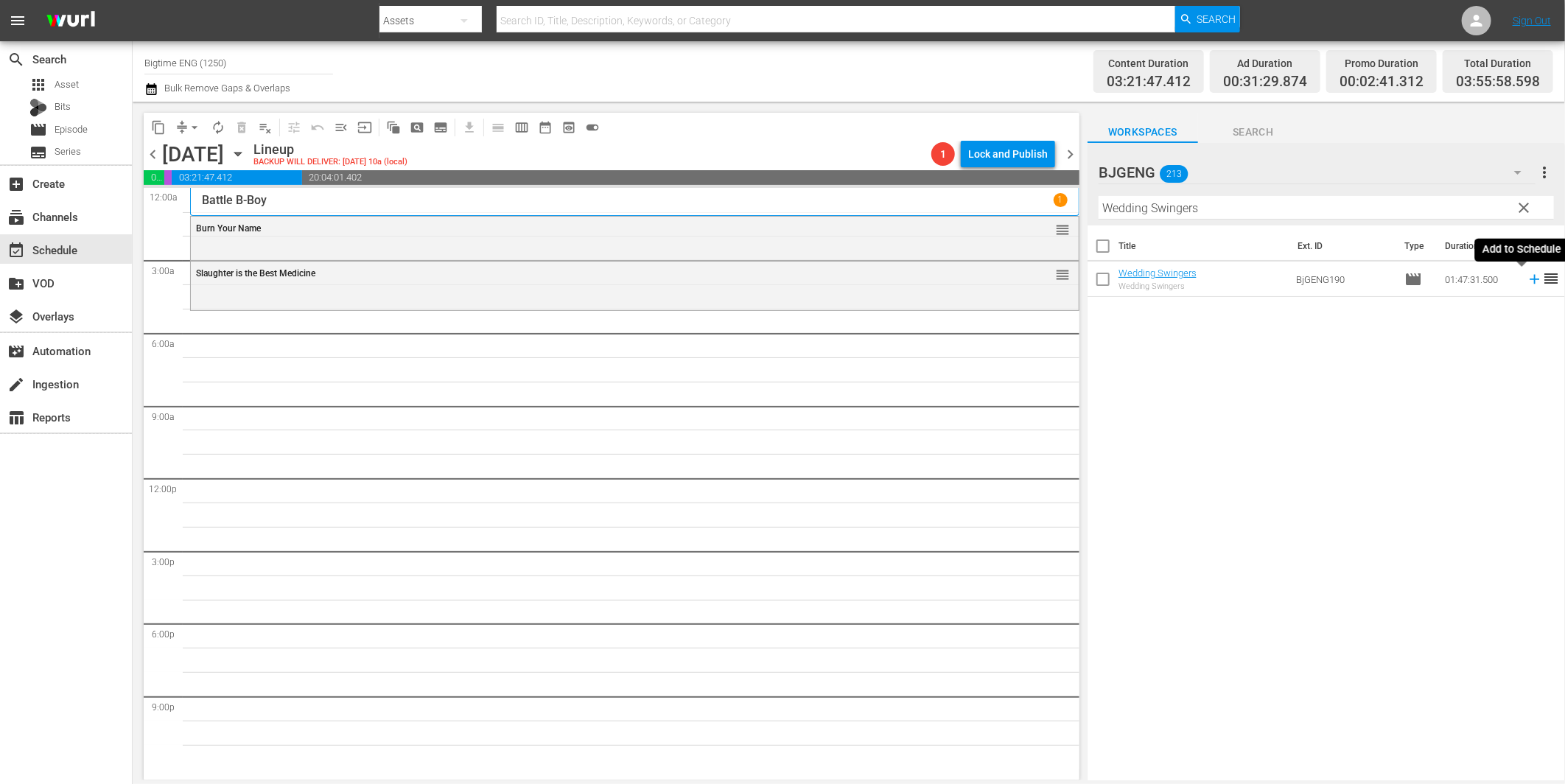
click at [1526, 276] on icon at bounding box center [1534, 279] width 16 height 16
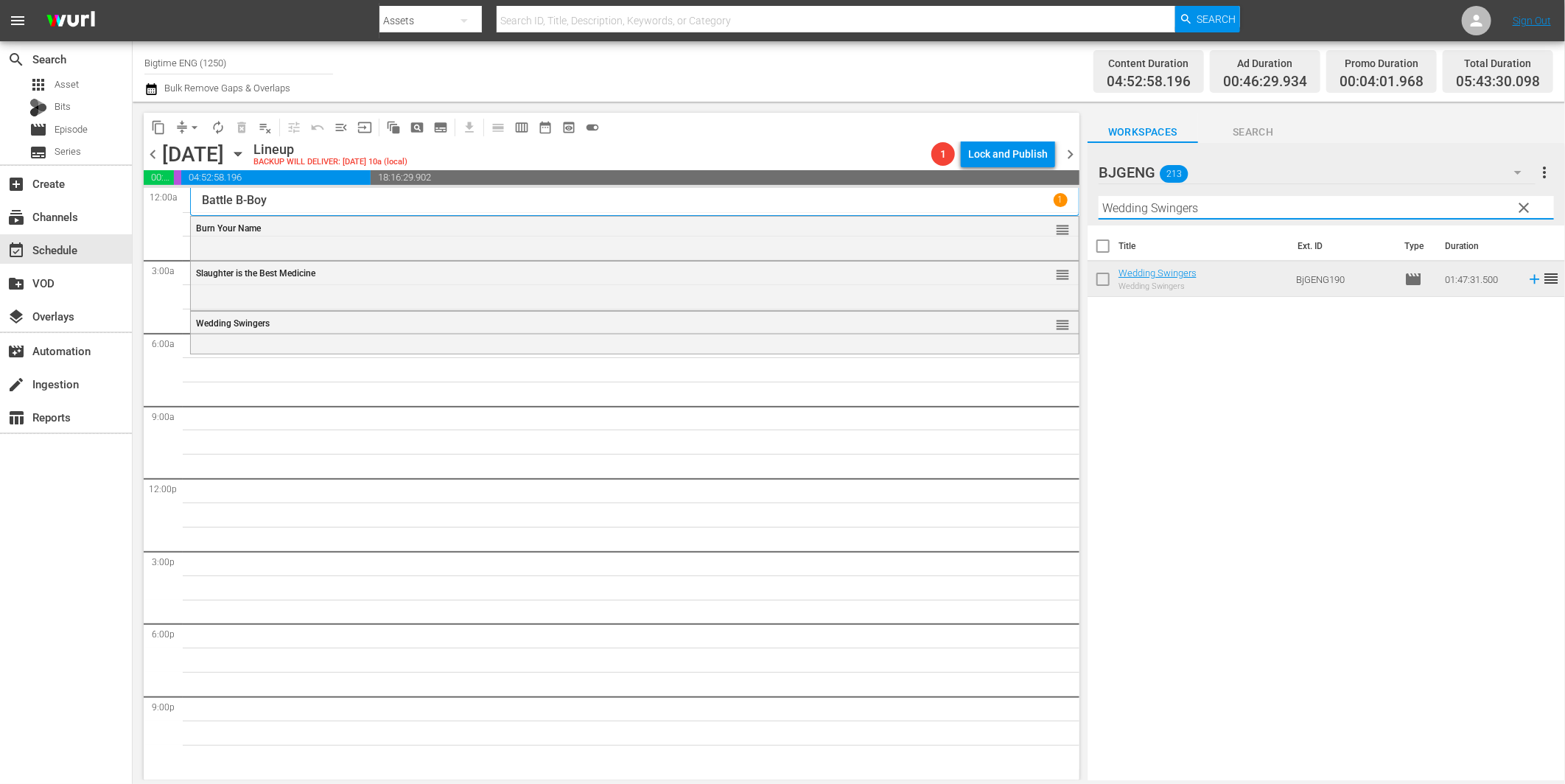
click at [1164, 210] on input "Wedding Swingers" at bounding box center [1327, 208] width 455 height 24
paste input "Long Distance Princes"
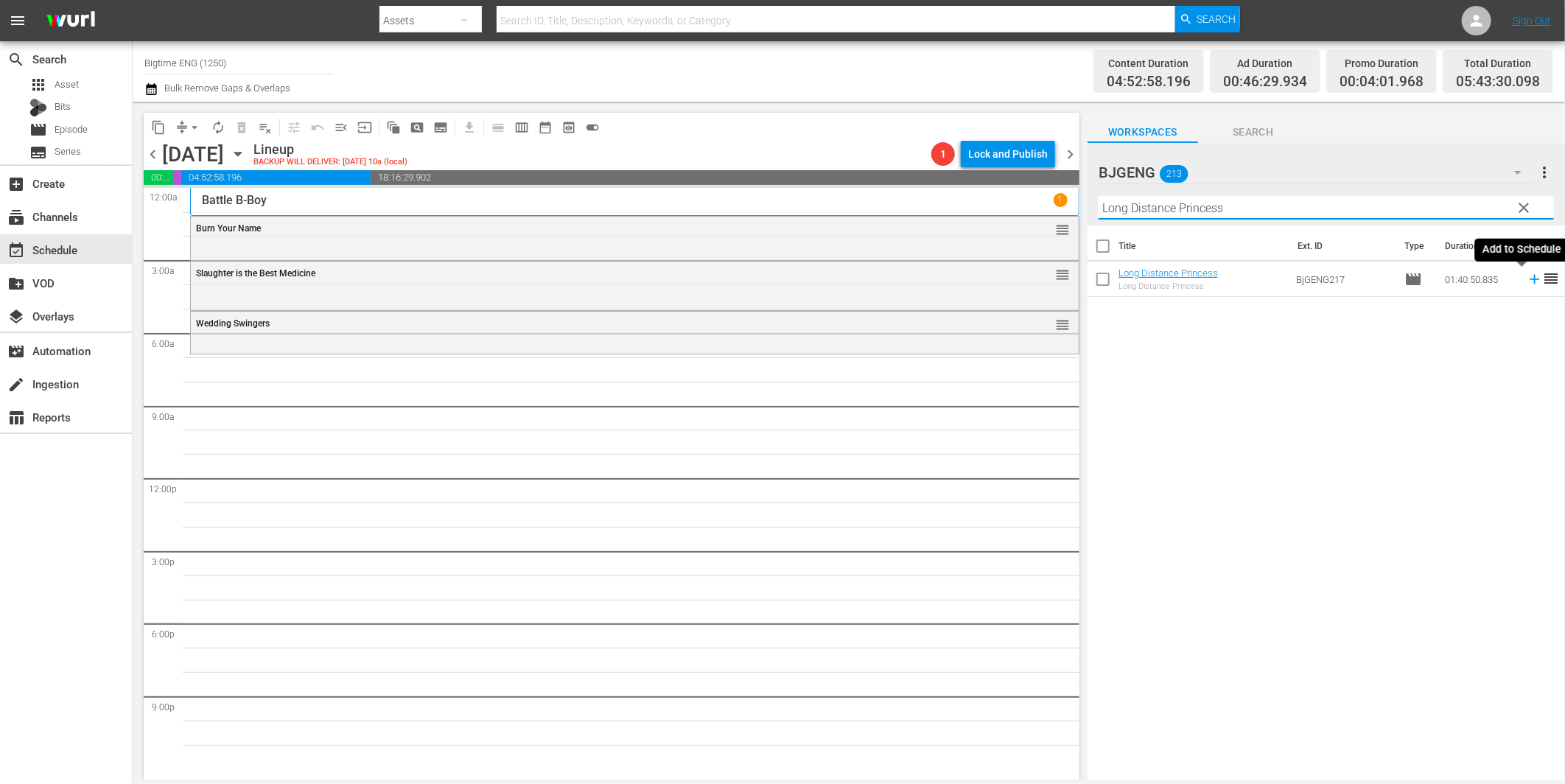
click at [1530, 275] on icon at bounding box center [1534, 279] width 9 height 9
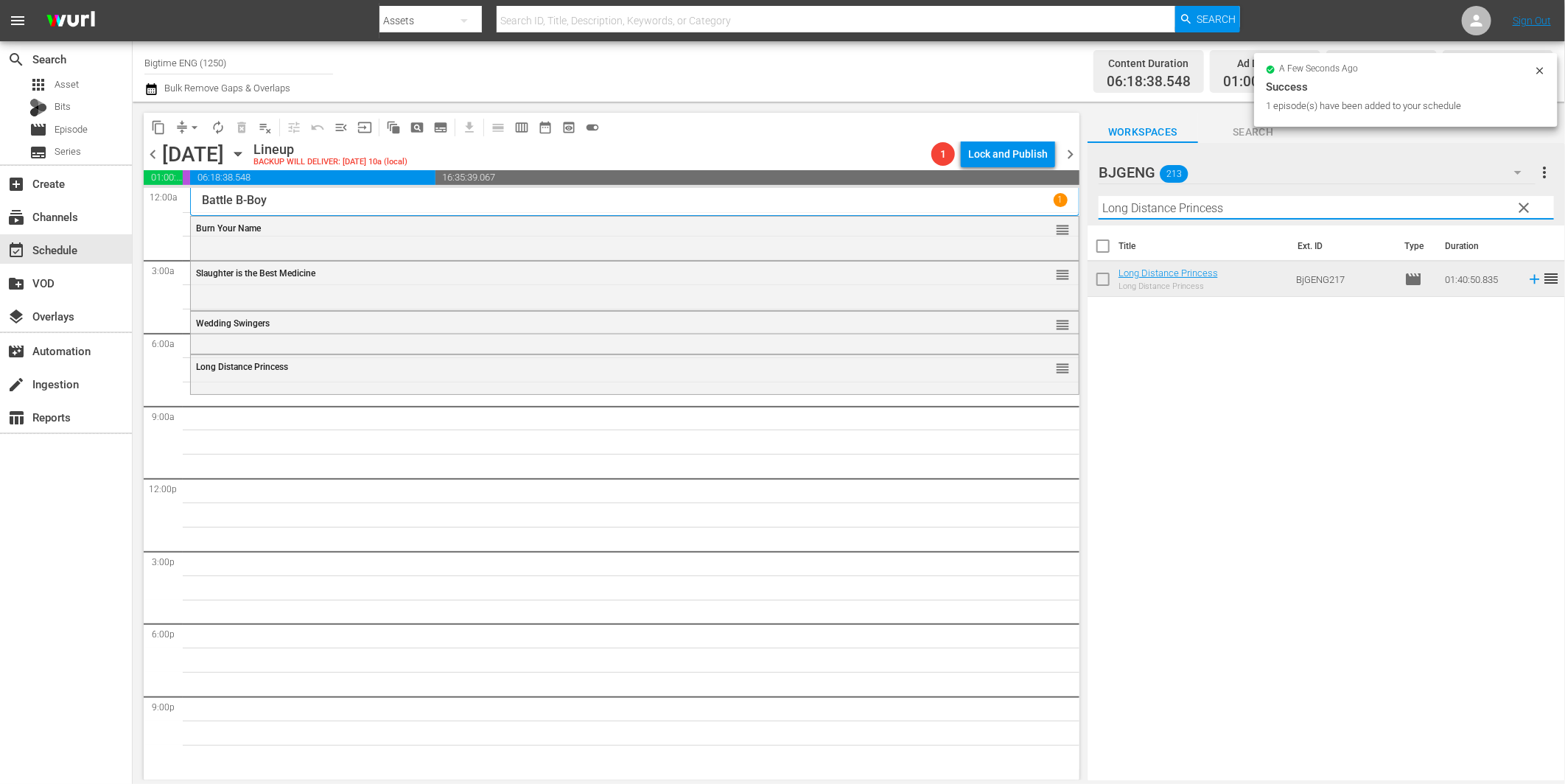
click at [1167, 206] on input "Long Distance Princess" at bounding box center [1327, 208] width 455 height 24
paste input "Breaking Barbi"
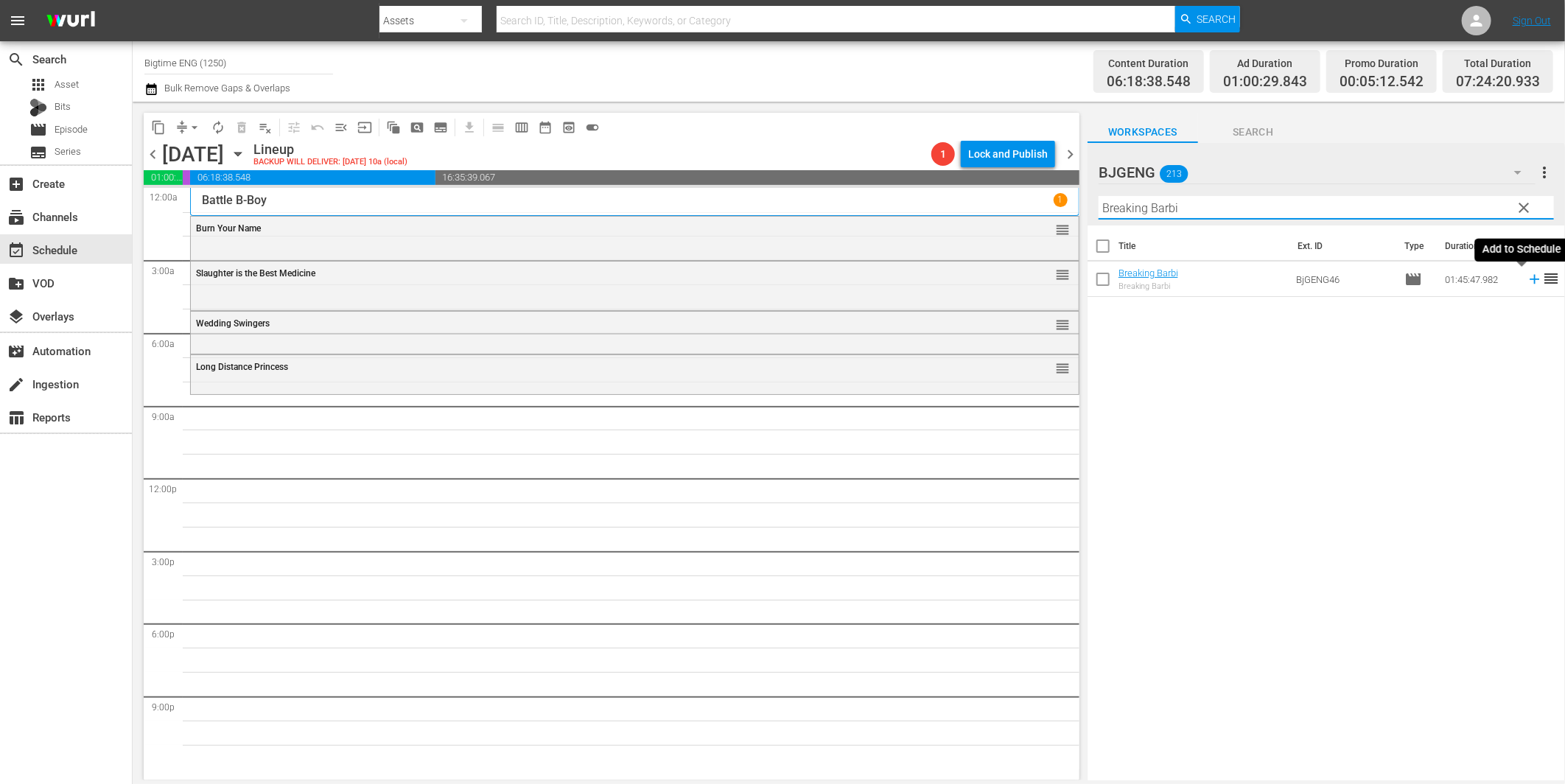
click at [1526, 277] on icon at bounding box center [1534, 279] width 16 height 16
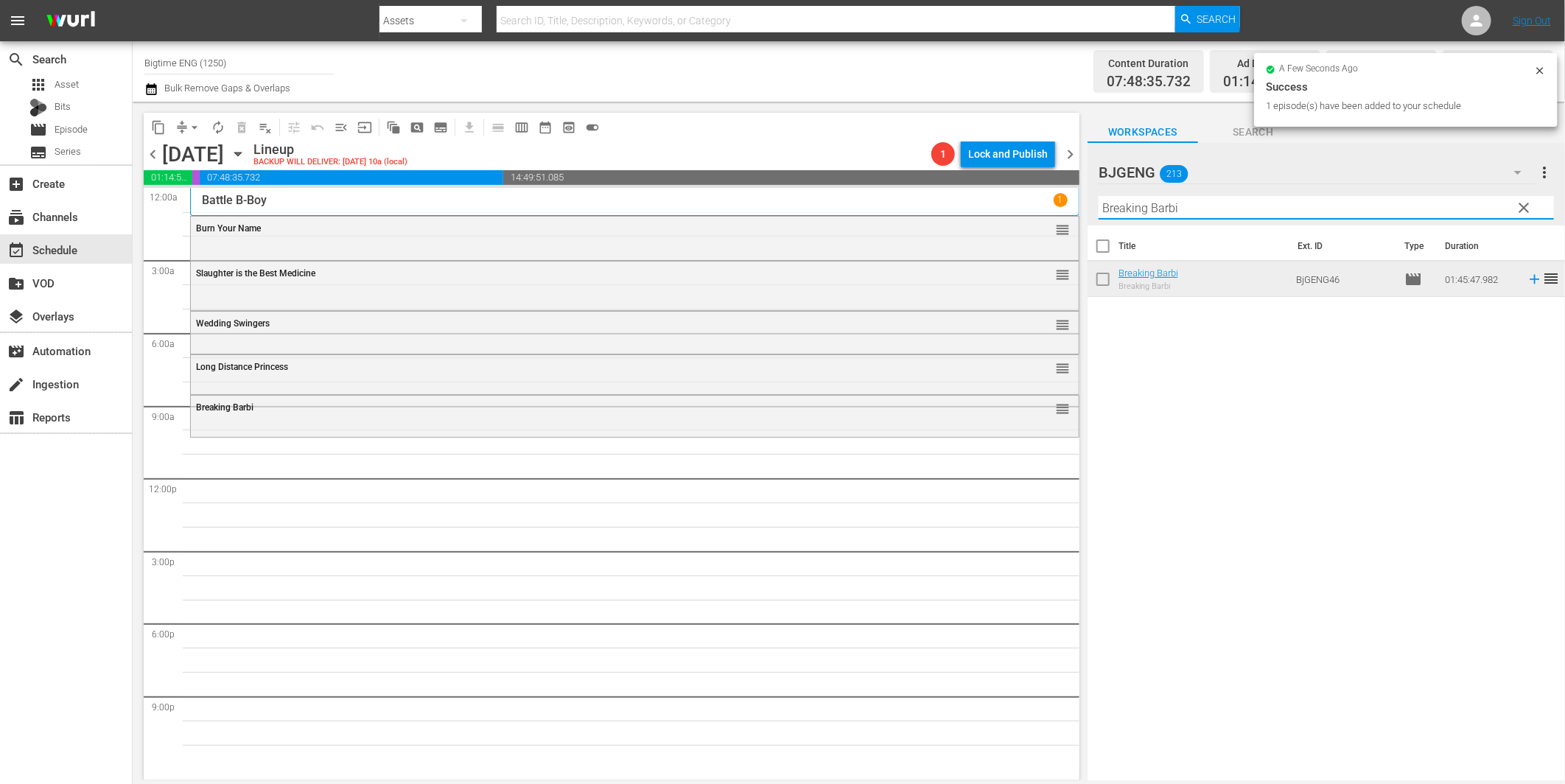
click at [1148, 216] on input "Breaking Barbi" at bounding box center [1327, 208] width 455 height 24
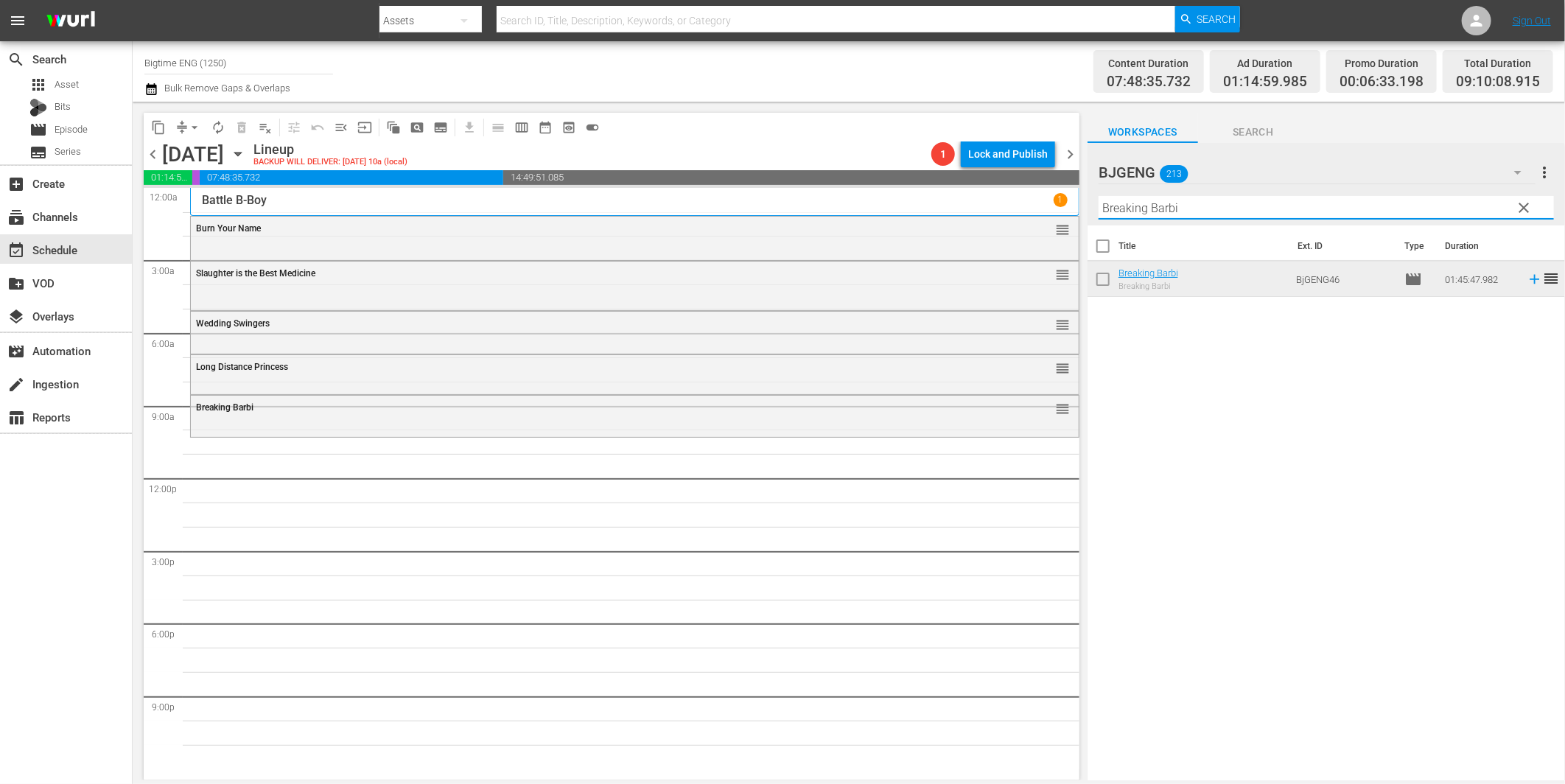
paste input "[PERSON_NAME] Hills Bandits"
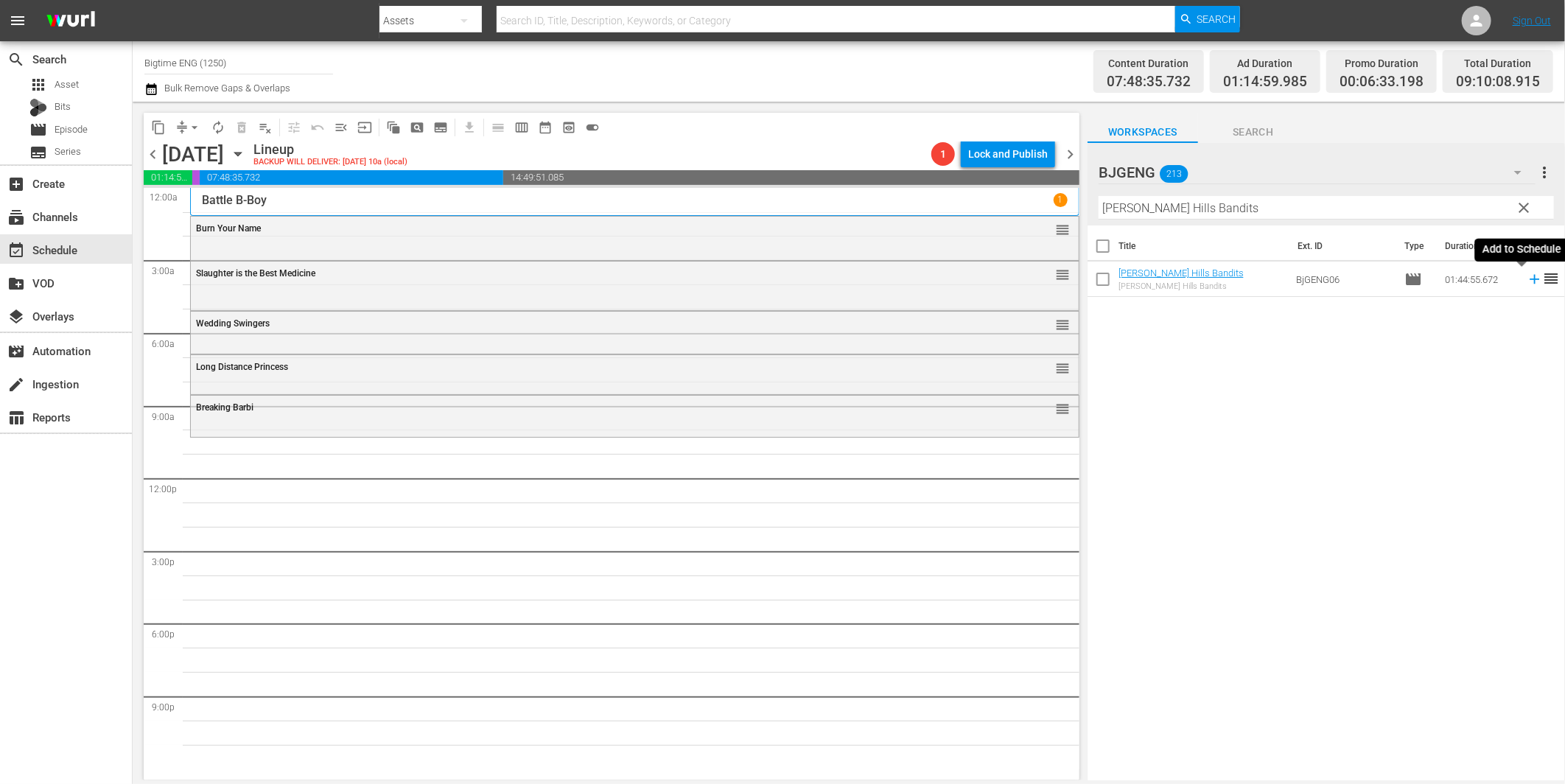
click at [1527, 279] on icon at bounding box center [1534, 279] width 16 height 16
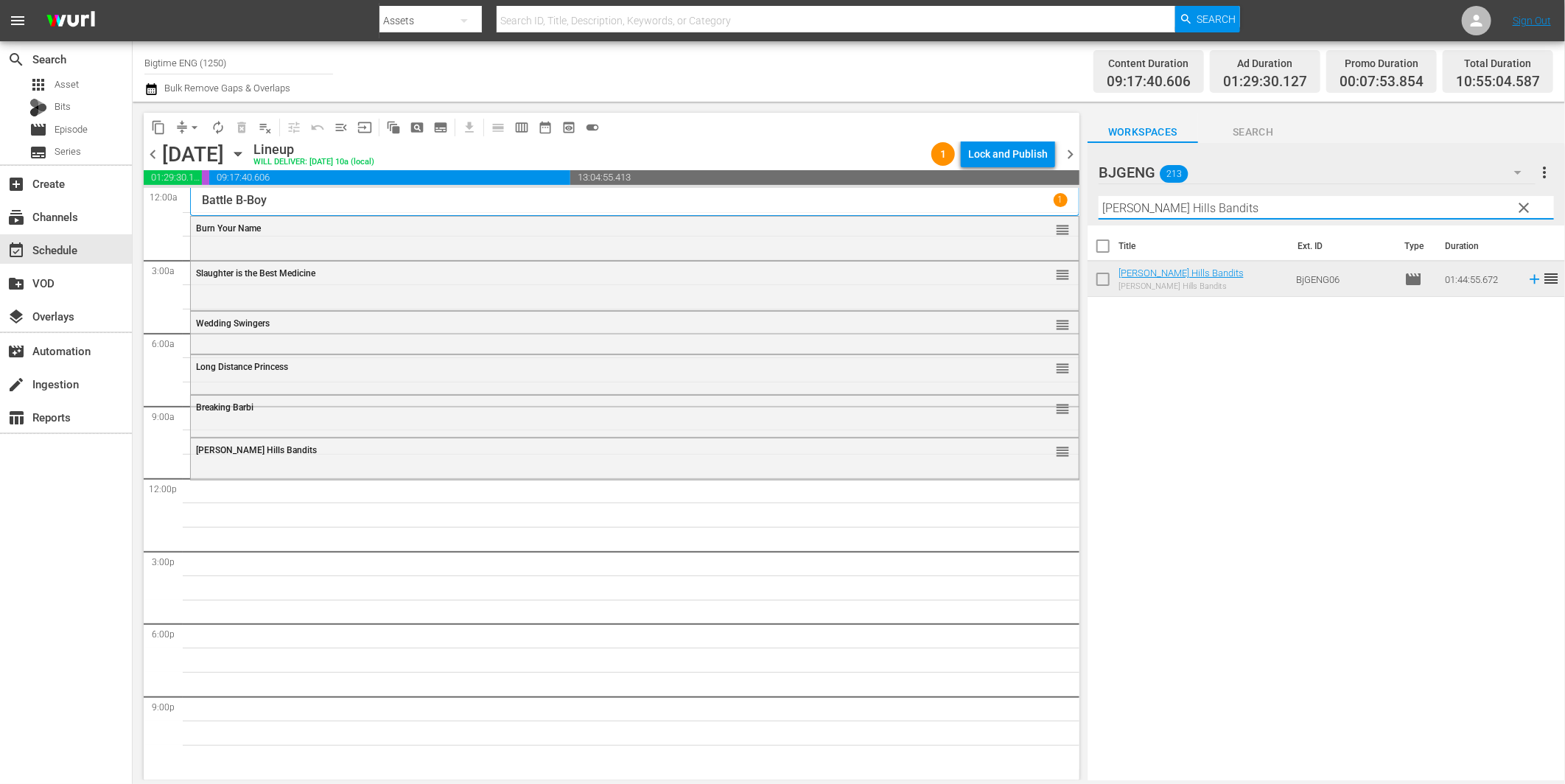
click at [1180, 206] on input "[PERSON_NAME] Hills Bandits" at bounding box center [1327, 208] width 455 height 24
paste input "Milla: The Movie"
click at [1526, 277] on icon at bounding box center [1534, 279] width 16 height 16
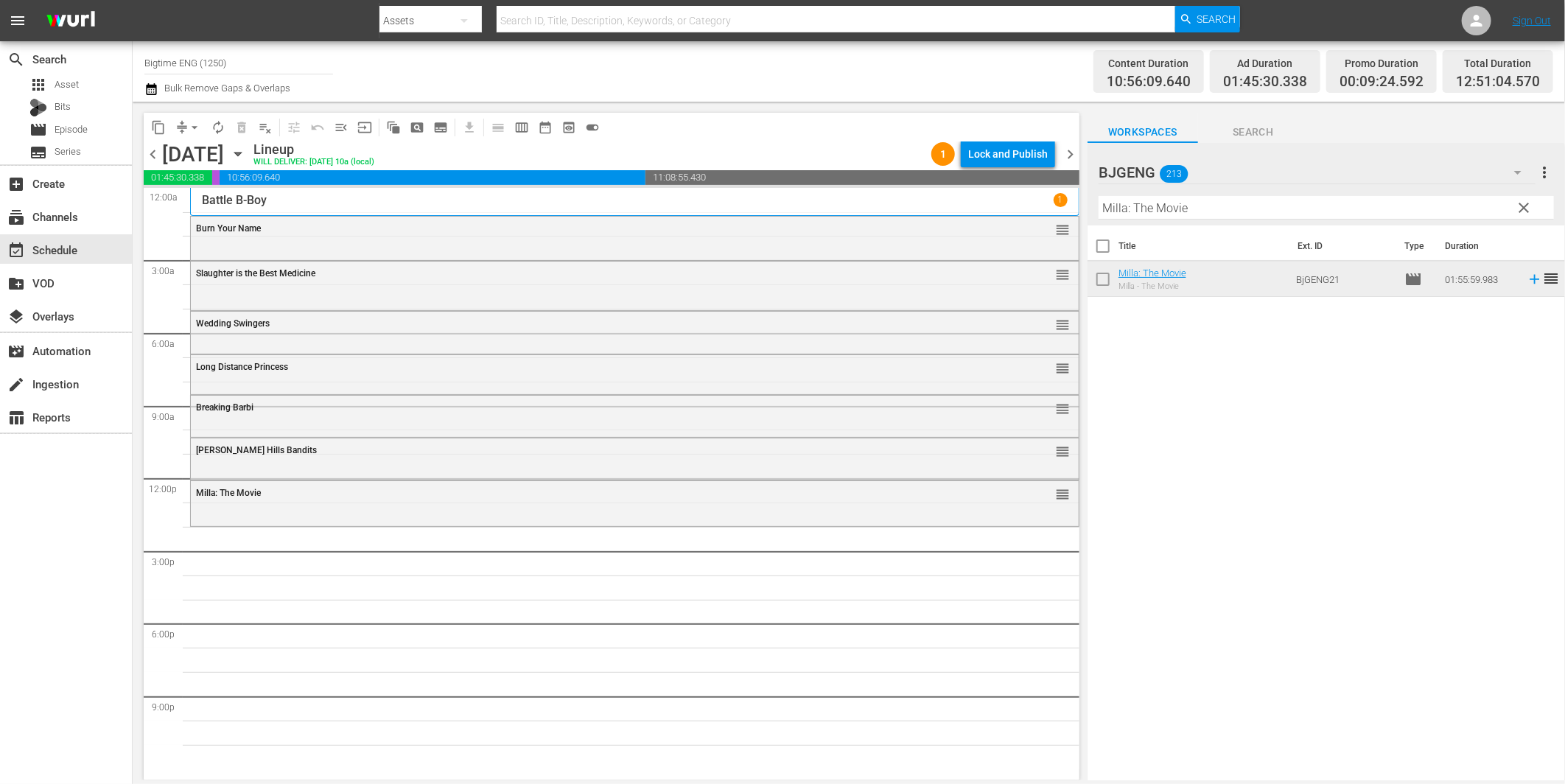
click at [1175, 214] on input "Milla: The Movie" at bounding box center [1327, 208] width 455 height 24
paste input "es To Go"
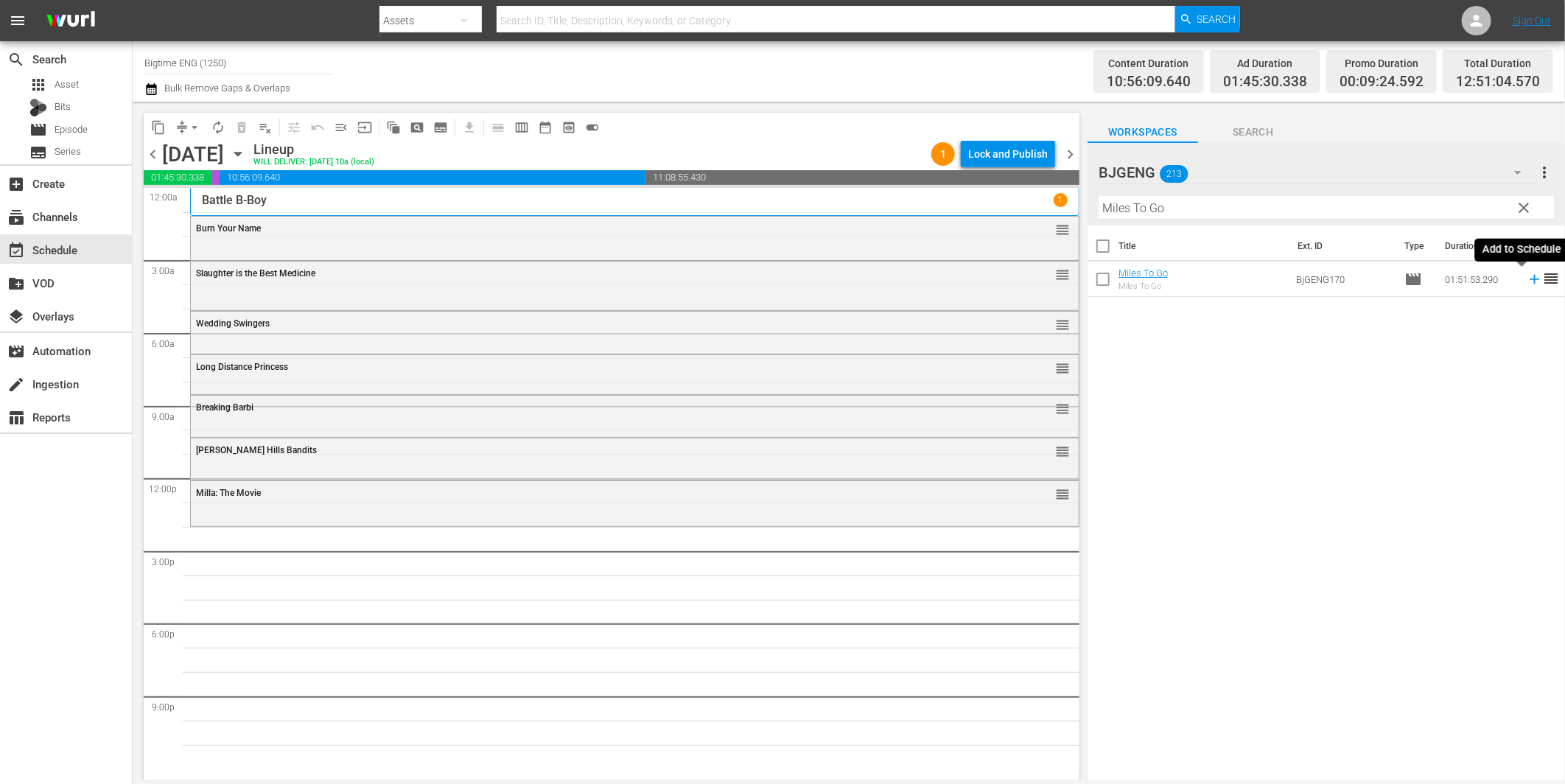
click at [1526, 276] on icon at bounding box center [1534, 279] width 16 height 16
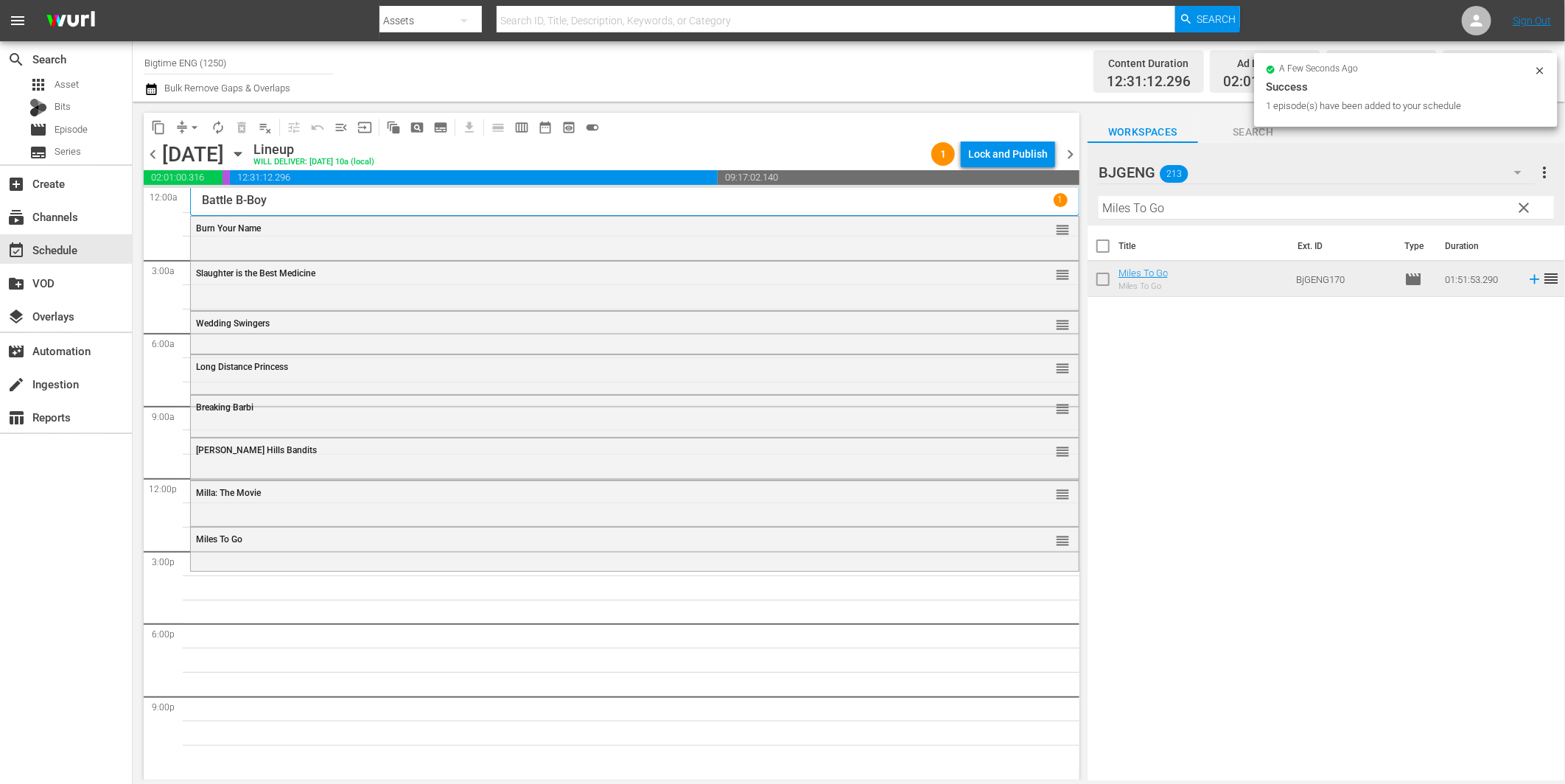
click at [1151, 206] on input "Miles To Go" at bounding box center [1327, 208] width 455 height 24
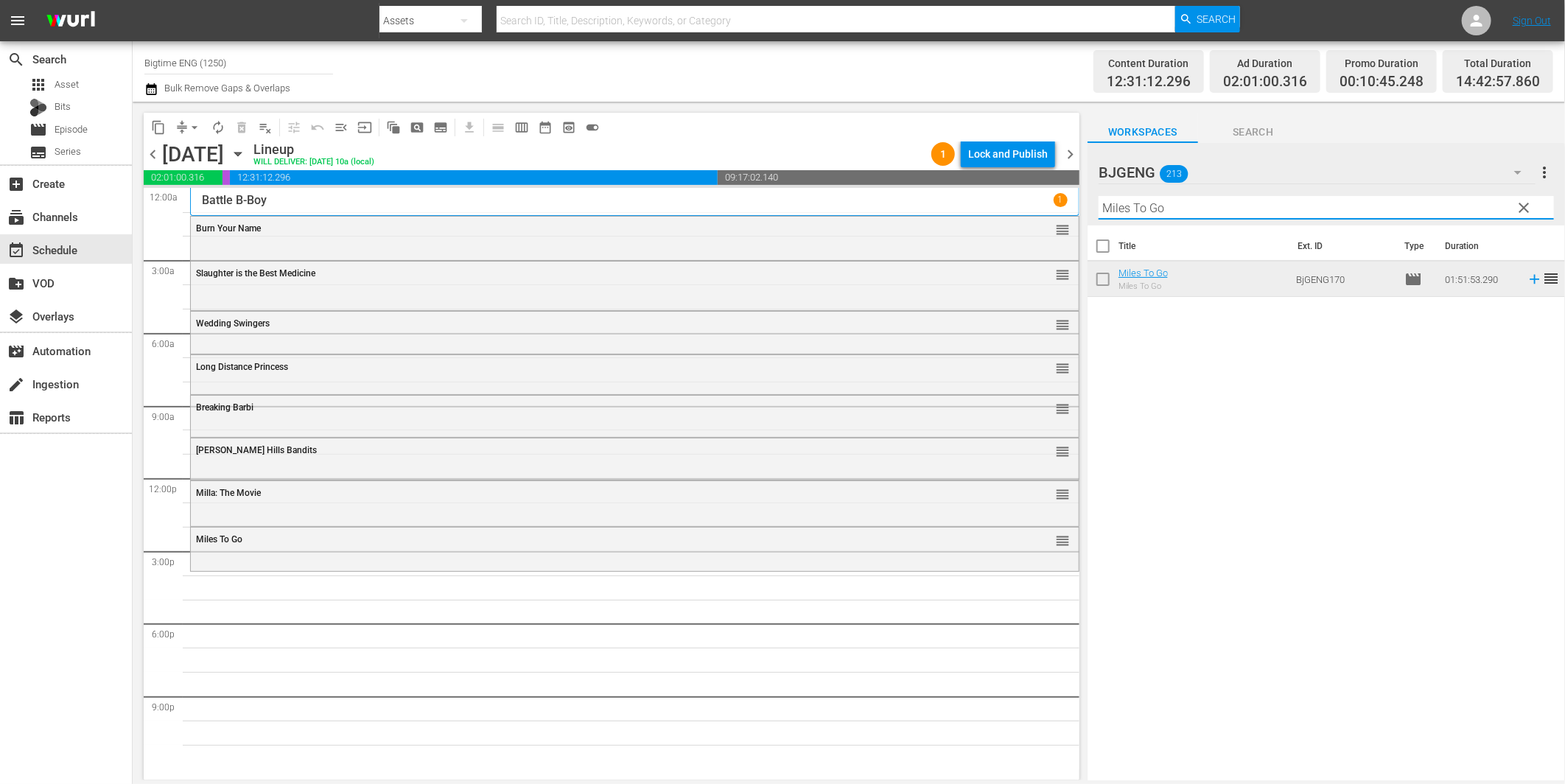
paste input "Off The Menu"
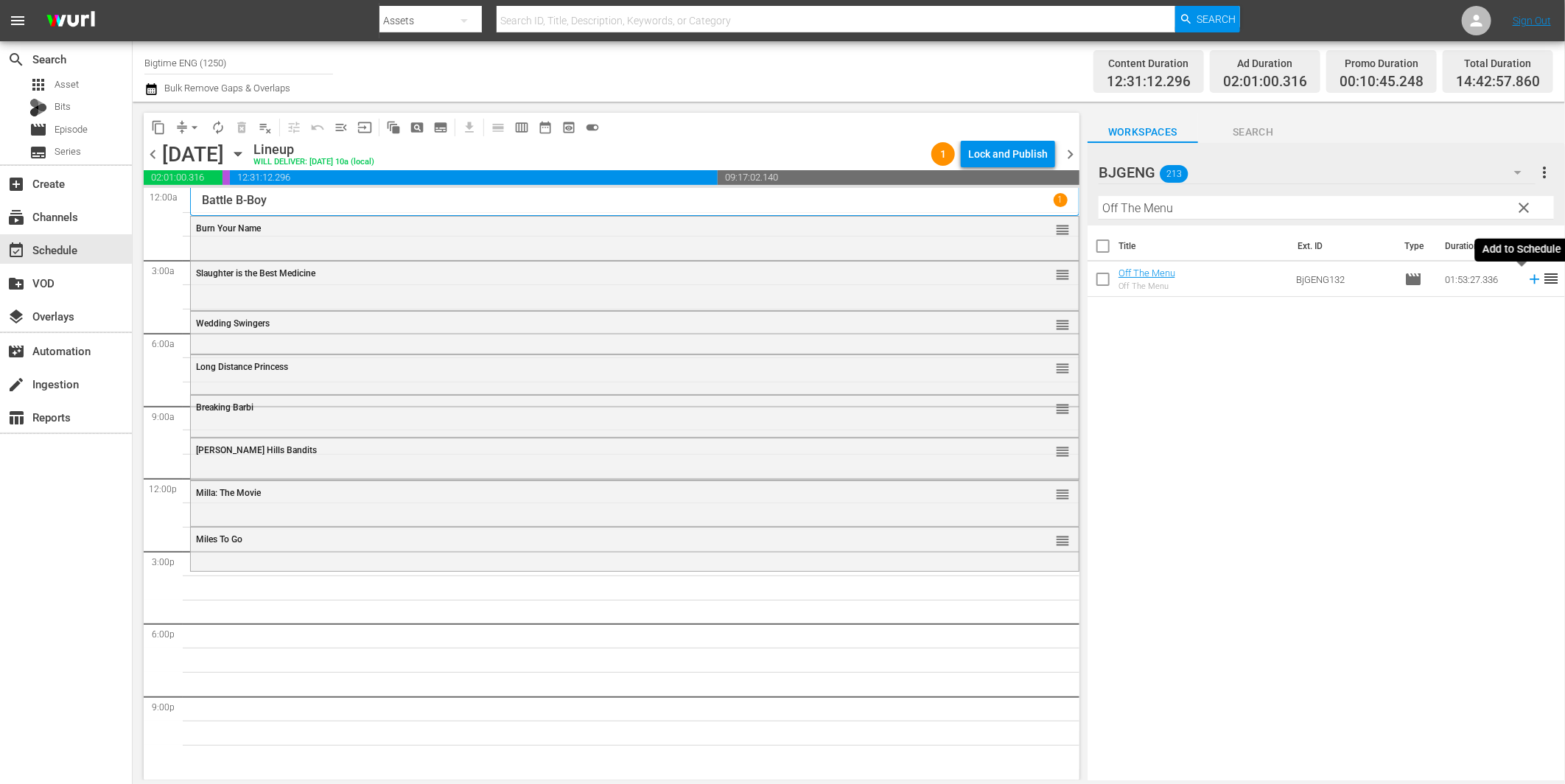
click at [1526, 278] on icon at bounding box center [1534, 279] width 16 height 16
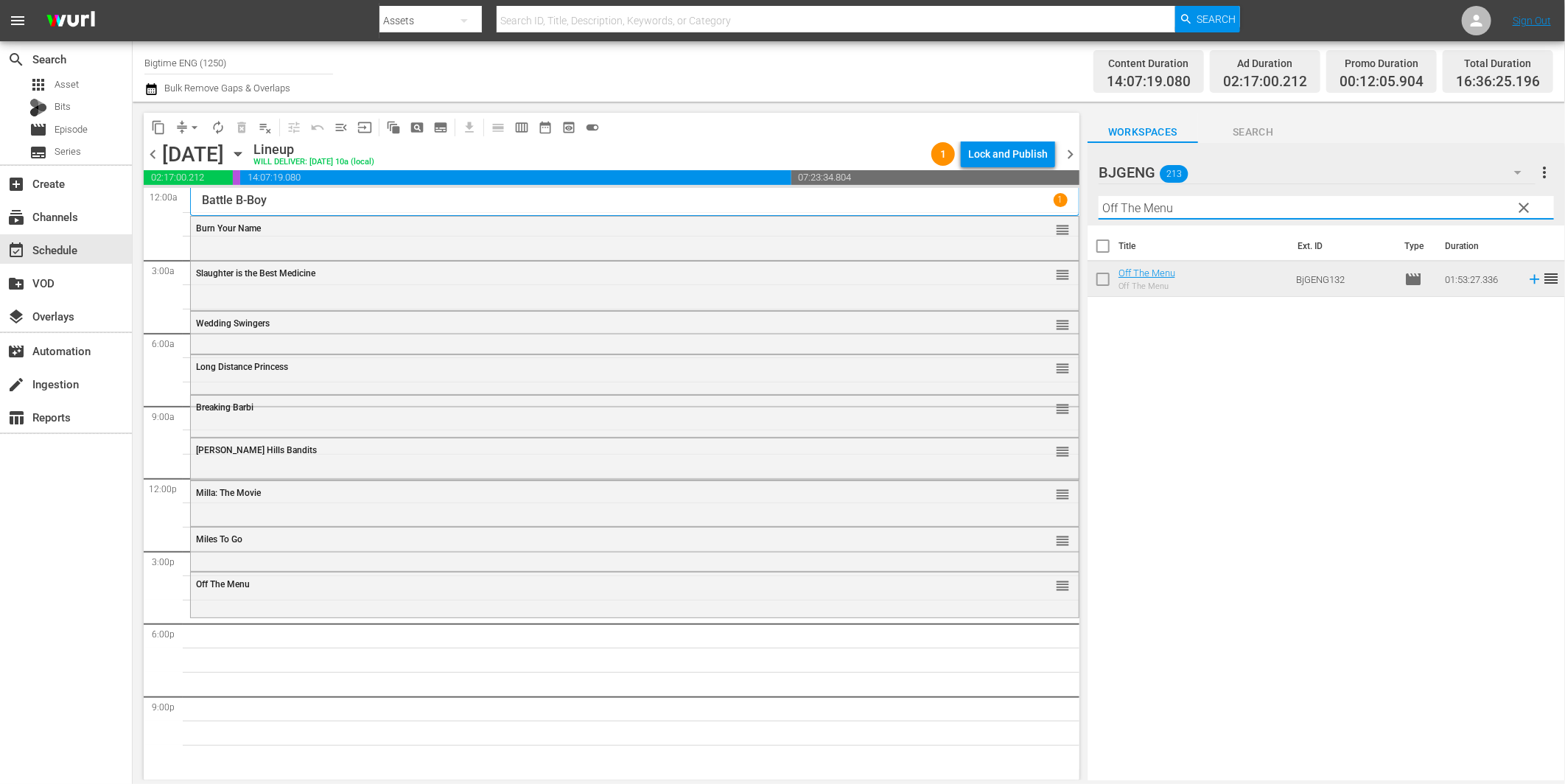
click at [1240, 204] on input "Off The Menu" at bounding box center [1327, 208] width 455 height 24
paste input "Promises"
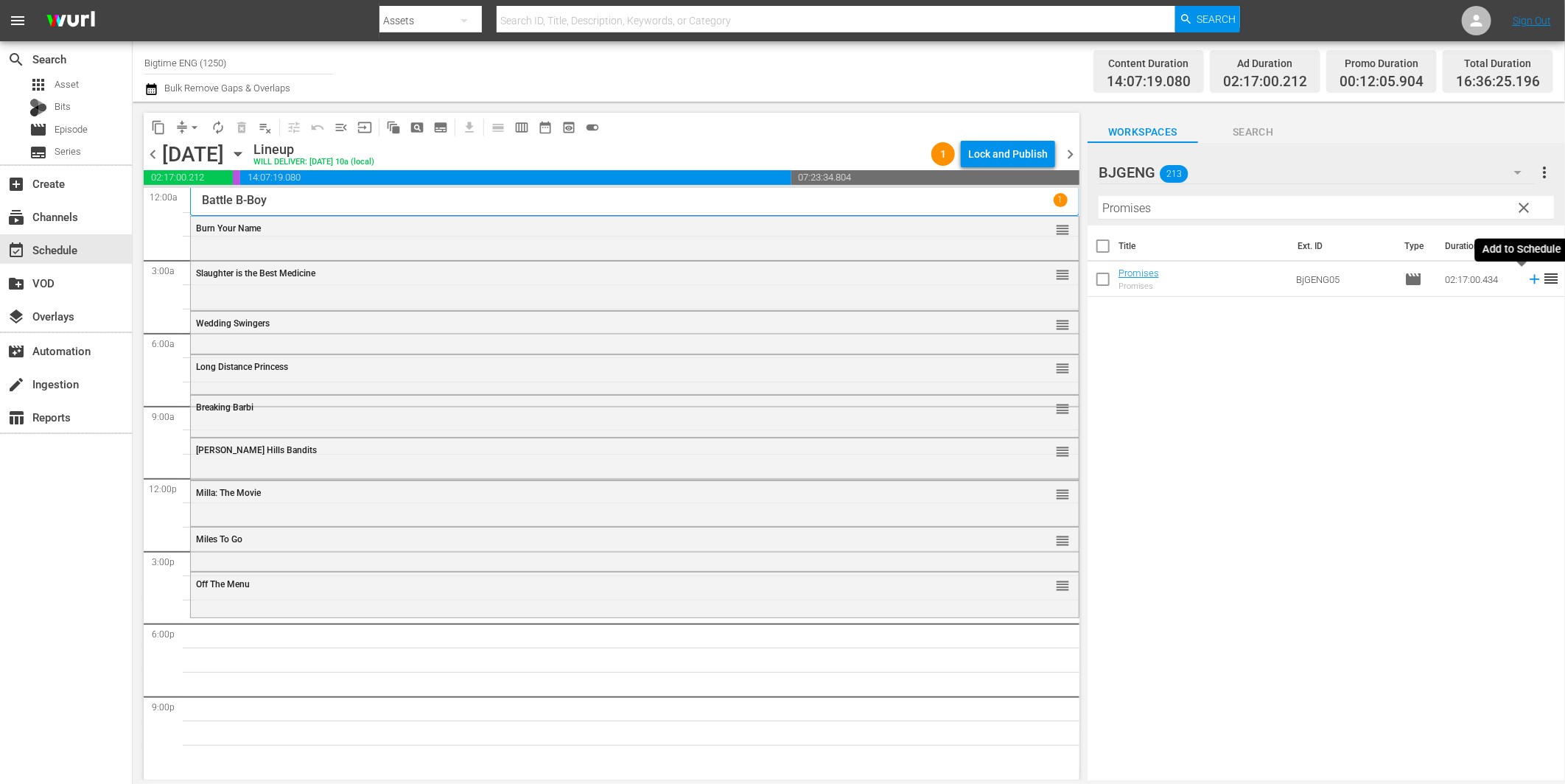
click at [1526, 276] on icon at bounding box center [1534, 279] width 16 height 16
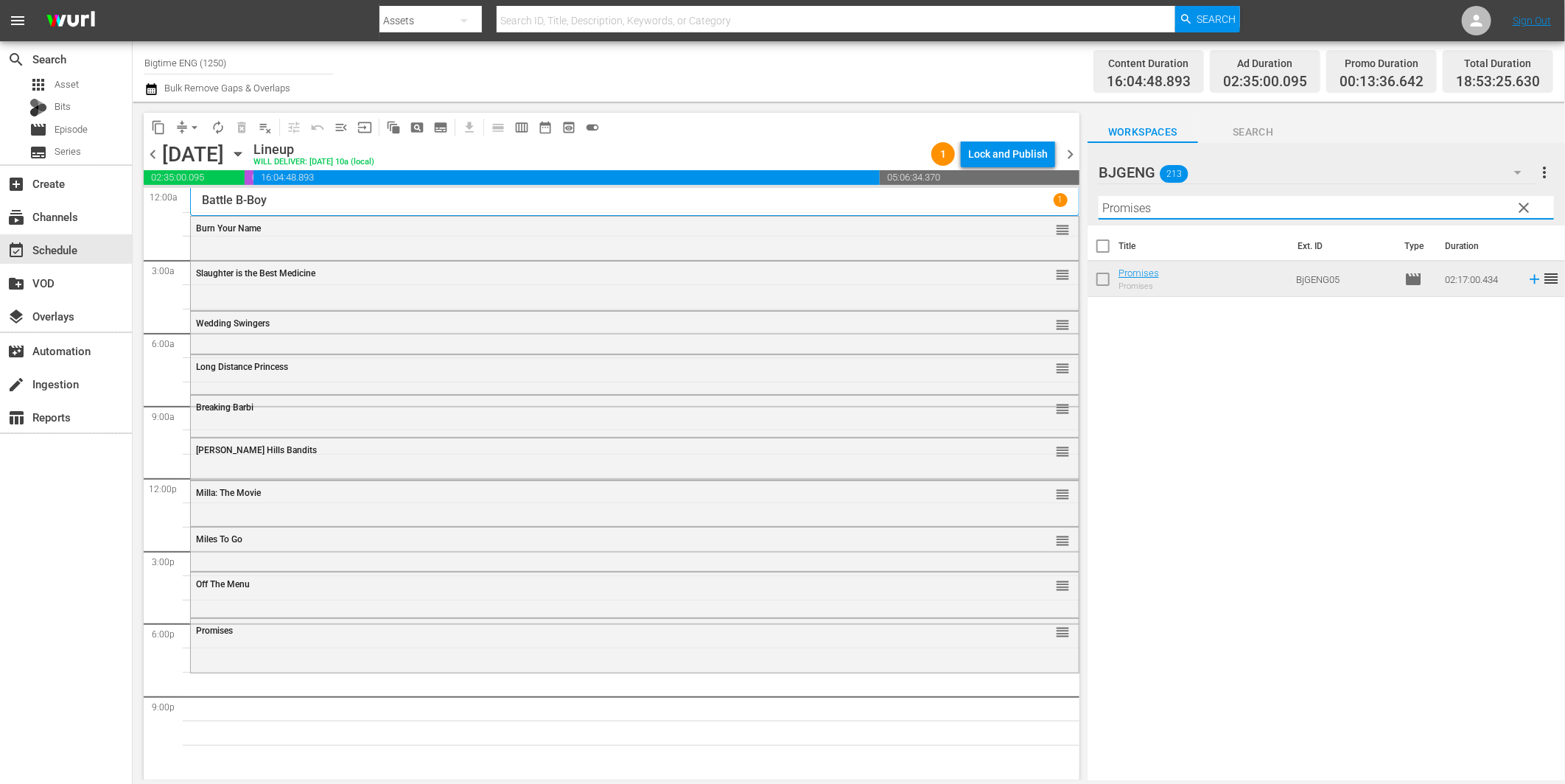
click at [1137, 204] on input "Promises" at bounding box center [1327, 208] width 455 height 24
paste input "Containment"
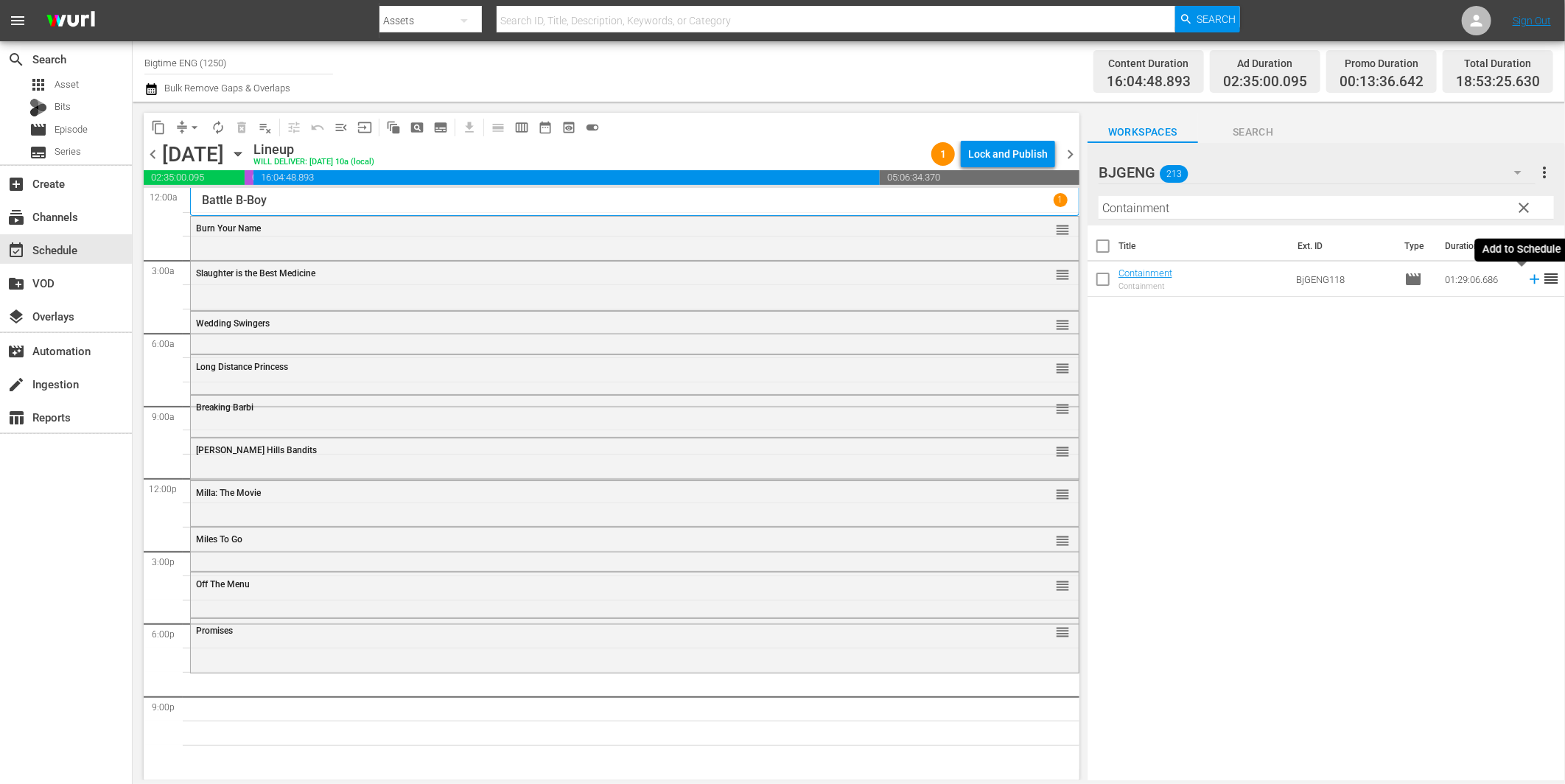
click at [1526, 276] on icon at bounding box center [1534, 279] width 16 height 16
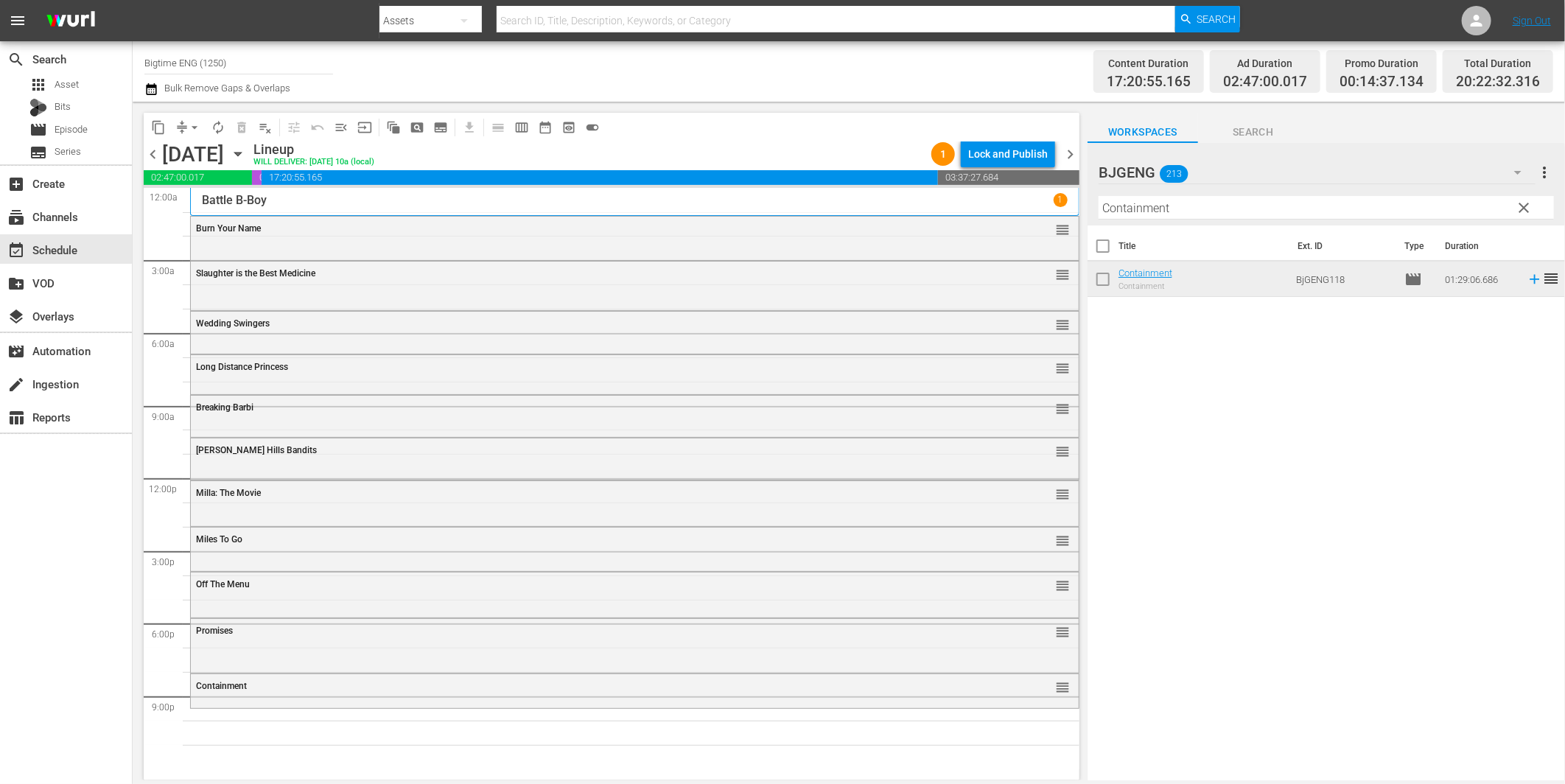
click at [1212, 204] on input "Containment" at bounding box center [1327, 208] width 455 height 24
paste input "Dirty Dead Con Men"
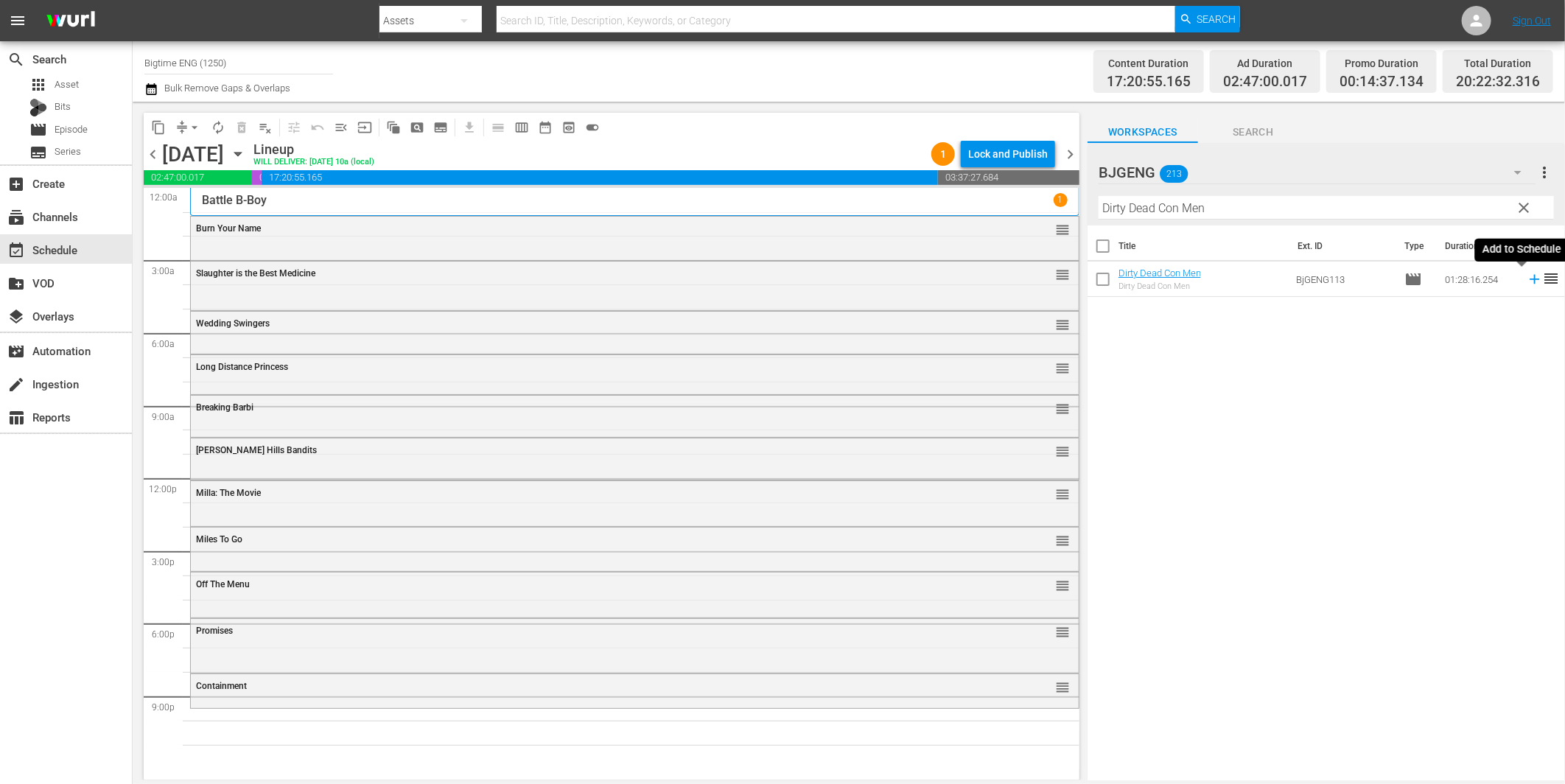
click at [1526, 274] on icon at bounding box center [1534, 279] width 16 height 16
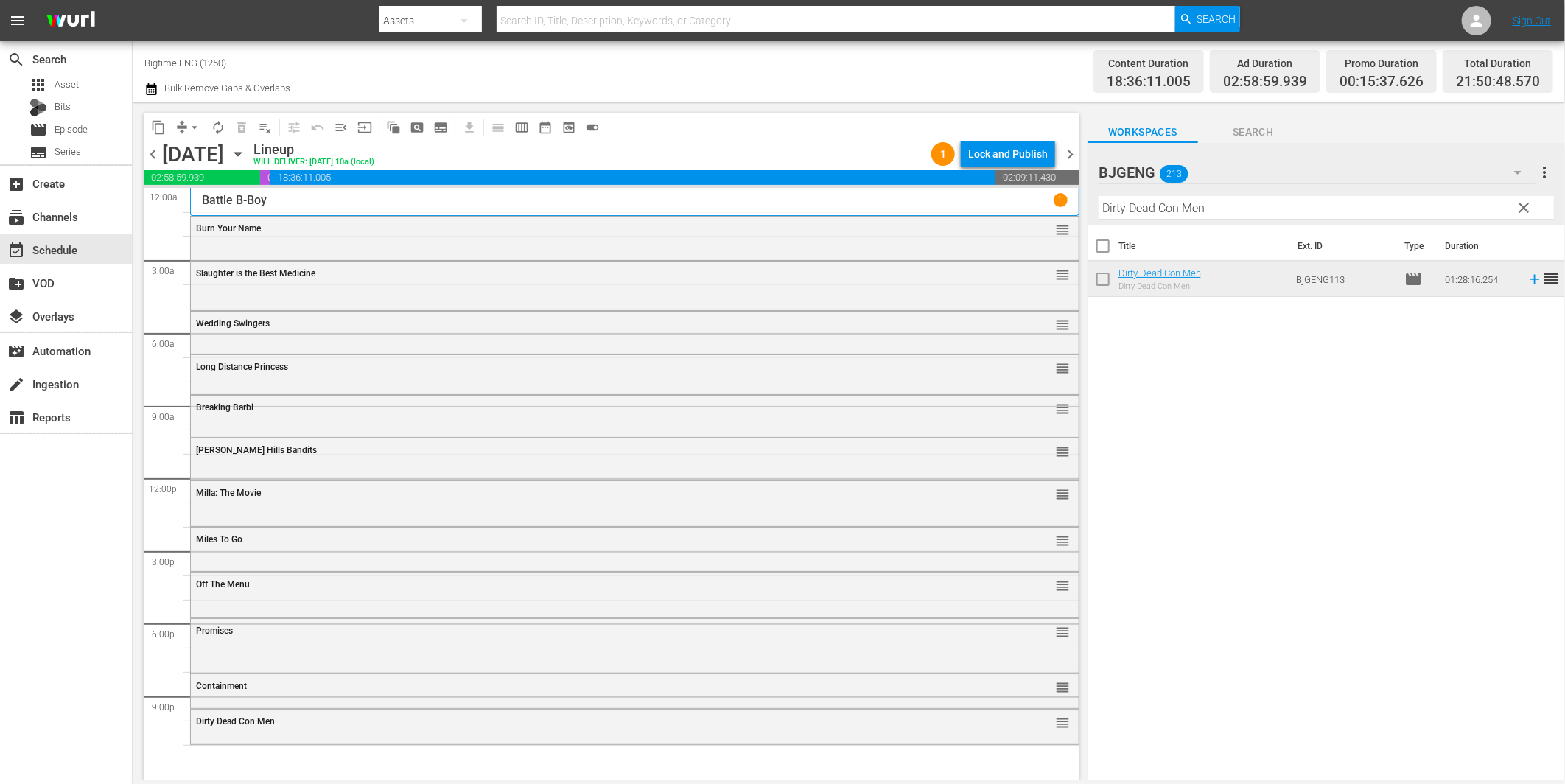
click at [1200, 206] on input "Dirty Dead Con Men" at bounding box center [1327, 208] width 455 height 24
paste input "Broken Contract"
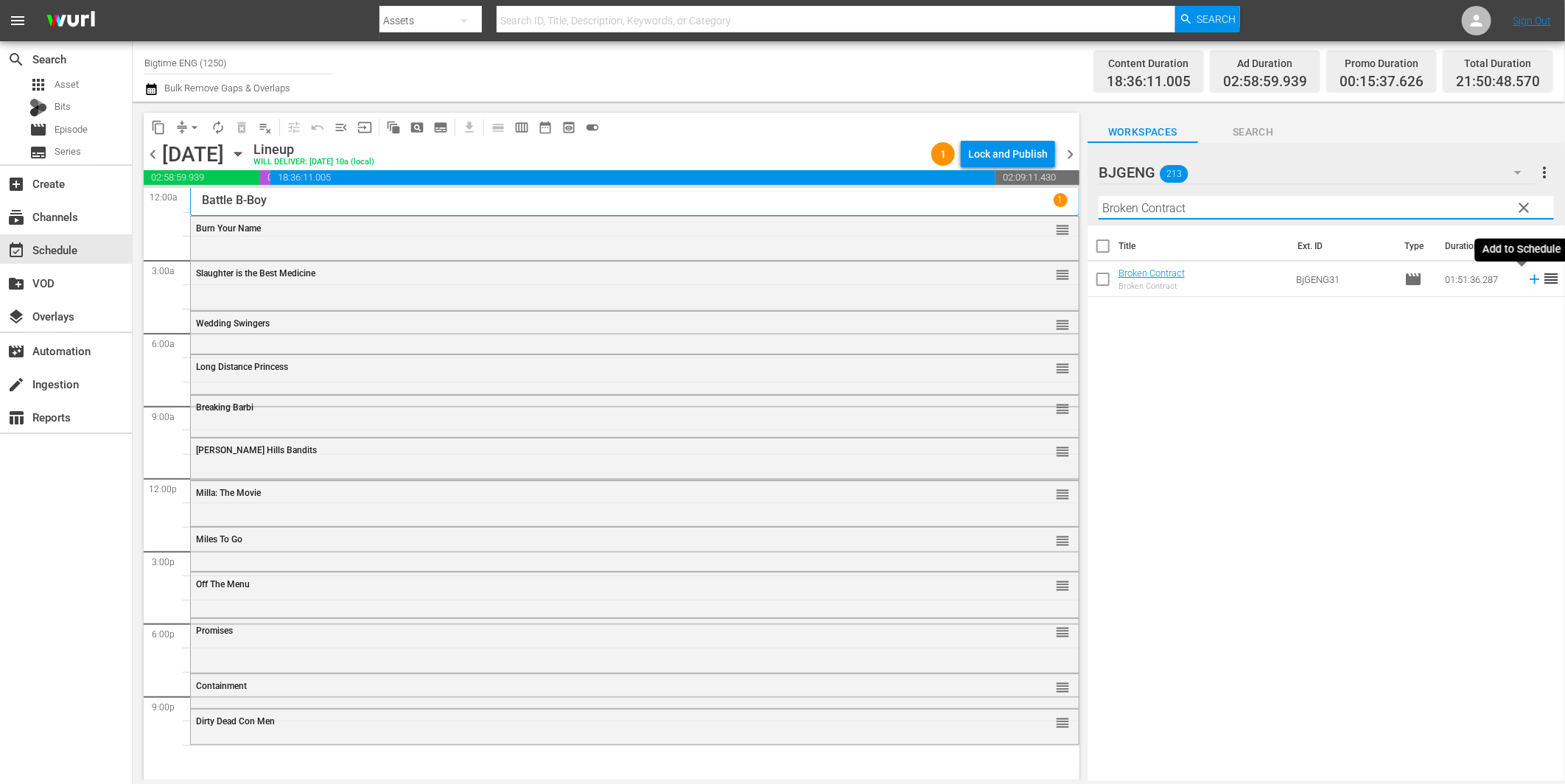
click at [1530, 278] on icon at bounding box center [1534, 279] width 9 height 9
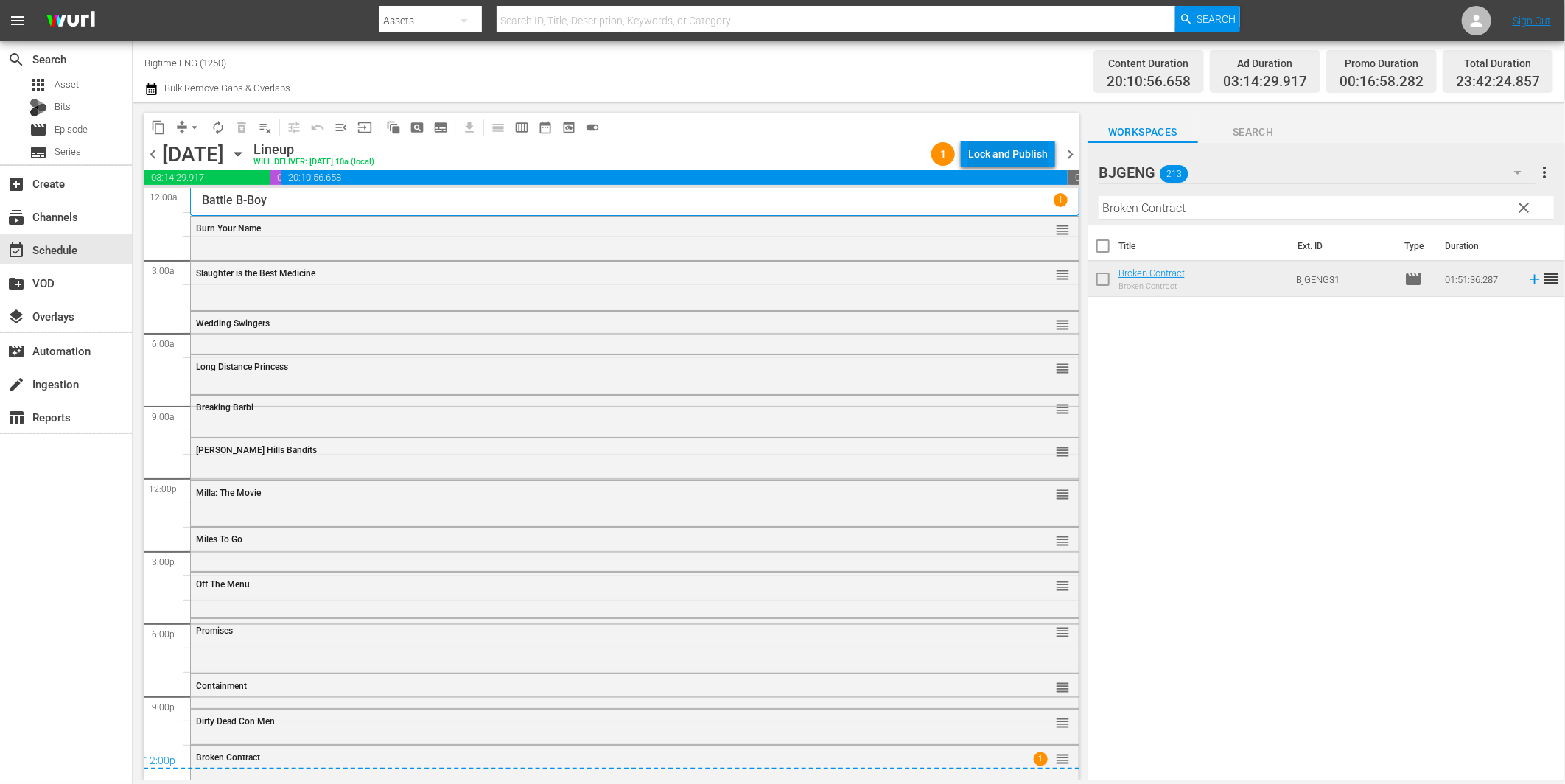
click at [1020, 157] on div "Lock and Publish" at bounding box center [1008, 154] width 79 height 26
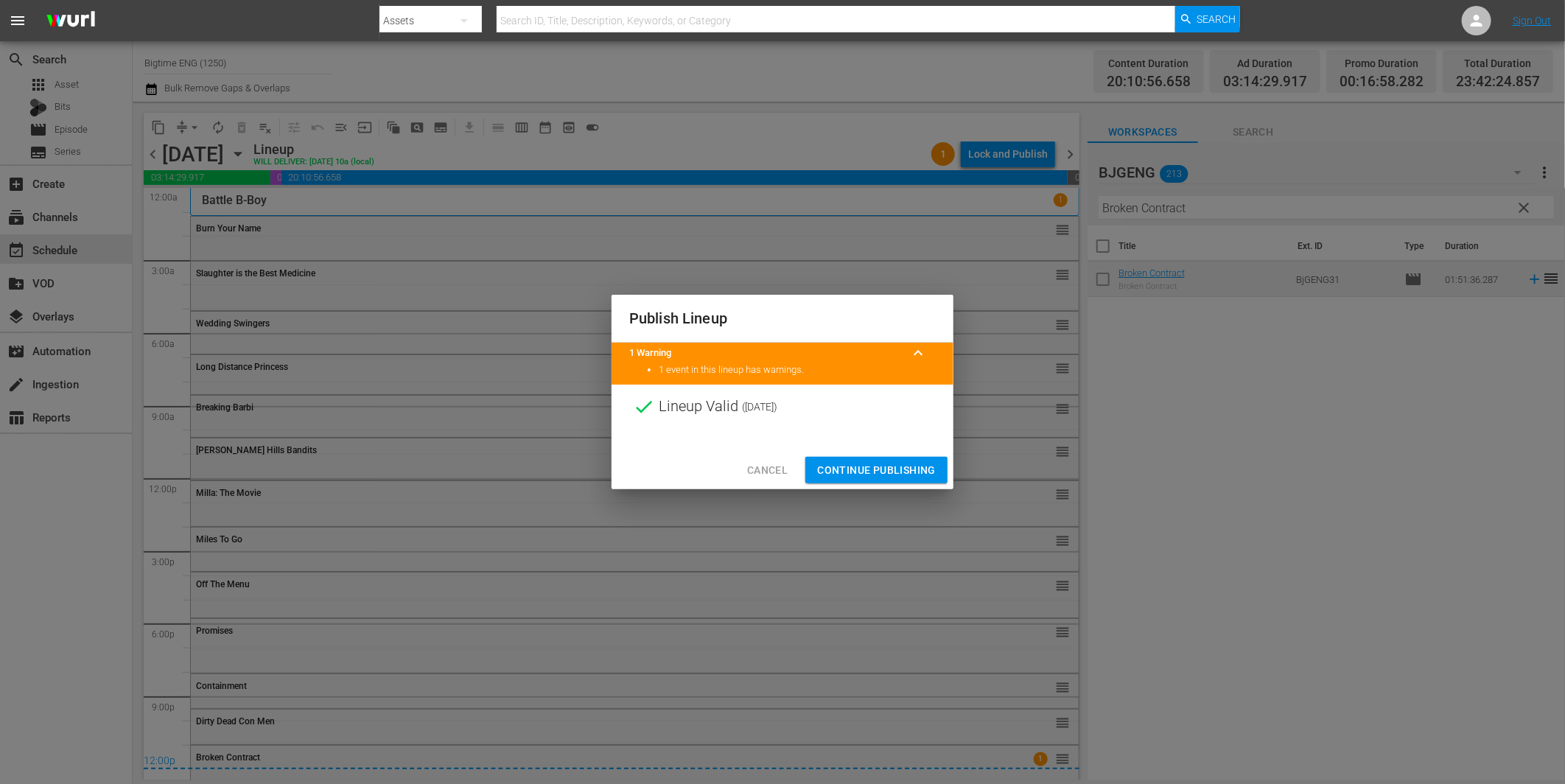
click at [890, 475] on span "Continue Publishing" at bounding box center [877, 471] width 119 height 19
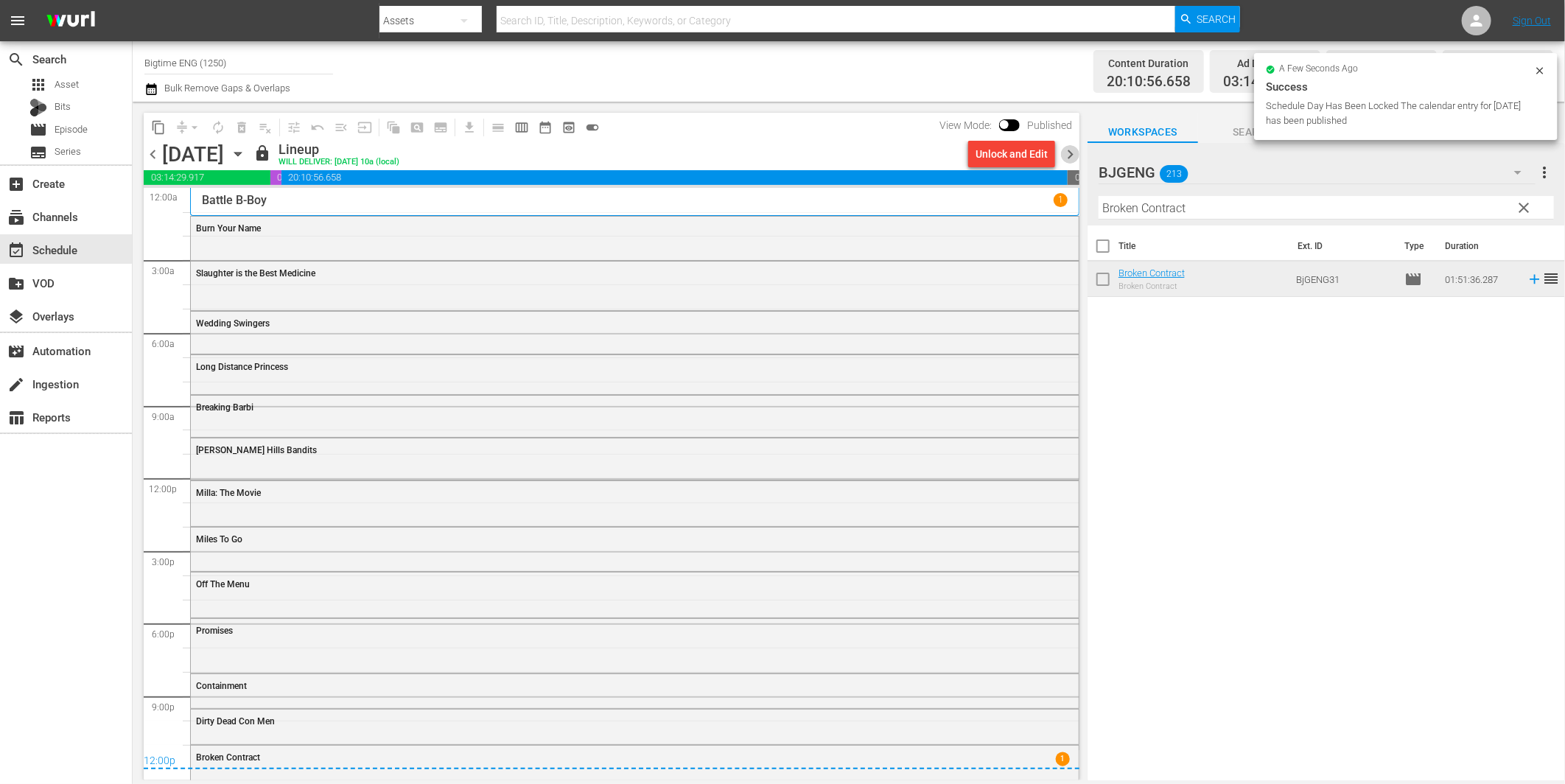
click at [1071, 155] on span "chevron_right" at bounding box center [1070, 154] width 19 height 19
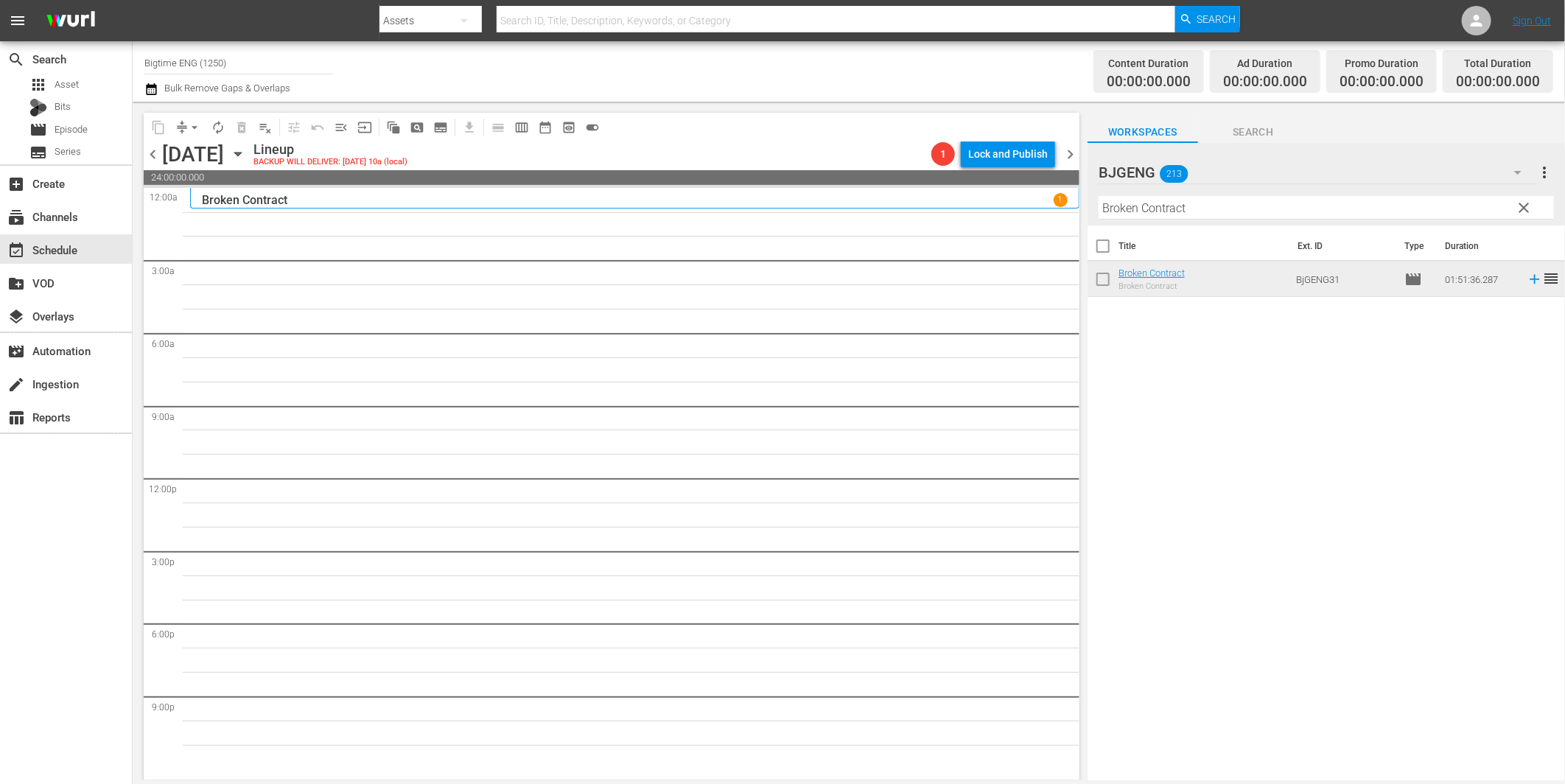
click at [1158, 209] on input "Broken Contract" at bounding box center [1327, 208] width 455 height 24
paste input "eiling"
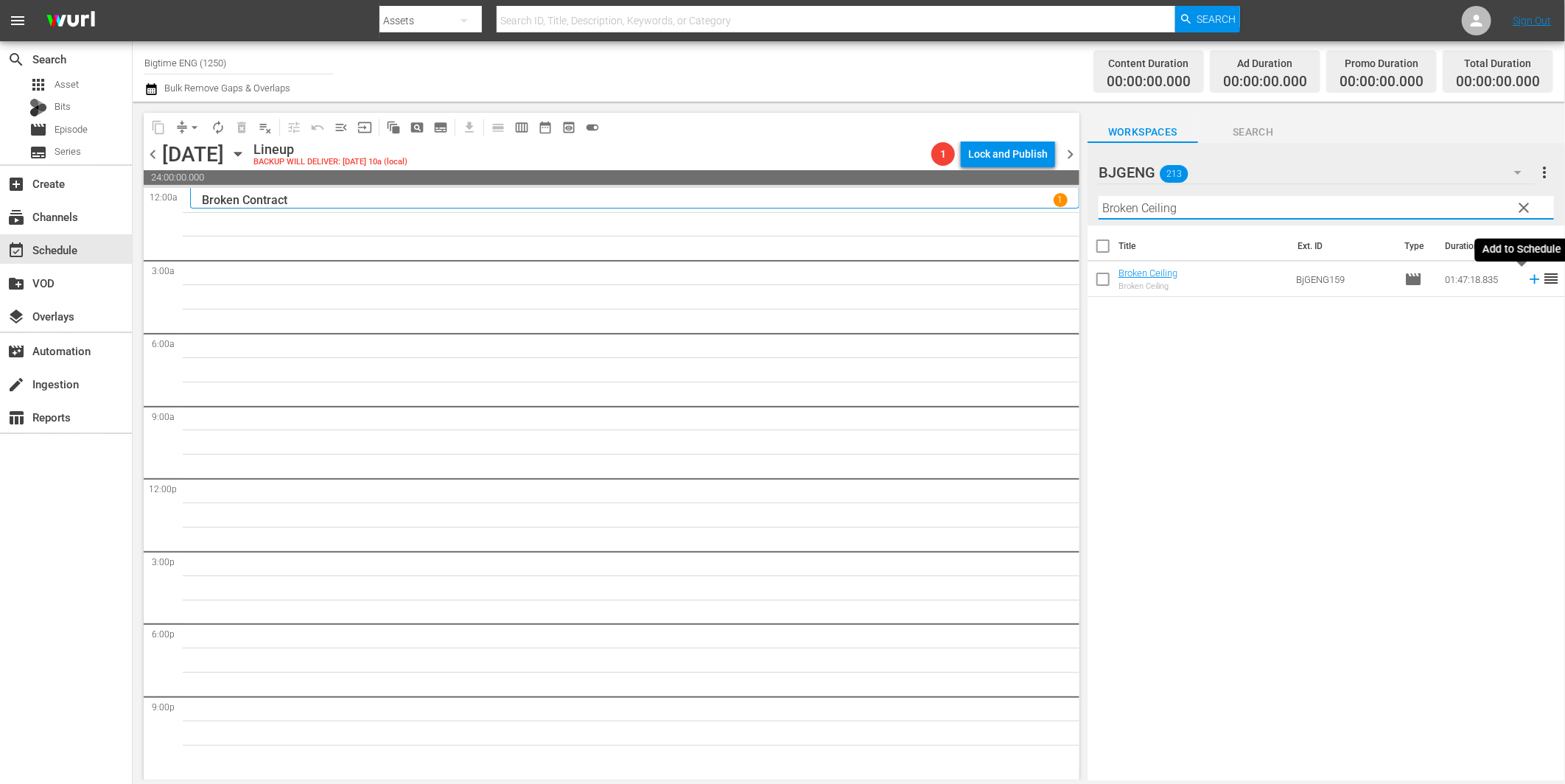
click at [1526, 281] on icon at bounding box center [1534, 279] width 16 height 16
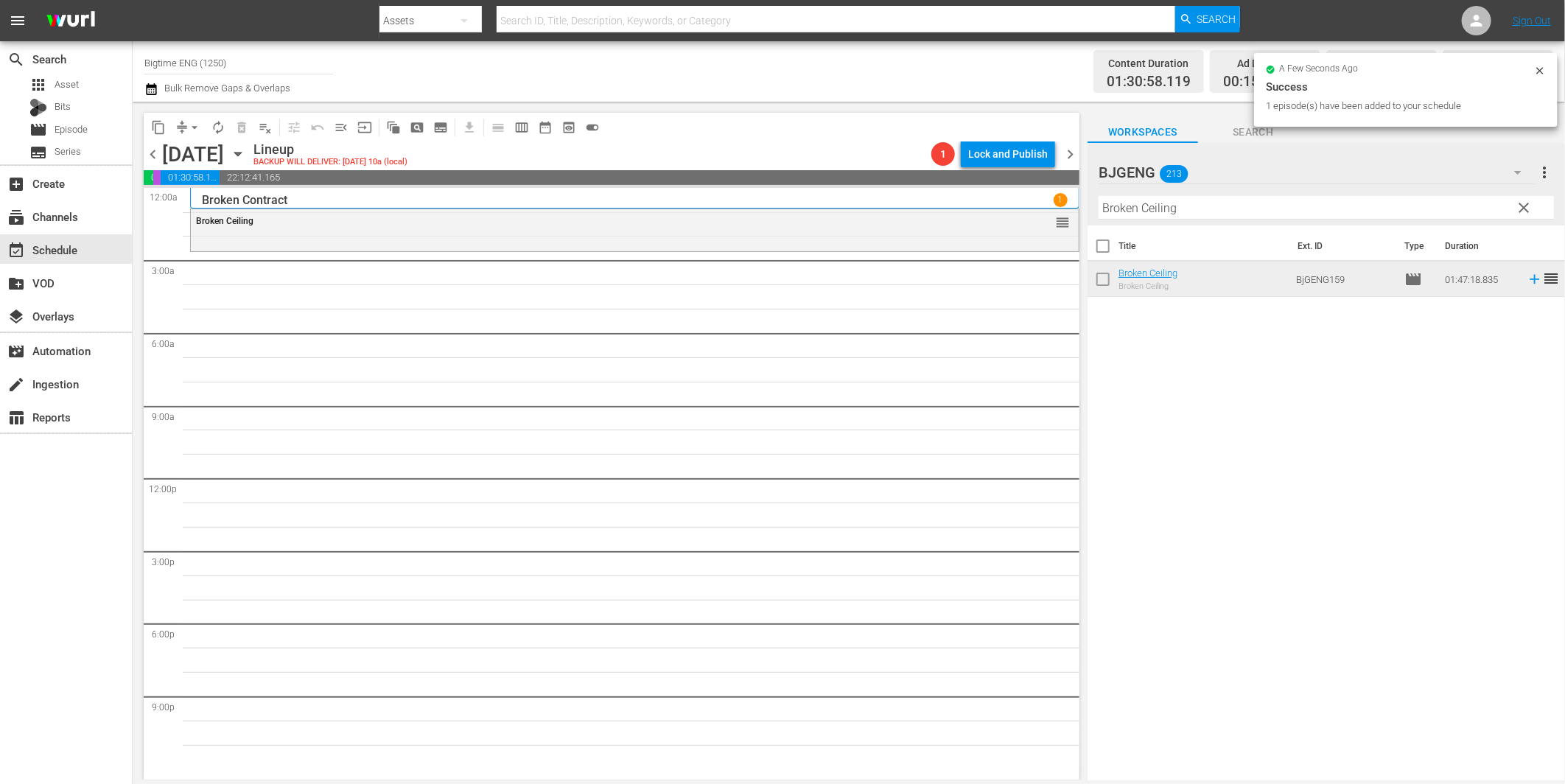
click at [1154, 214] on input "Broken Ceiling" at bounding box center [1327, 208] width 455 height 24
paste input "Hell and [PERSON_NAME]"
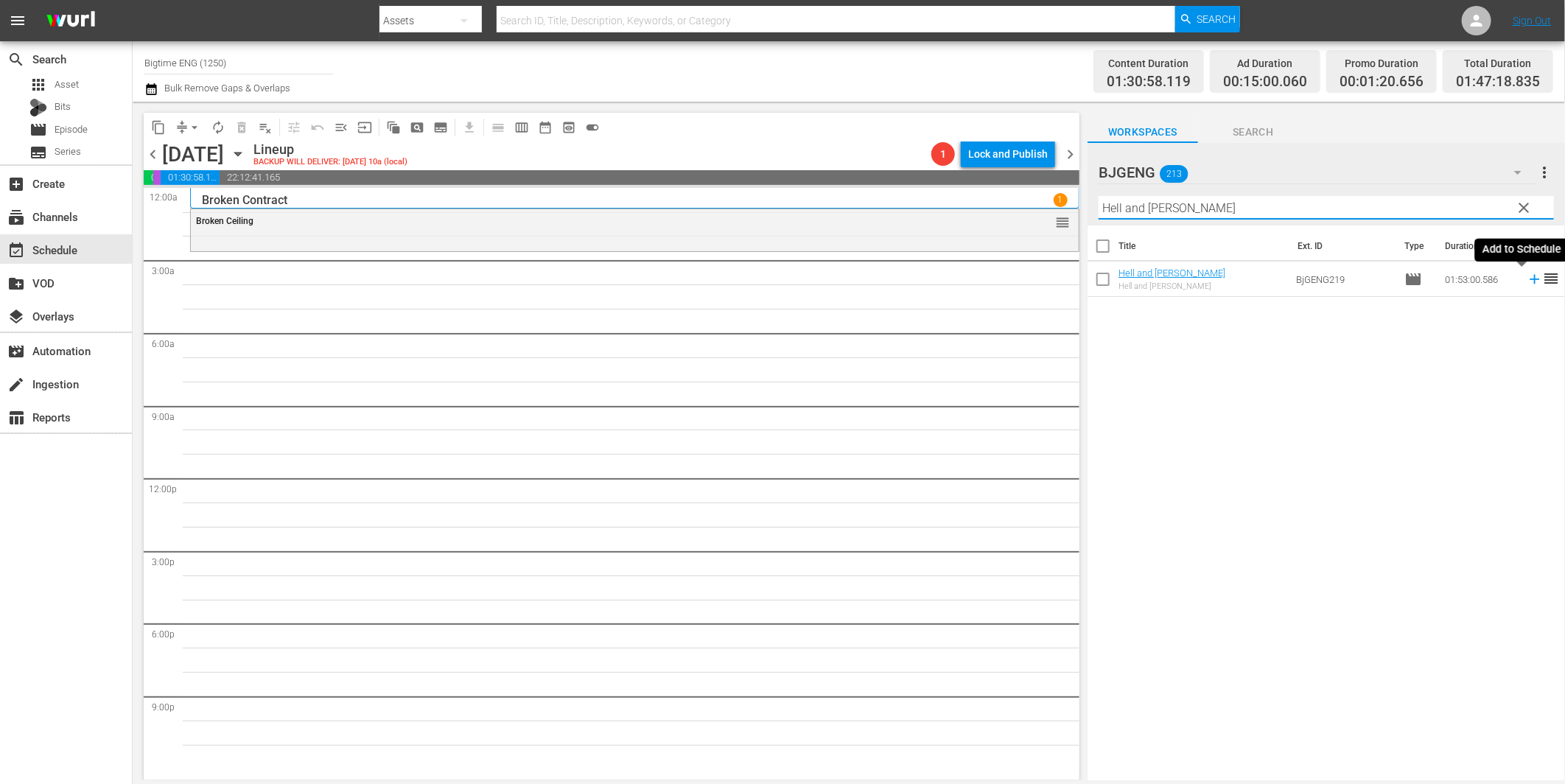
click at [1526, 281] on icon at bounding box center [1534, 279] width 16 height 16
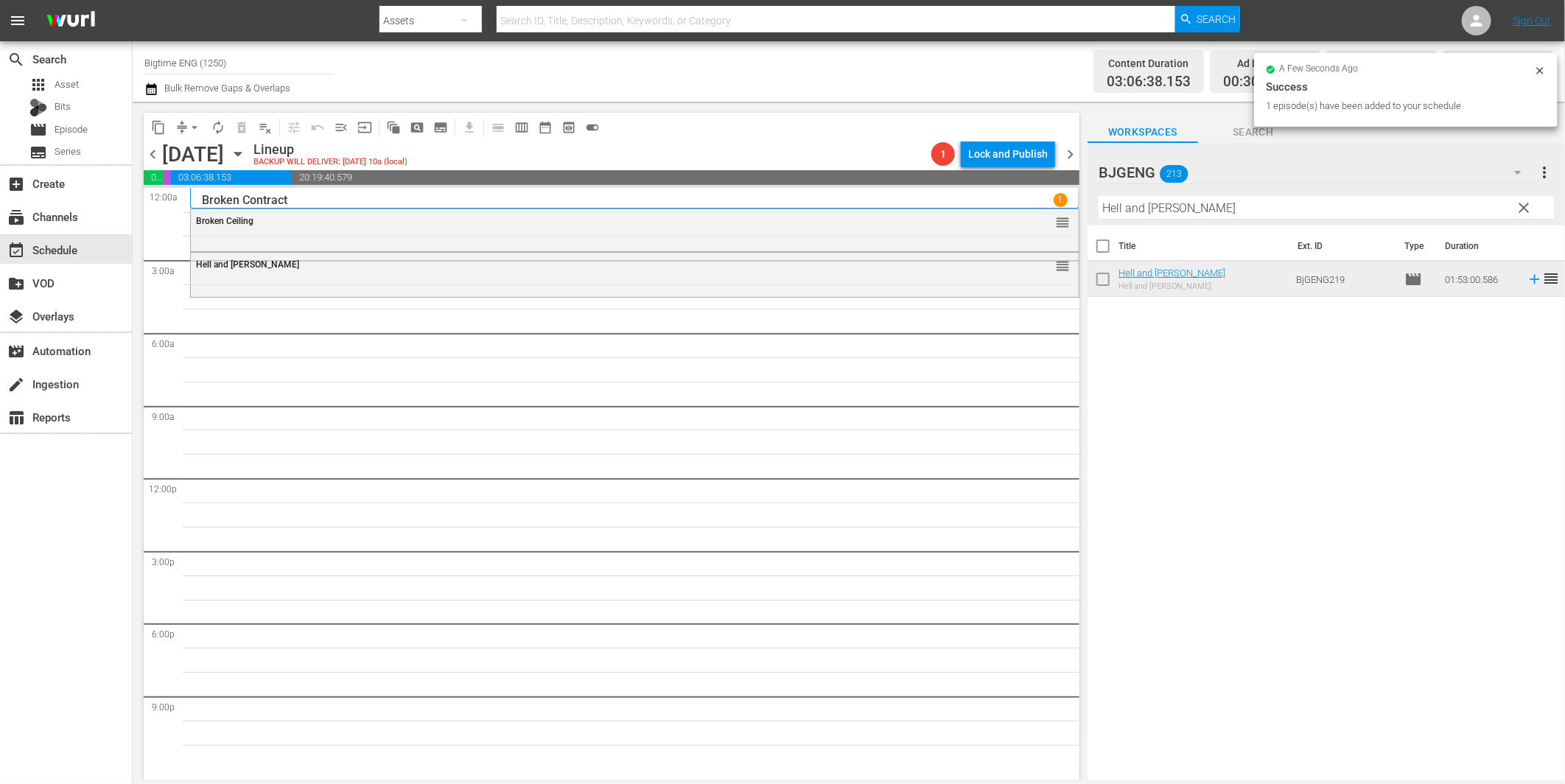
click at [1254, 209] on input "Hell and [PERSON_NAME]" at bounding box center [1327, 208] width 455 height 24
paste input "Someone I Used to Know"
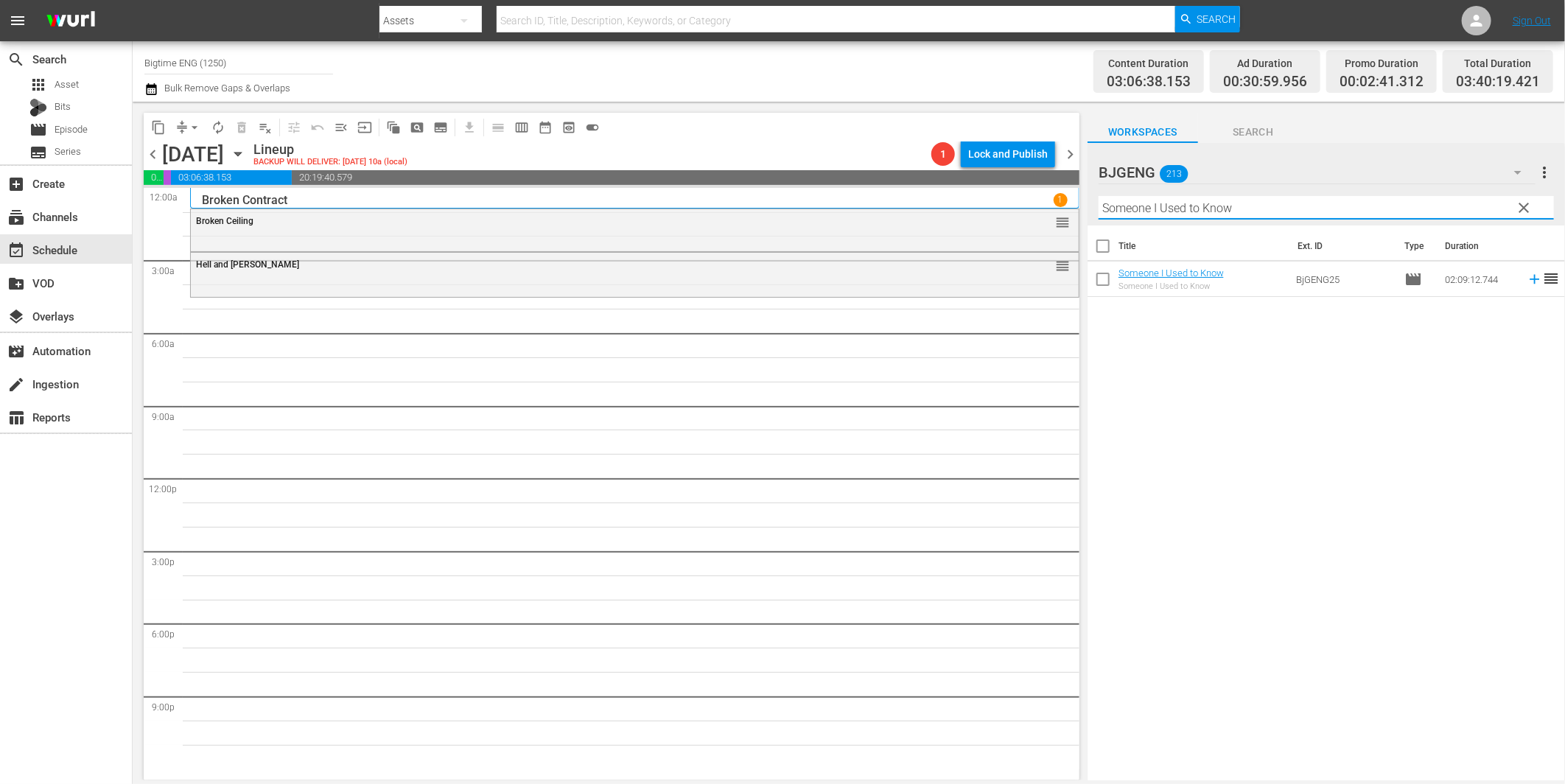
click at [1526, 278] on icon at bounding box center [1534, 279] width 16 height 16
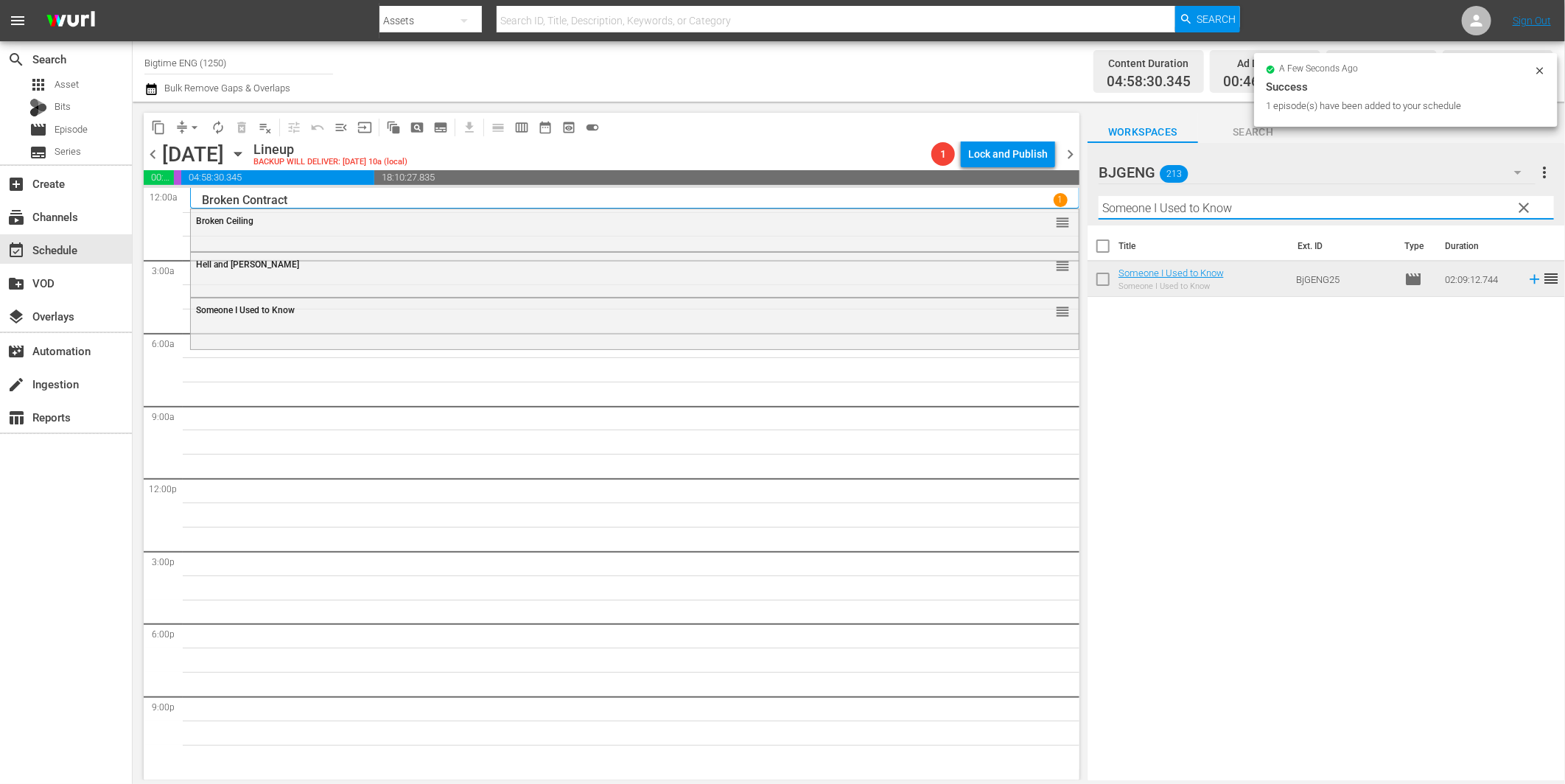
click at [1181, 204] on input "Someone I Used to Know" at bounding box center [1327, 208] width 455 height 24
paste input "[GEOGRAPHIC_DATA]"
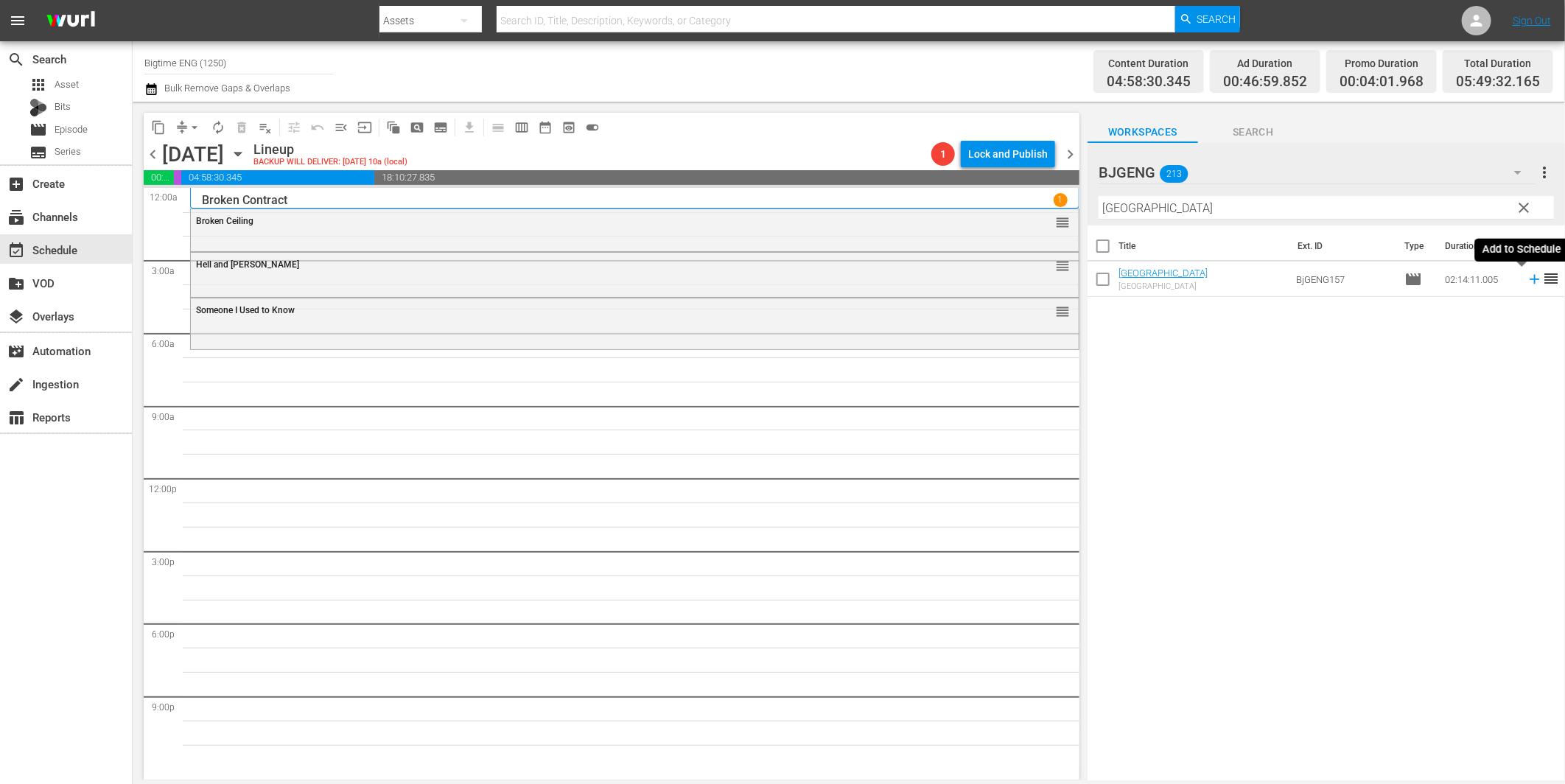
click at [1526, 281] on icon at bounding box center [1534, 279] width 16 height 16
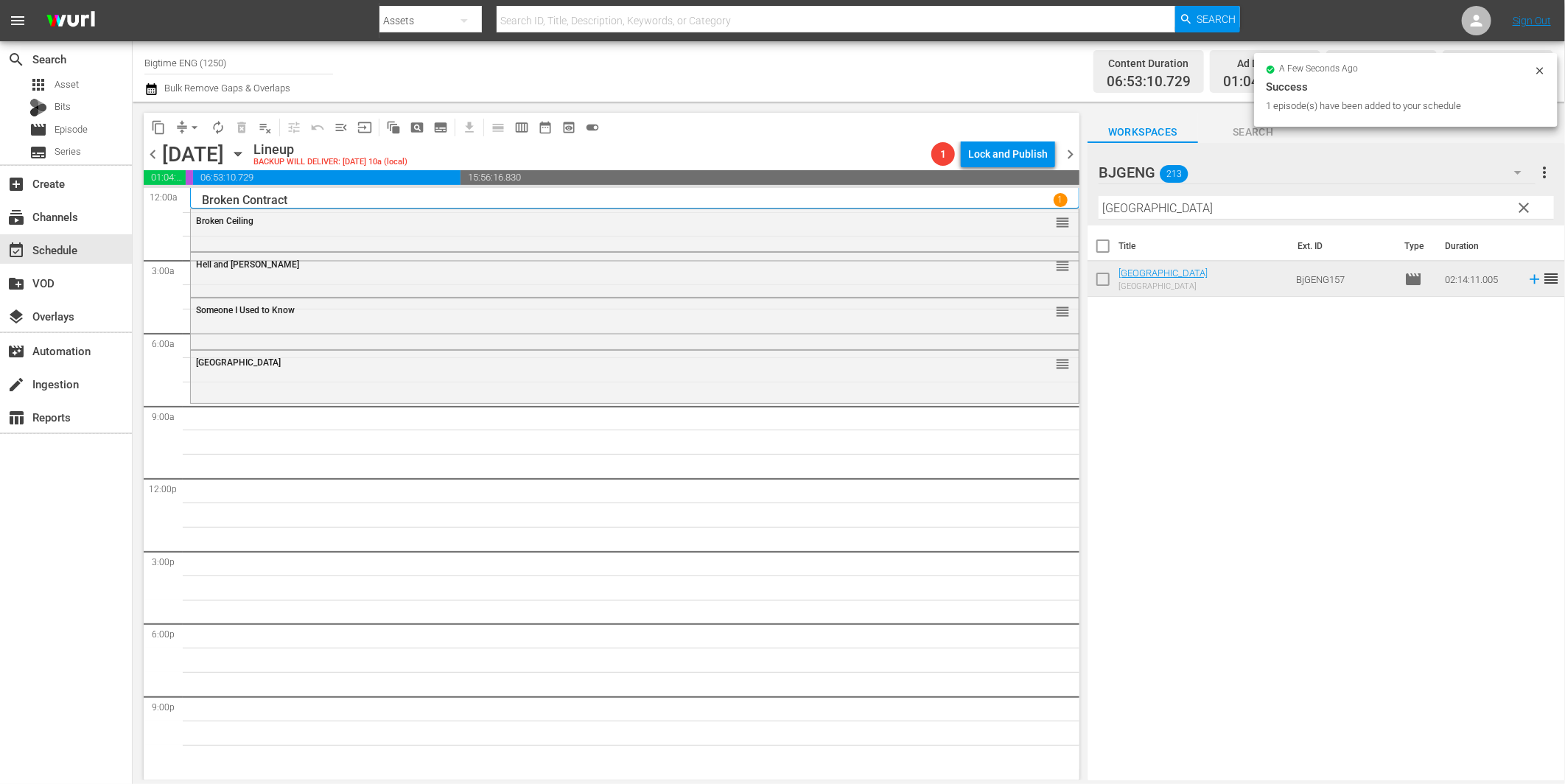
click at [1148, 212] on input "[GEOGRAPHIC_DATA]" at bounding box center [1327, 208] width 455 height 24
paste input "Joy Of Horses"
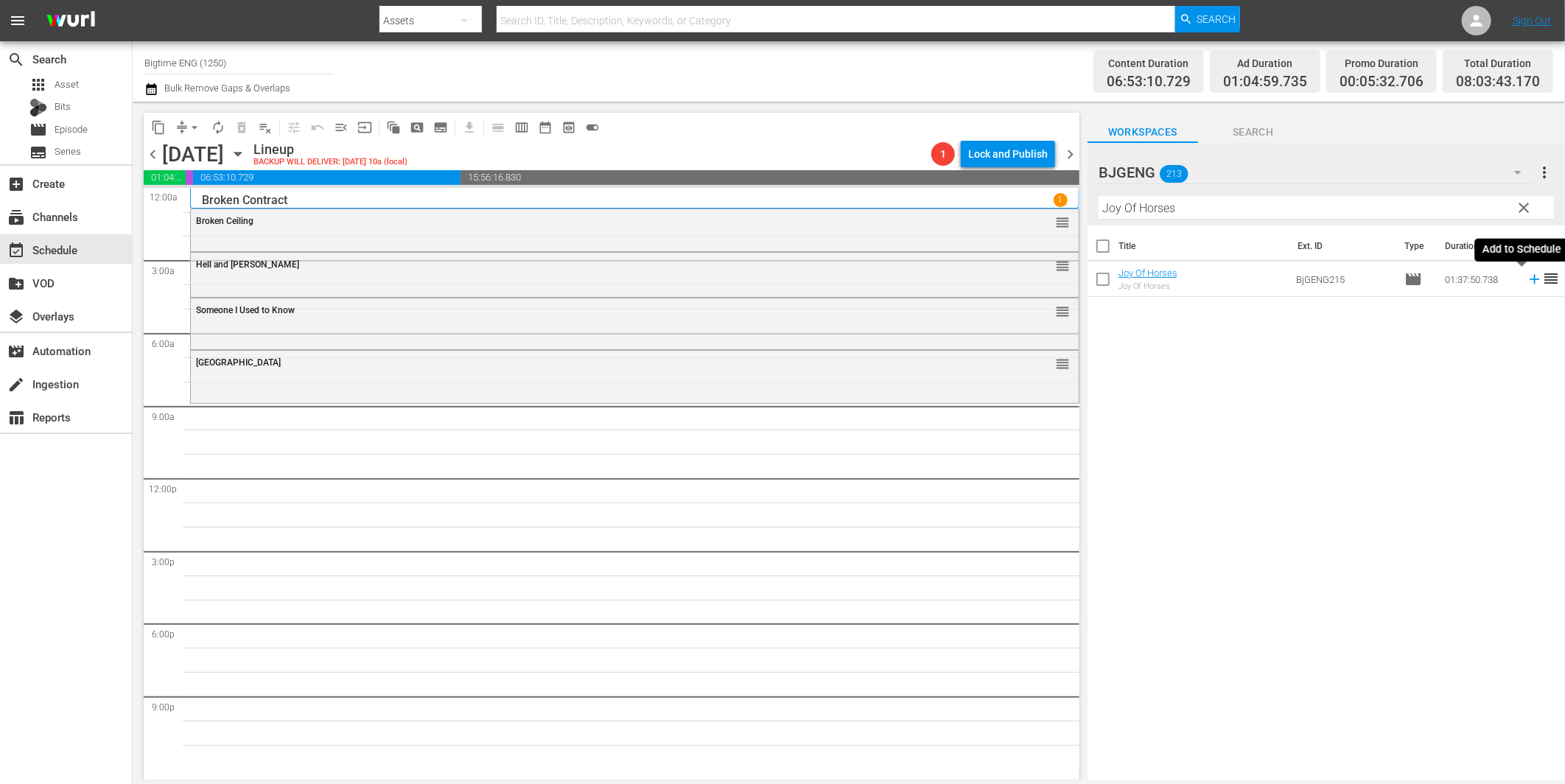
click at [1526, 275] on icon at bounding box center [1534, 279] width 16 height 16
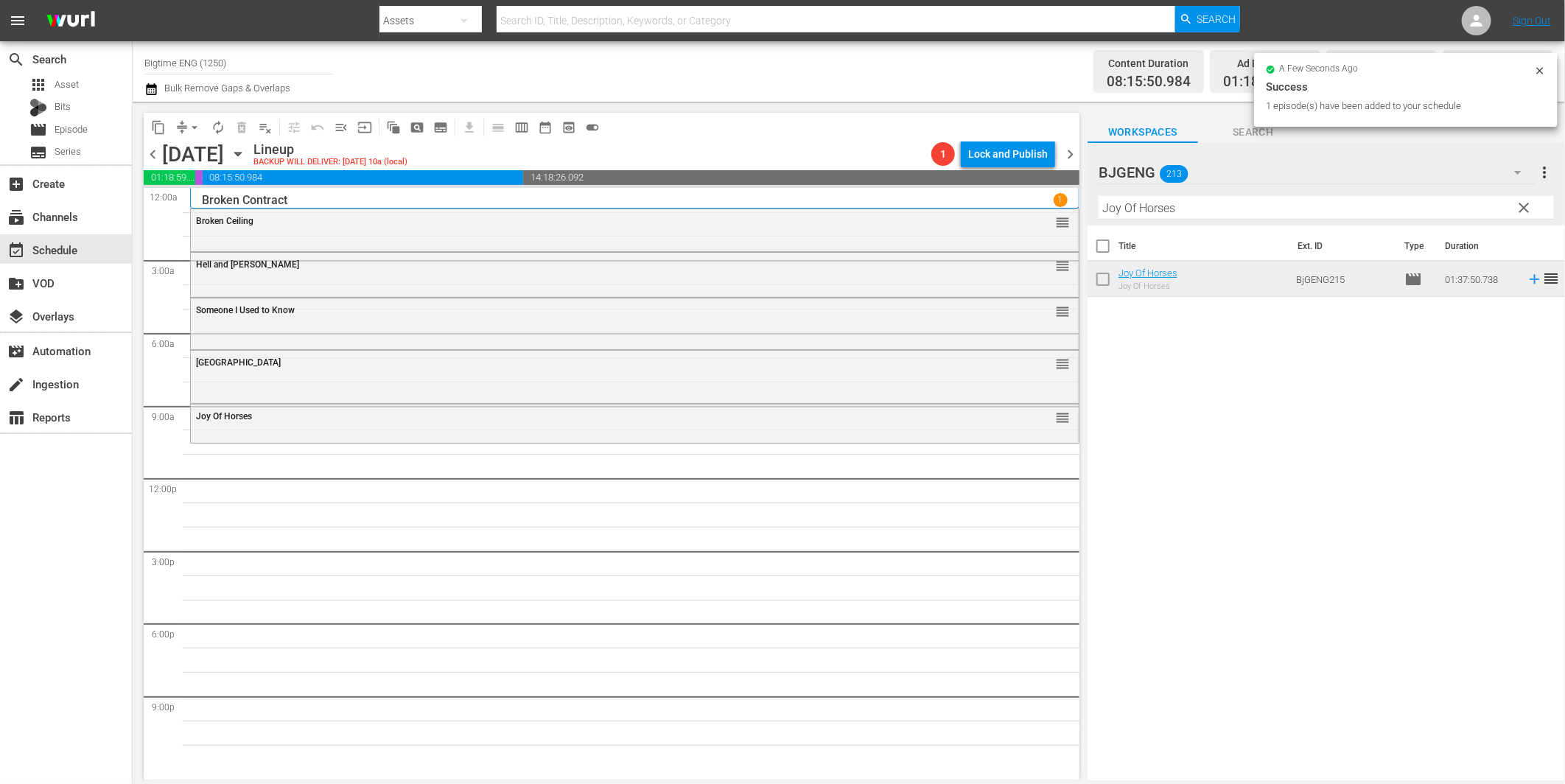
click at [1174, 210] on input "Joy Of Horses" at bounding box center [1327, 208] width 455 height 24
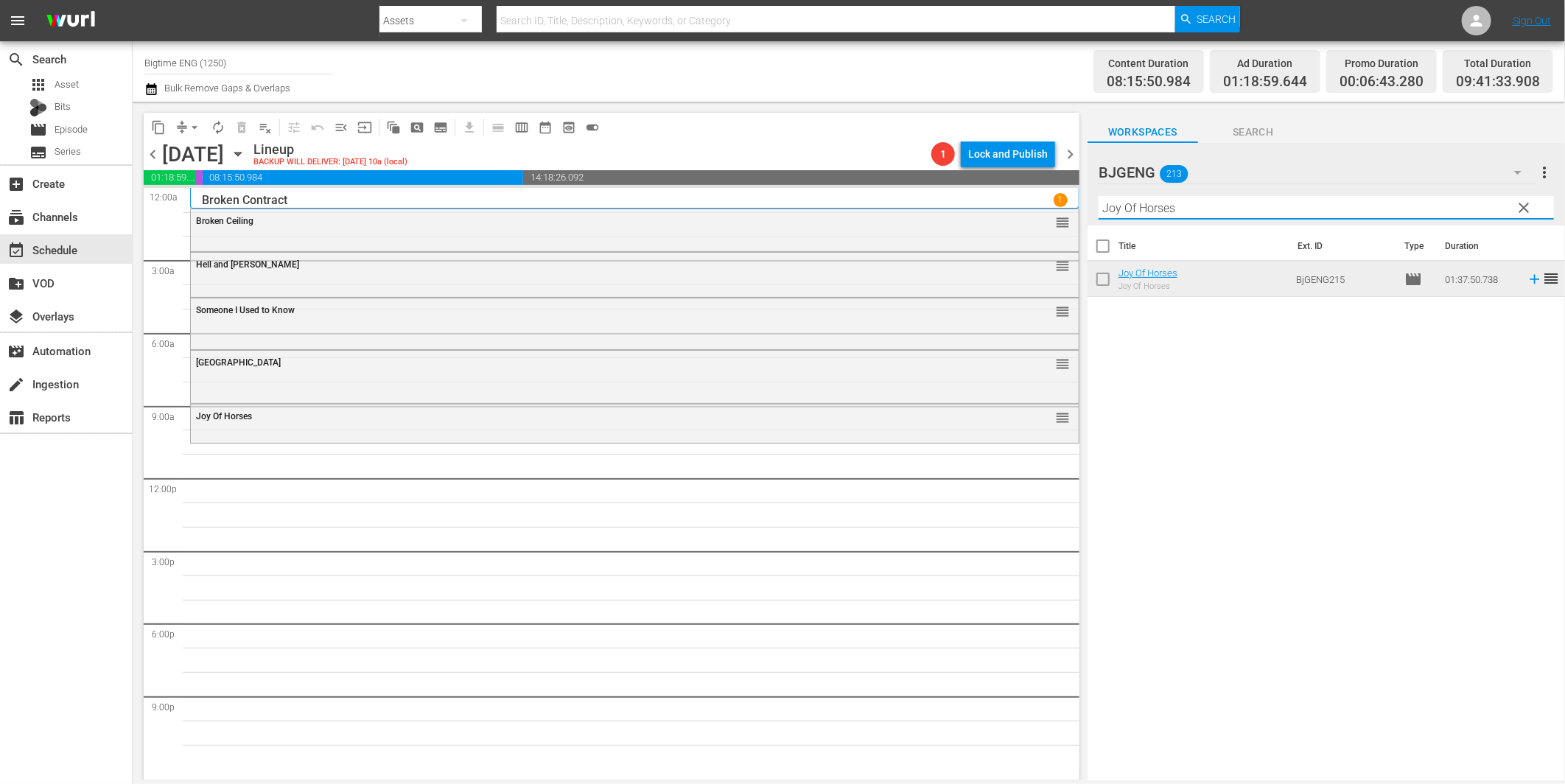
paste input "Appleton"
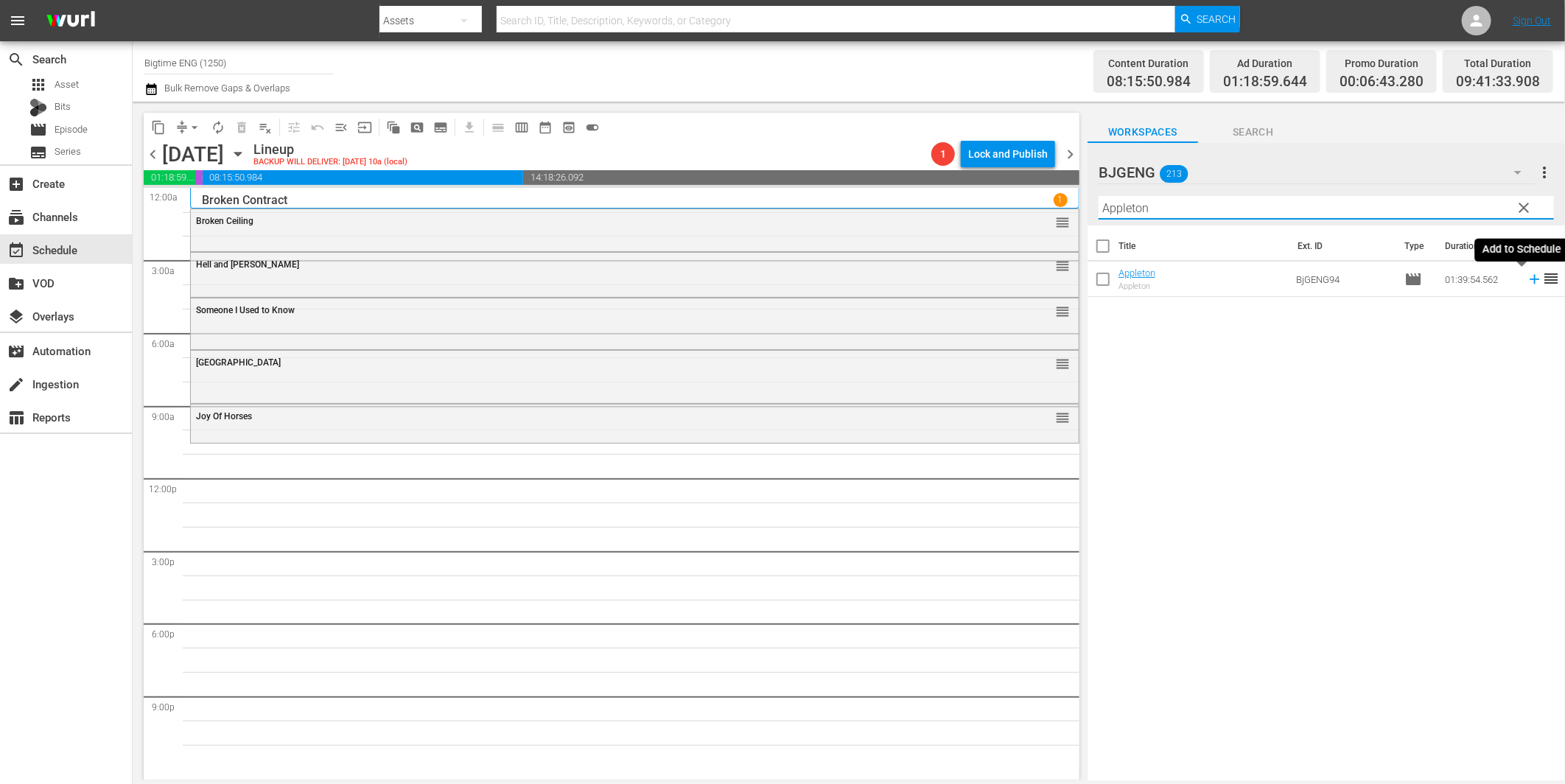
click at [1530, 280] on icon at bounding box center [1534, 279] width 9 height 9
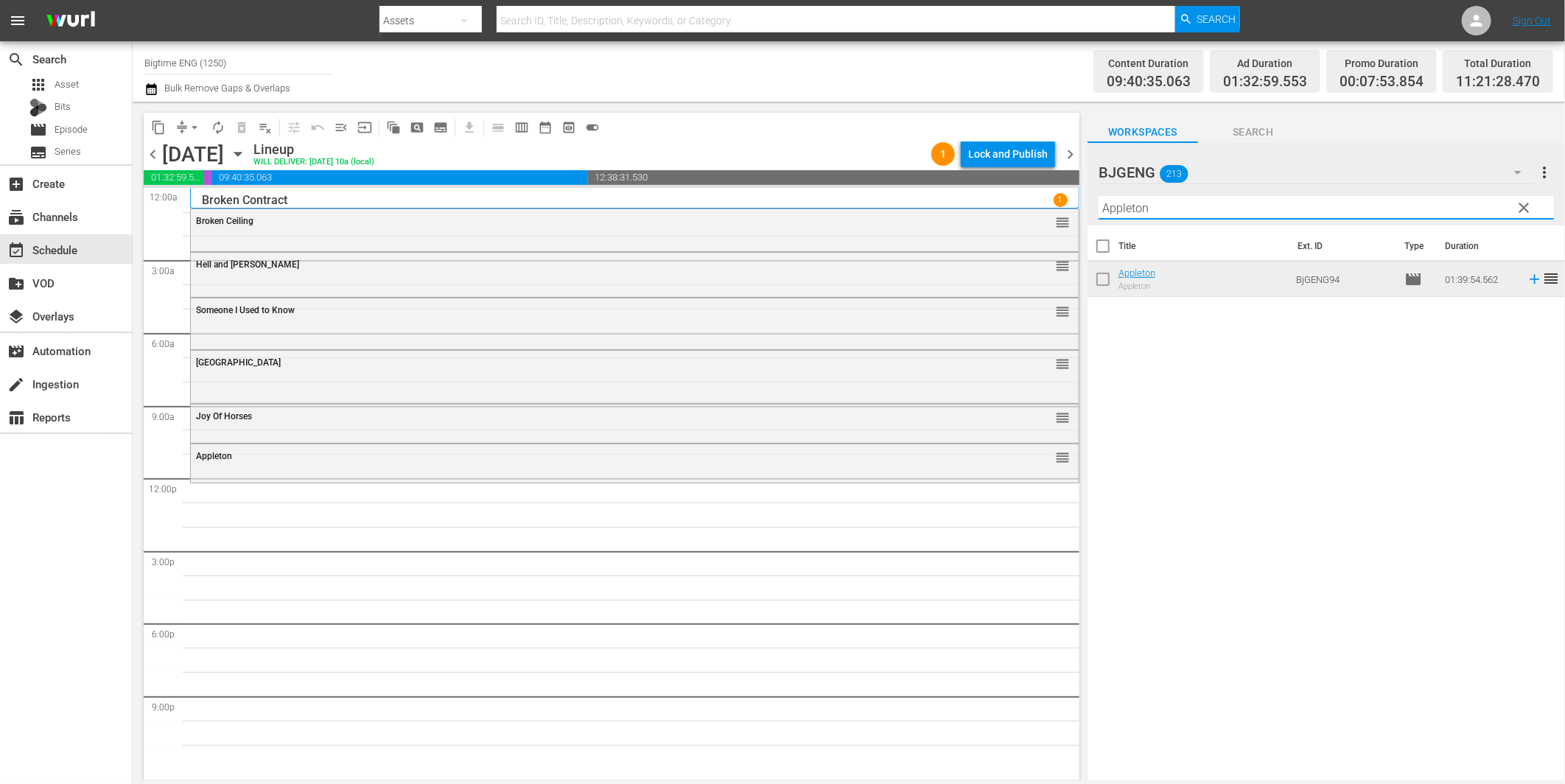
click at [1256, 208] on input "Appleton" at bounding box center [1327, 208] width 455 height 24
paste input "Year And Change"
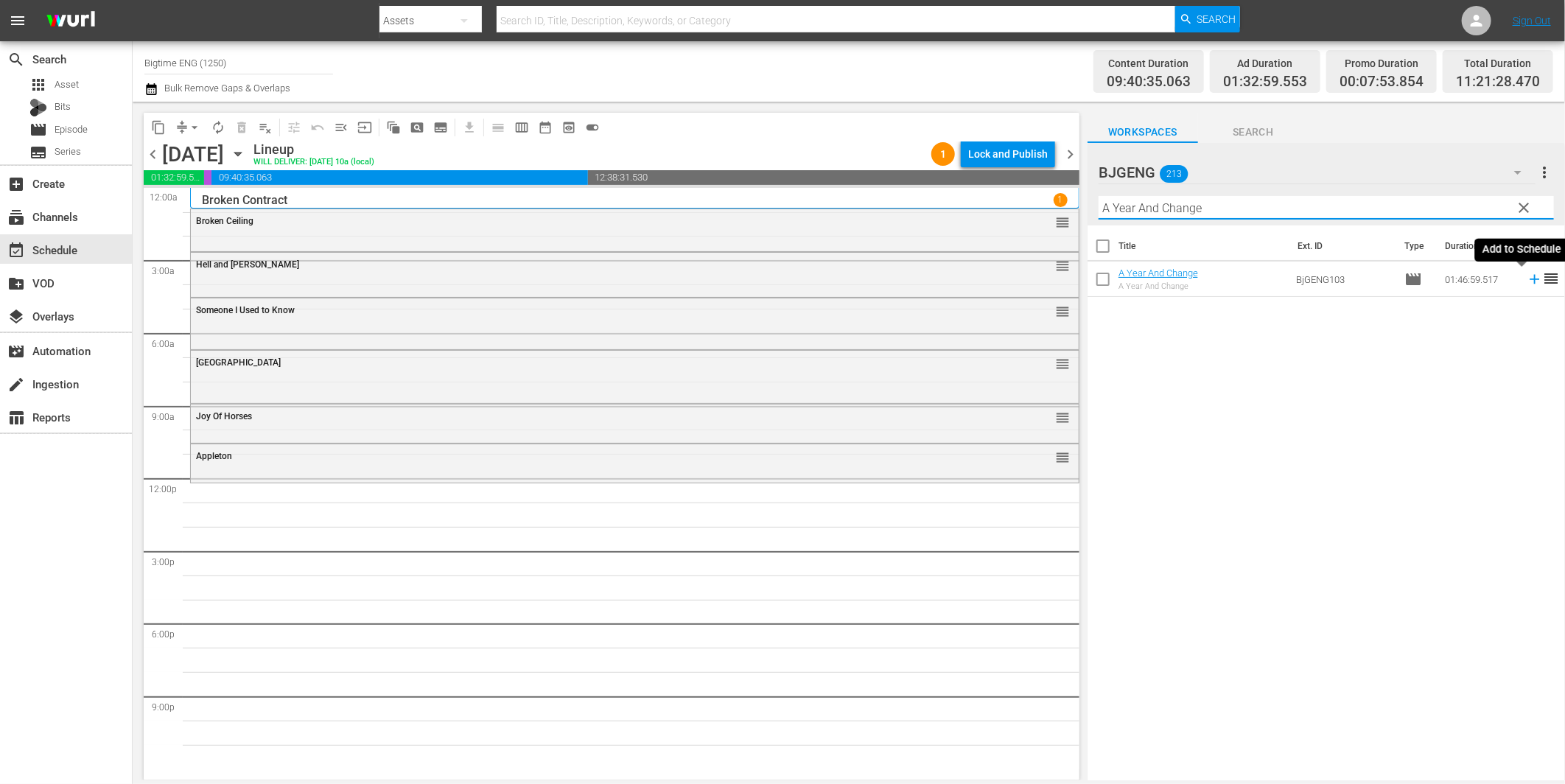
click at [1526, 277] on icon at bounding box center [1534, 279] width 16 height 16
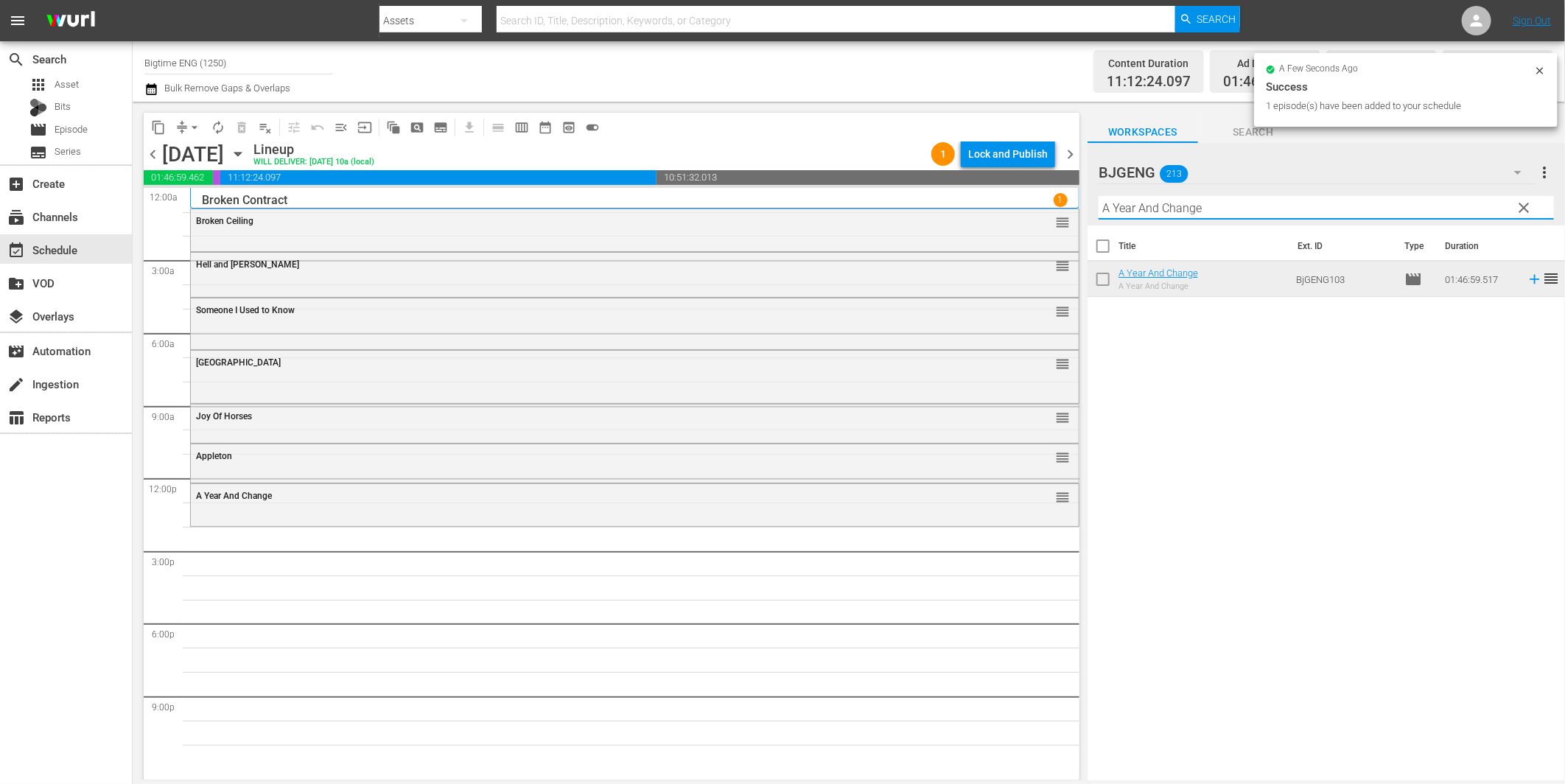
click at [1147, 208] on input "A Year And Change" at bounding box center [1327, 208] width 455 height 24
paste input "Family Games"
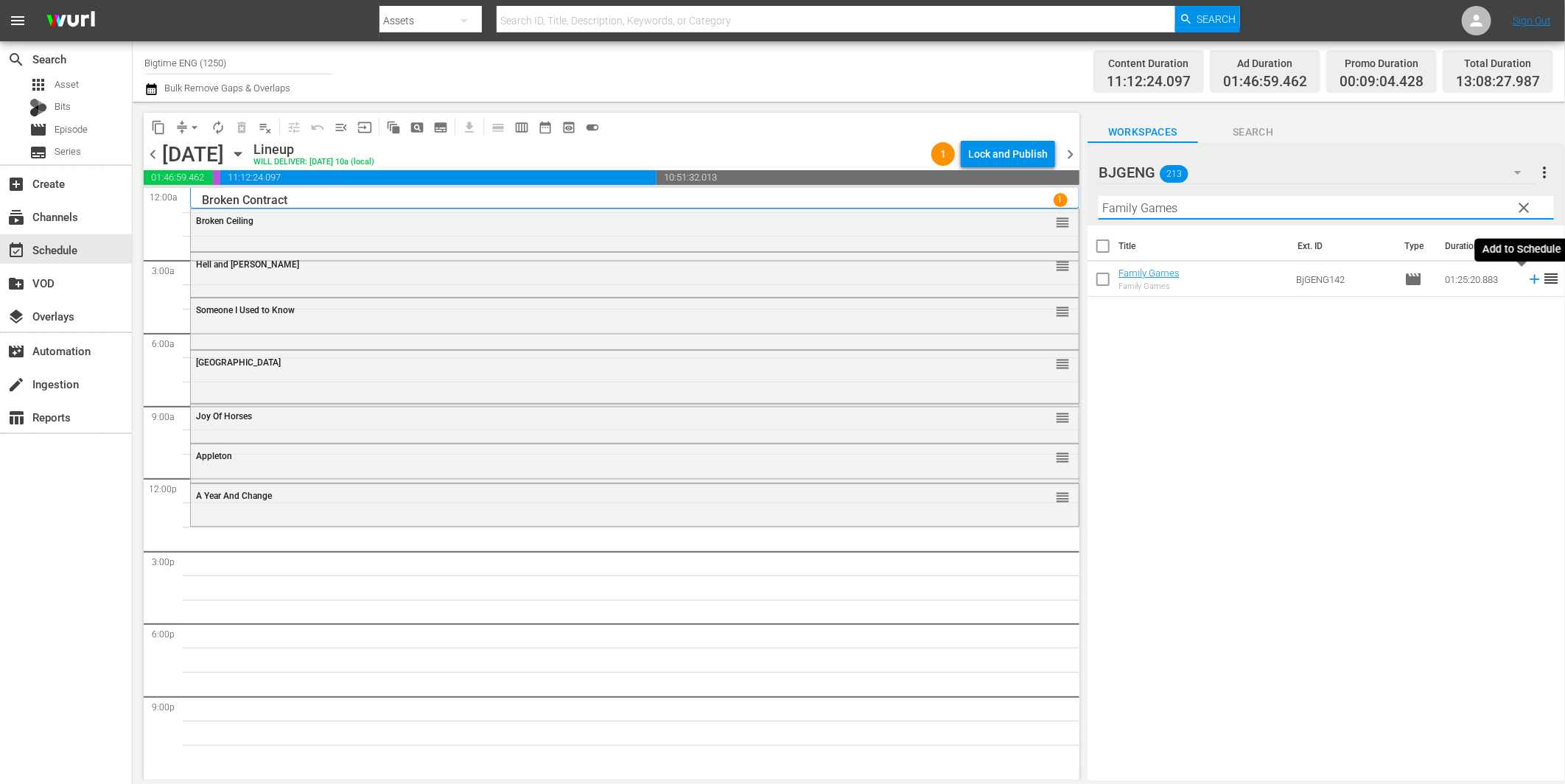
click at [1530, 279] on icon at bounding box center [1534, 279] width 9 height 9
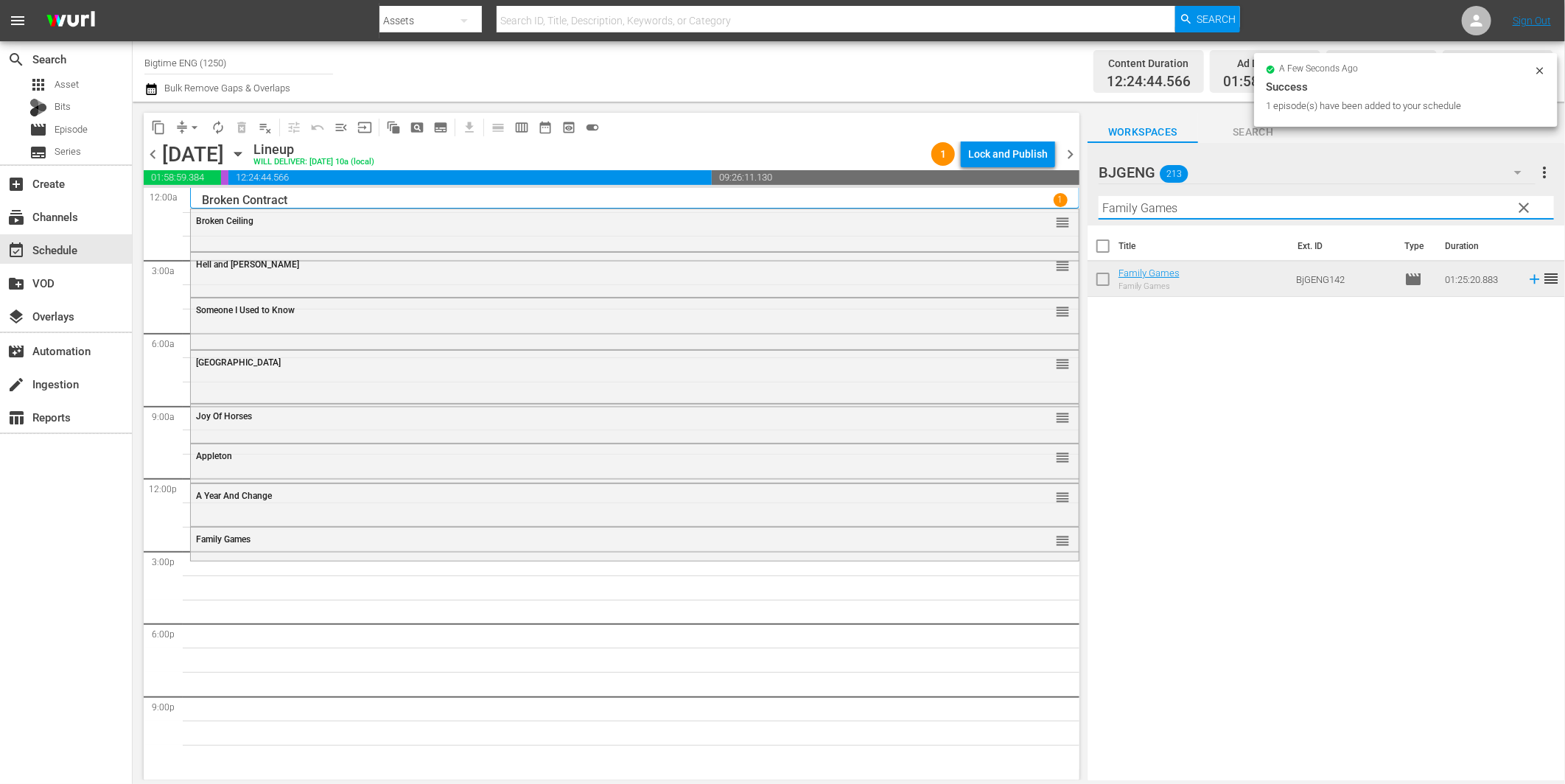
click at [1163, 211] on input "Family Games" at bounding box center [1327, 208] width 455 height 24
paste input "CainAbel"
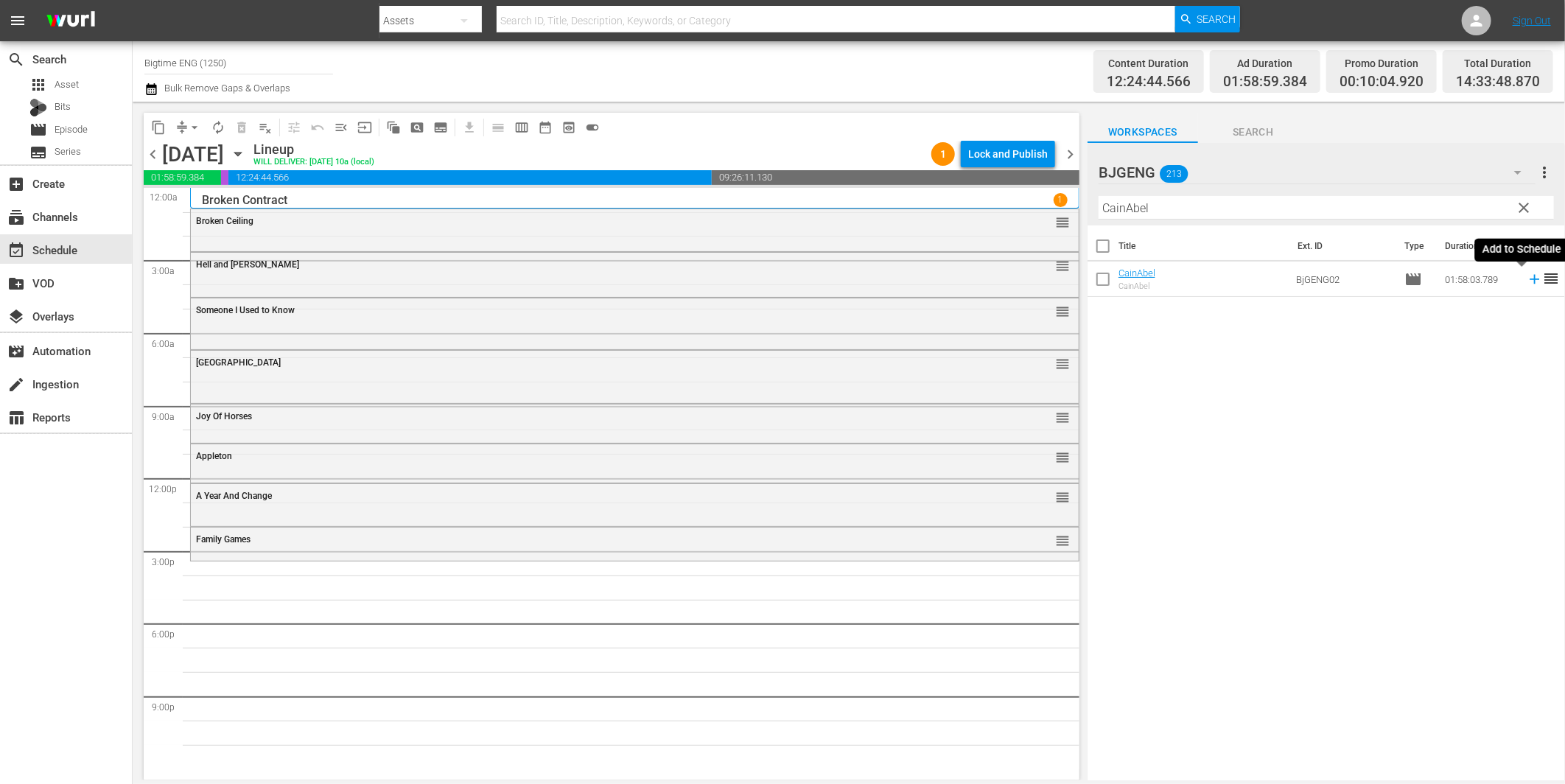
click at [1526, 274] on icon at bounding box center [1534, 279] width 16 height 16
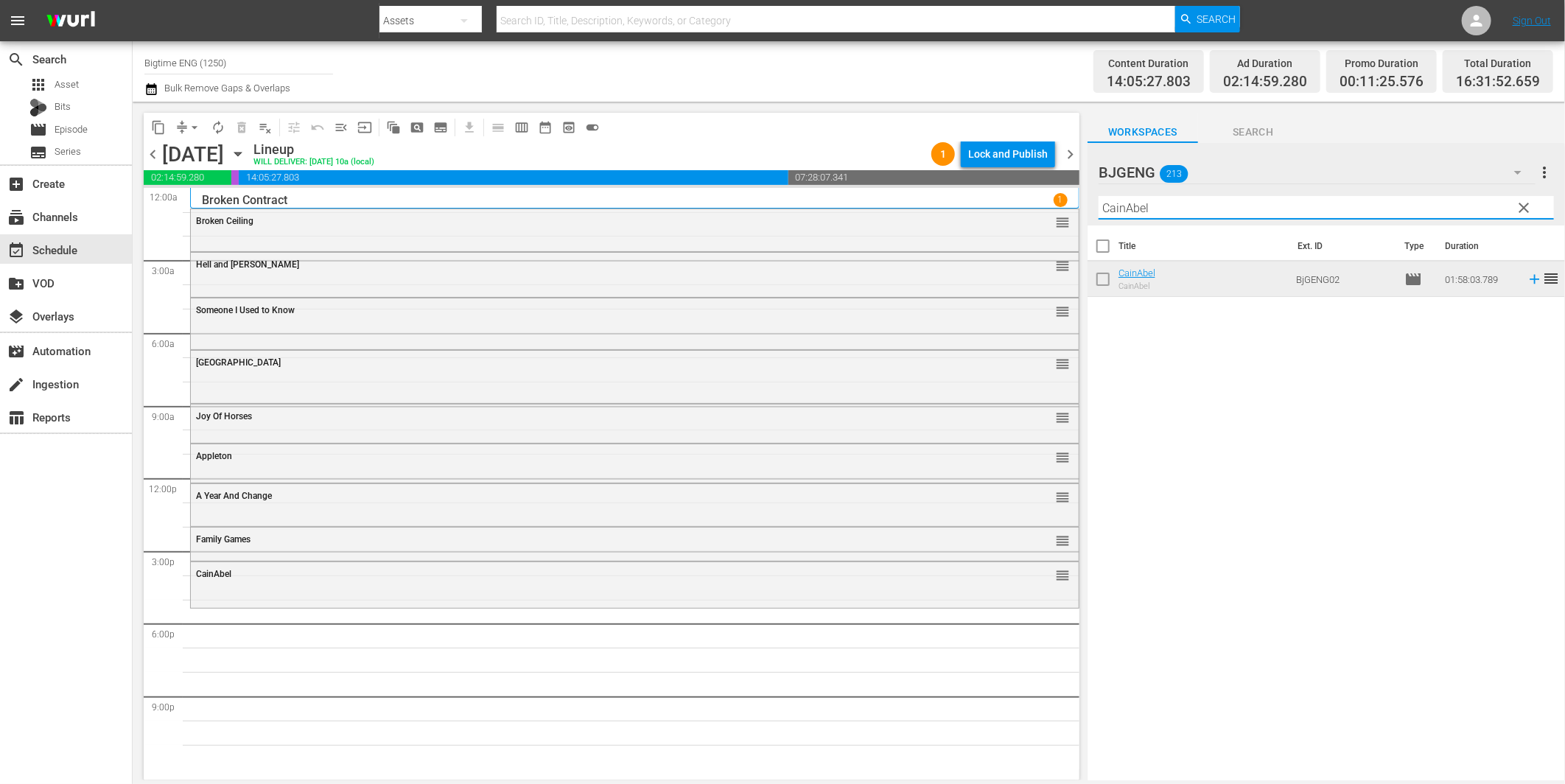
click at [1190, 216] on input "CainAbel" at bounding box center [1327, 208] width 455 height 24
paste input "larity"
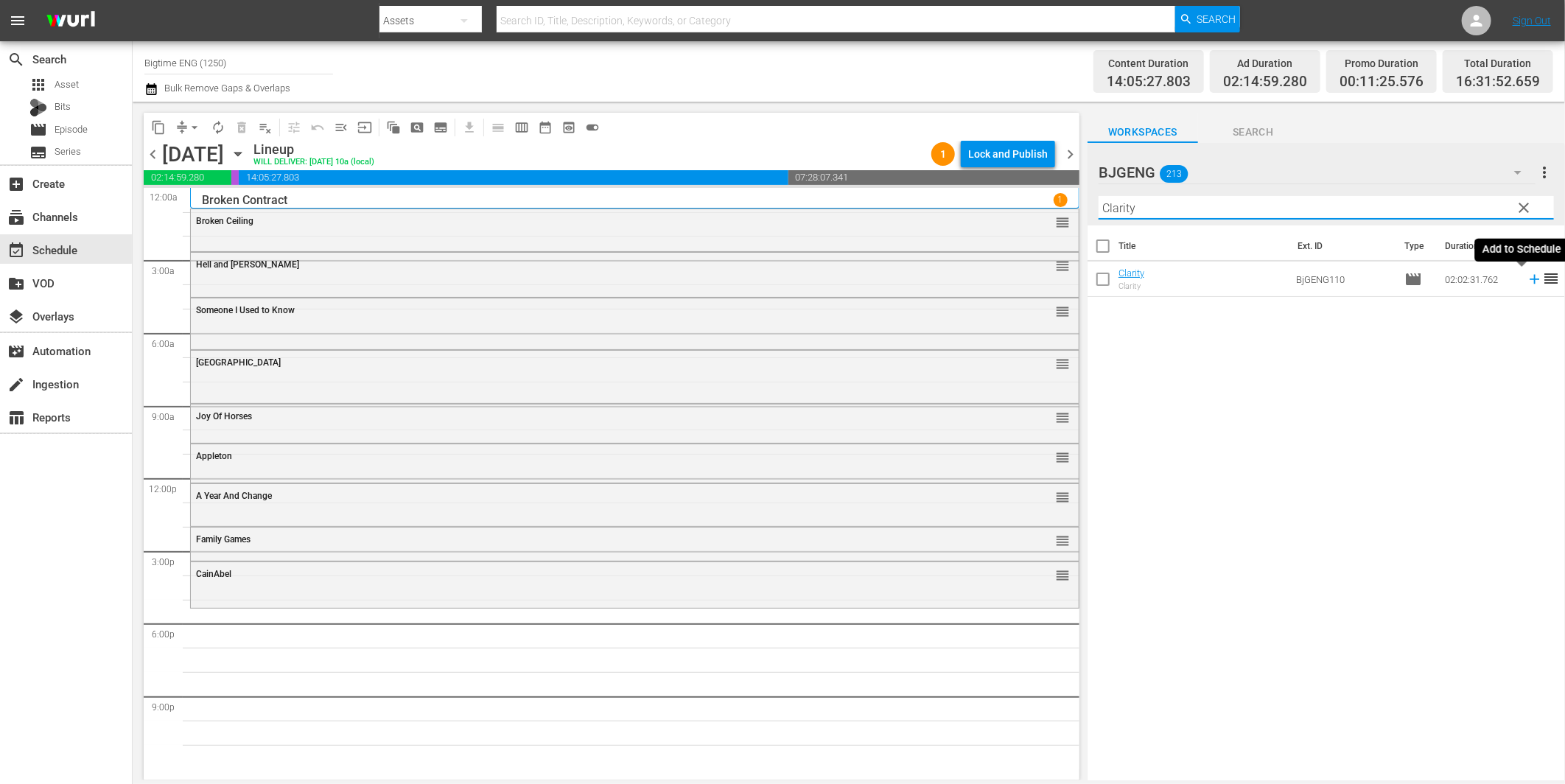
click at [1526, 282] on icon at bounding box center [1534, 279] width 16 height 16
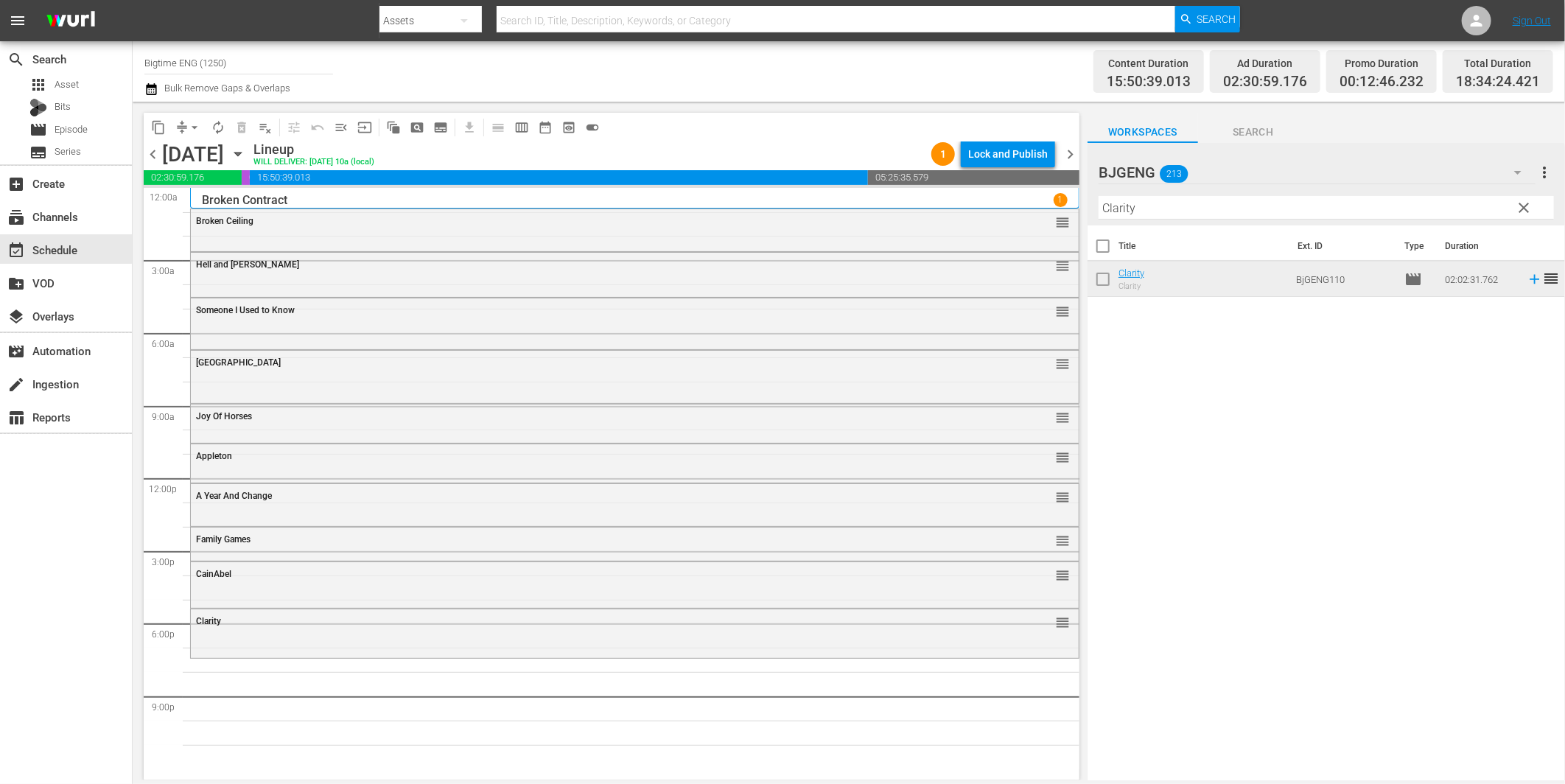
click at [1189, 204] on input "Clarity" at bounding box center [1327, 208] width 455 height 24
paste input "Eternal Code"
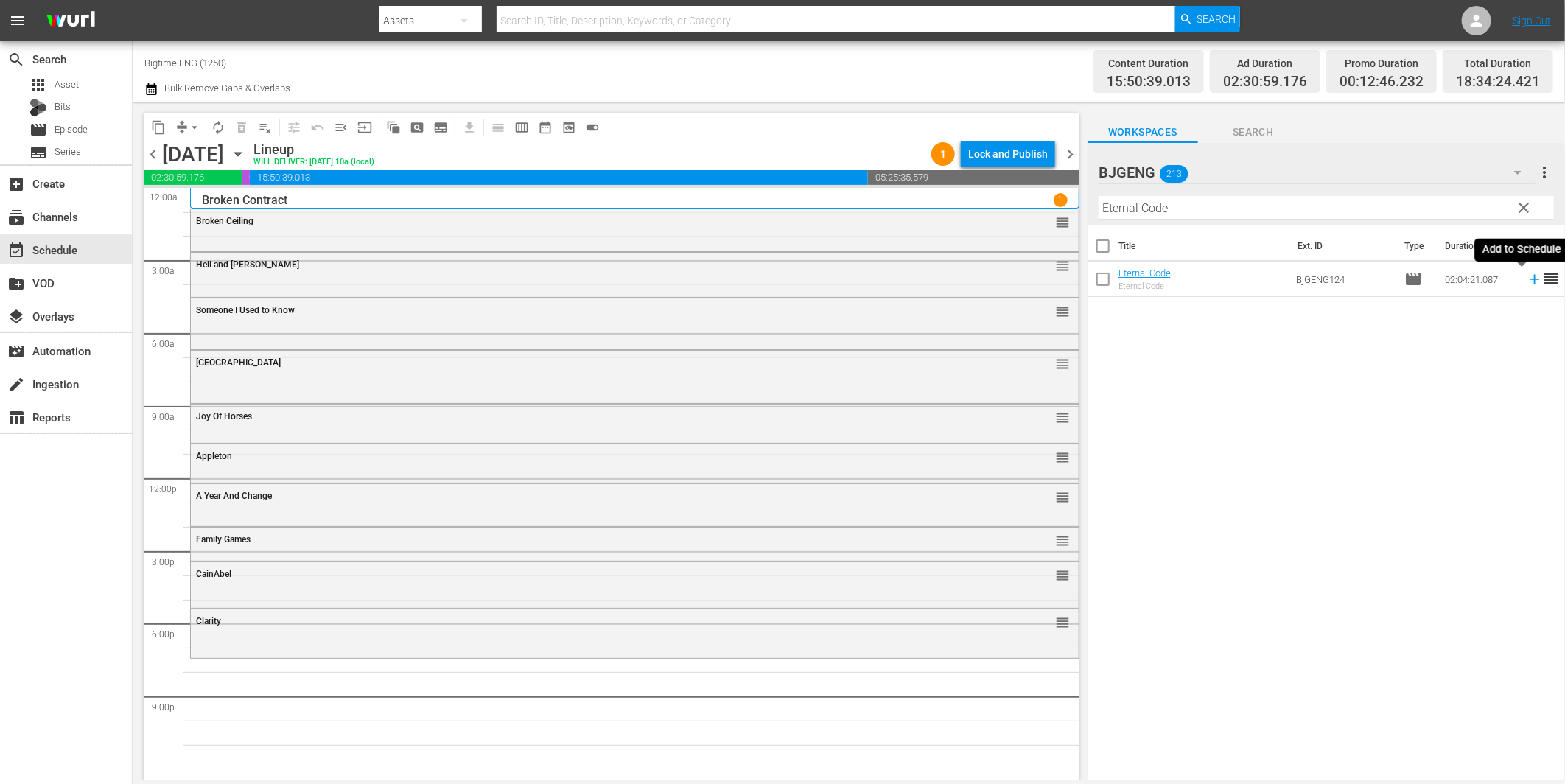
click at [1530, 279] on icon at bounding box center [1534, 279] width 9 height 9
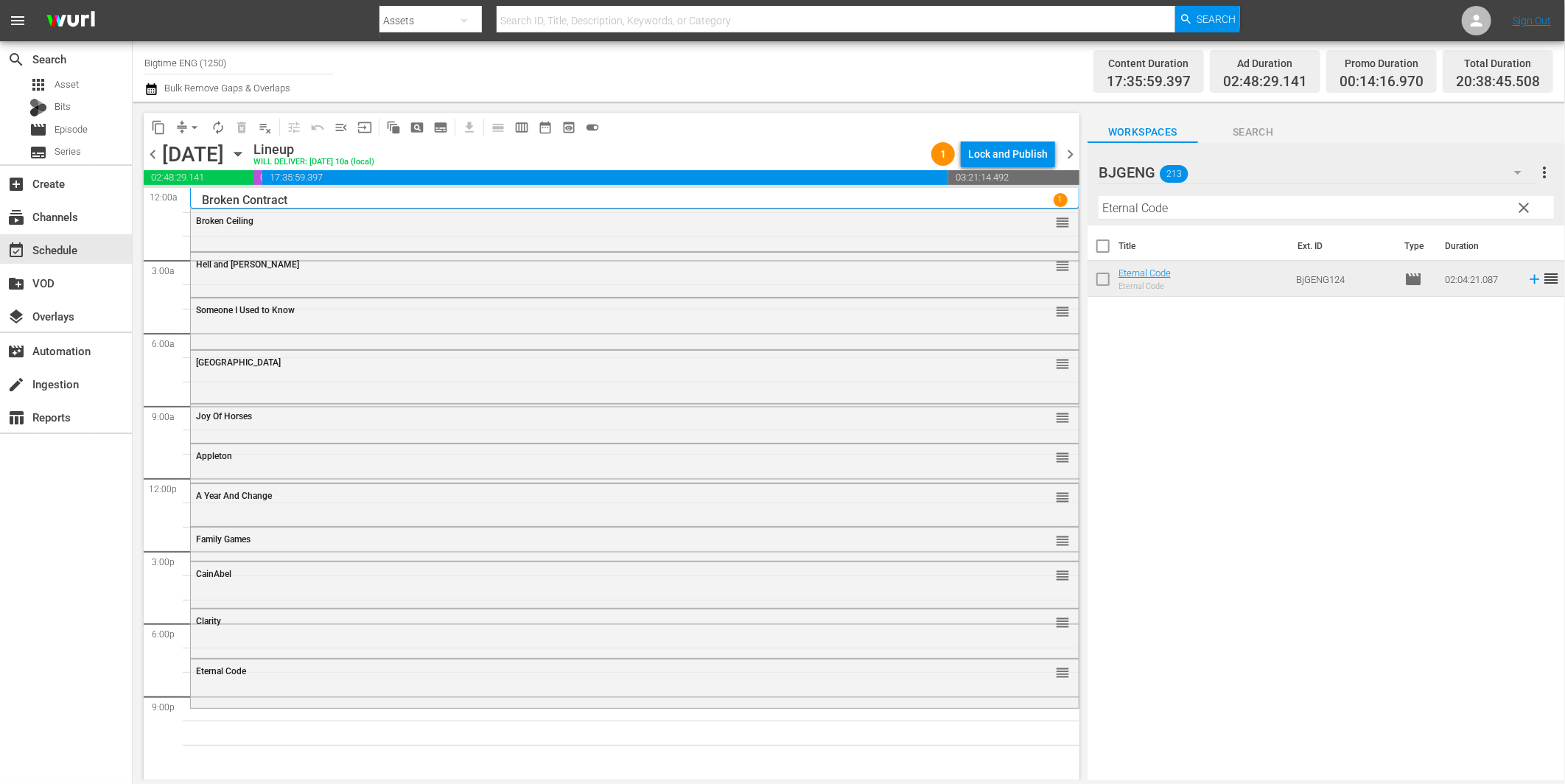
click at [1290, 204] on input "Eternal Code" at bounding box center [1327, 208] width 455 height 24
paste input "Bright Sky"
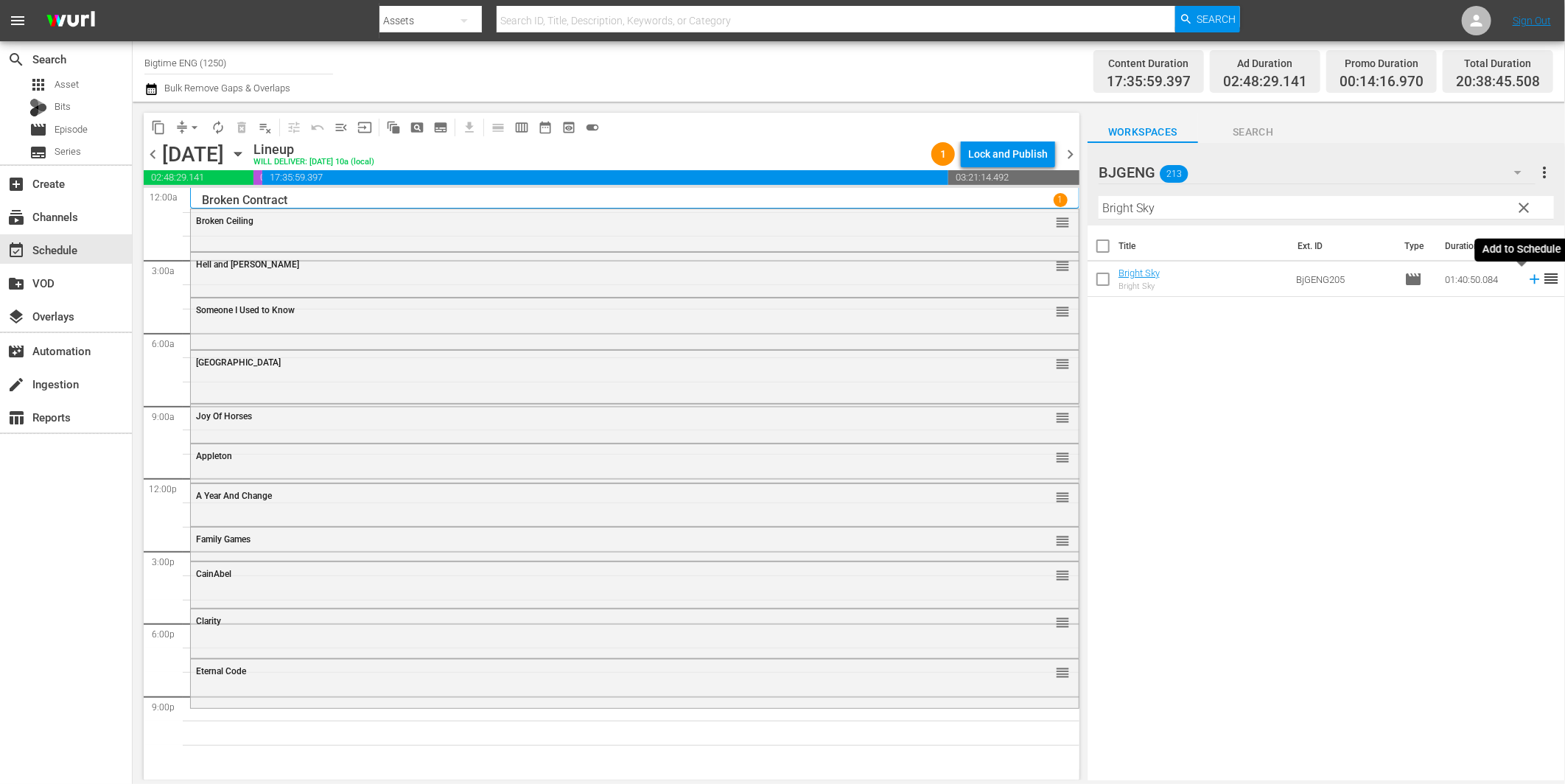
click at [1526, 282] on icon at bounding box center [1534, 279] width 16 height 16
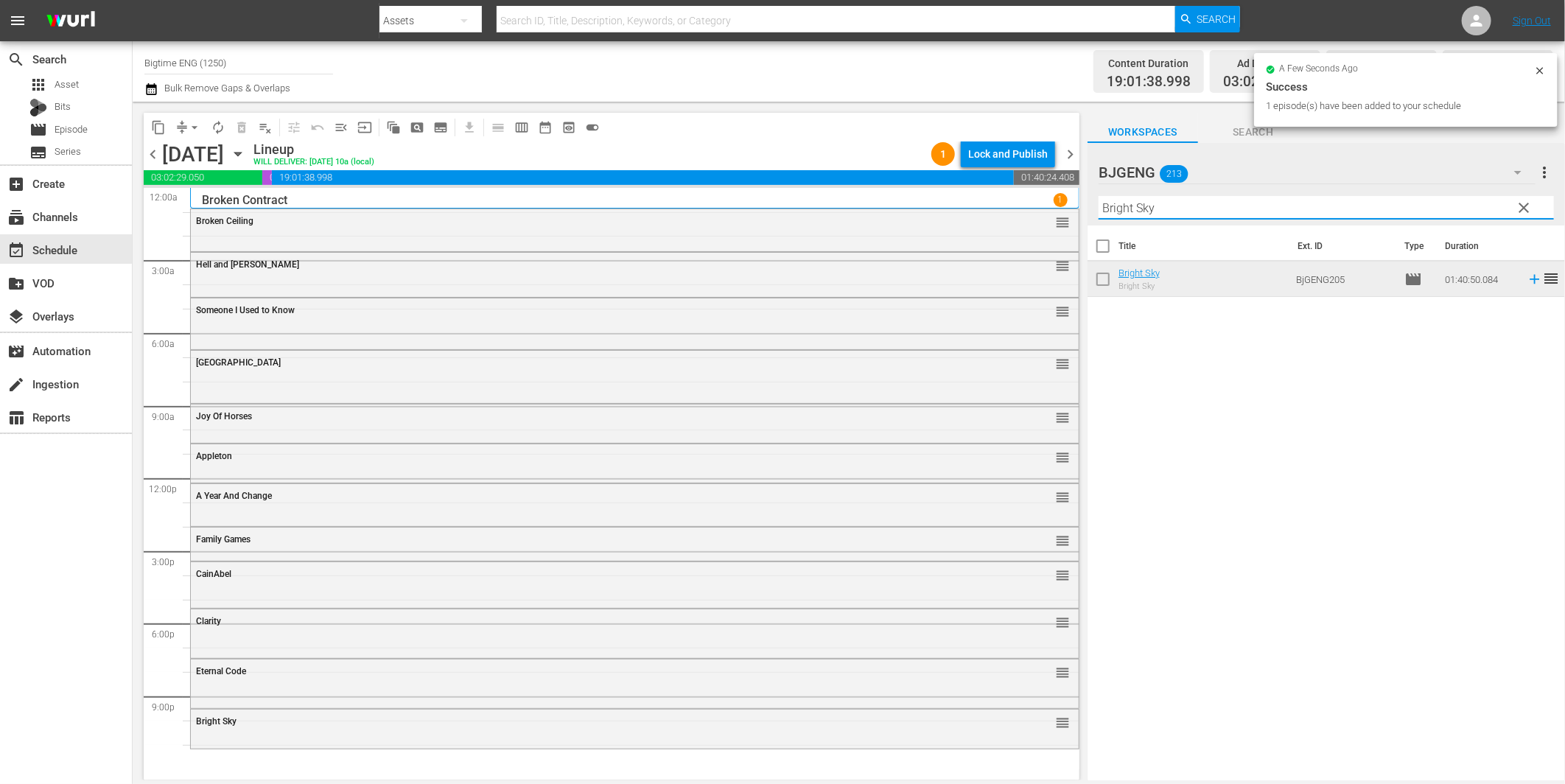
click at [1180, 201] on input "Bright Sky" at bounding box center [1327, 208] width 455 height 24
paste input "Drastic Measures"
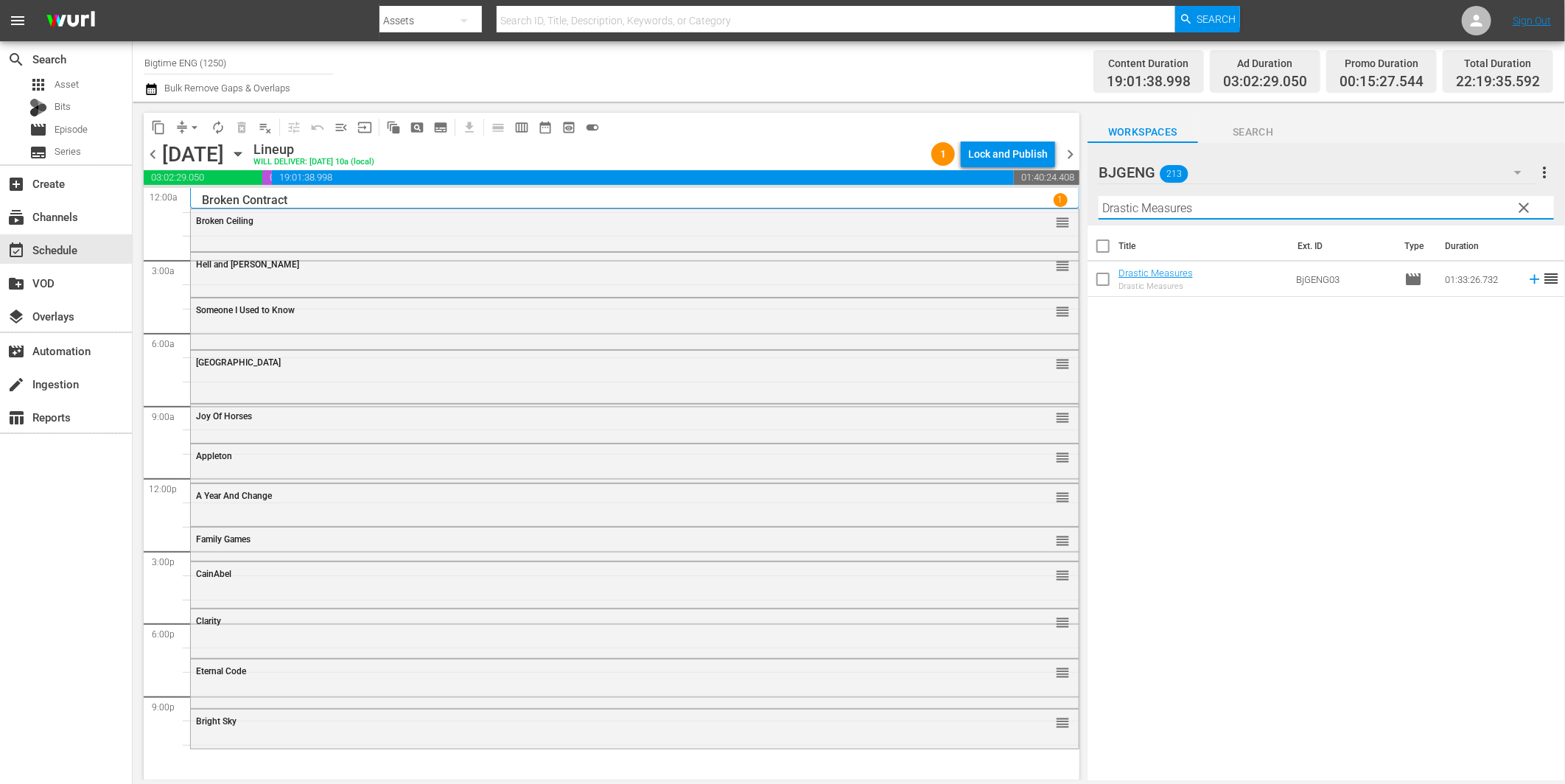
click at [1526, 278] on icon at bounding box center [1534, 279] width 16 height 16
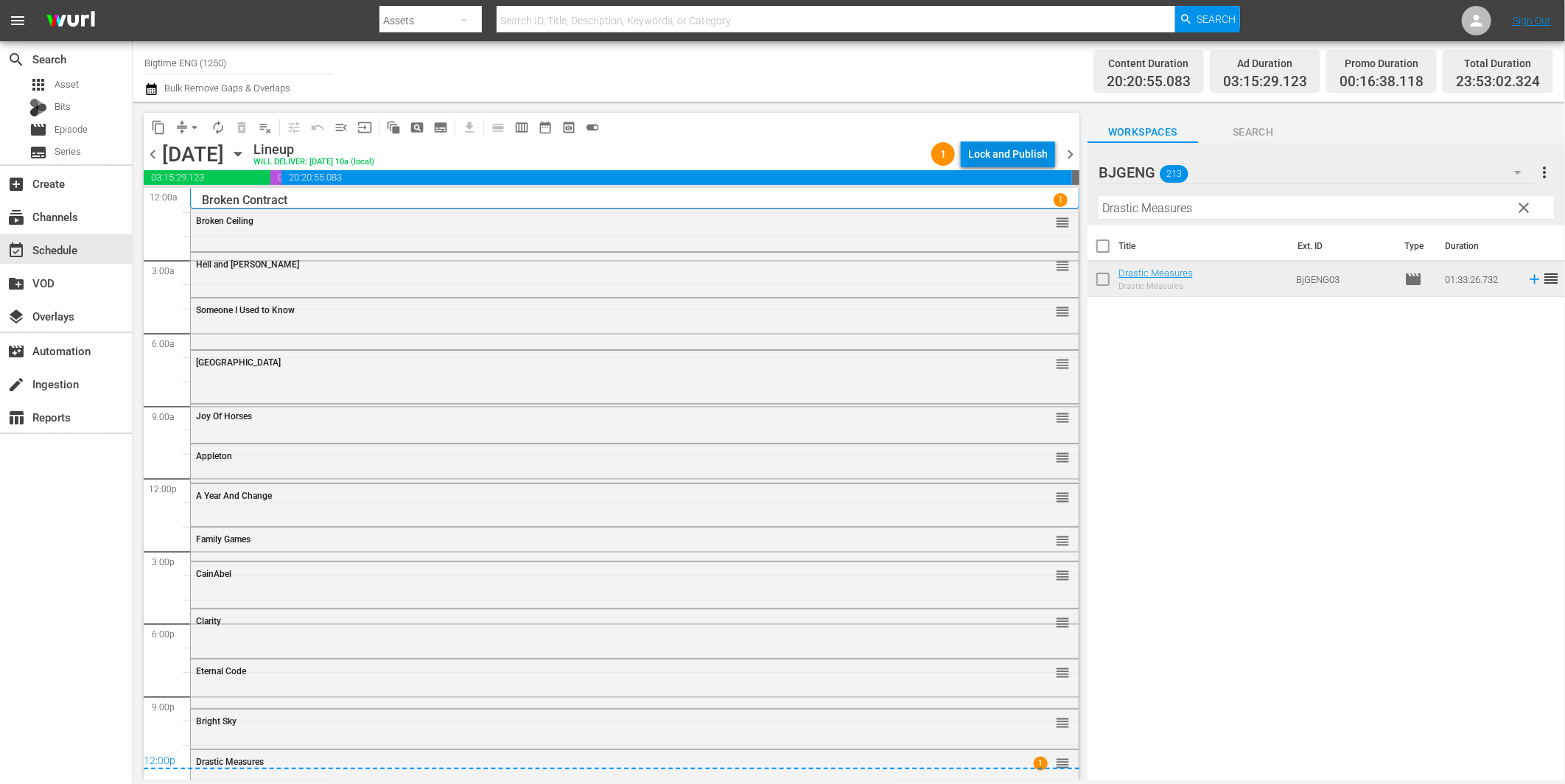
click at [998, 161] on div "Lock and Publish" at bounding box center [1008, 154] width 79 height 26
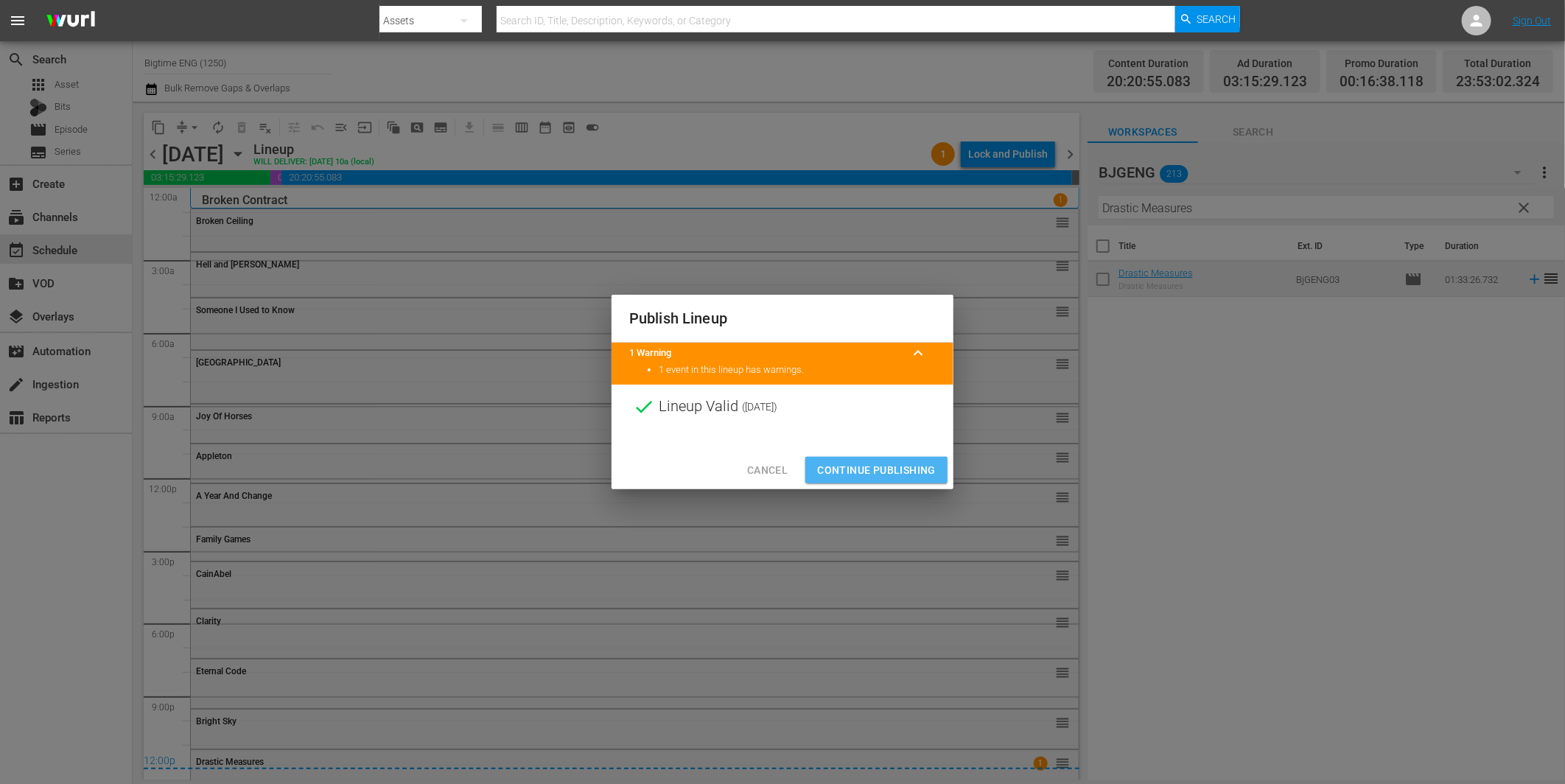
click at [901, 465] on span "Continue Publishing" at bounding box center [877, 471] width 119 height 19
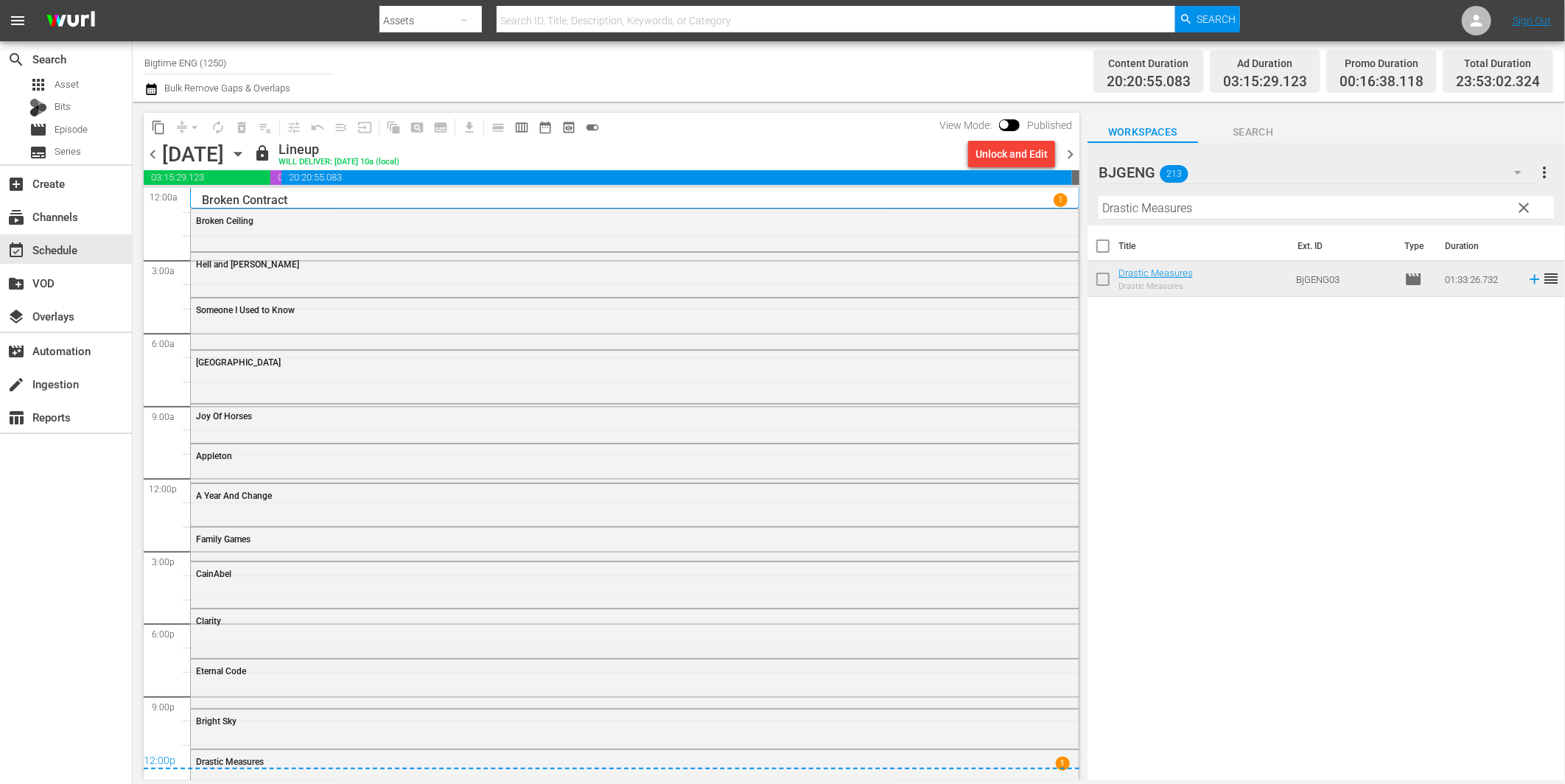
click at [1073, 157] on span "chevron_right" at bounding box center [1070, 154] width 19 height 19
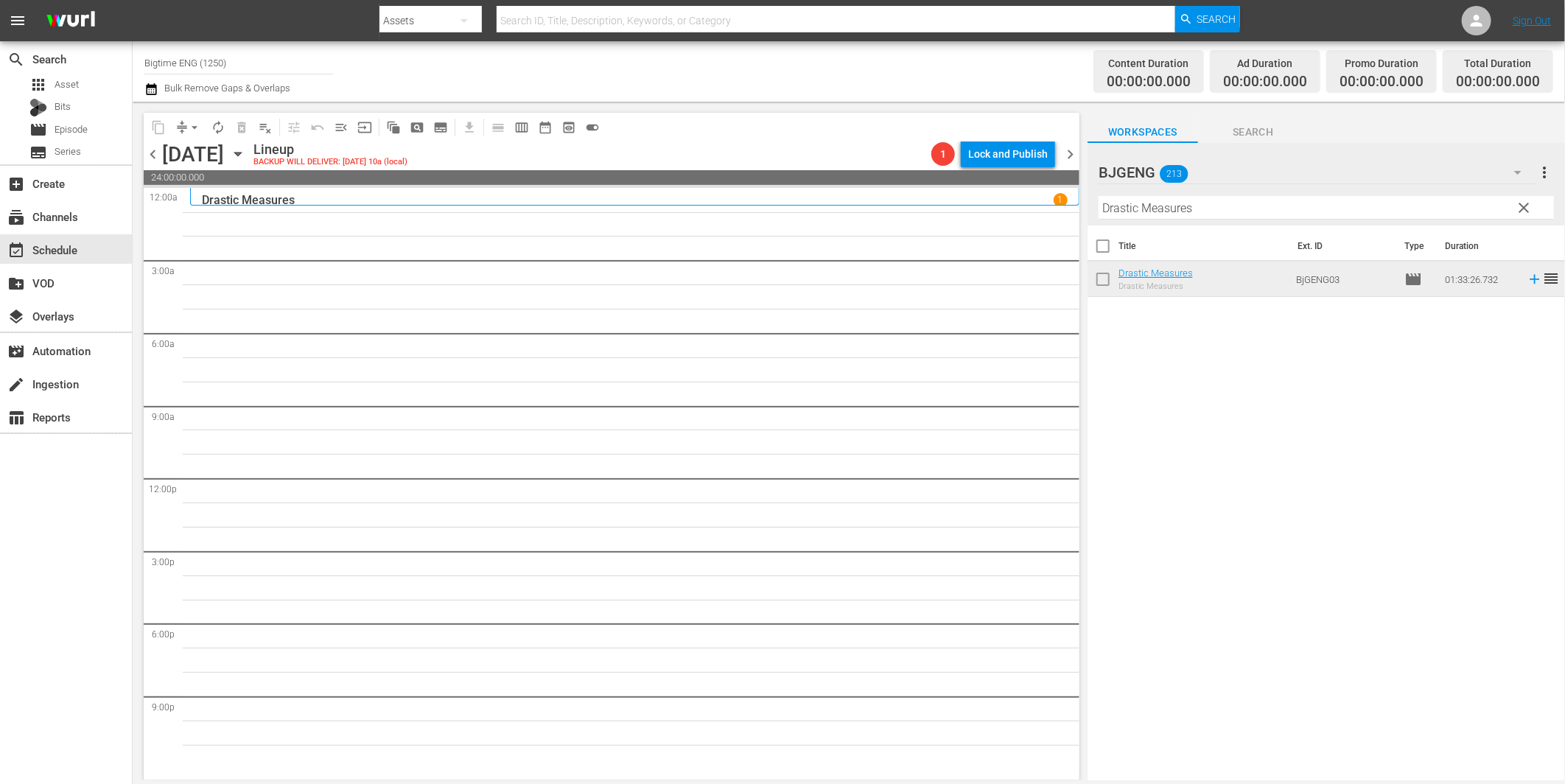
click at [1176, 212] on input "Drastic Measures" at bounding box center [1327, 208] width 455 height 24
paste input "The Phoenix Project"
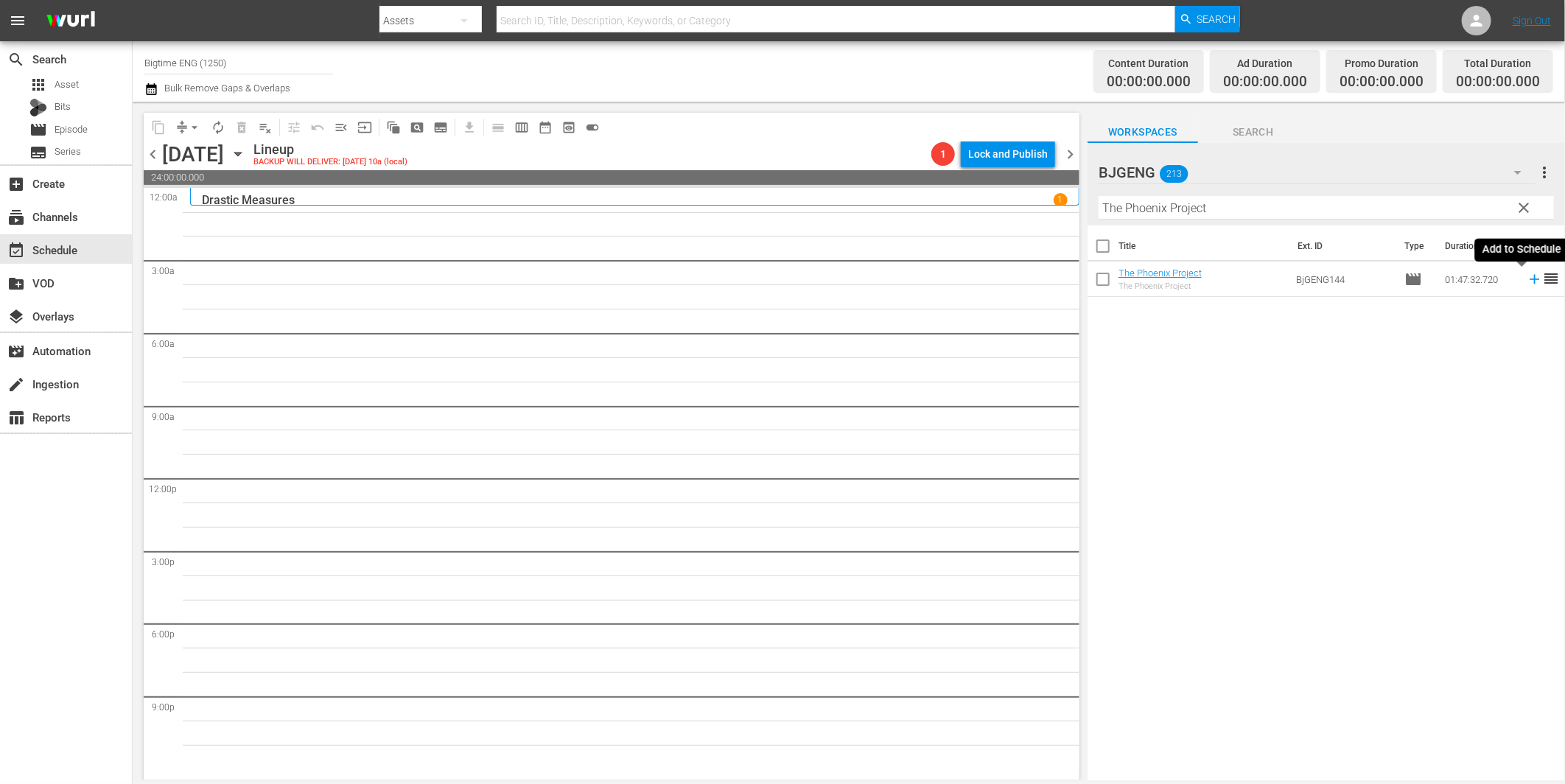
click at [1530, 282] on icon at bounding box center [1534, 279] width 9 height 9
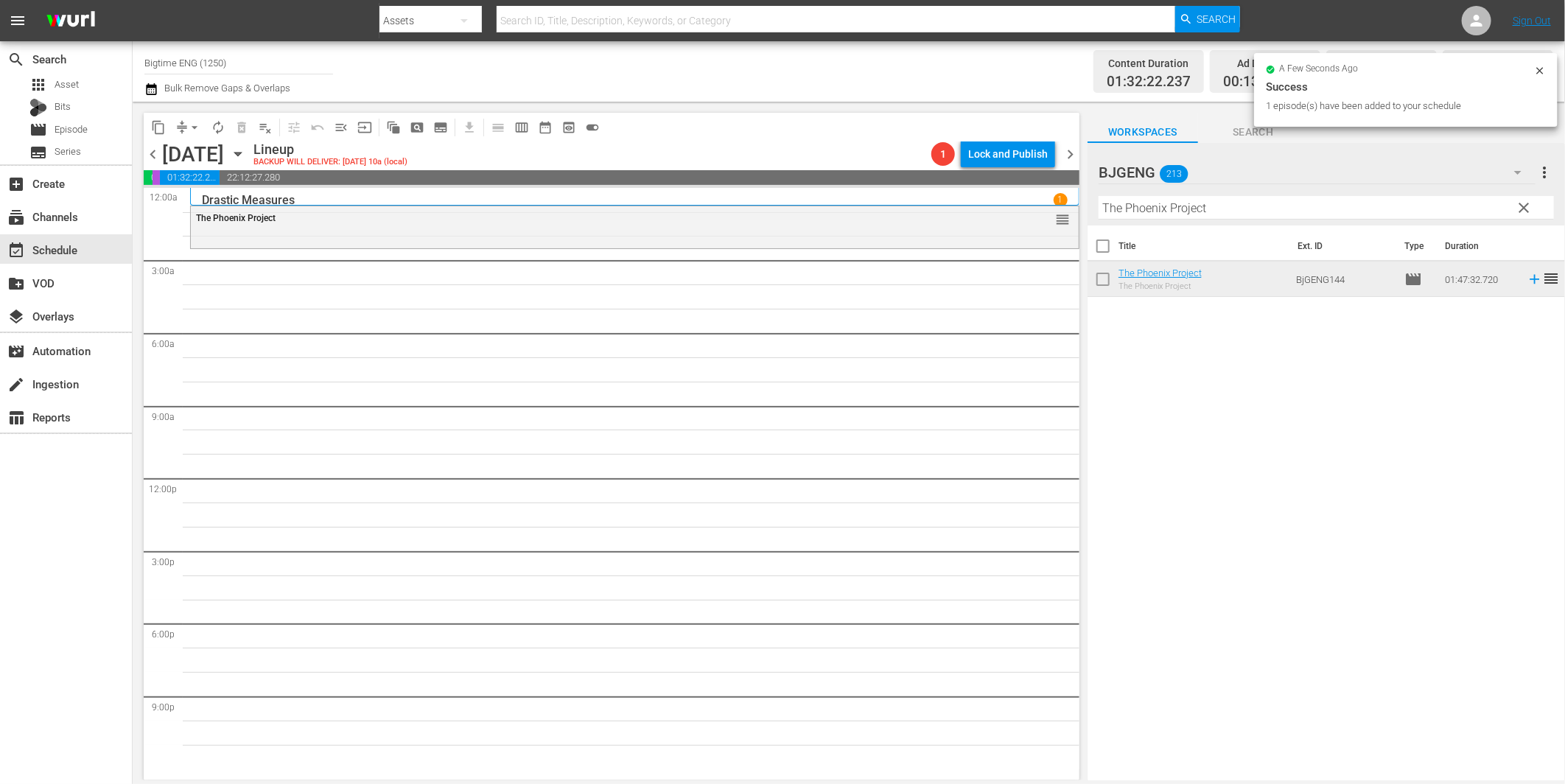
click at [1142, 202] on input "The Phoenix Project" at bounding box center [1327, 208] width 455 height 24
paste input "If I Tell You I Have To Kill You"
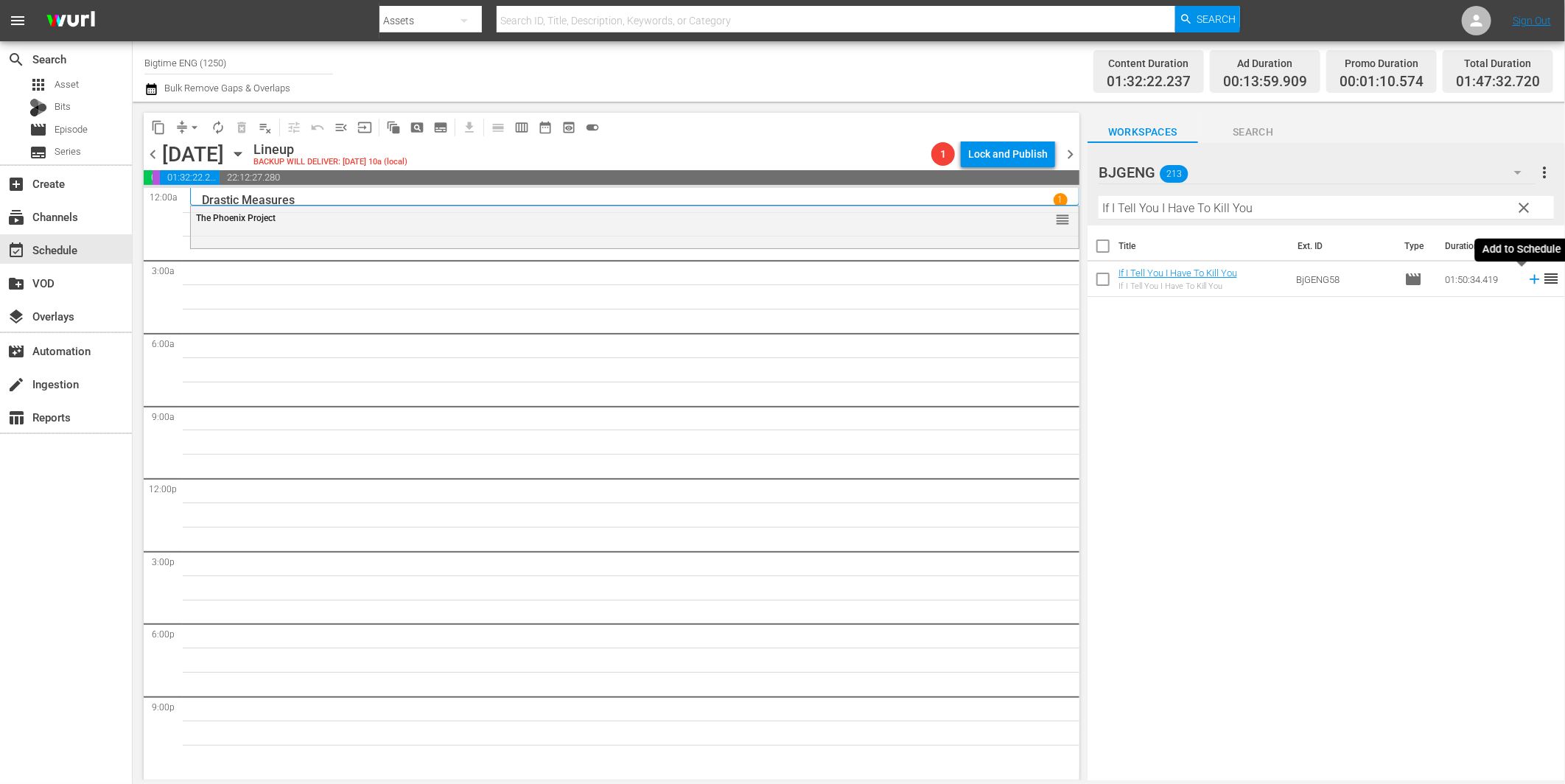
click at [1530, 280] on icon at bounding box center [1534, 279] width 9 height 9
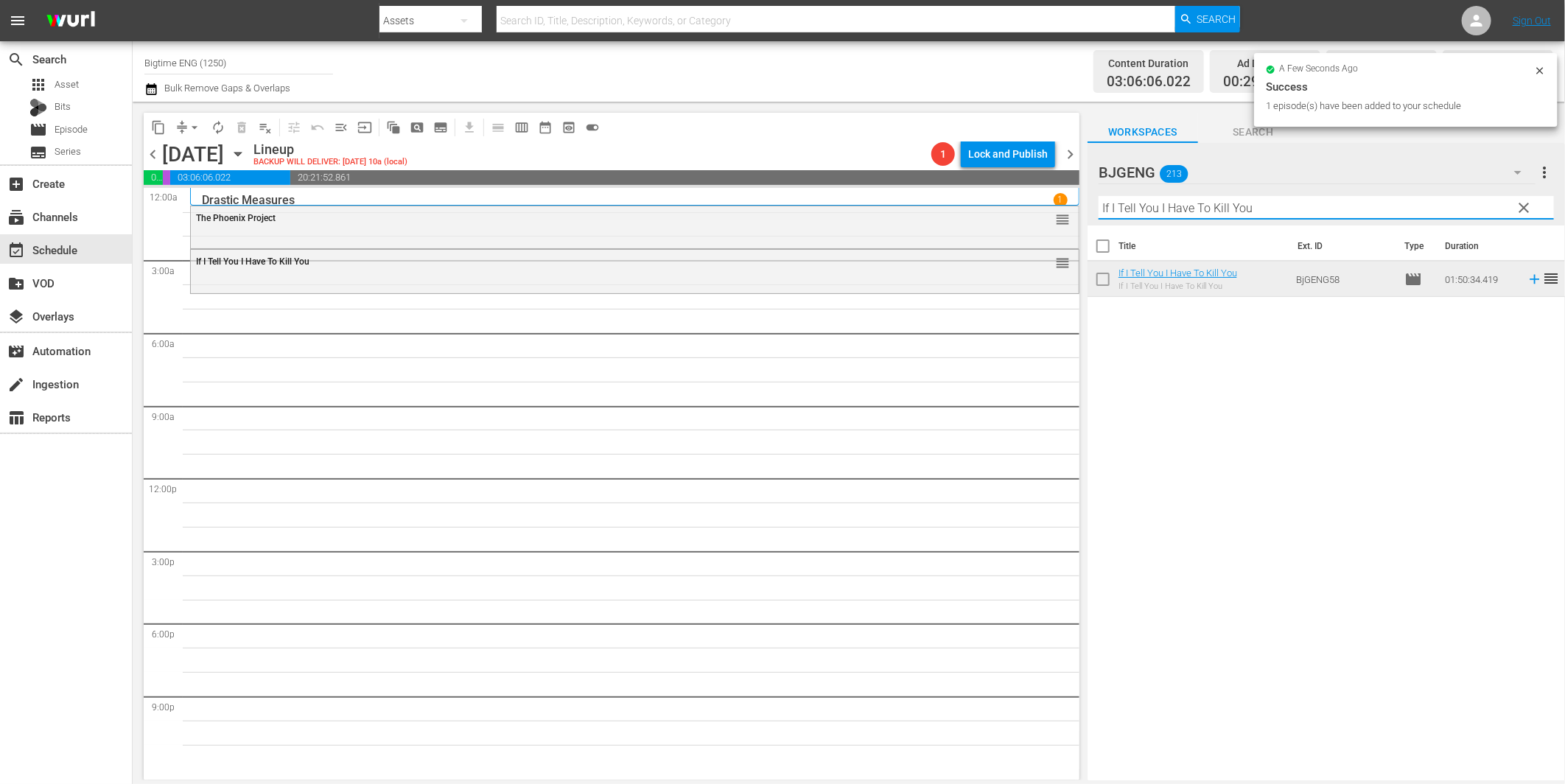
drag, startPoint x: 1265, startPoint y: 211, endPoint x: 1269, endPoint y: 218, distance: 8.1
click at [1265, 211] on input "If I Tell You I Have To Kill You" at bounding box center [1327, 208] width 455 height 24
paste input "The Way We Weren't"
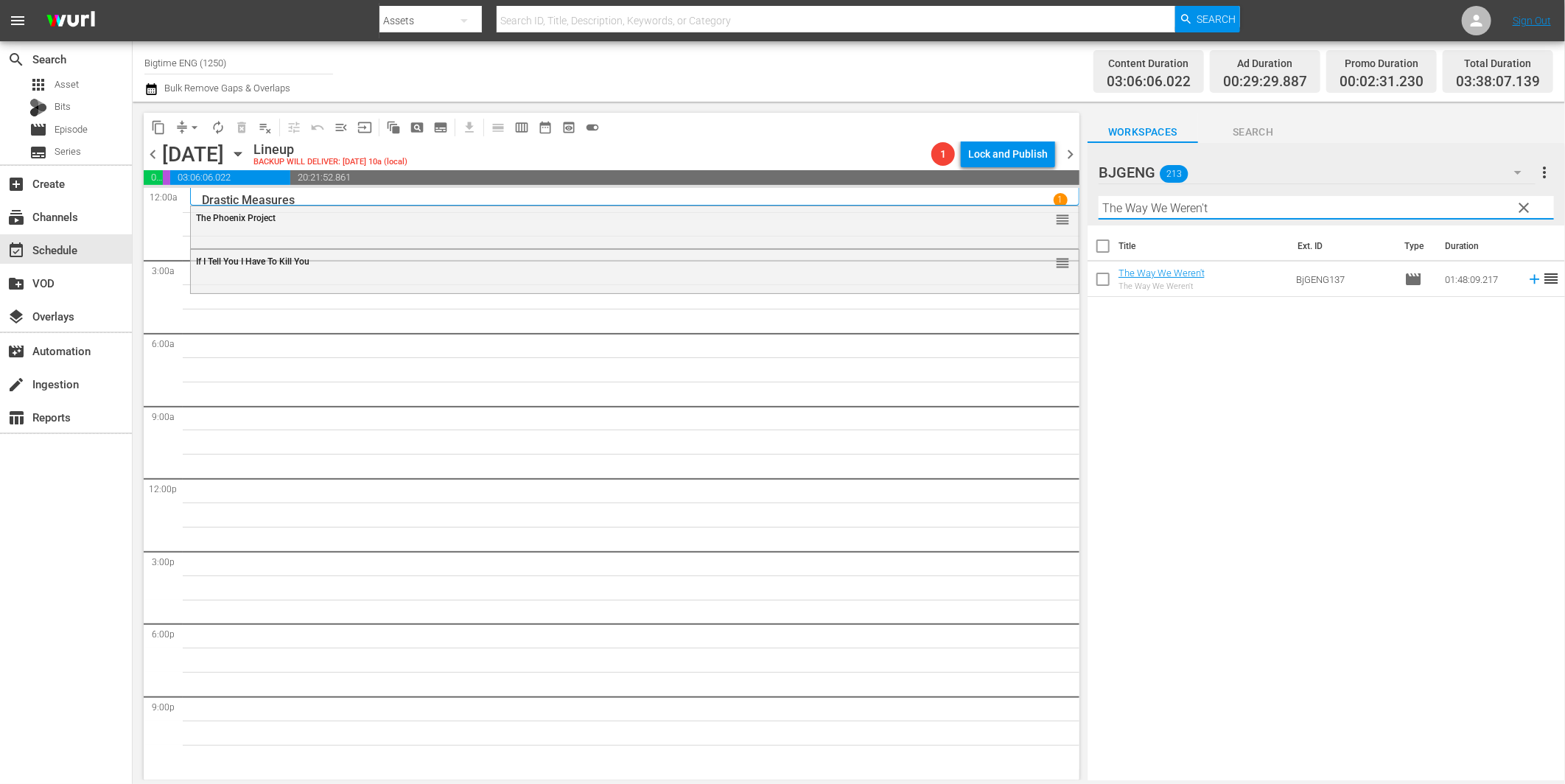
click at [1530, 280] on icon at bounding box center [1534, 279] width 9 height 9
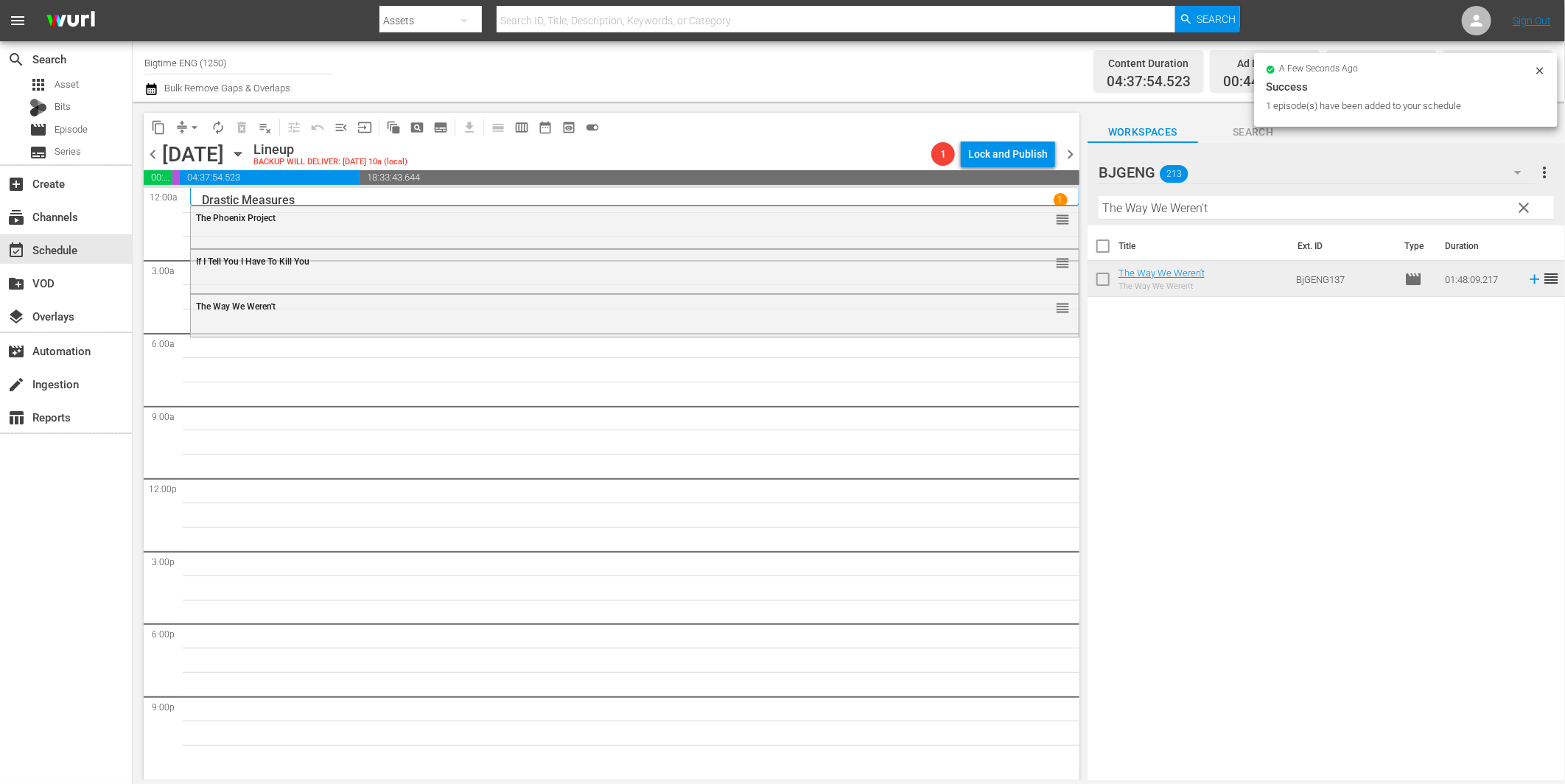
click at [1177, 212] on input "The Way We Weren't" at bounding box center [1327, 208] width 455 height 24
paste input "Sand Angels"
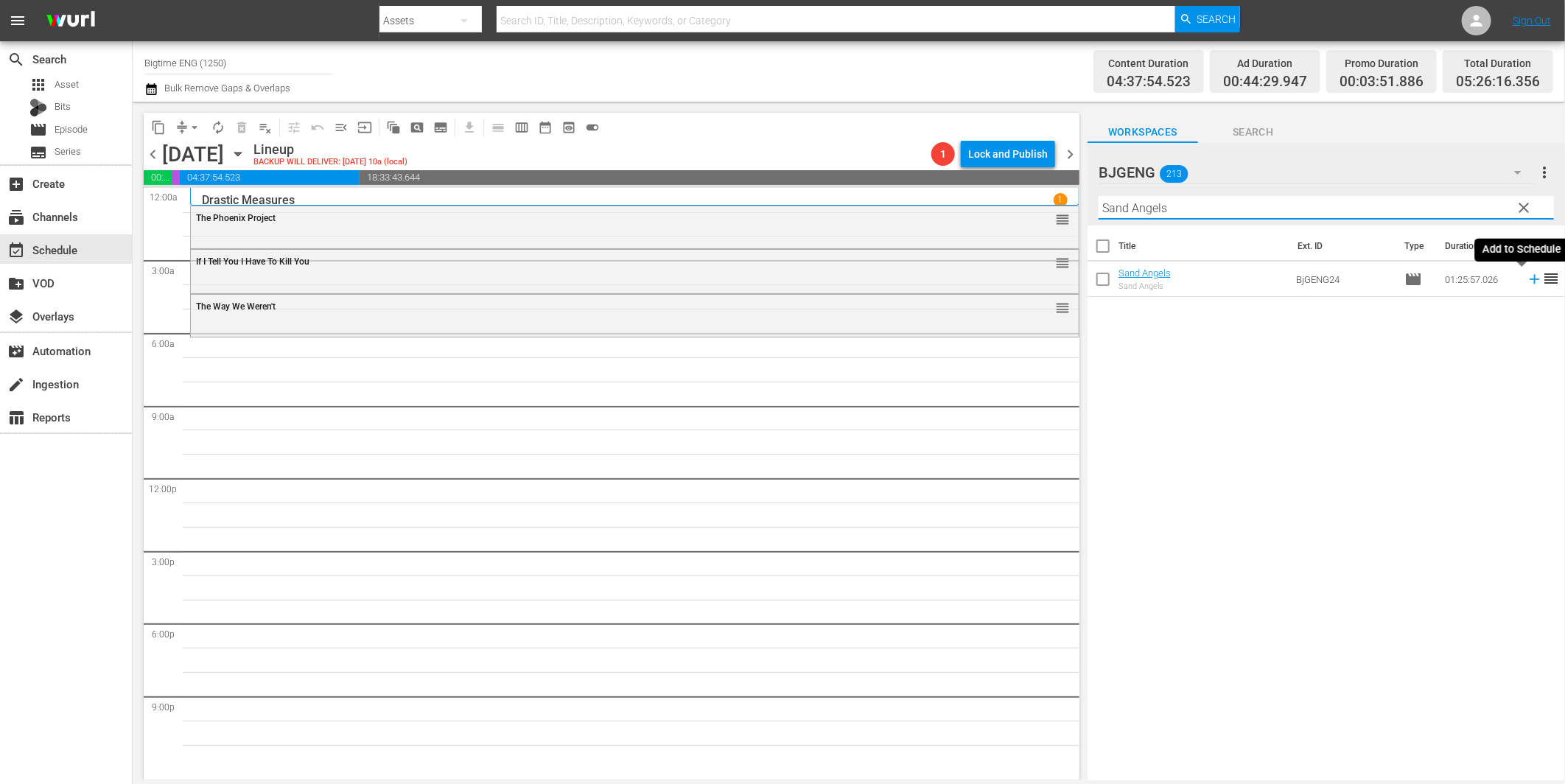
click at [1530, 280] on icon at bounding box center [1534, 279] width 9 height 9
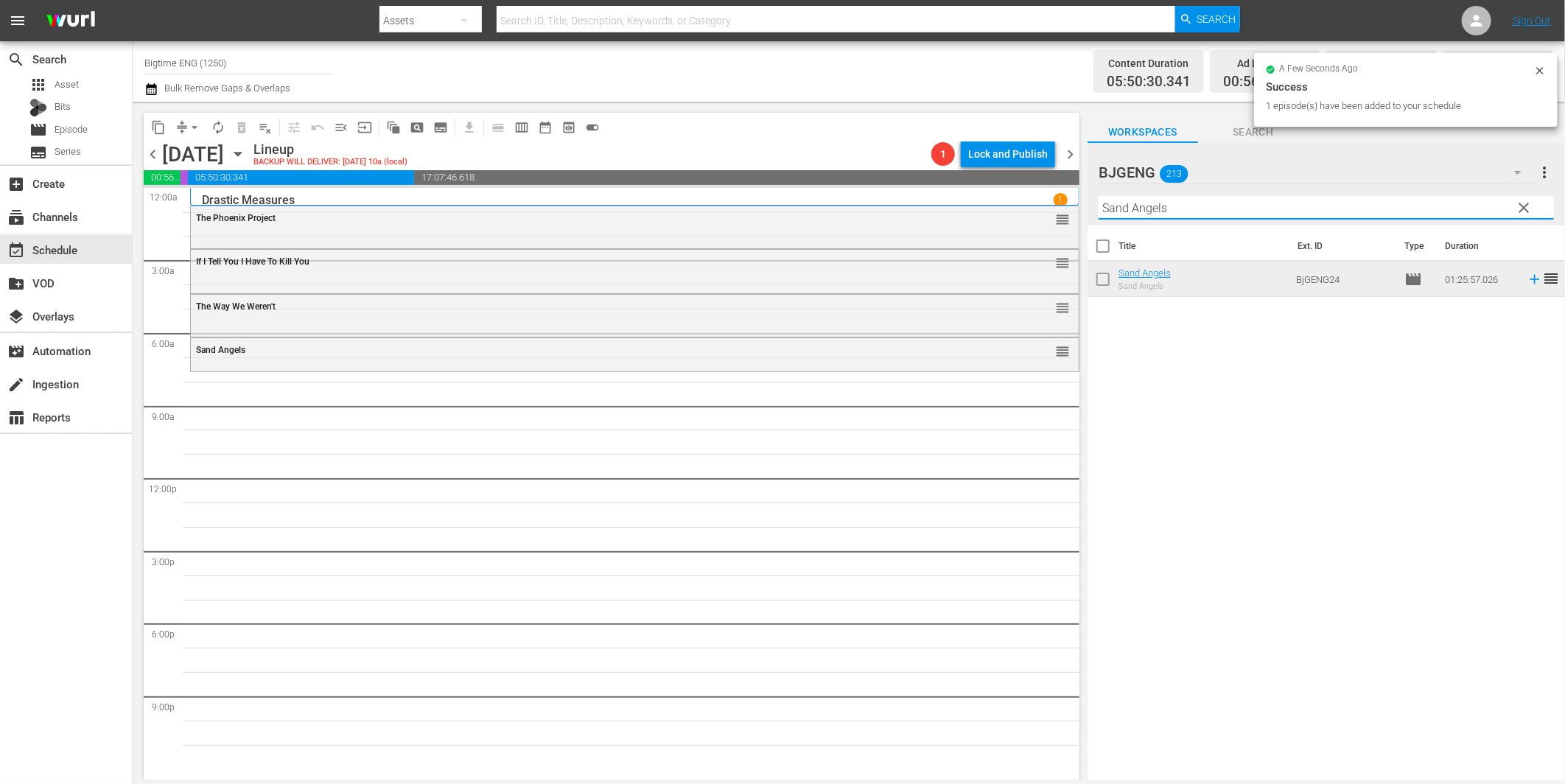
click at [1139, 204] on input "Sand Angels" at bounding box center [1327, 208] width 455 height 24
paste input "Chicago Overcoat"
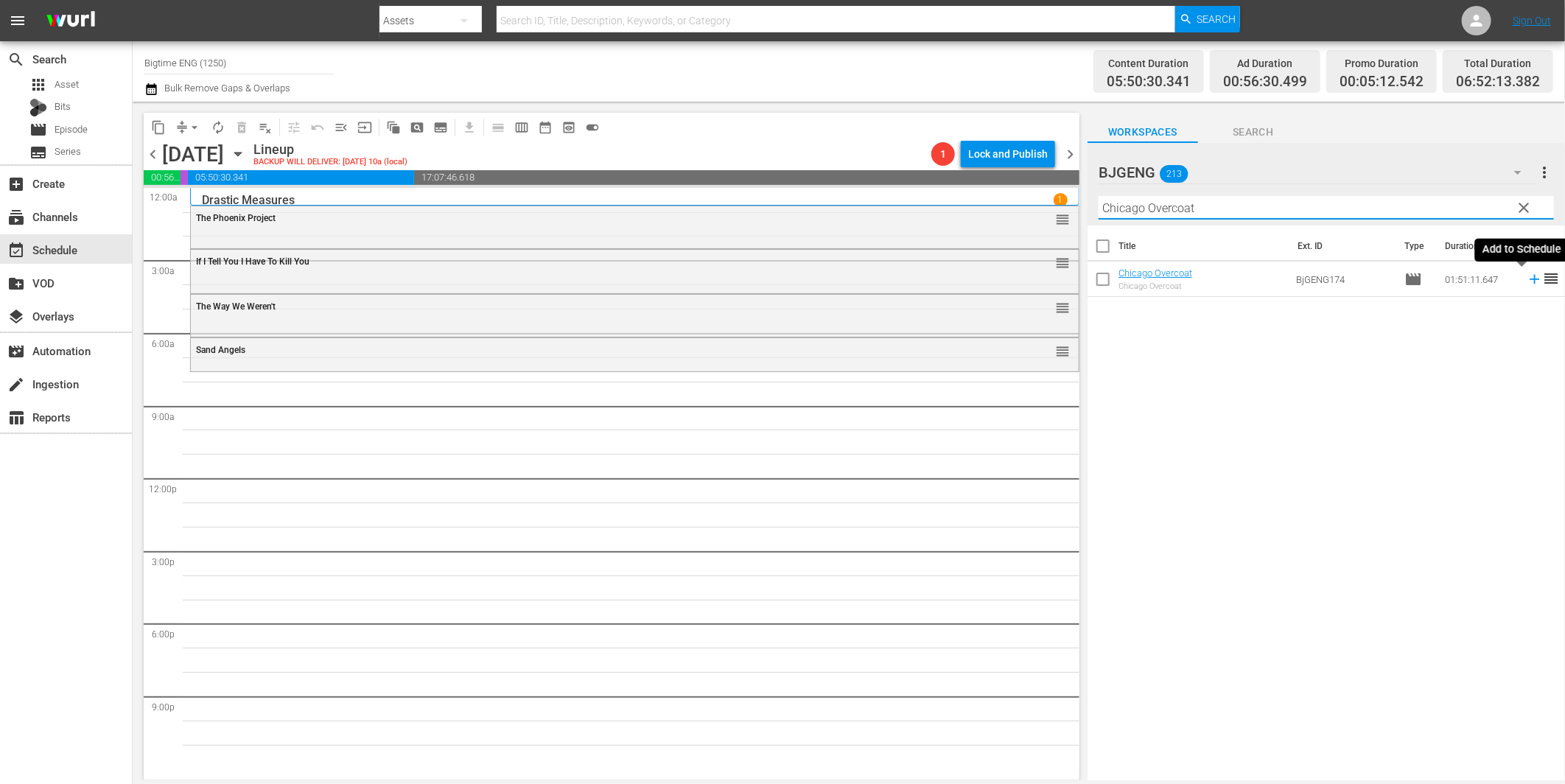
click at [1526, 281] on icon at bounding box center [1534, 279] width 16 height 16
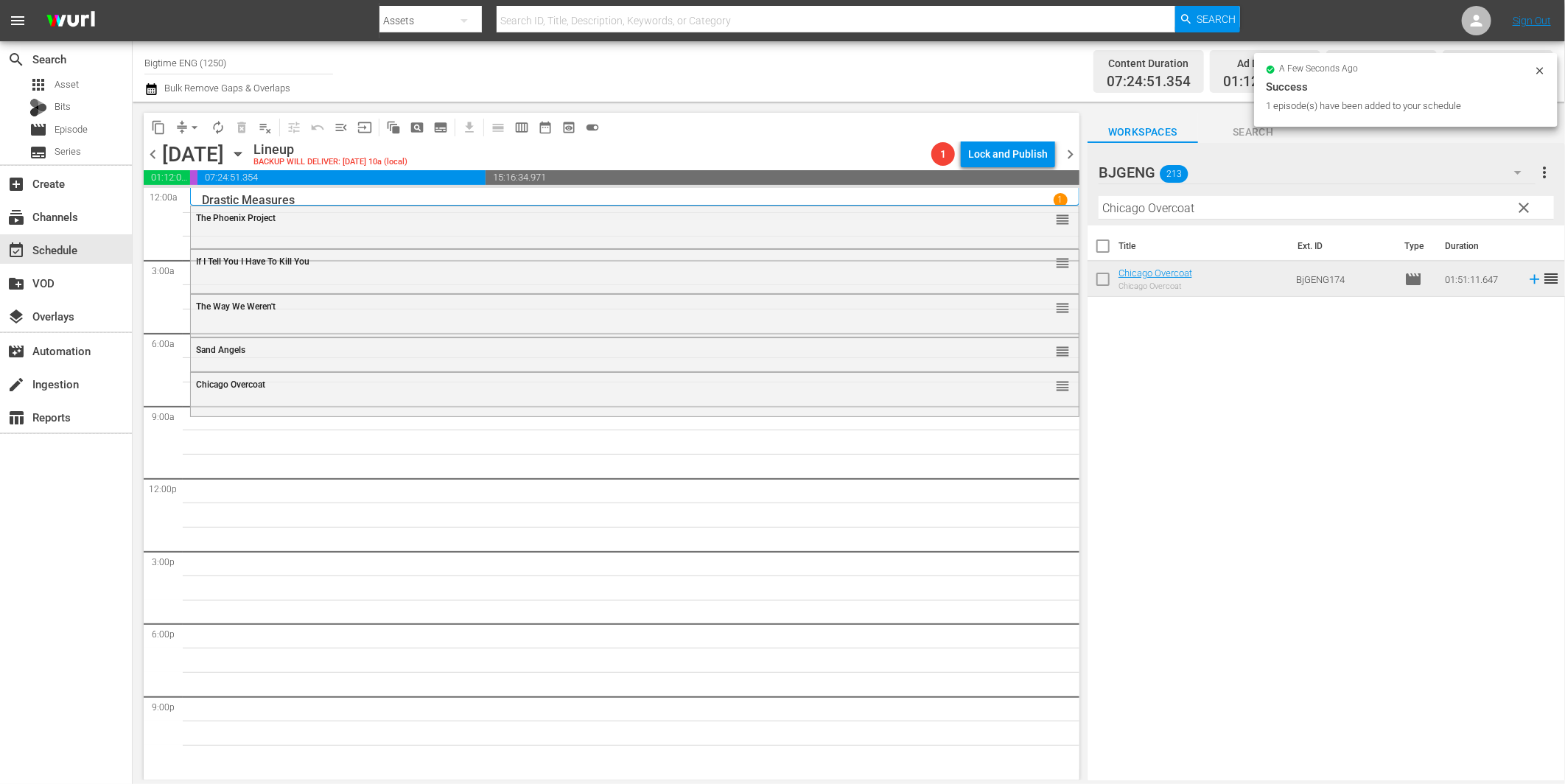
click at [1204, 207] on input "Chicago Overcoat" at bounding box center [1327, 208] width 455 height 24
paste input "Dad"
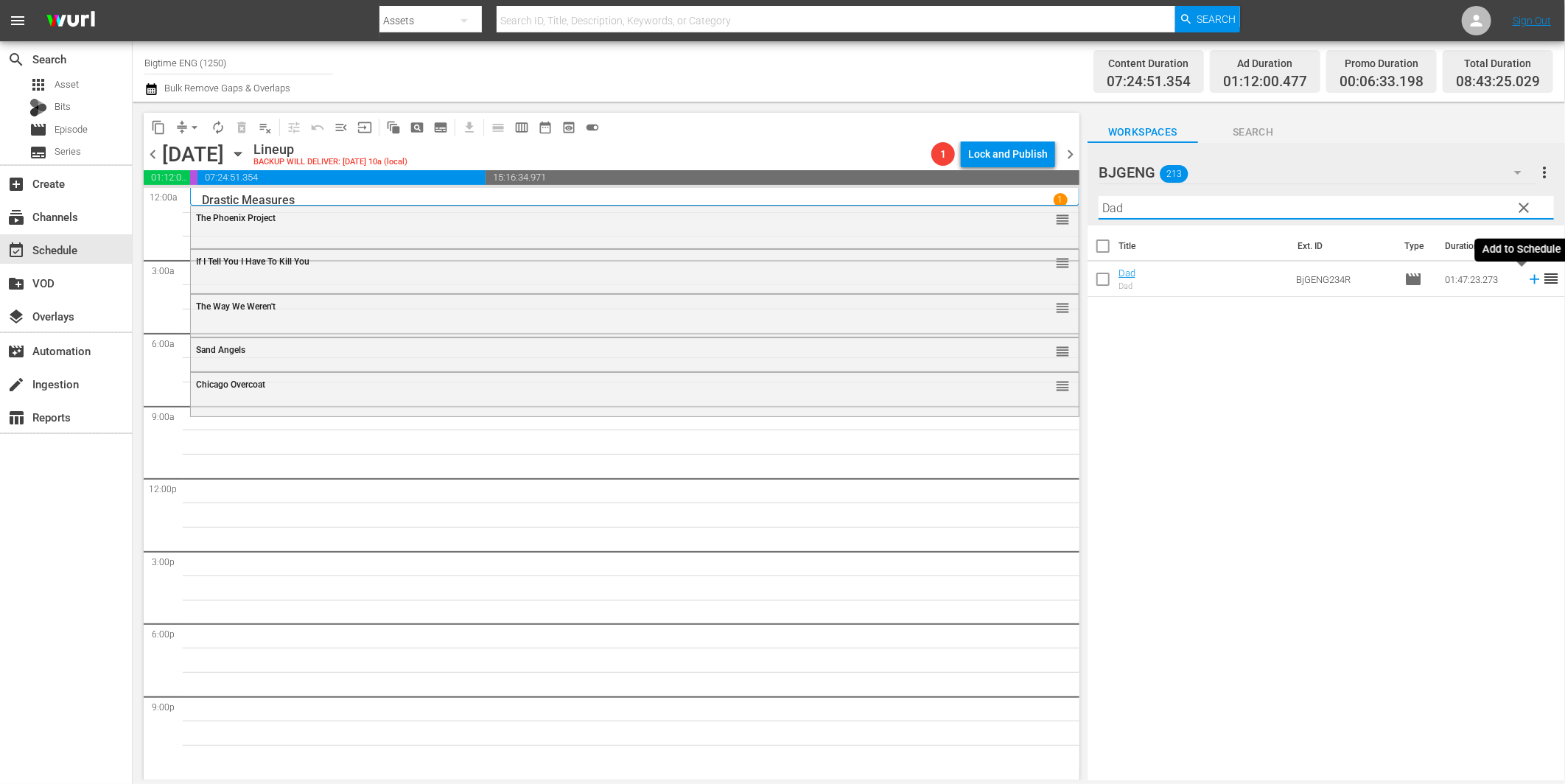
click at [1526, 281] on icon at bounding box center [1534, 279] width 16 height 16
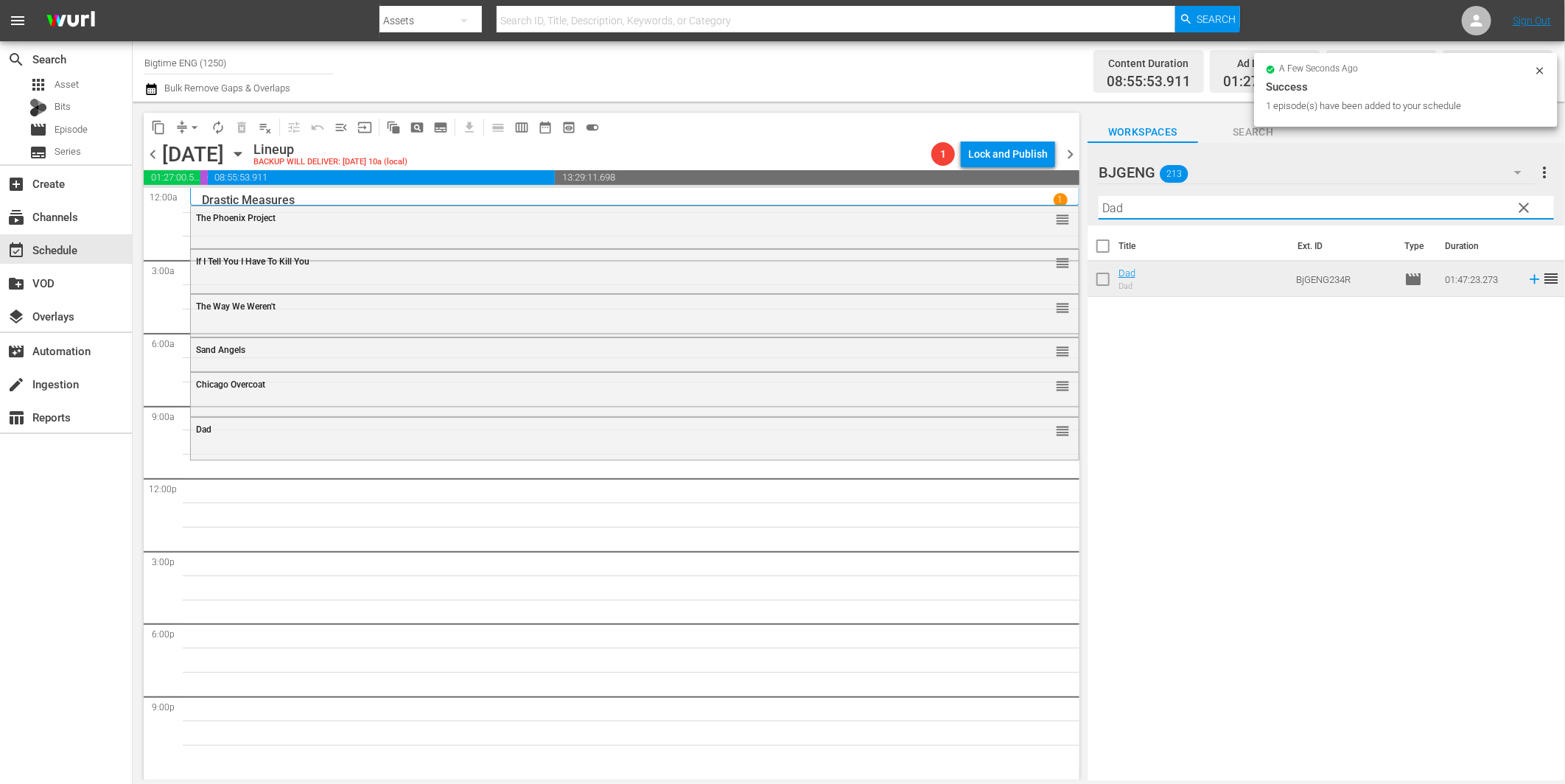
click at [1135, 206] on input "Dad" at bounding box center [1327, 208] width 455 height 24
paste input "Lucky [PERSON_NAME]"
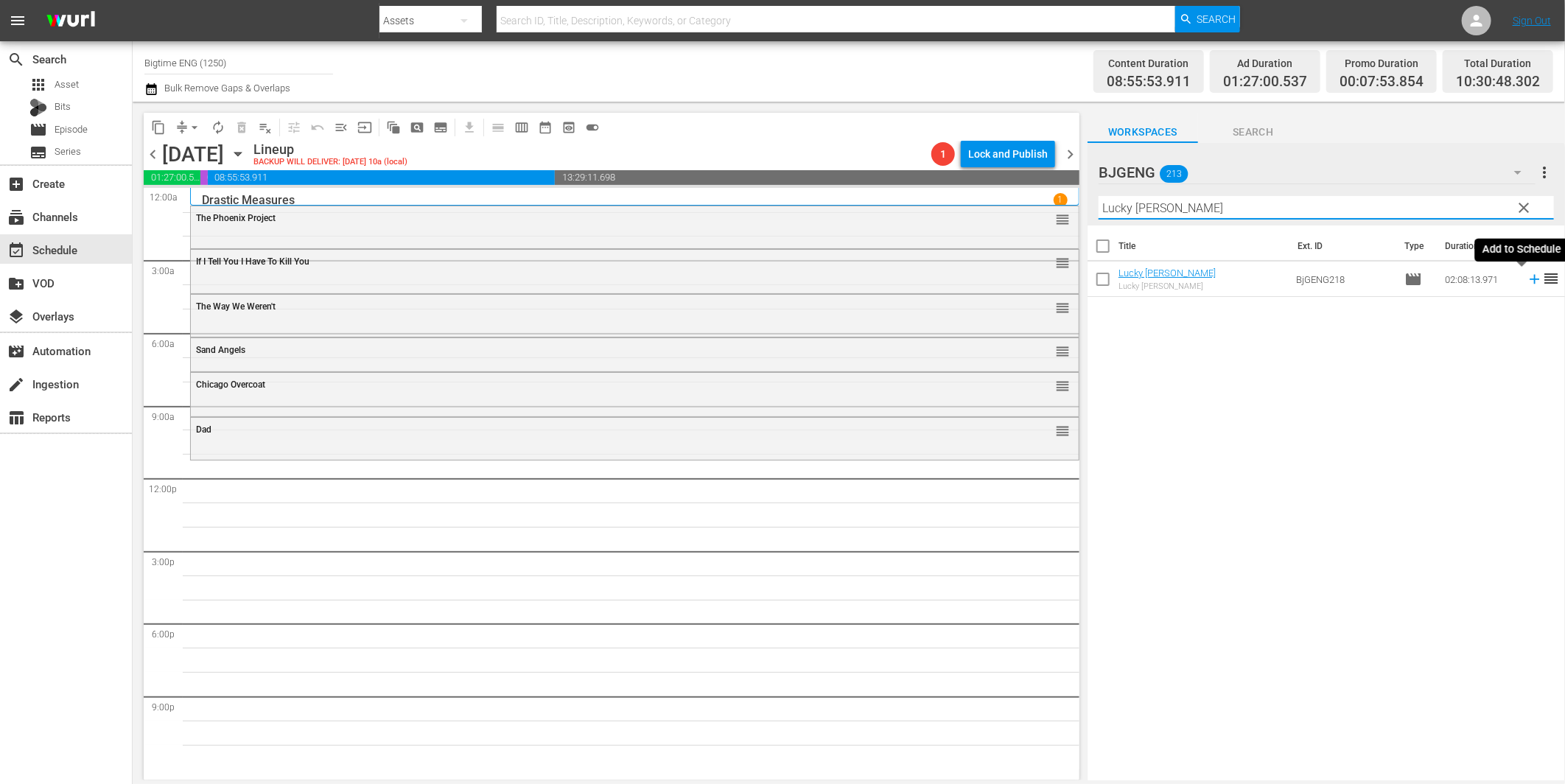
click at [1526, 281] on icon at bounding box center [1534, 279] width 16 height 16
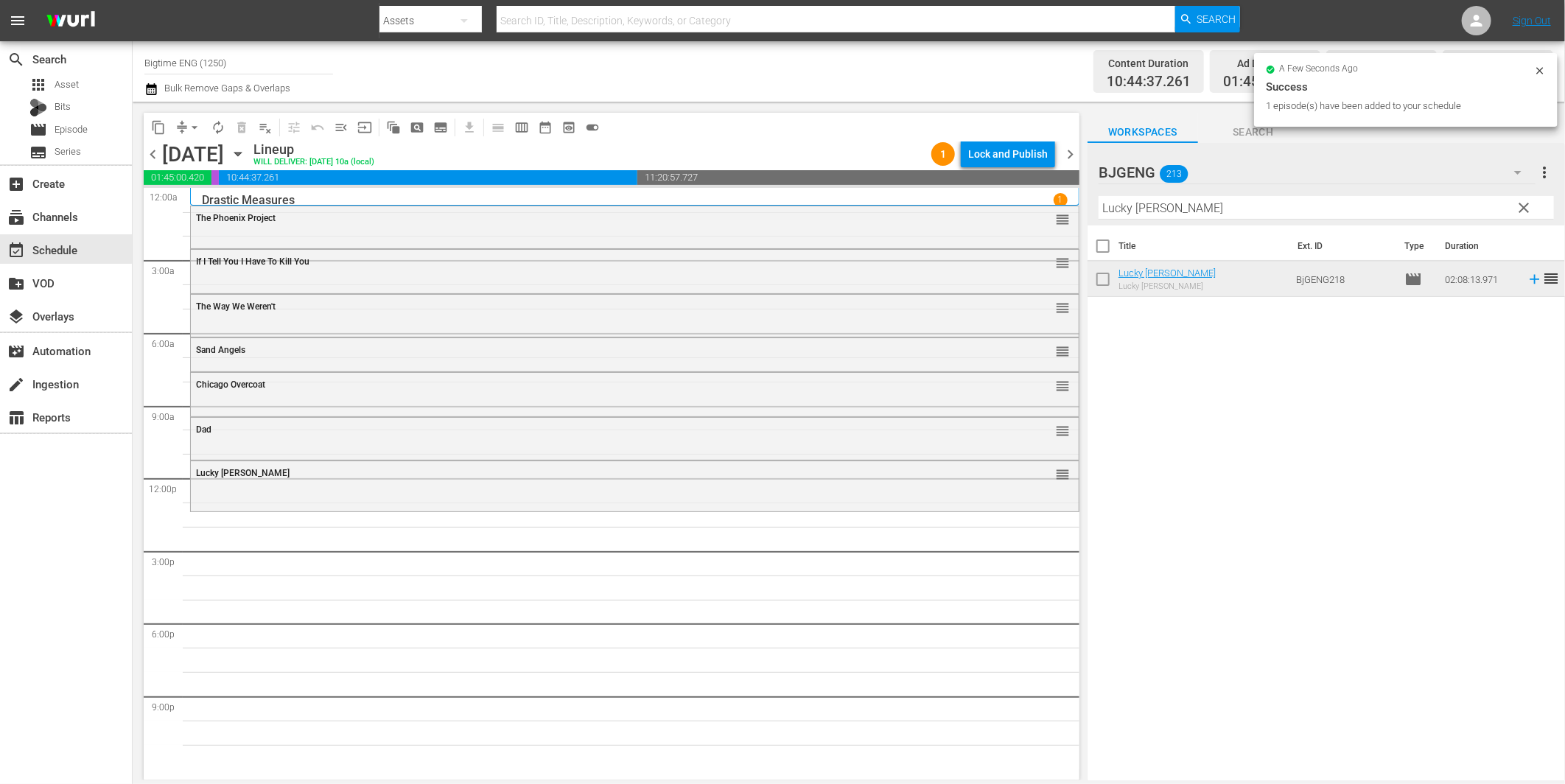
click at [1162, 206] on input "Lucky [PERSON_NAME]" at bounding box center [1327, 208] width 455 height 24
paste input "30-Lov"
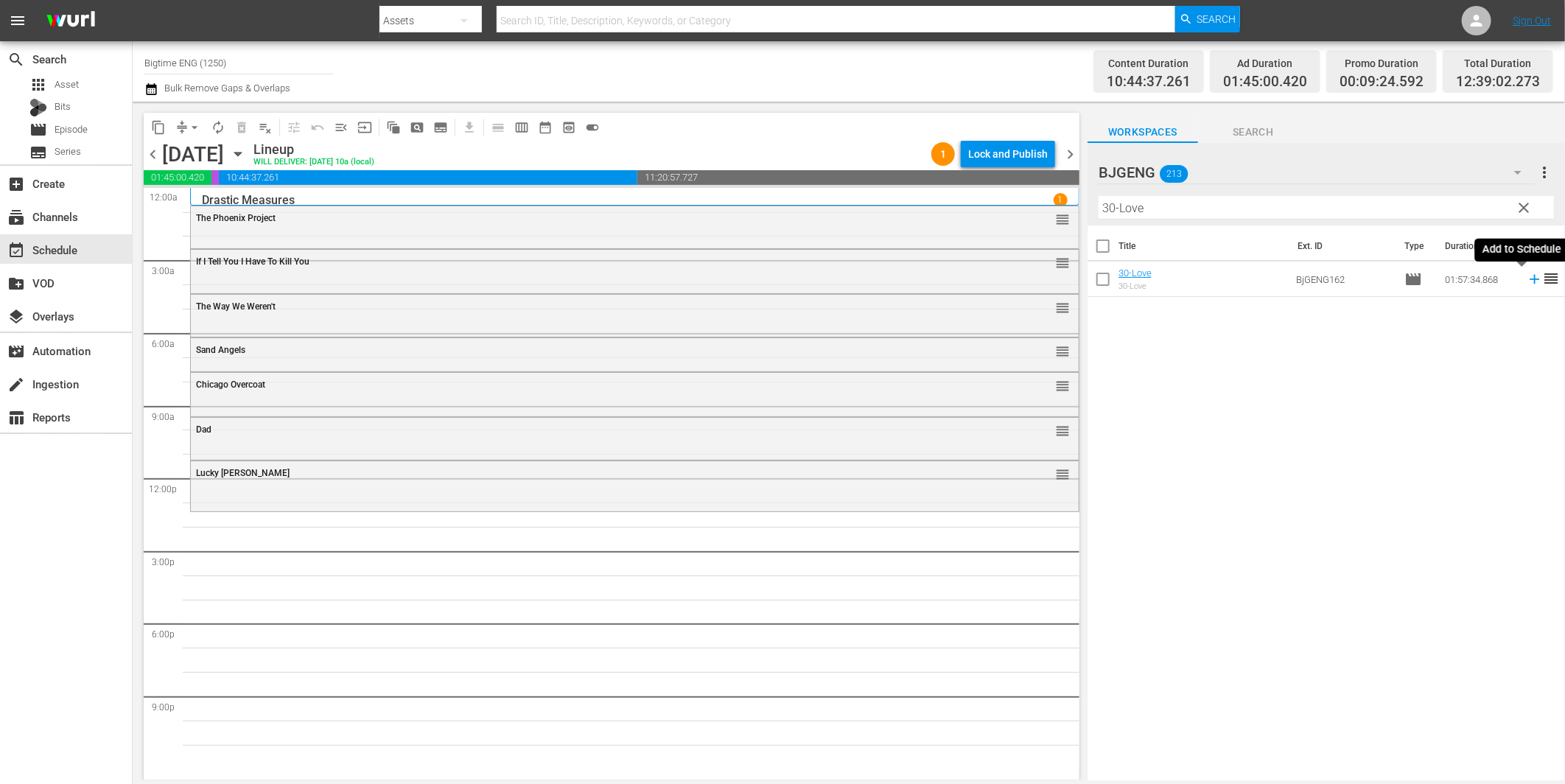
click at [1526, 281] on icon at bounding box center [1534, 279] width 16 height 16
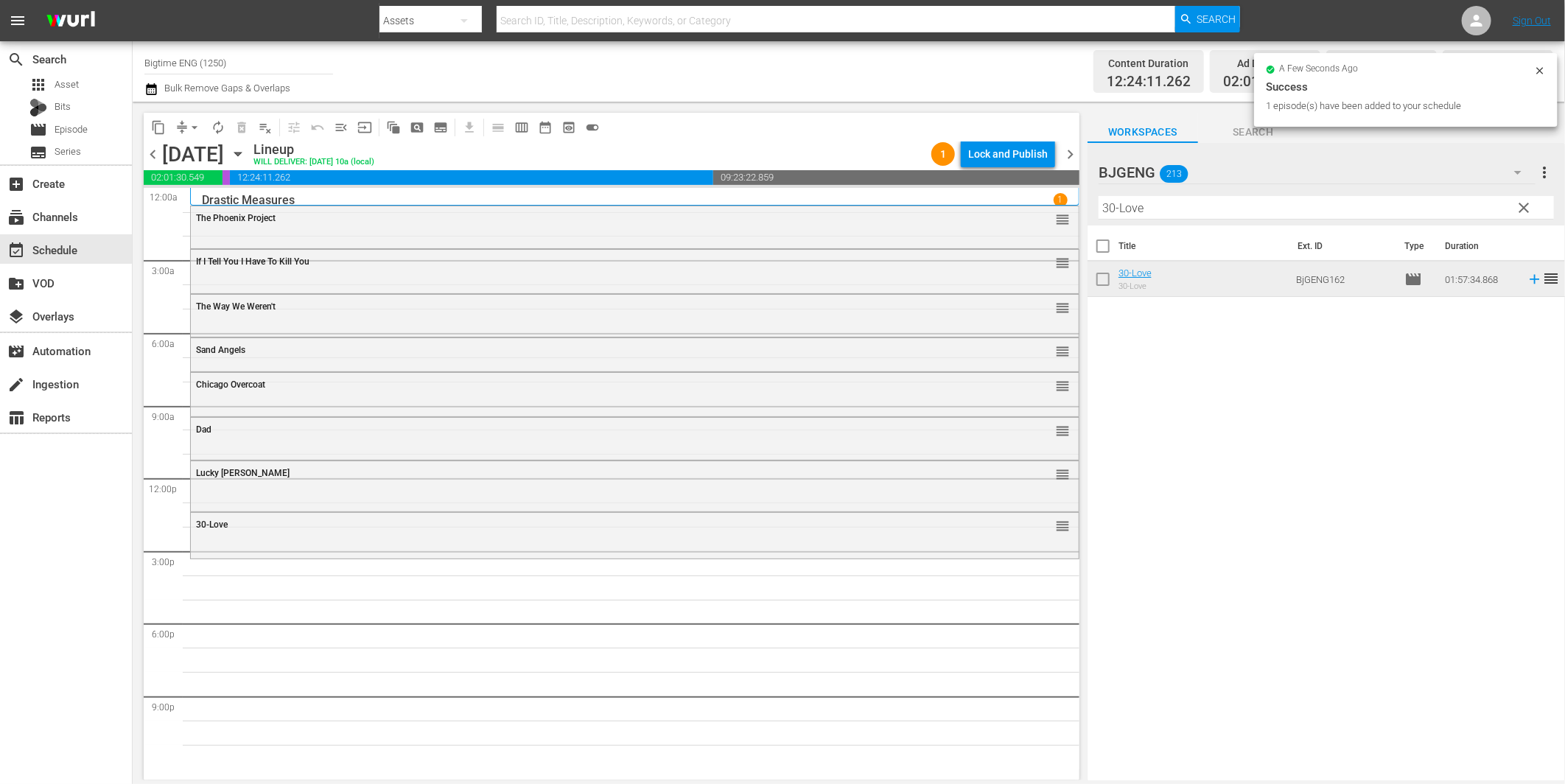
click at [1246, 208] on input "30-Love" at bounding box center [1327, 208] width 455 height 24
paste input "Rum Runners"
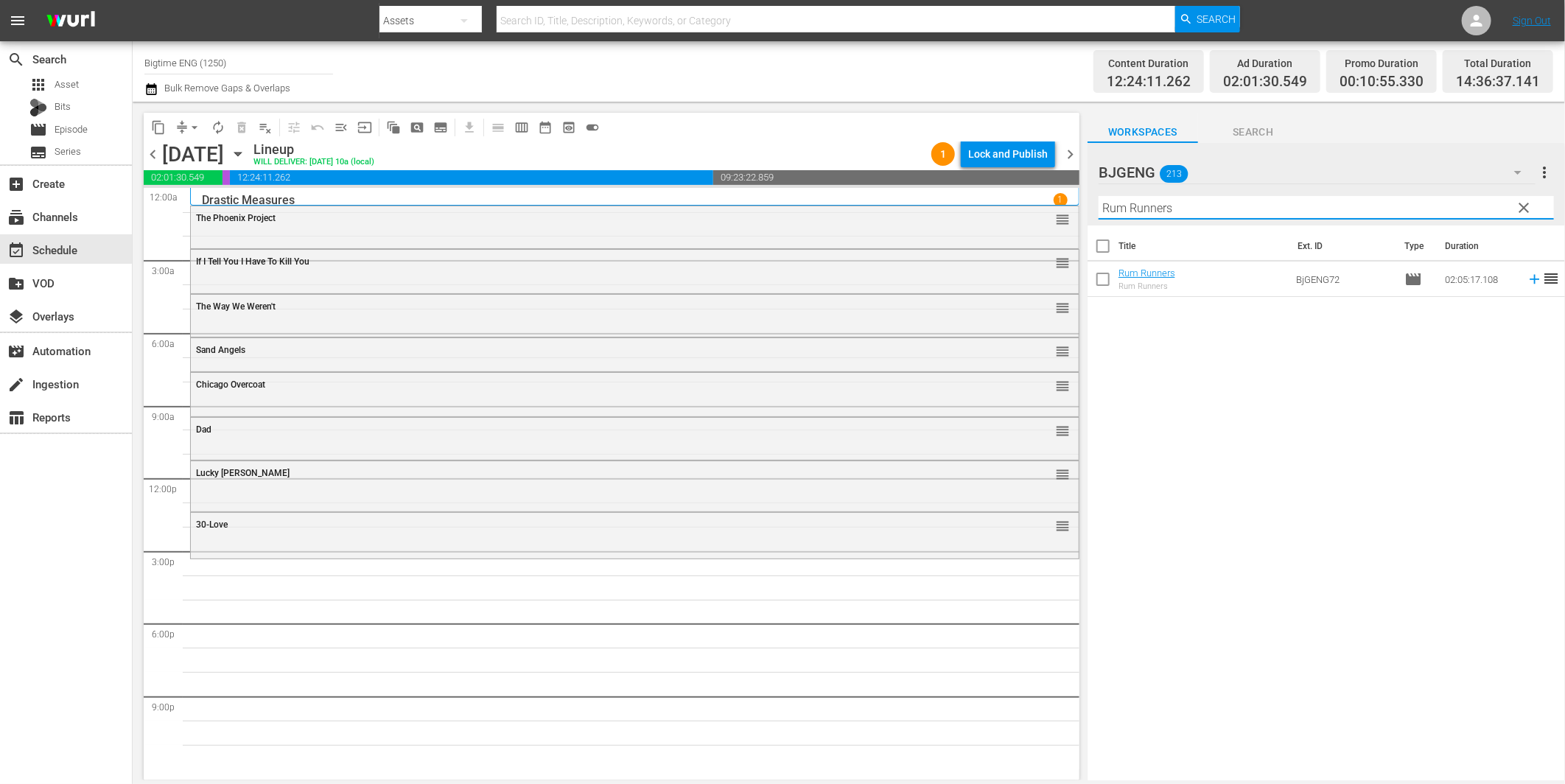
click at [1526, 281] on icon at bounding box center [1534, 279] width 16 height 16
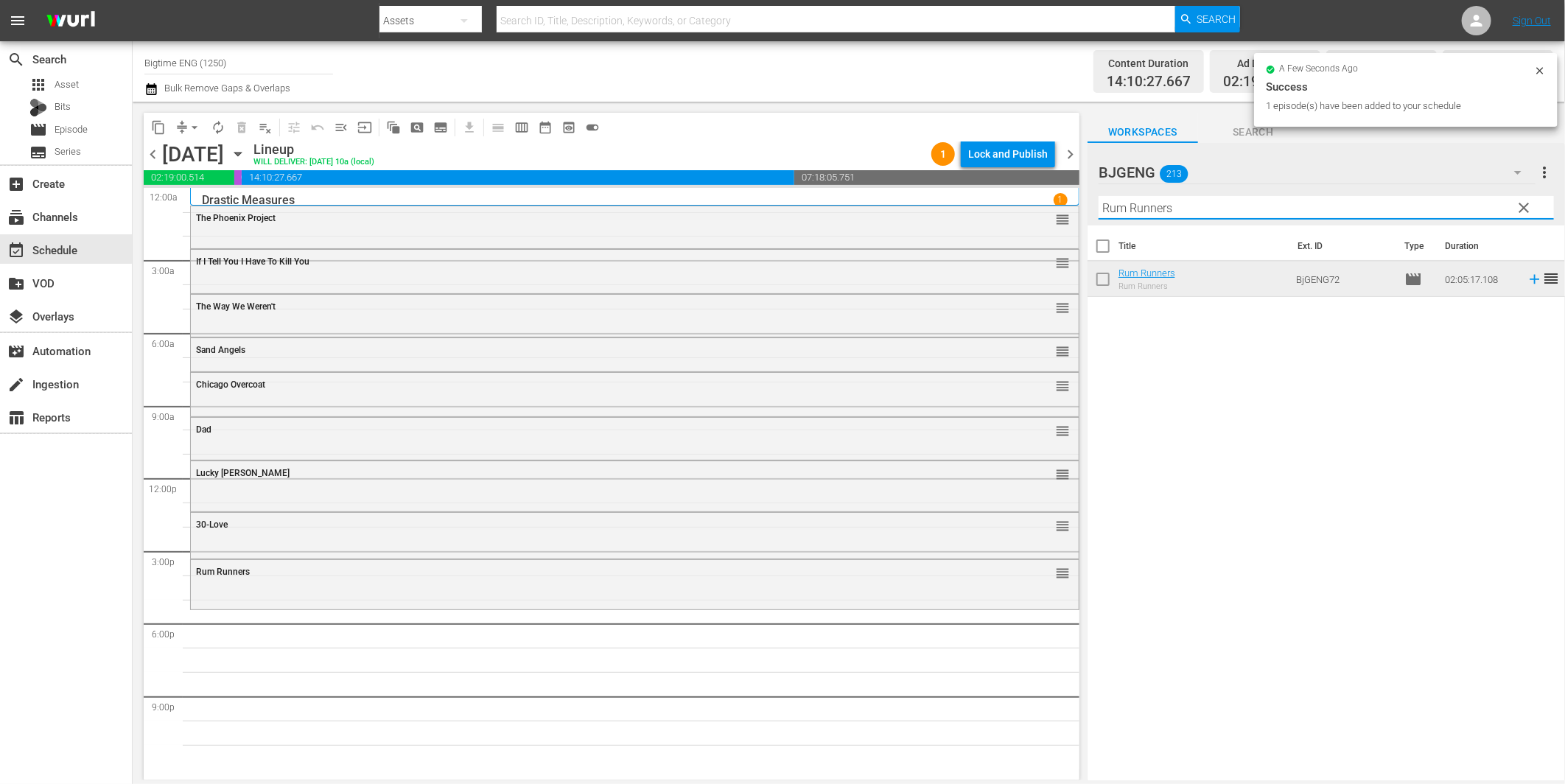
click at [1251, 209] on input "Rum Runners" at bounding box center [1327, 208] width 455 height 24
paste input "[PERSON_NAME]"
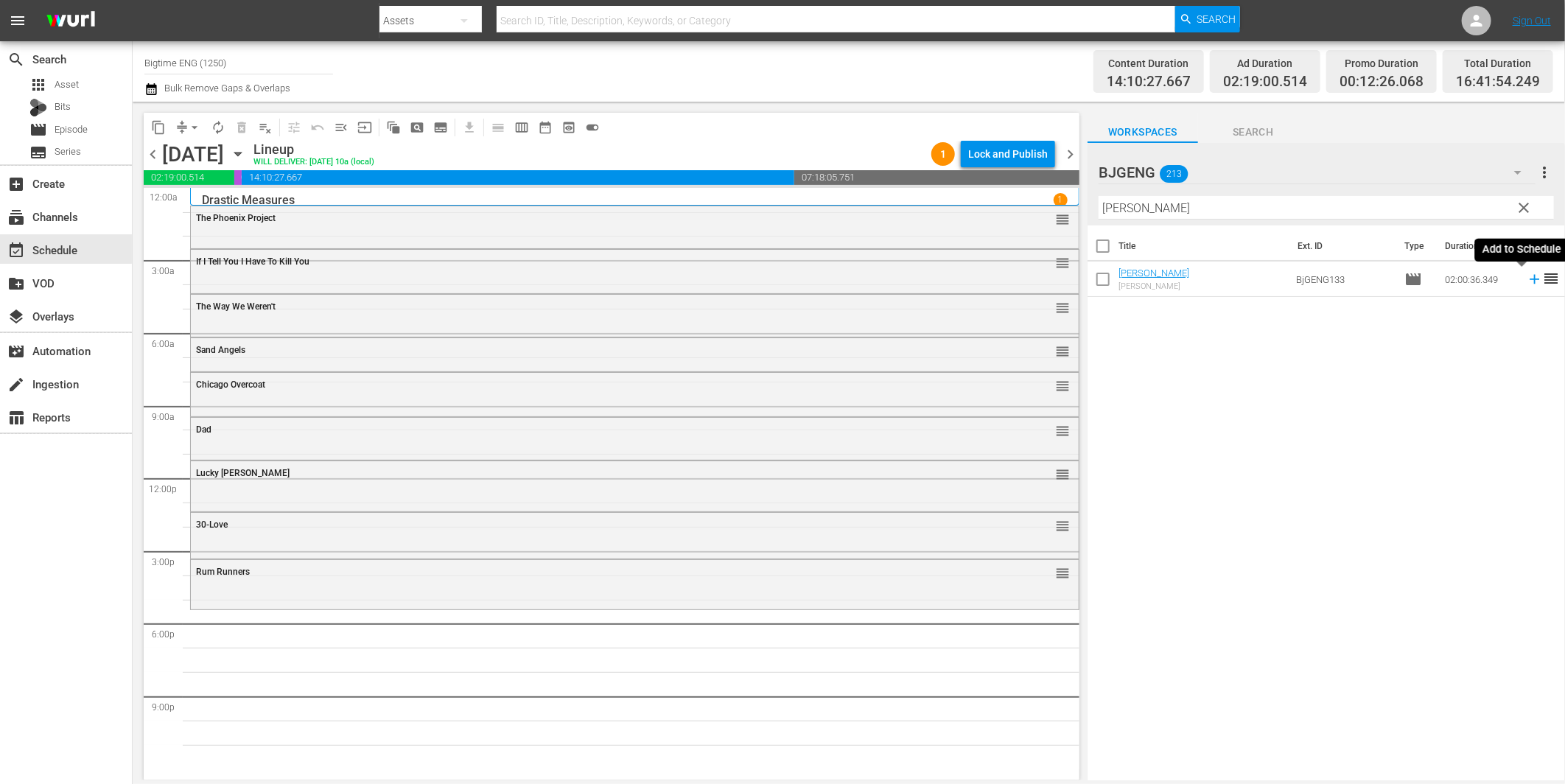
click at [1530, 280] on icon at bounding box center [1534, 279] width 9 height 9
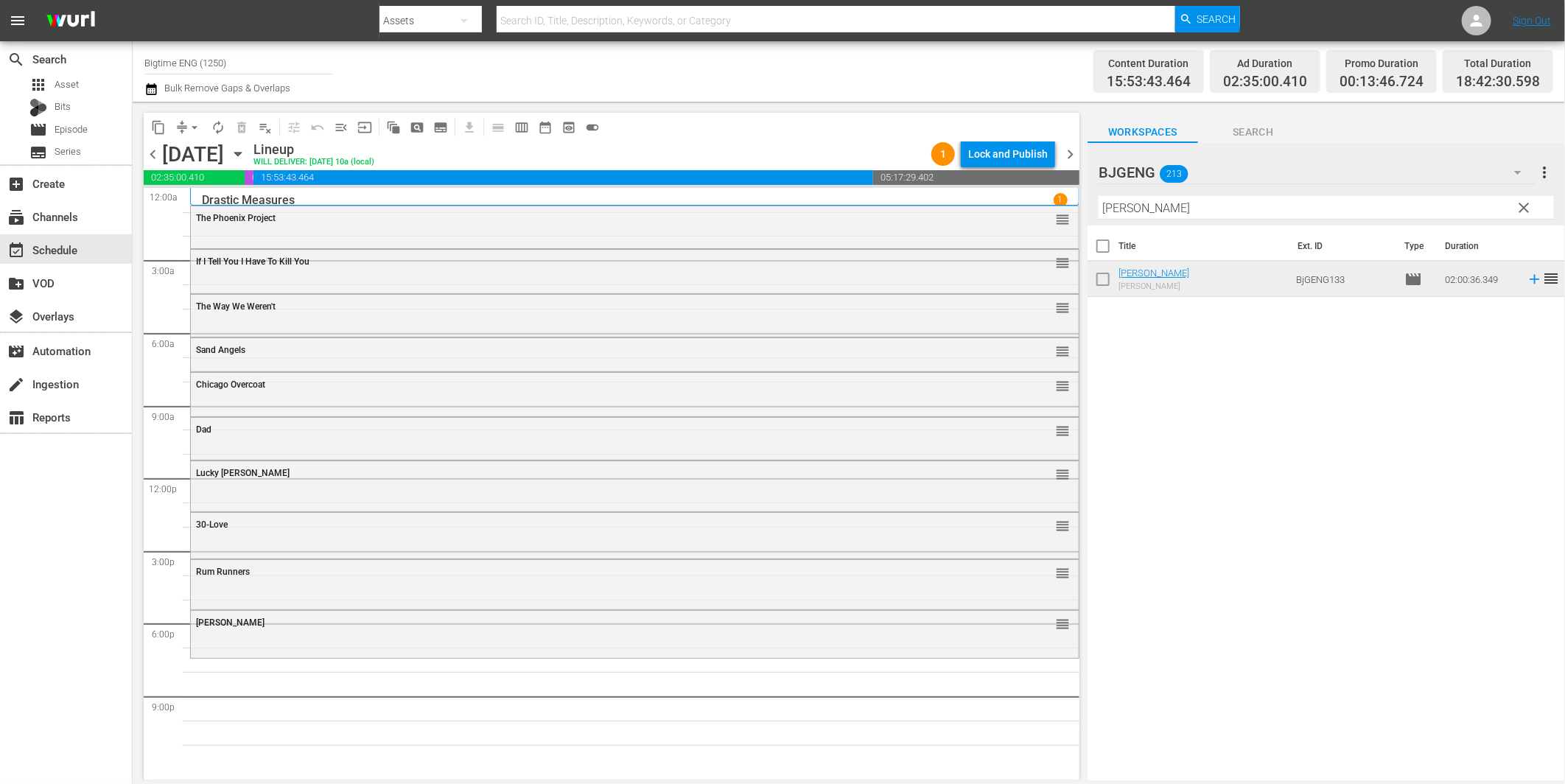
click at [1208, 204] on input "[PERSON_NAME]" at bounding box center [1327, 208] width 455 height 24
paste input "Harbinger"
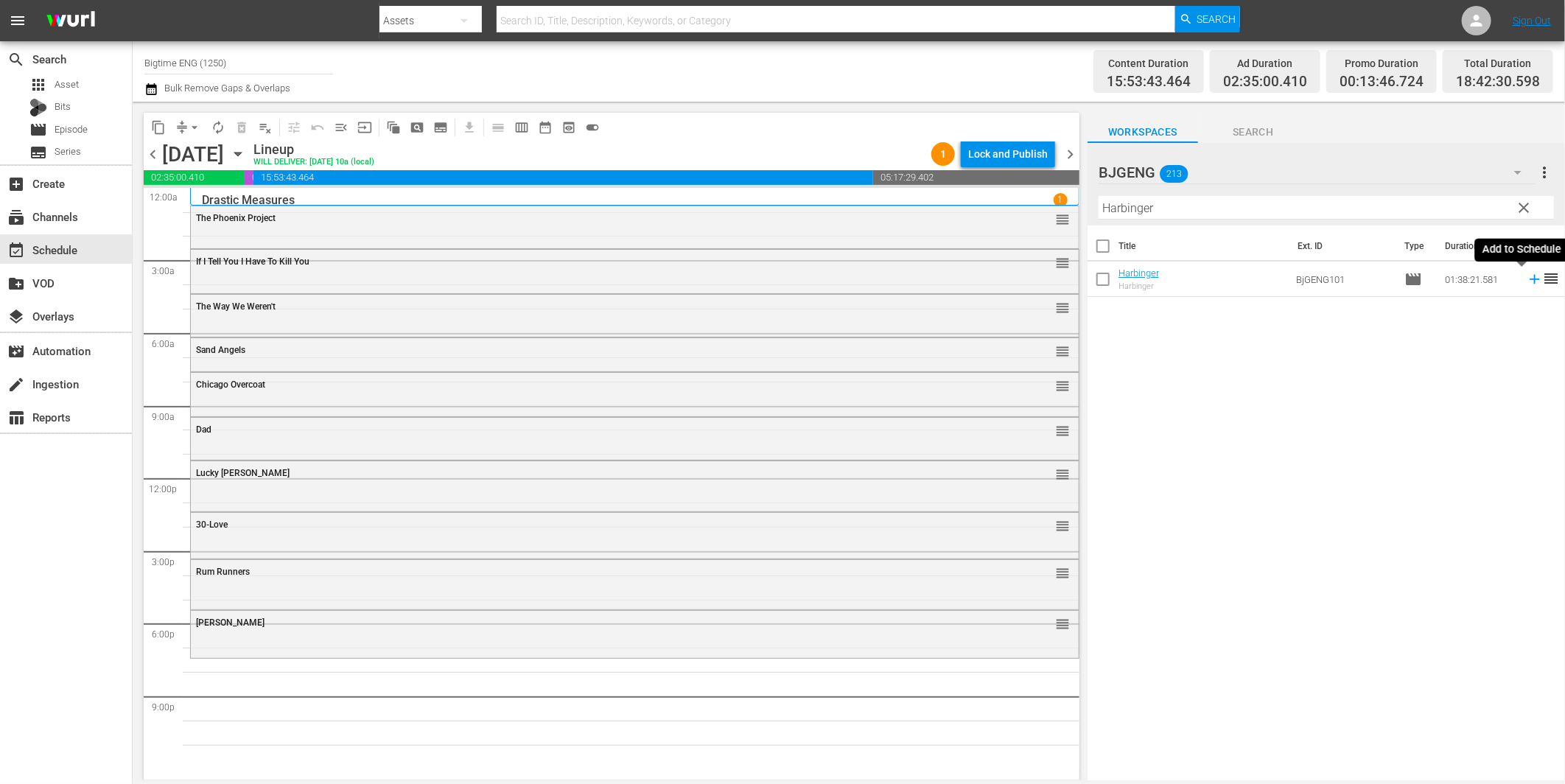
click at [1526, 282] on icon at bounding box center [1534, 279] width 16 height 16
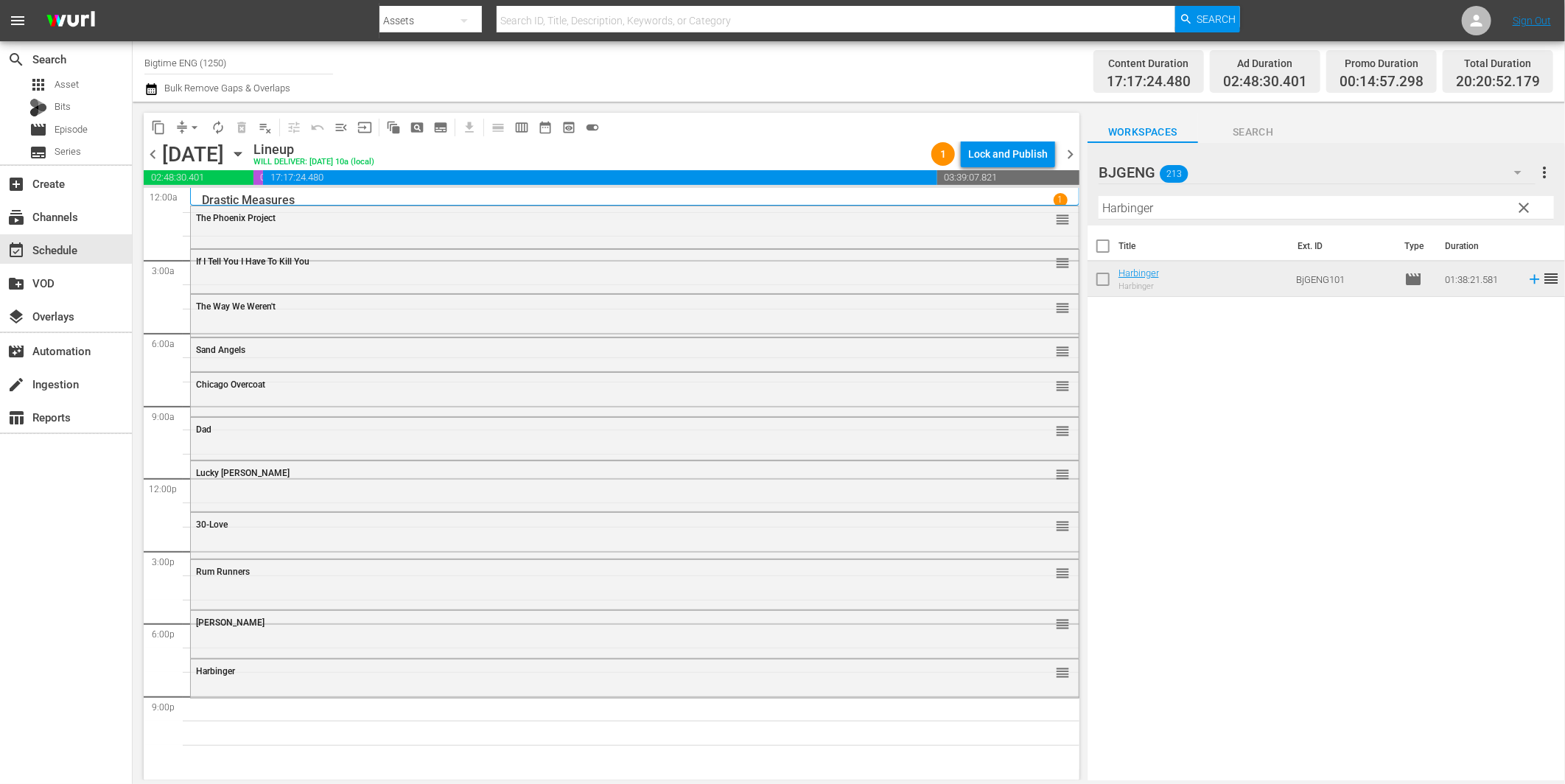
click at [1232, 204] on input "Harbinger" at bounding box center [1327, 208] width 455 height 24
paste input "If I Tell You I Have To Kill You"
click at [1530, 279] on icon at bounding box center [1534, 279] width 9 height 9
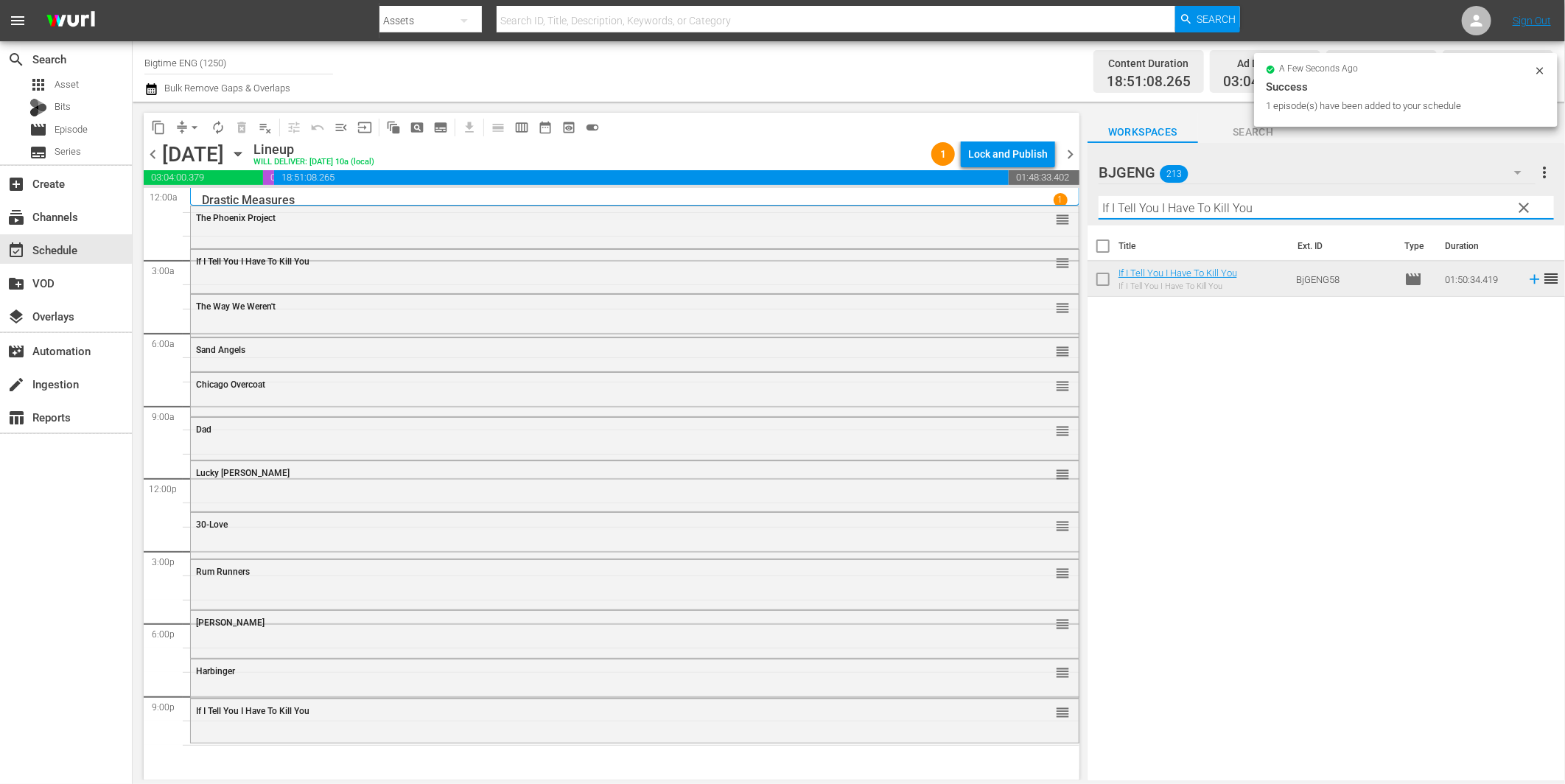
click at [1292, 214] on input "If I Tell You I Have To Kill You" at bounding box center [1327, 208] width 455 height 24
paste input "Convict"
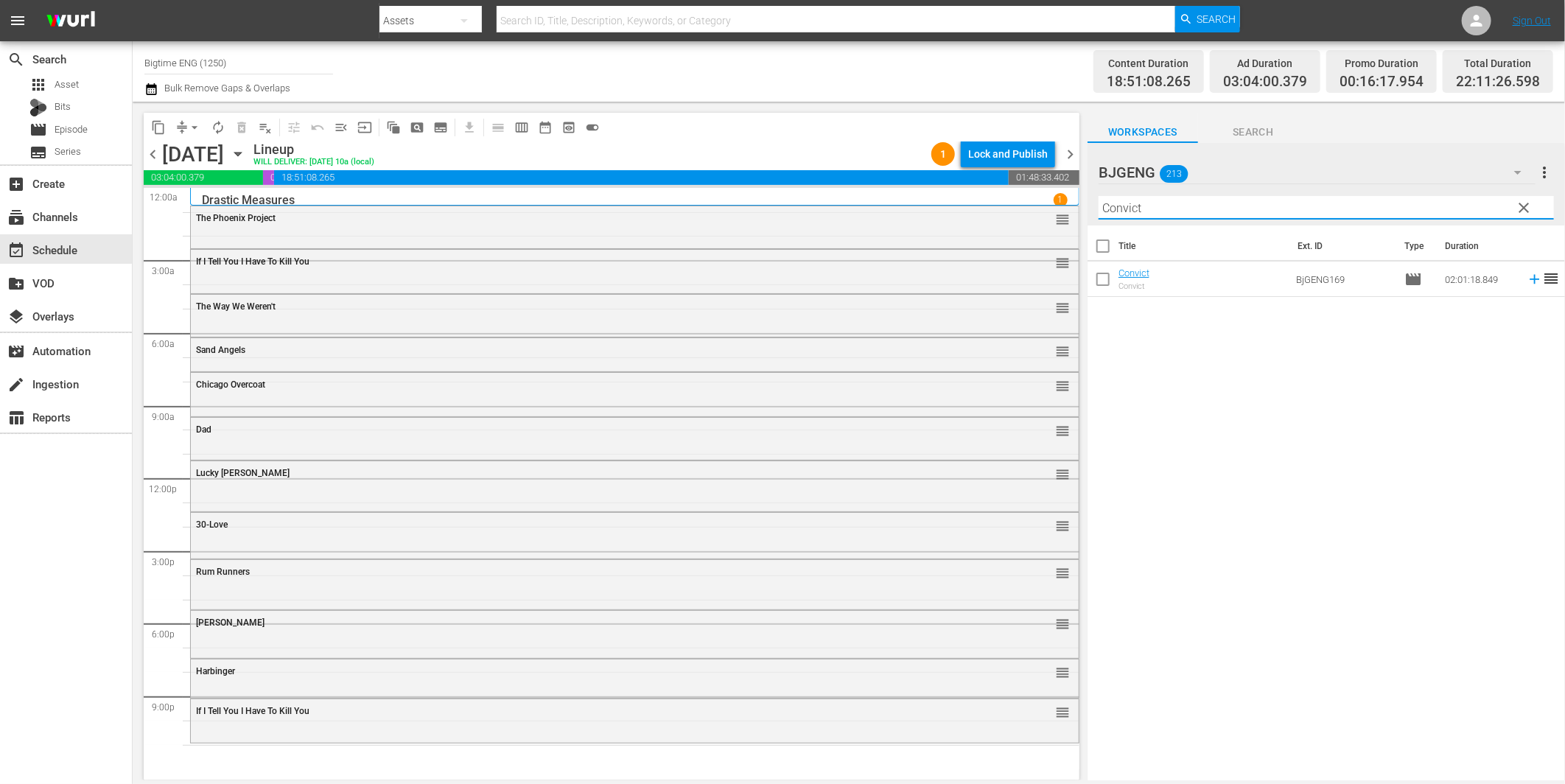
click at [1526, 278] on icon at bounding box center [1534, 279] width 16 height 16
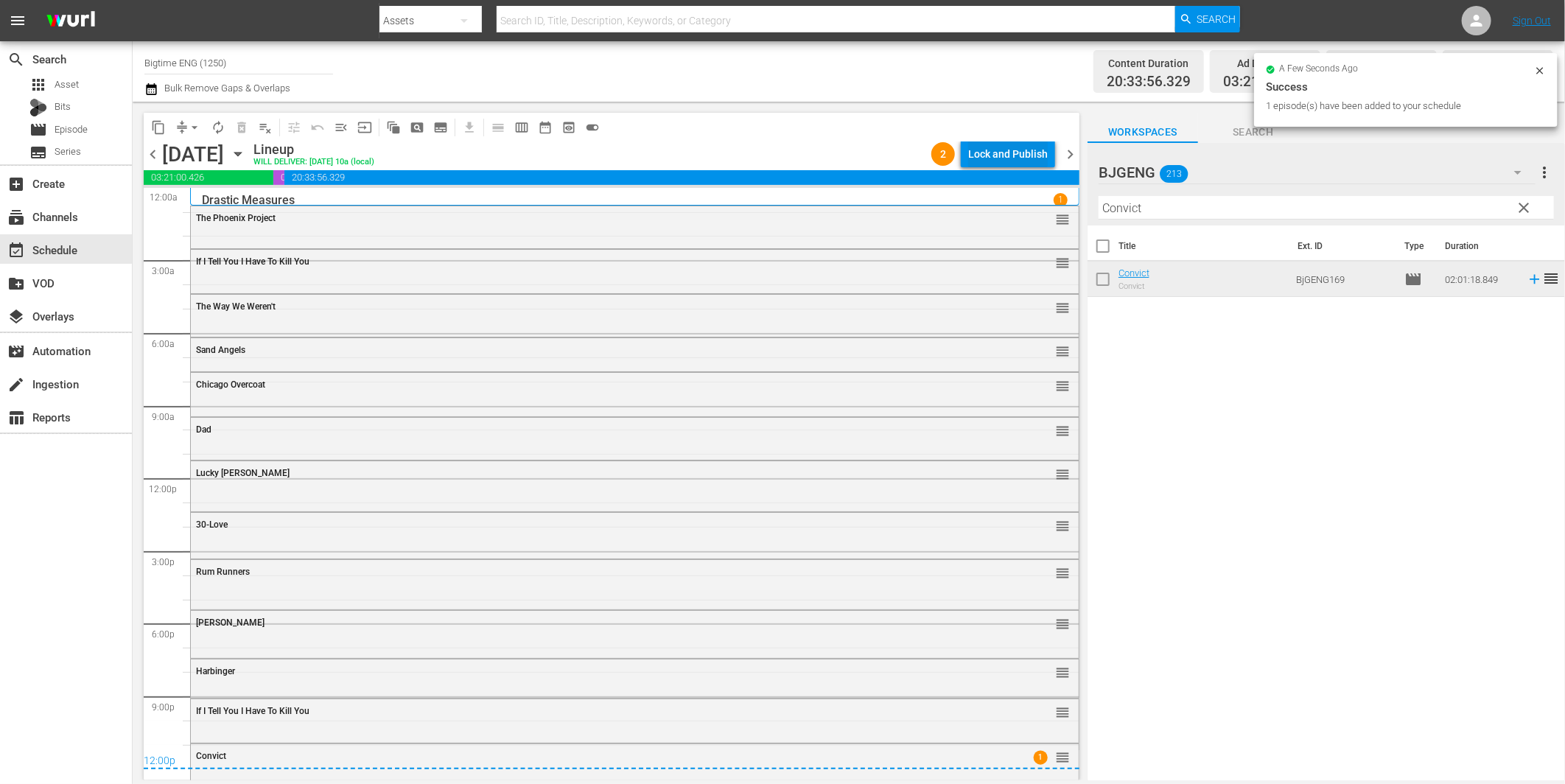
click at [1004, 150] on div "Lock and Publish" at bounding box center [1008, 154] width 79 height 26
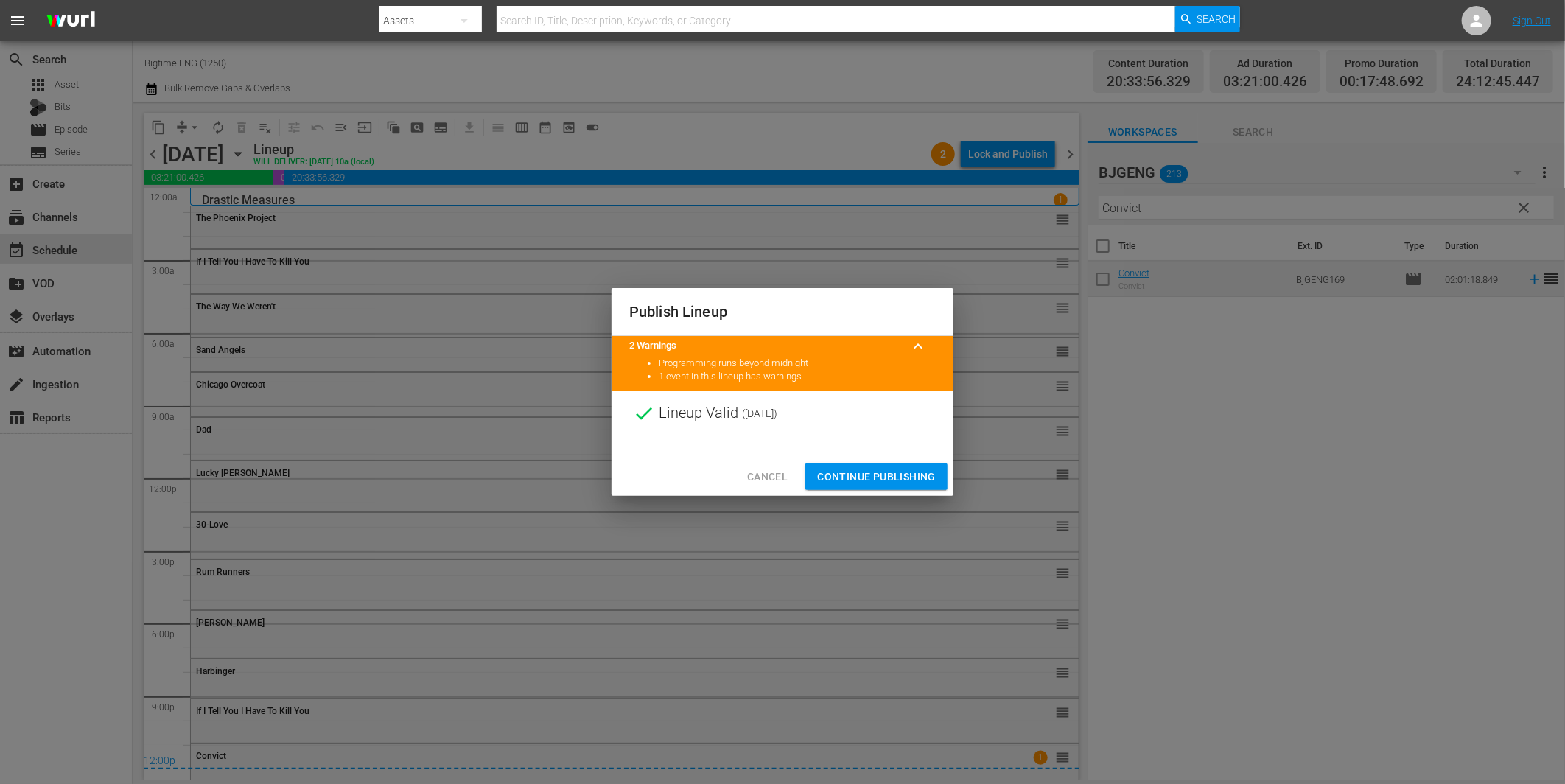
click at [885, 472] on span "Continue Publishing" at bounding box center [877, 477] width 119 height 19
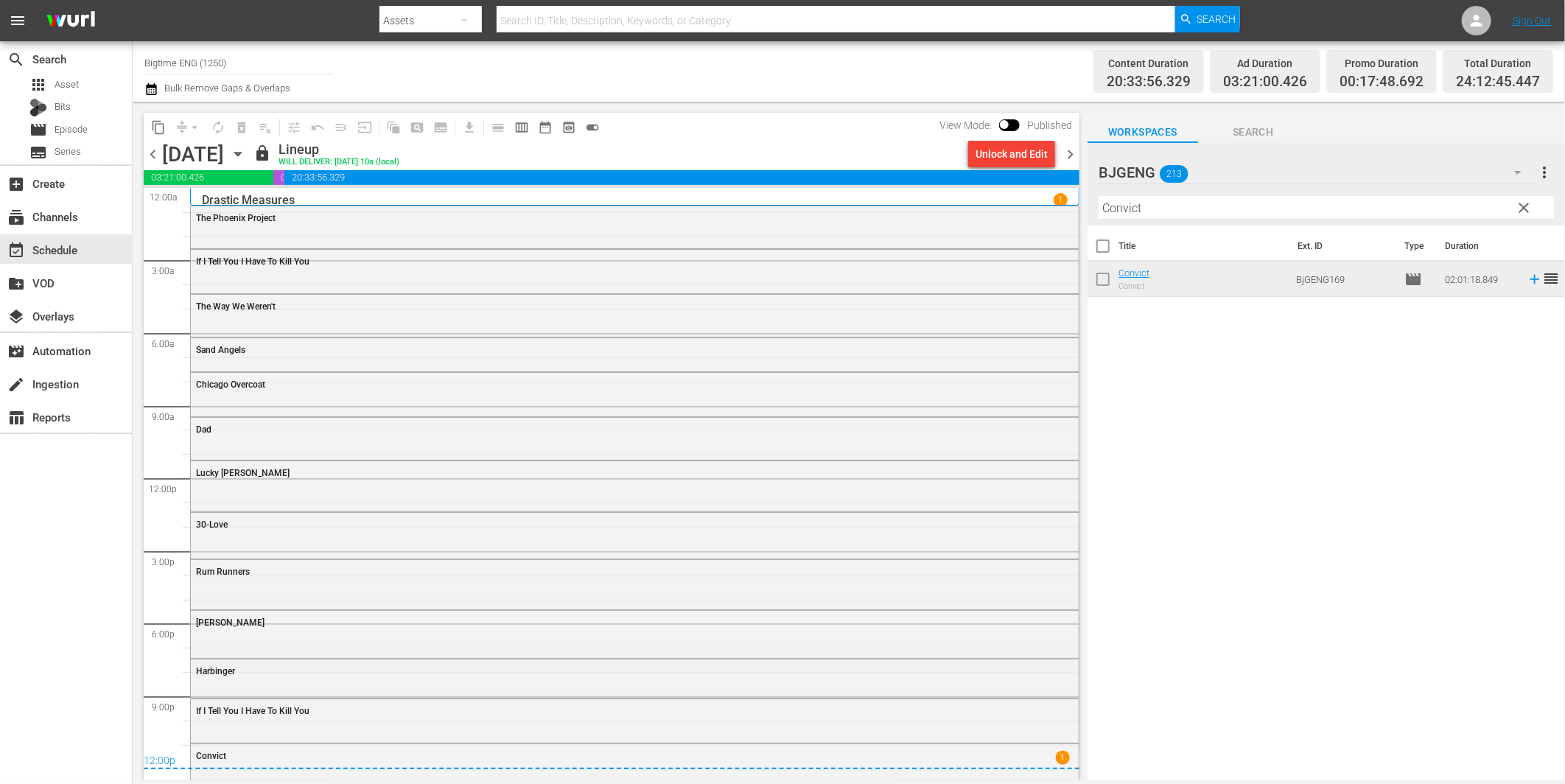
click at [1071, 150] on span "chevron_right" at bounding box center [1070, 154] width 19 height 19
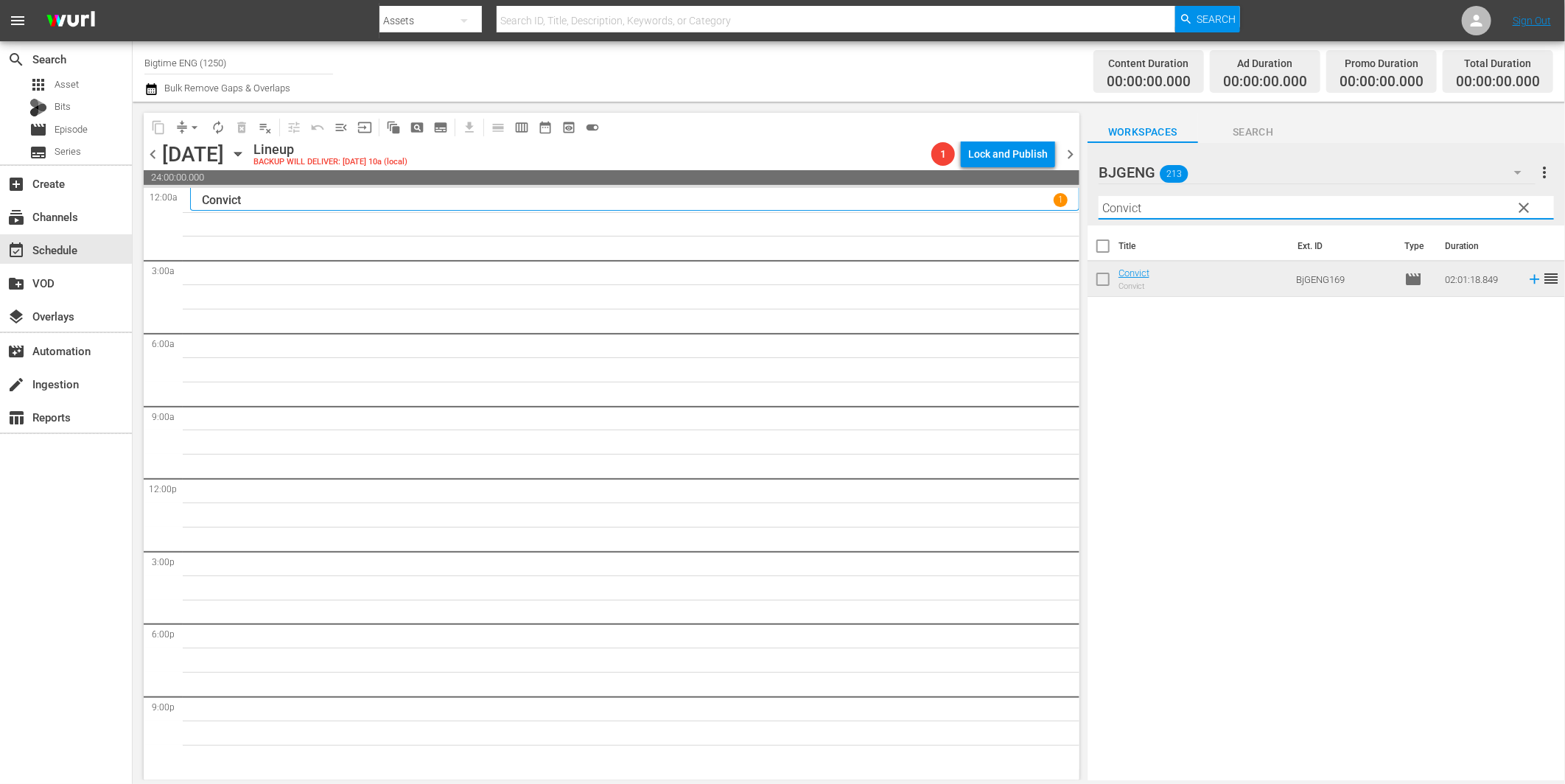
click at [1128, 206] on input "Convict" at bounding box center [1327, 208] width 455 height 24
paste input "Taught In Cold Blood"
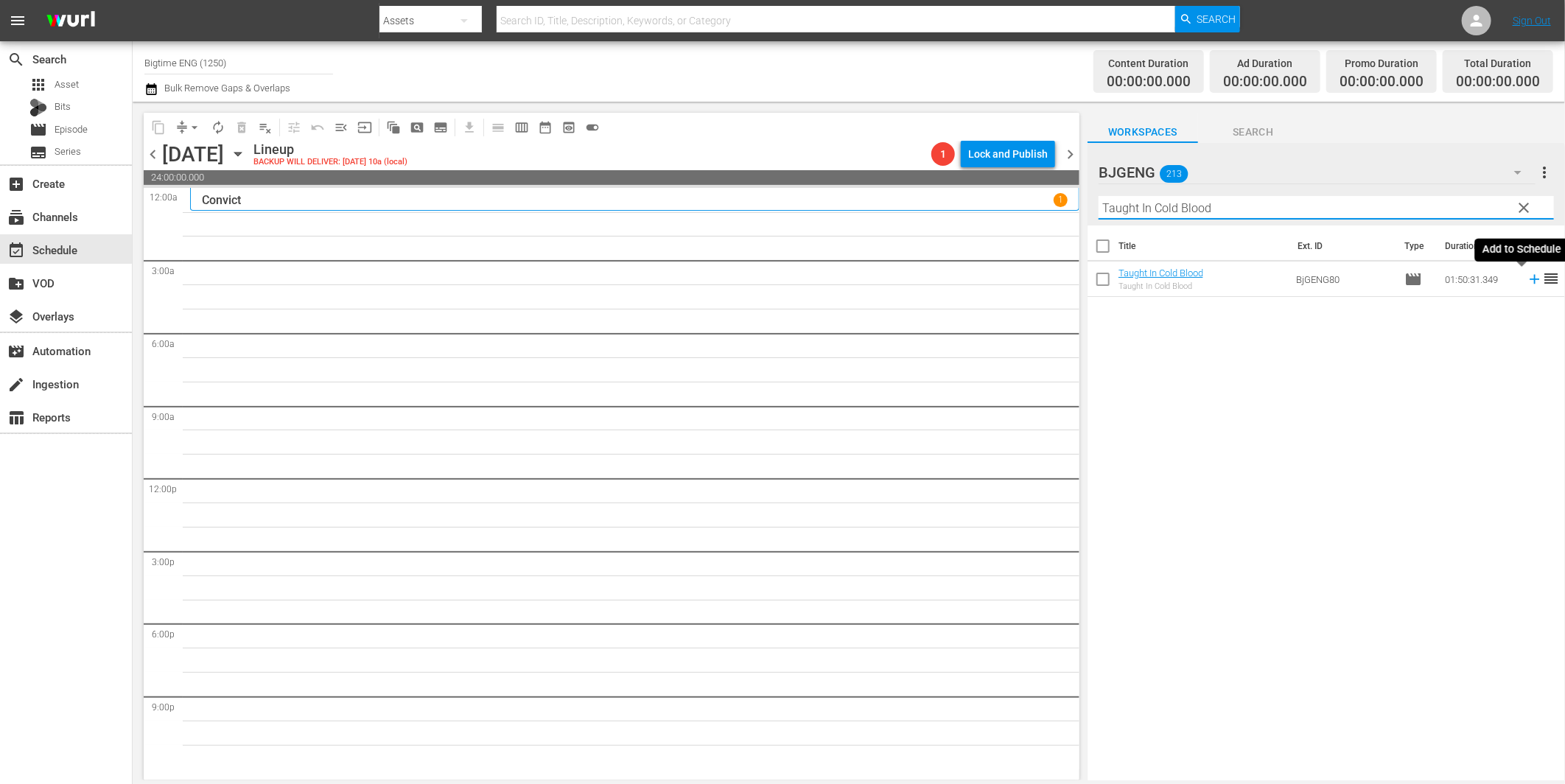
click at [1530, 280] on icon at bounding box center [1534, 279] width 9 height 9
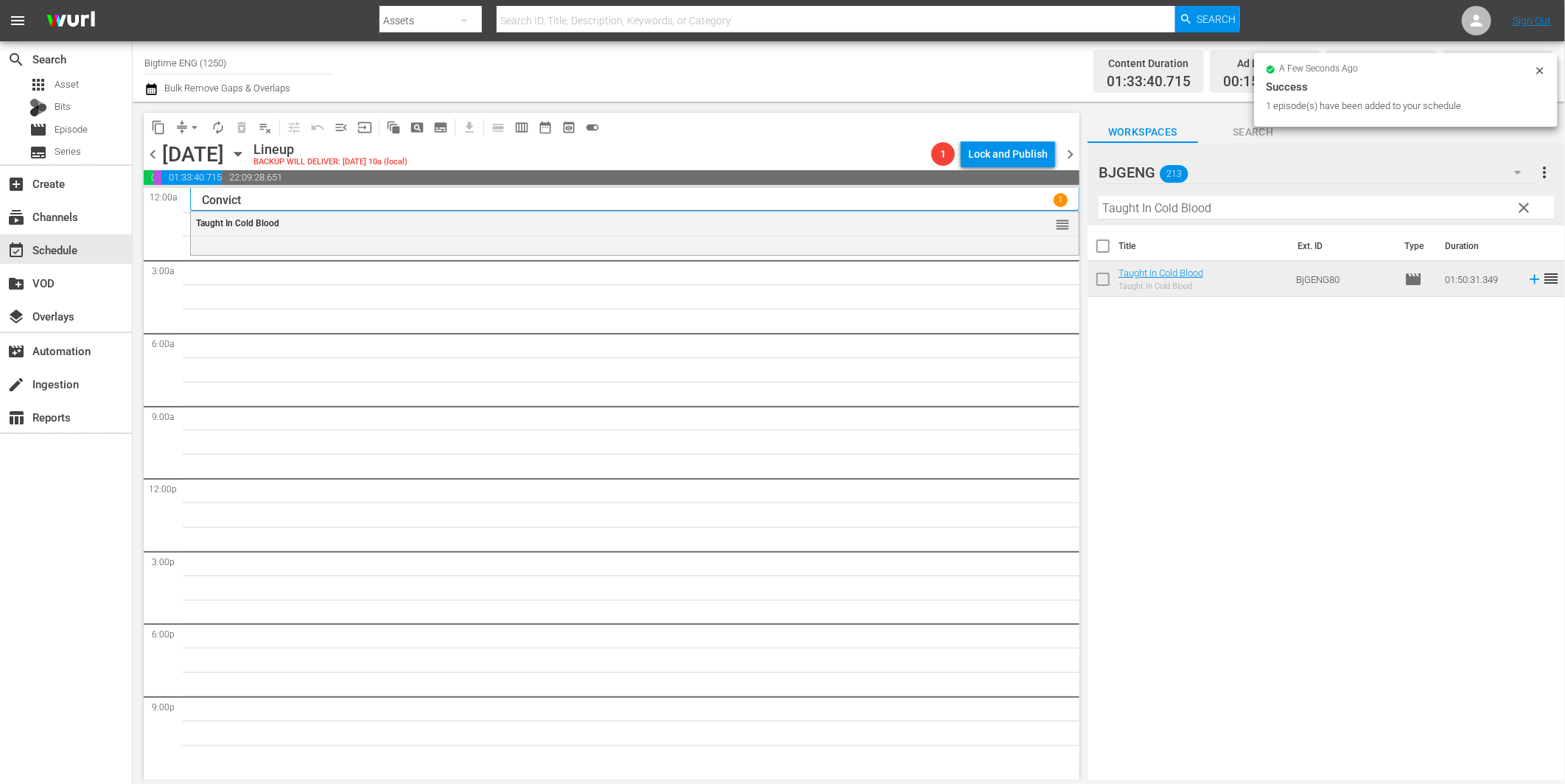
click at [1161, 208] on input "Taught In Cold Blood" at bounding box center [1327, 208] width 455 height 24
paste input "Last Shot"
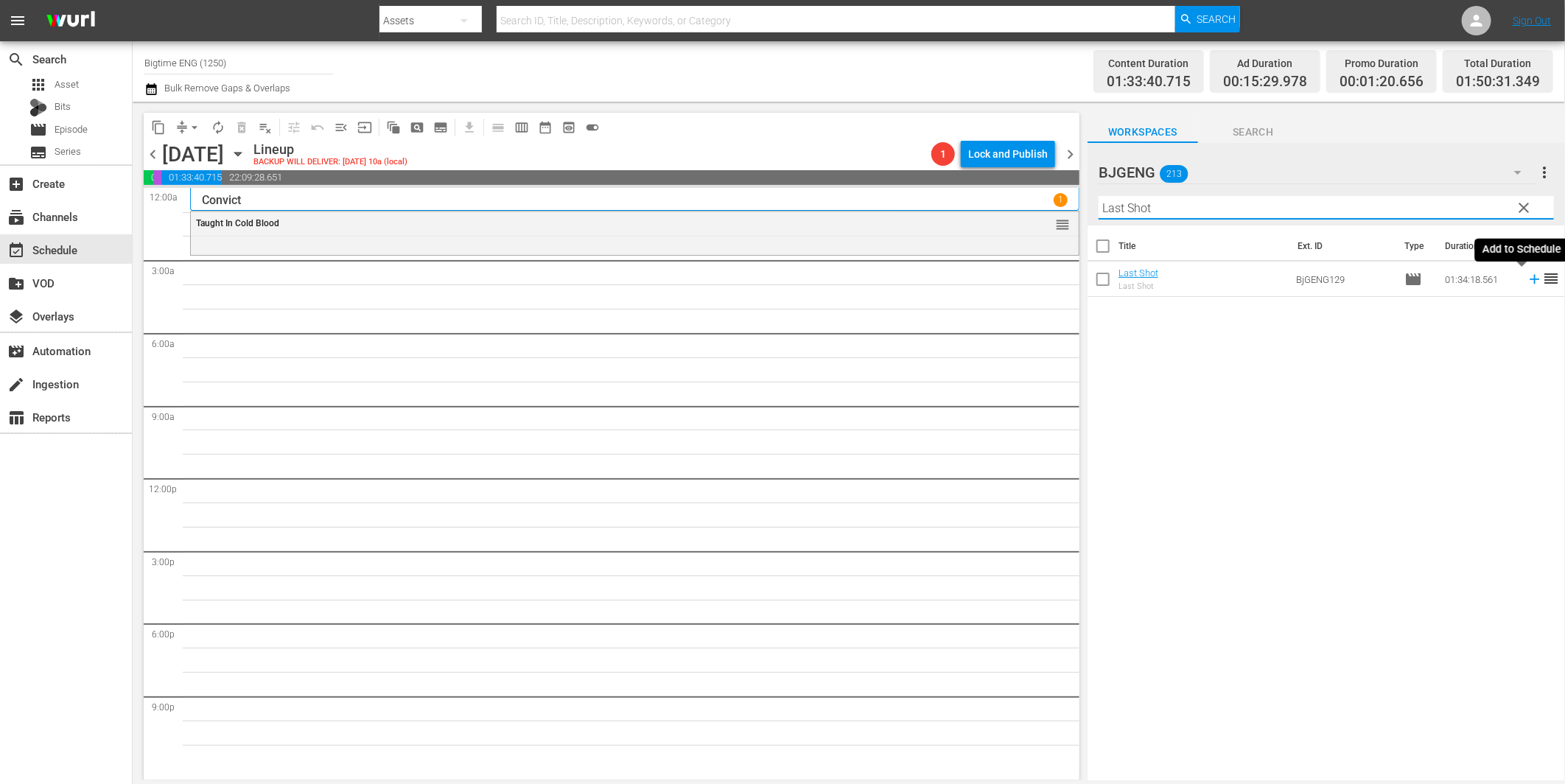
click at [1526, 282] on icon at bounding box center [1534, 279] width 16 height 16
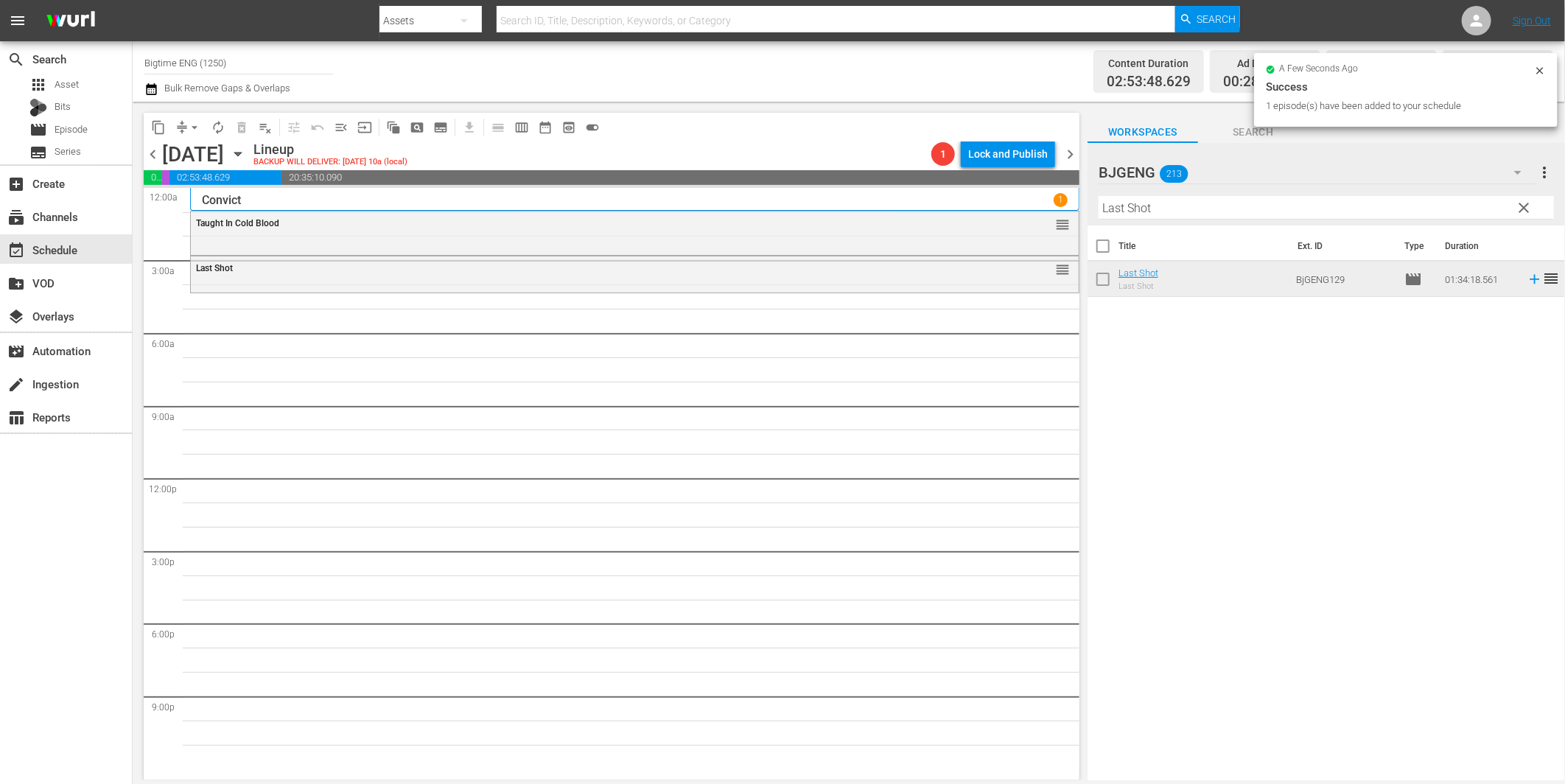
click at [1186, 206] on input "Last Shot" at bounding box center [1327, 208] width 455 height 24
paste input "Blur Circle"
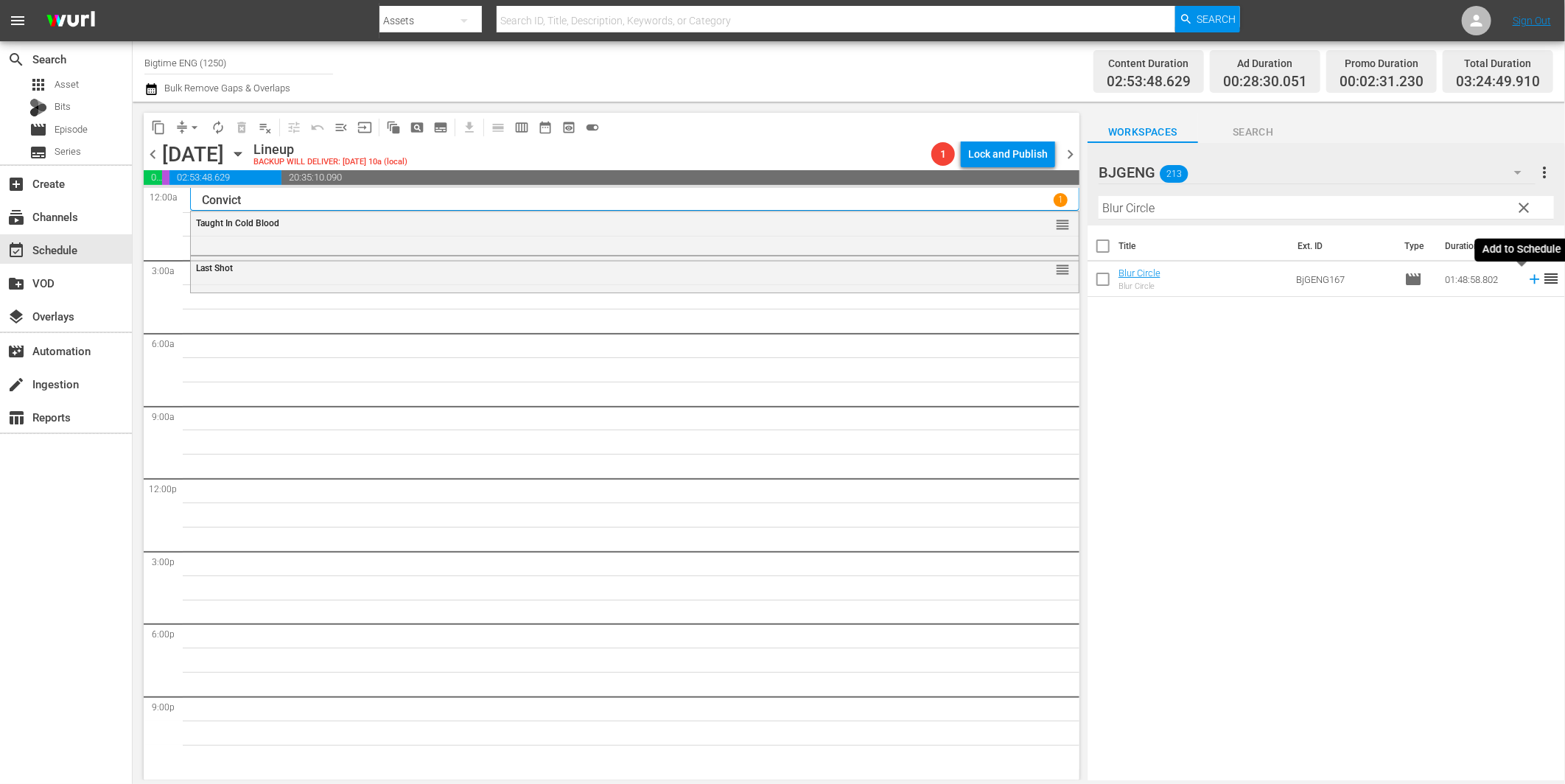
drag, startPoint x: 1522, startPoint y: 276, endPoint x: 1511, endPoint y: 278, distance: 11.2
click at [1526, 276] on icon at bounding box center [1534, 279] width 16 height 16
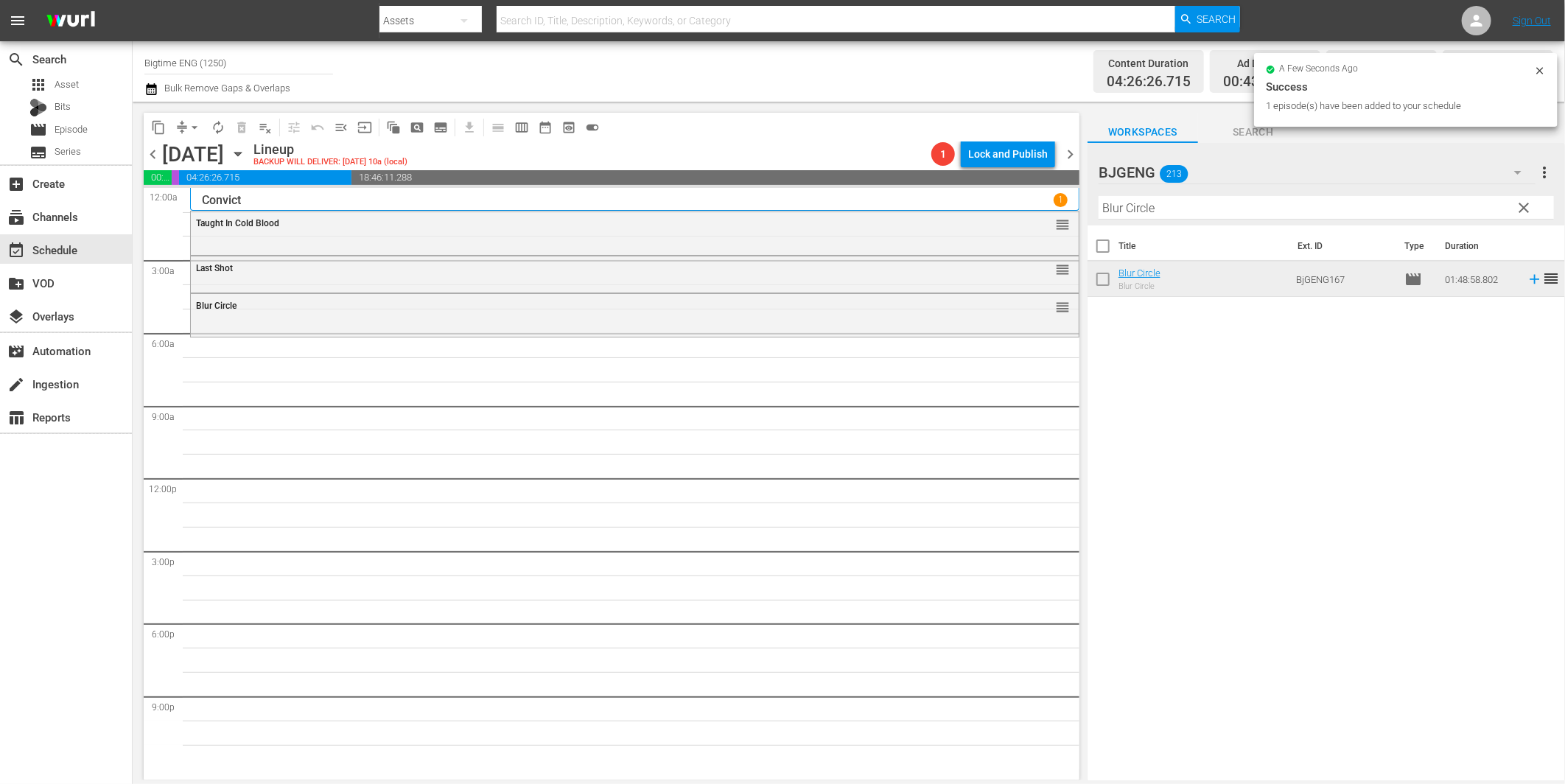
click at [1147, 210] on input "Blur Circle" at bounding box center [1327, 208] width 455 height 24
paste input "Pastor's Kid"
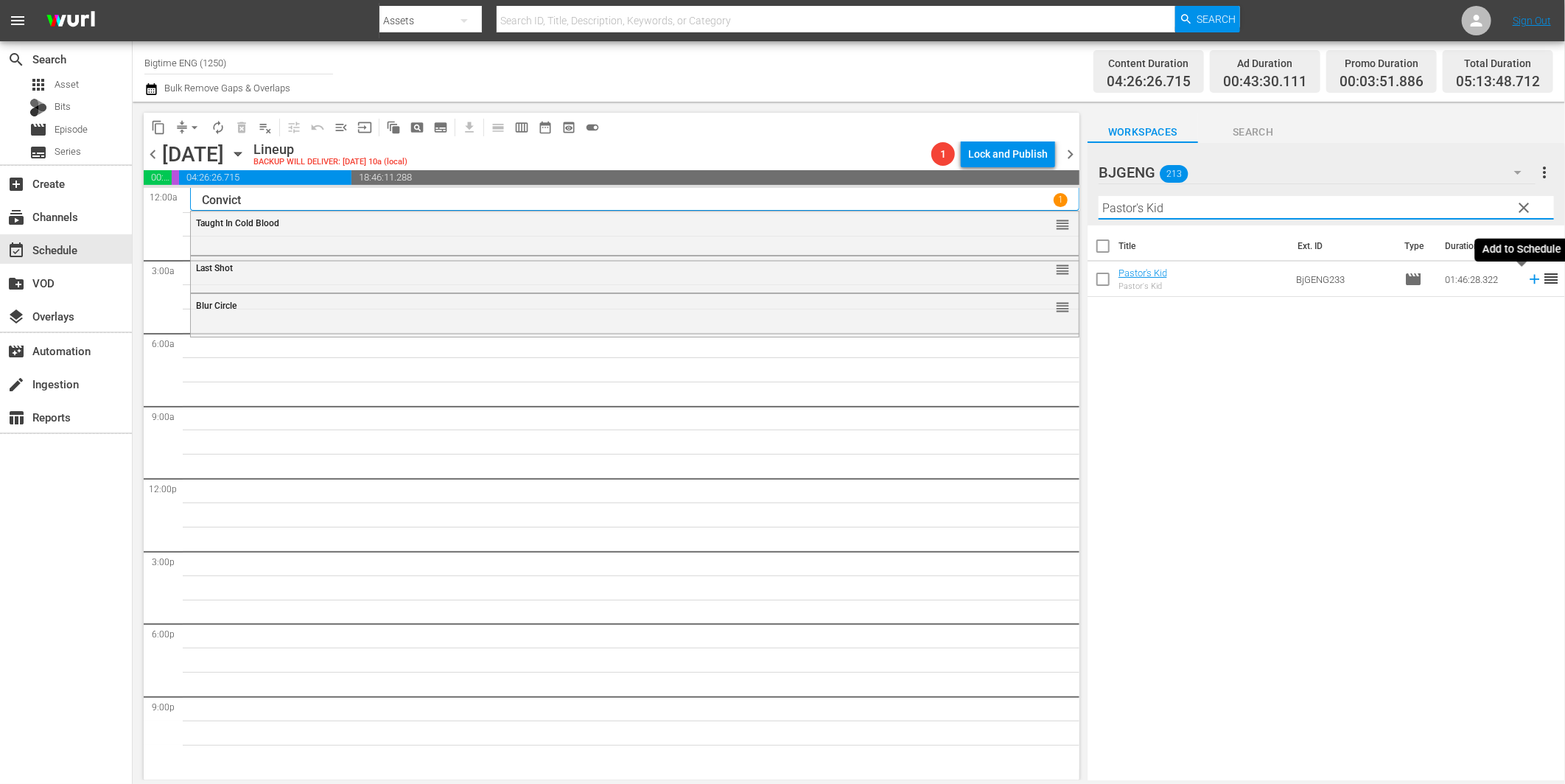
drag, startPoint x: 1526, startPoint y: 277, endPoint x: 1505, endPoint y: 279, distance: 21.1
click at [1526, 277] on icon at bounding box center [1534, 279] width 16 height 16
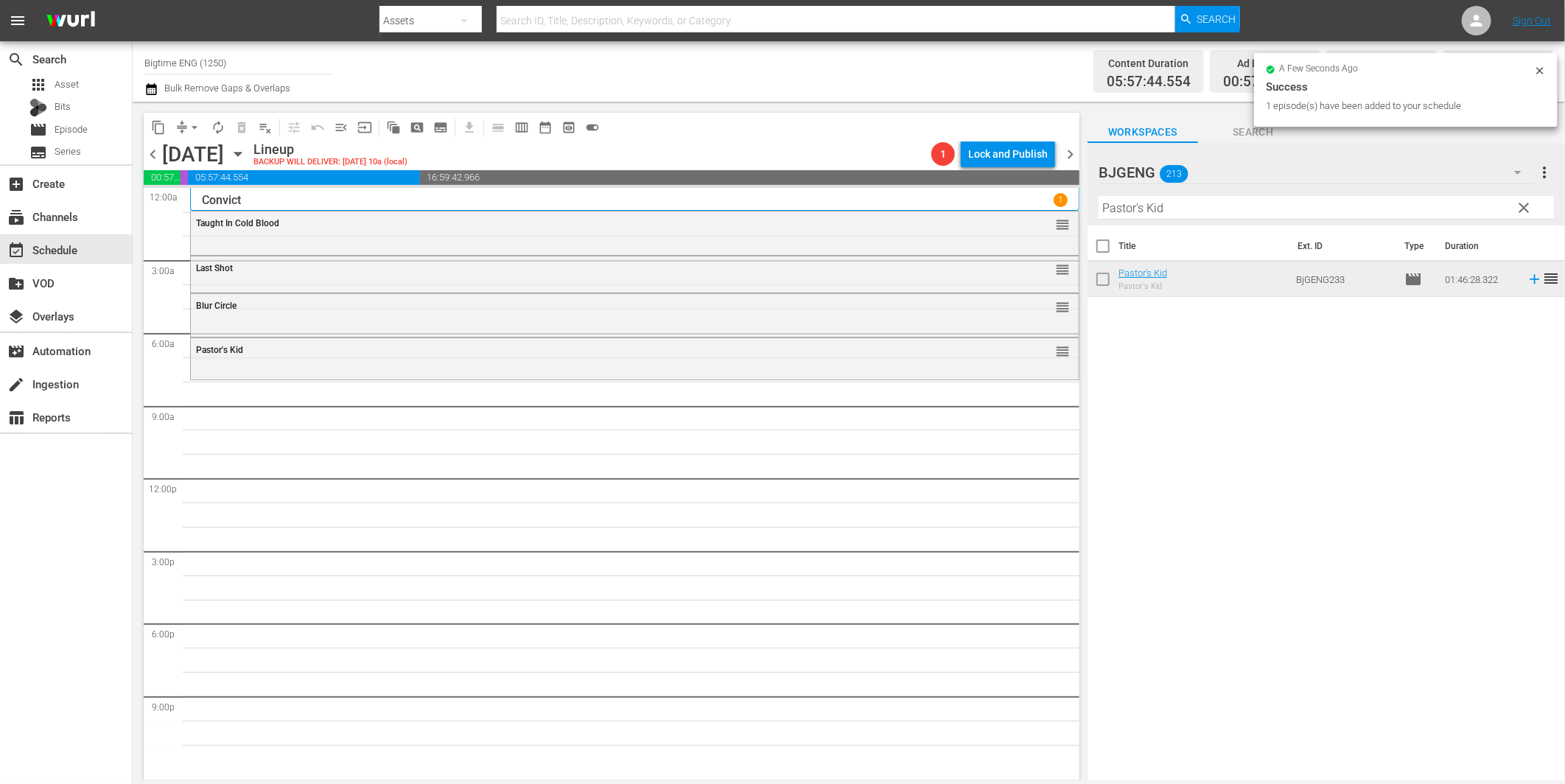
click at [1147, 211] on input "Pastor's Kid" at bounding box center [1327, 208] width 455 height 24
paste input "Something Good Coming"
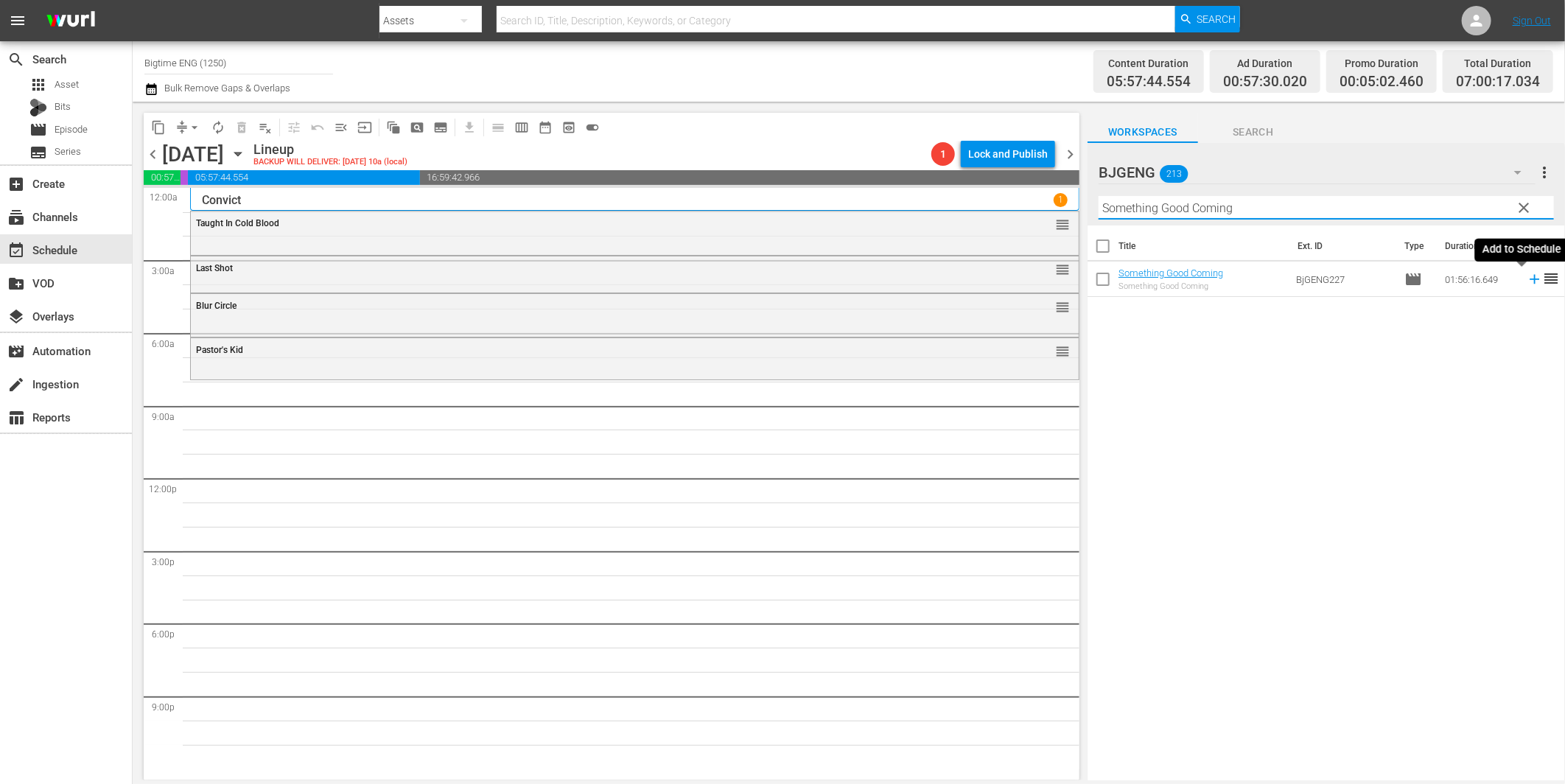
click at [1526, 275] on icon at bounding box center [1534, 279] width 16 height 16
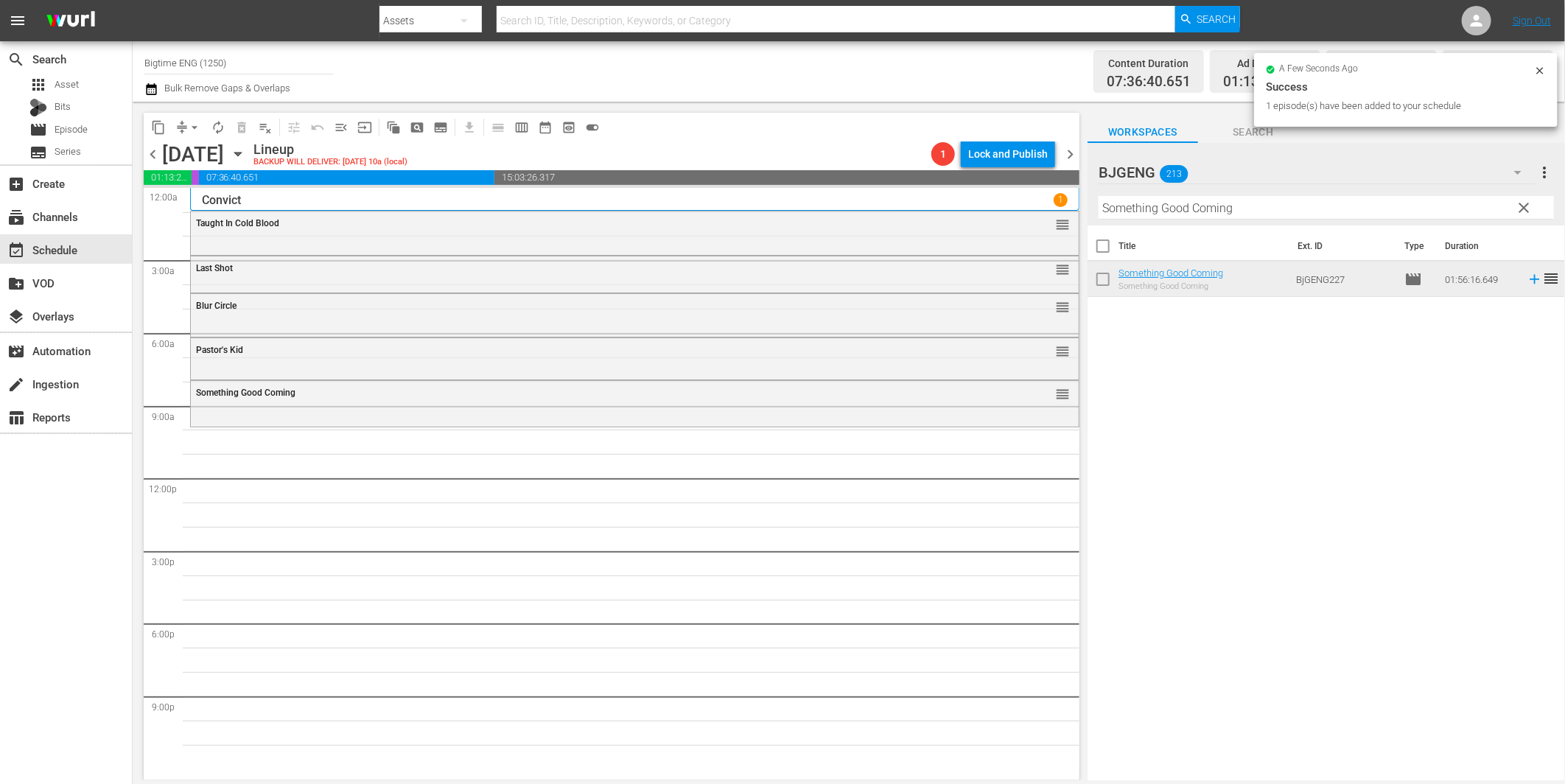
click at [1160, 211] on input "Something Good Coming" at bounding box center [1327, 208] width 455 height 24
paste input "Grief"
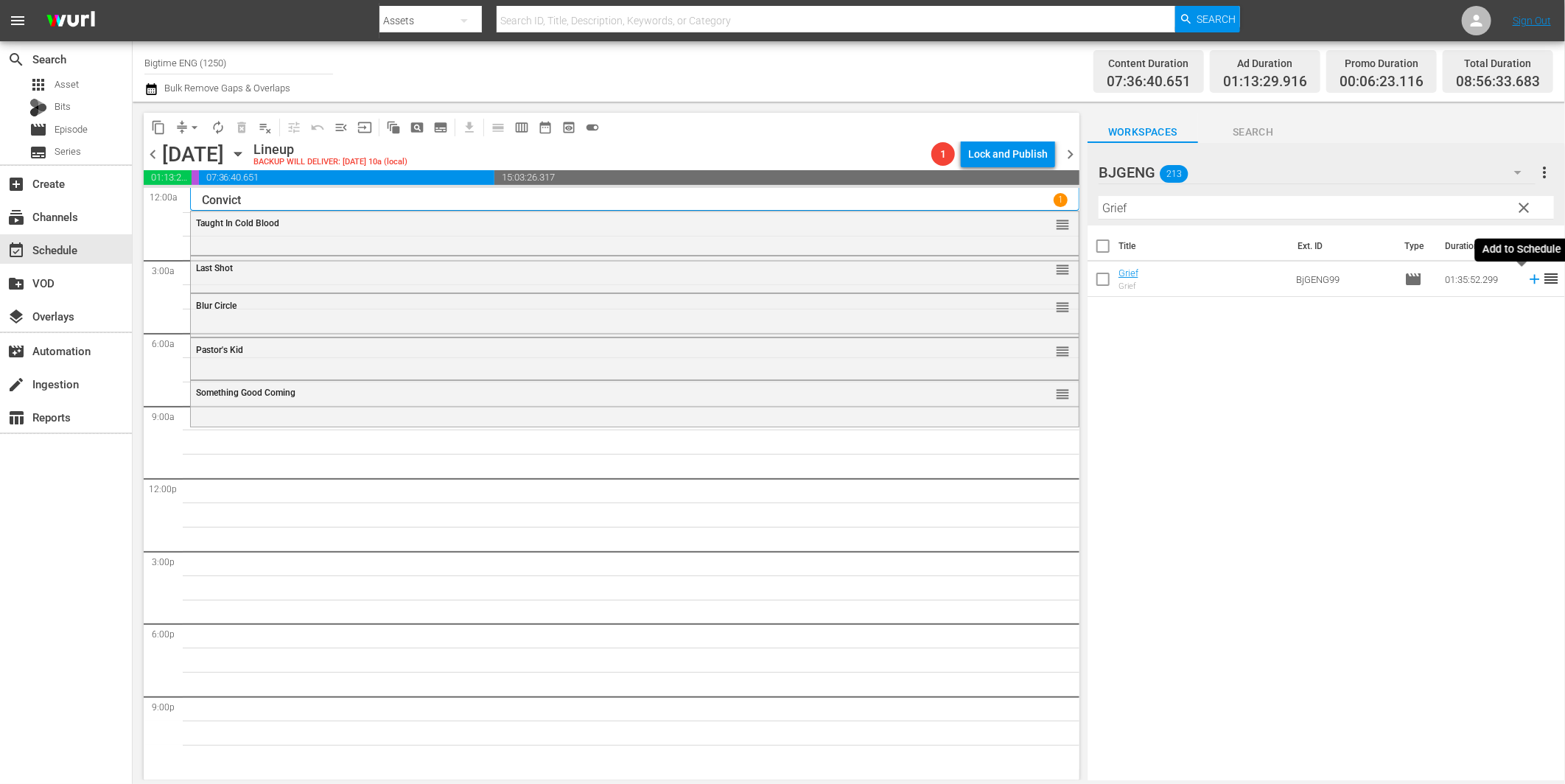
click at [1530, 279] on icon at bounding box center [1534, 279] width 9 height 9
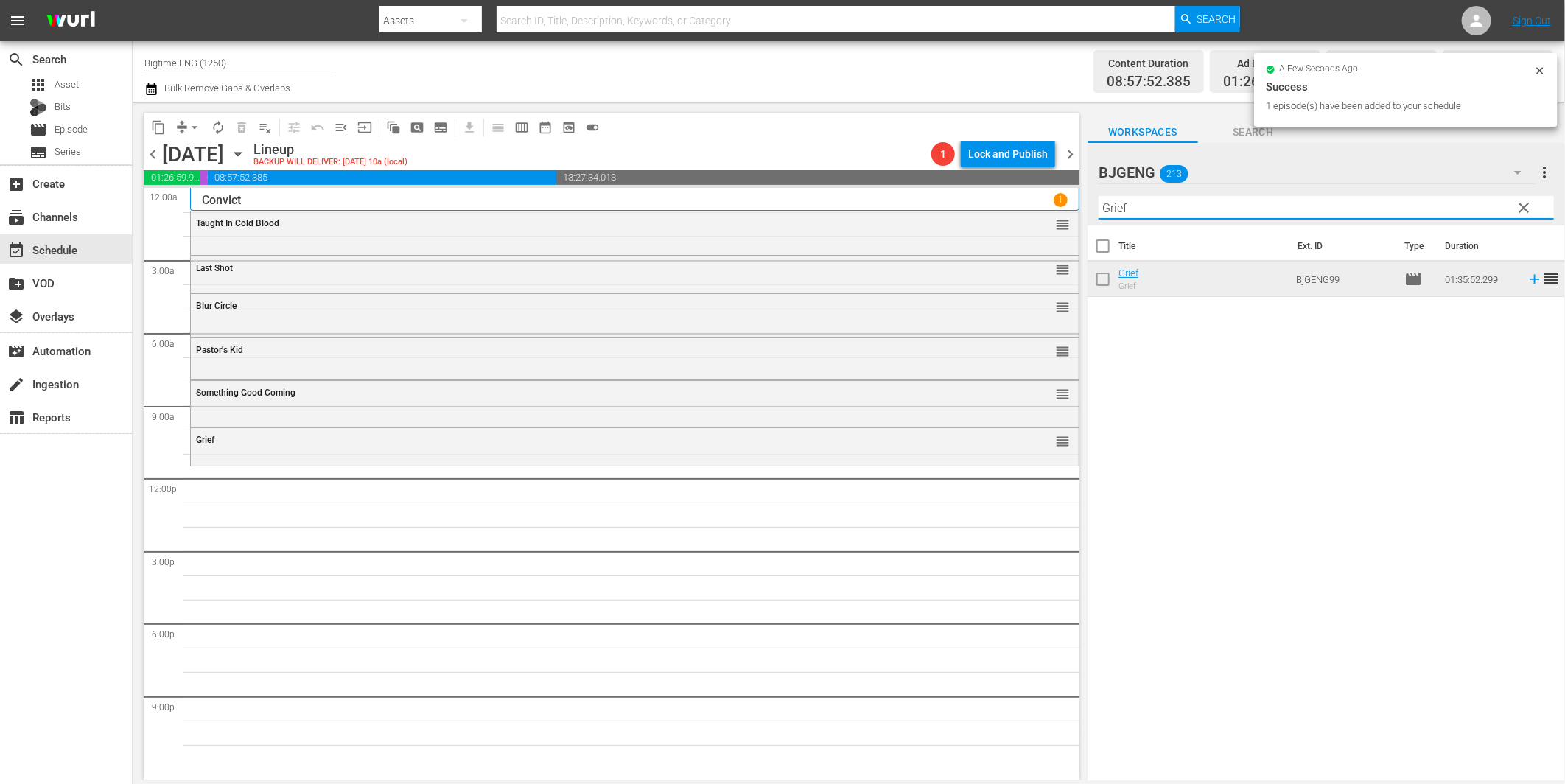
click at [1199, 209] on input "Grief" at bounding box center [1327, 208] width 455 height 24
paste input "Hope"
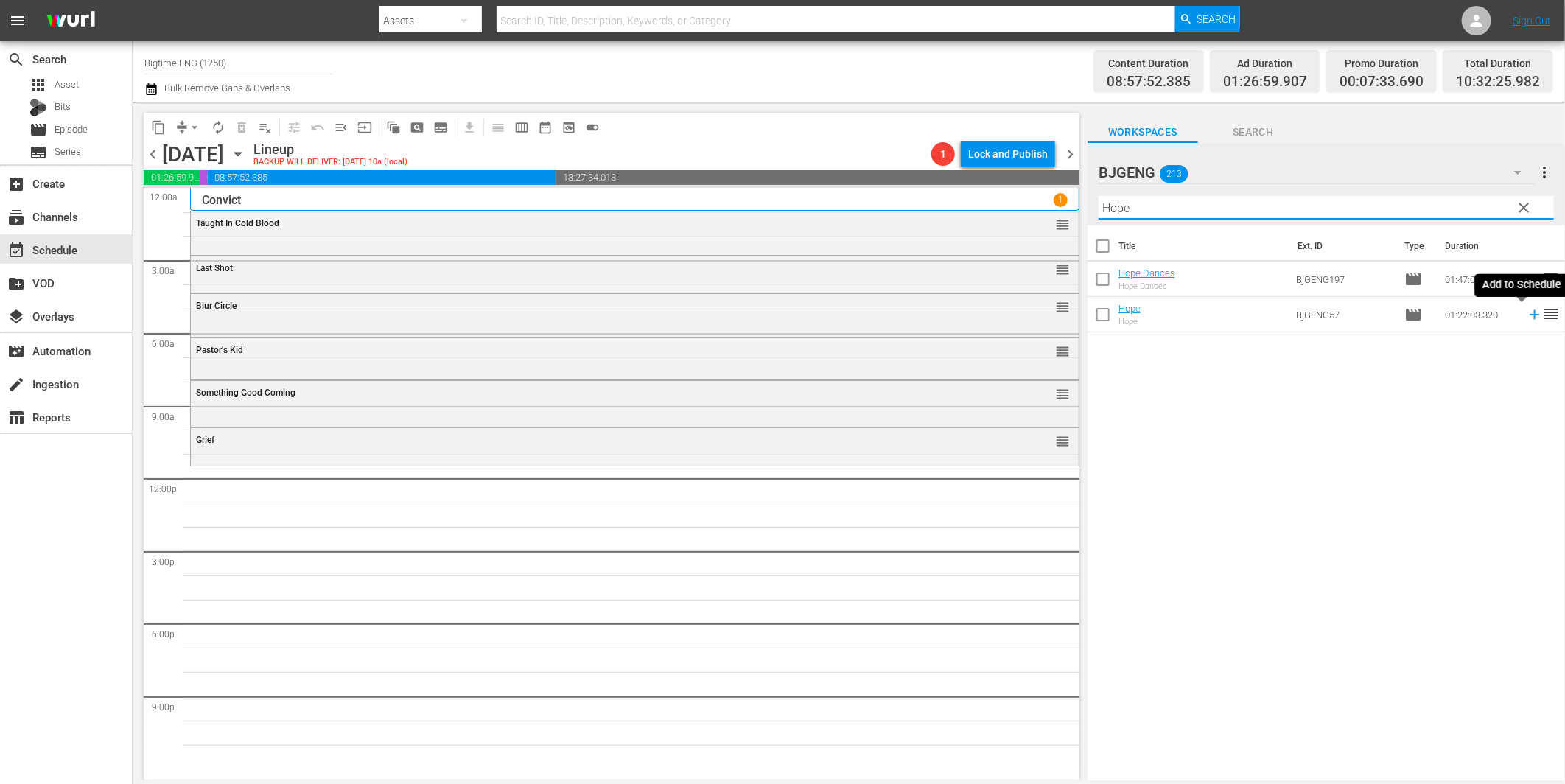
click at [1530, 315] on icon at bounding box center [1534, 315] width 9 height 9
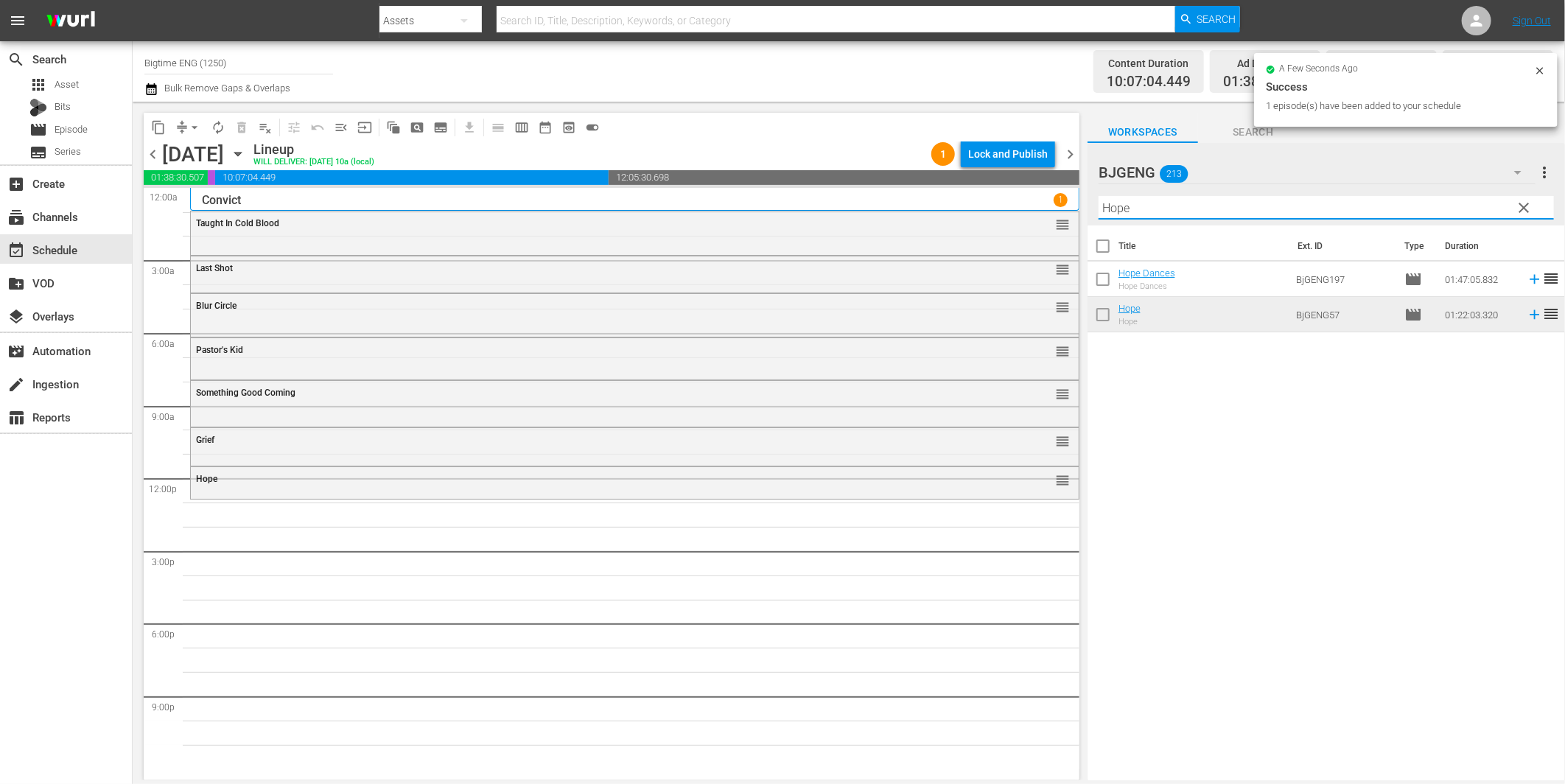
click at [1163, 211] on input "Hope" at bounding box center [1327, 208] width 455 height 24
paste input "Sugar!"
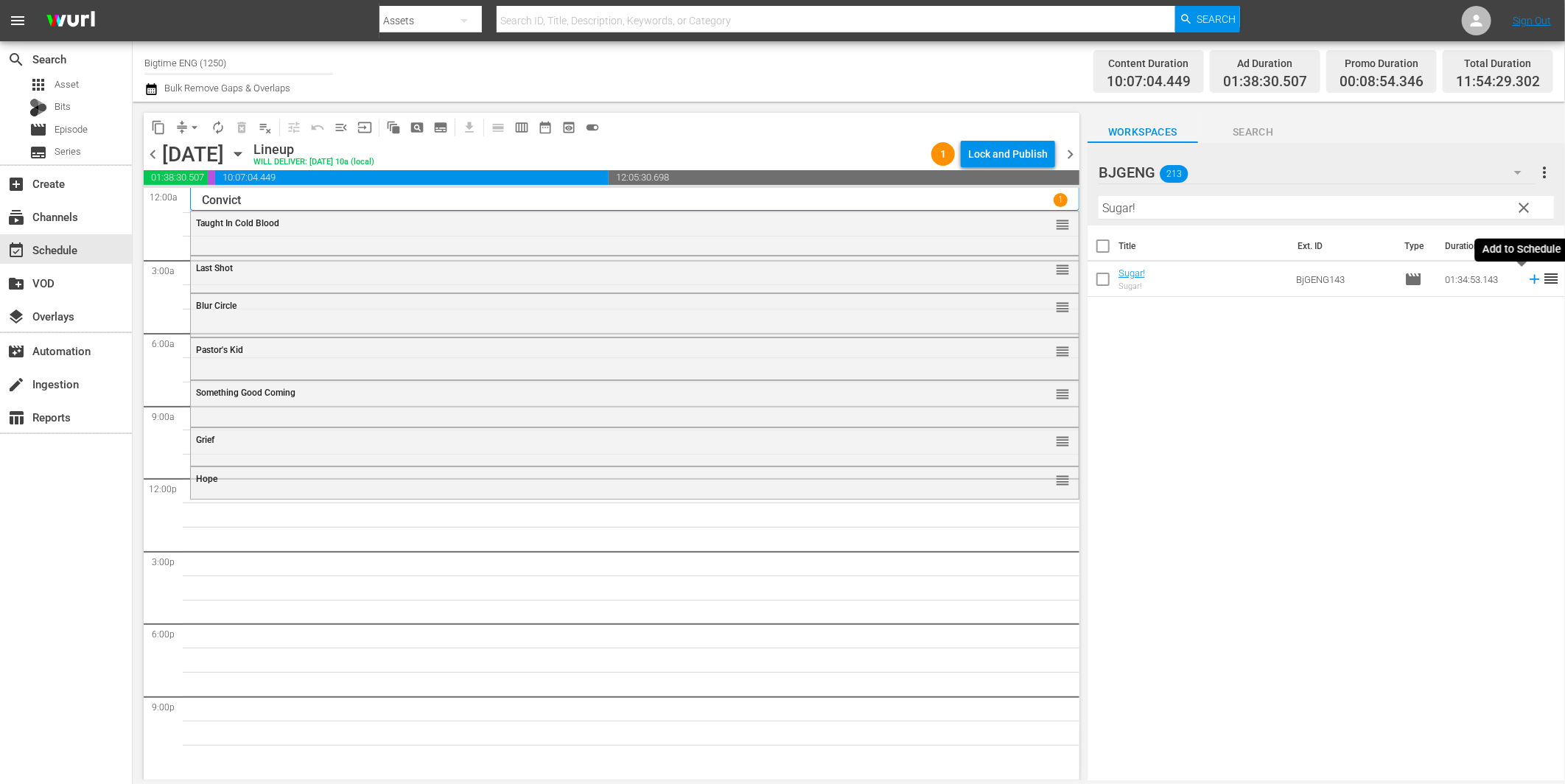
click at [1526, 282] on icon at bounding box center [1534, 279] width 16 height 16
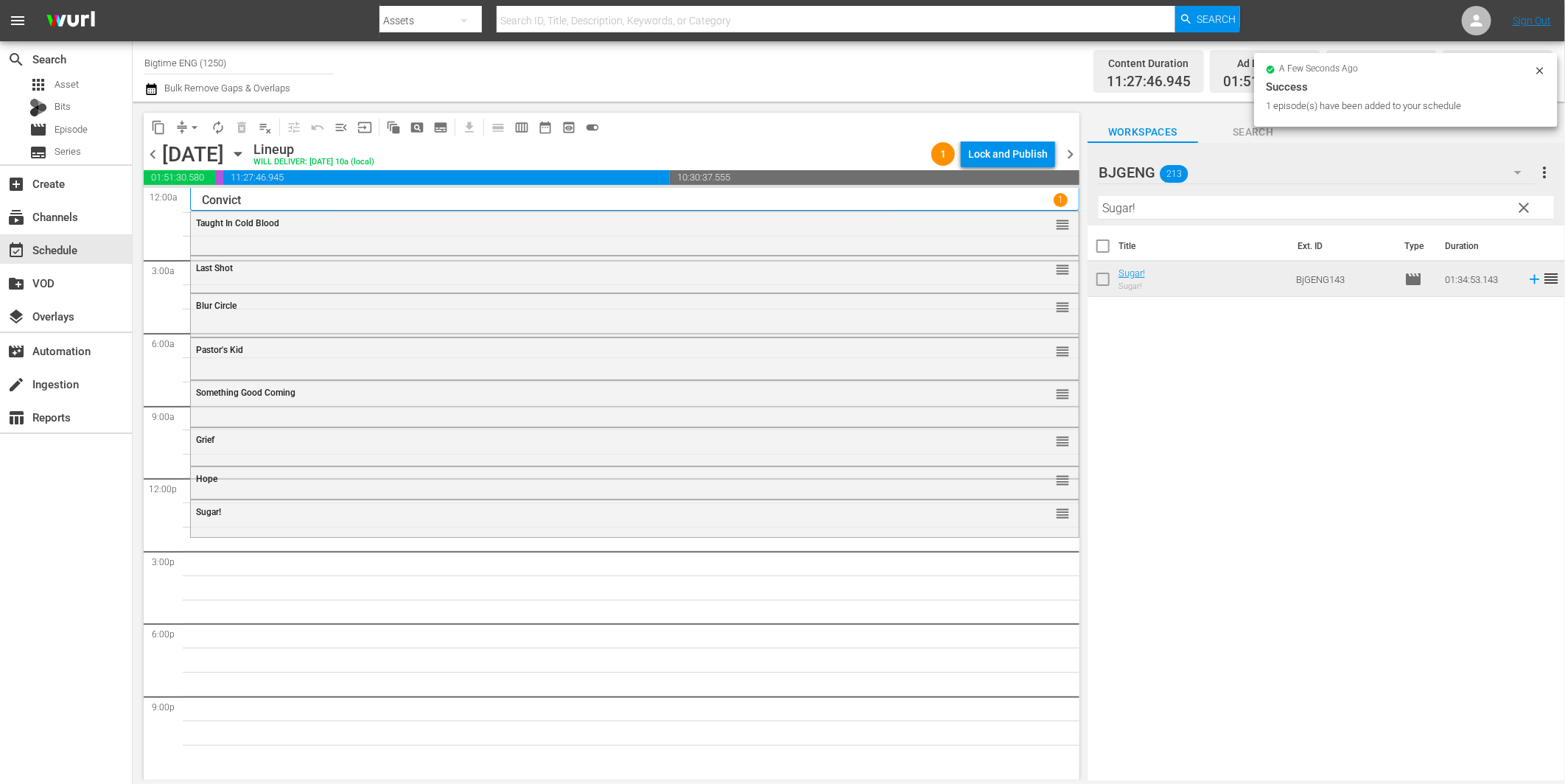
click at [1167, 206] on input "Sugar!" at bounding box center [1327, 208] width 455 height 24
paste input "Gold Fools"
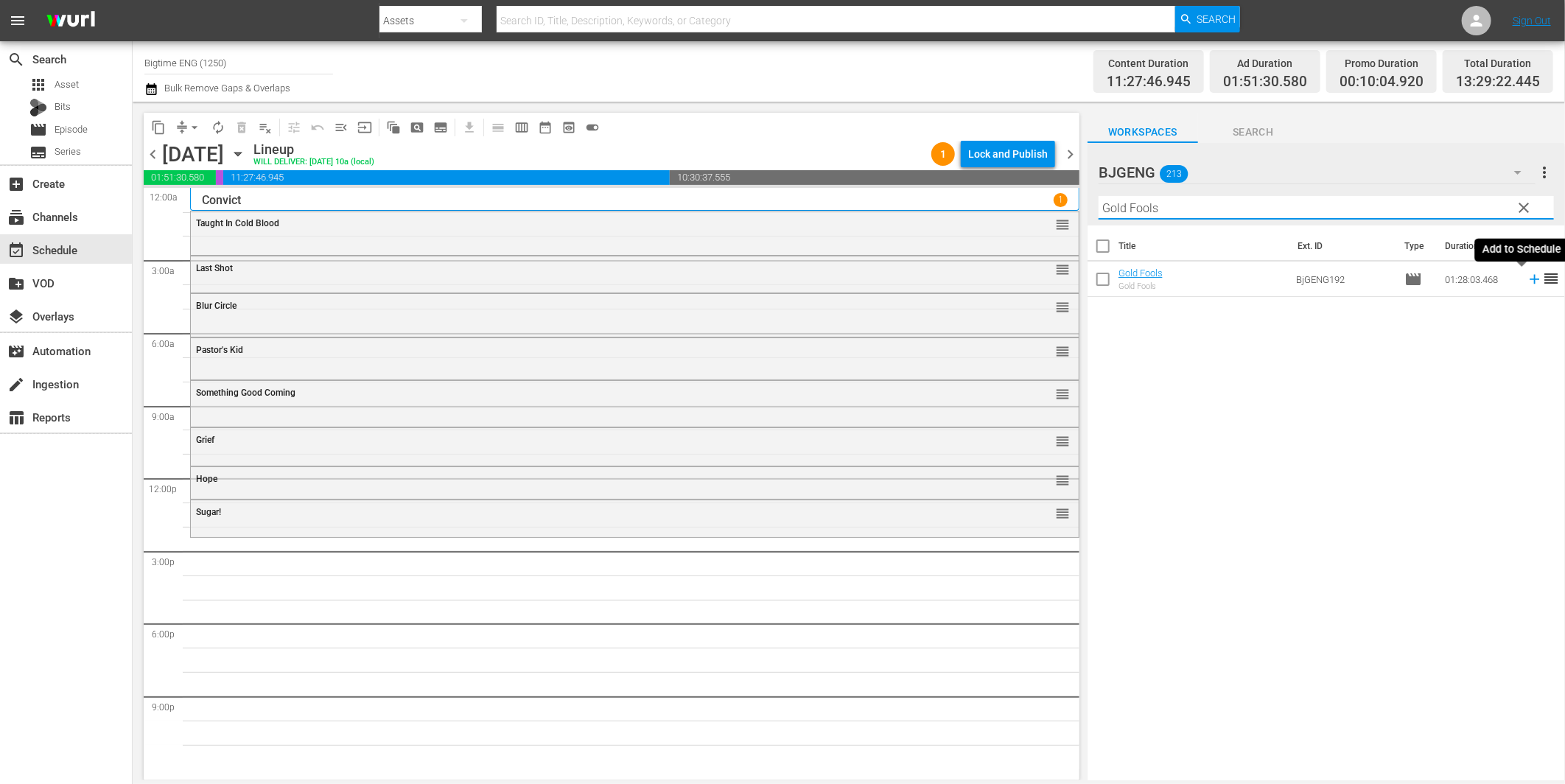
click at [1526, 275] on icon at bounding box center [1534, 279] width 16 height 16
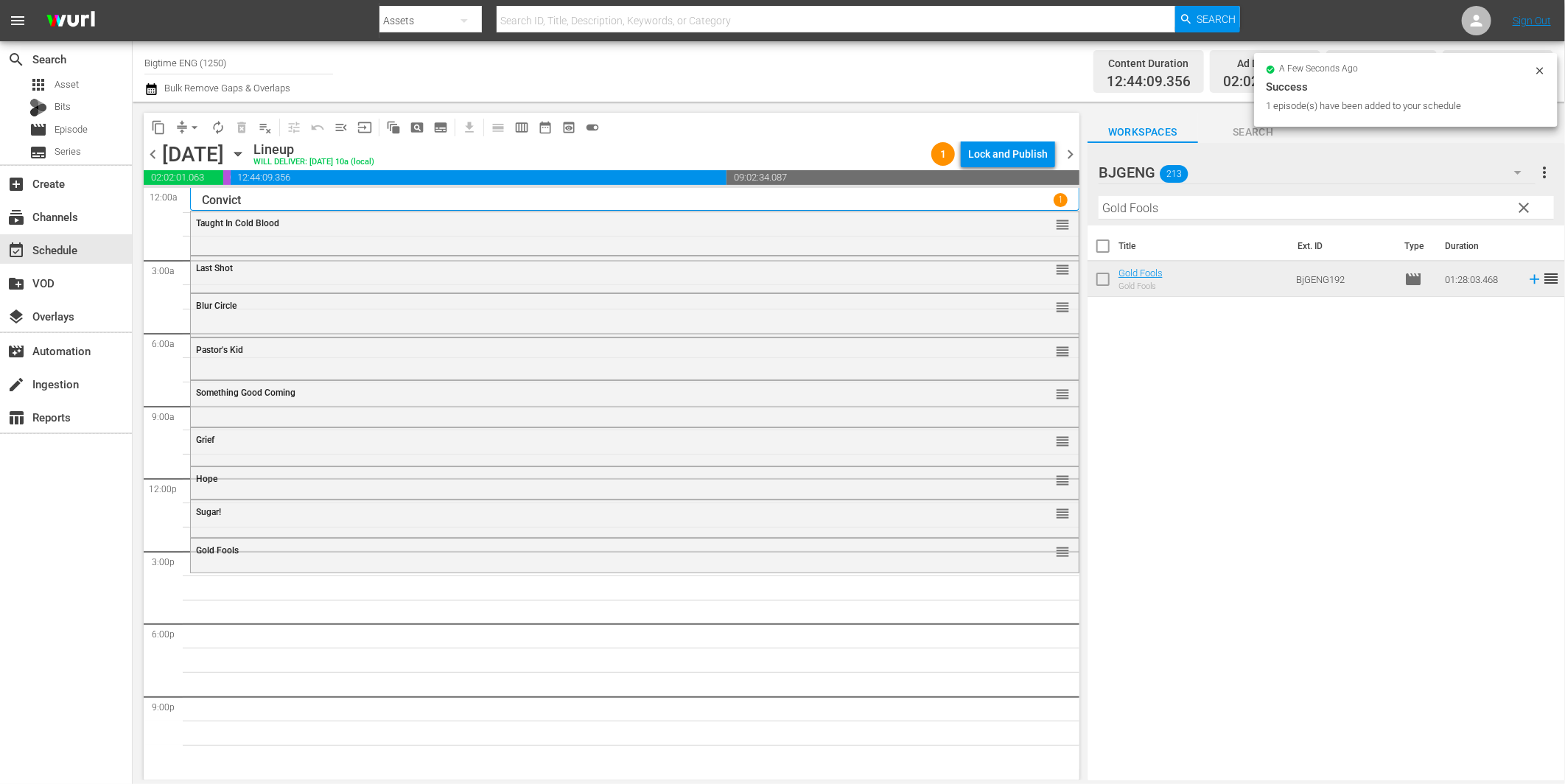
click at [1192, 208] on input "Gold Fools" at bounding box center [1327, 208] width 455 height 24
paste input "In His Step"
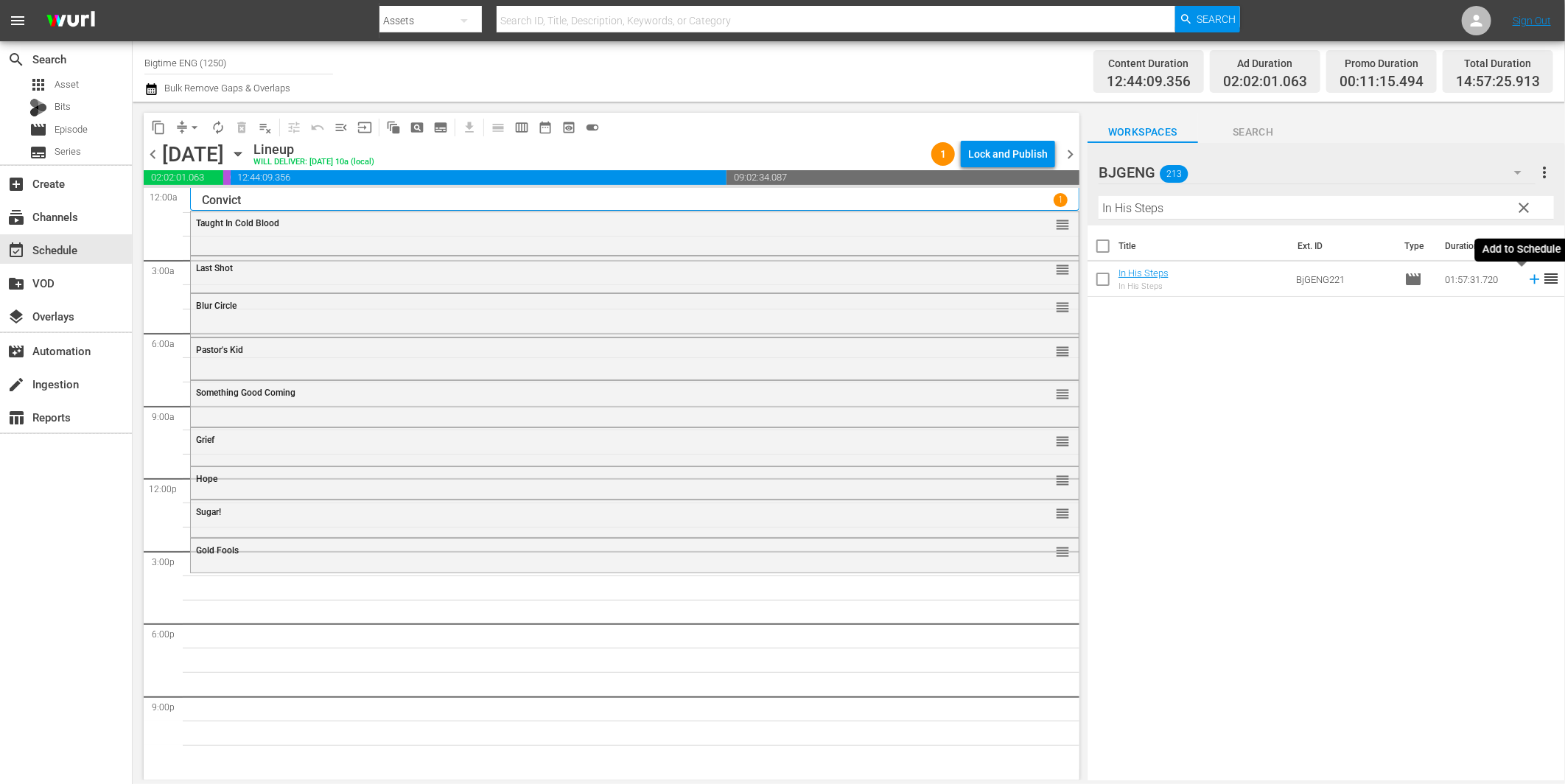
click at [1530, 278] on icon at bounding box center [1534, 279] width 9 height 9
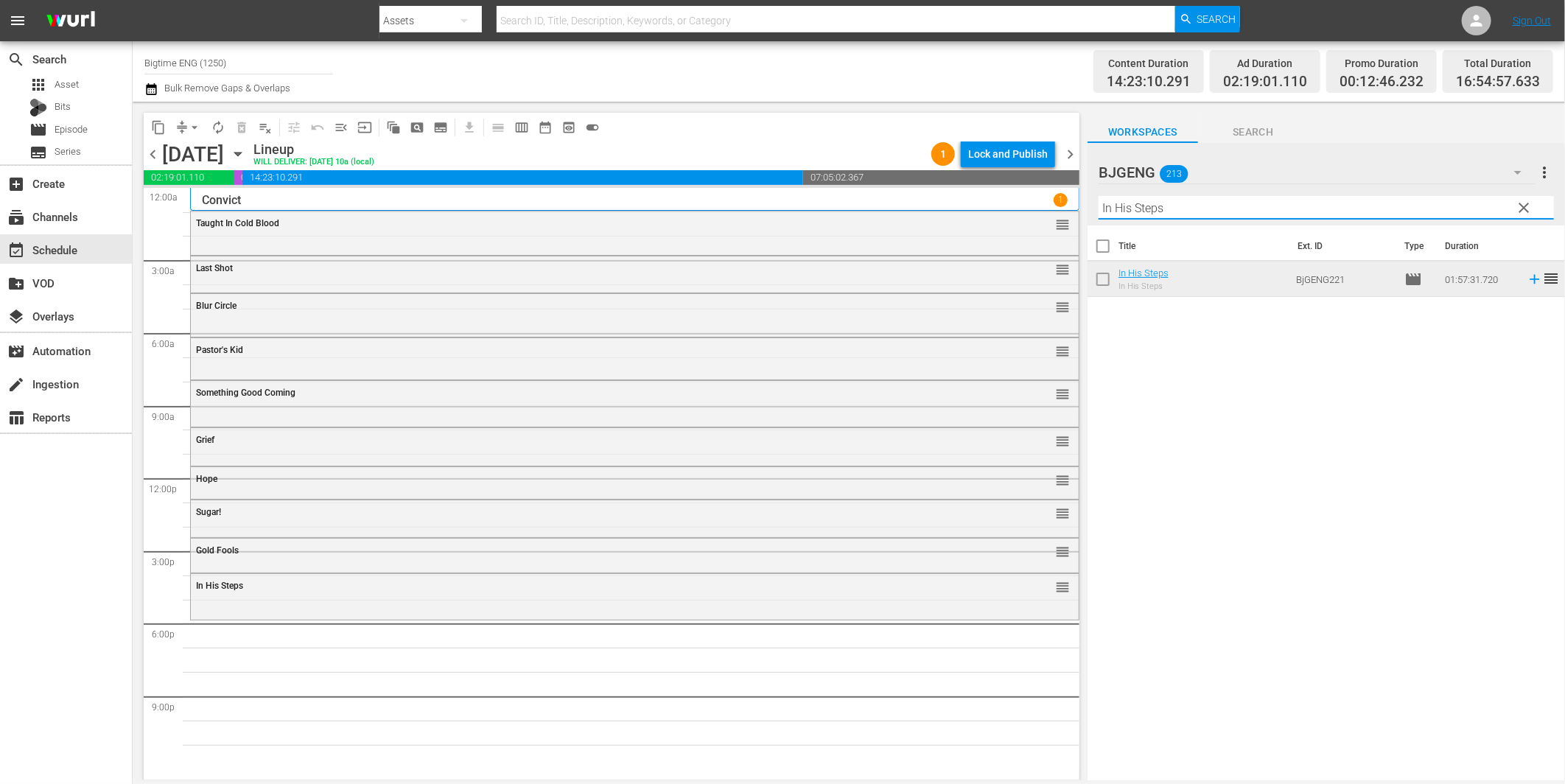
click at [1168, 203] on input "In His Steps" at bounding box center [1327, 208] width 455 height 24
paste input "Forsaken Son"
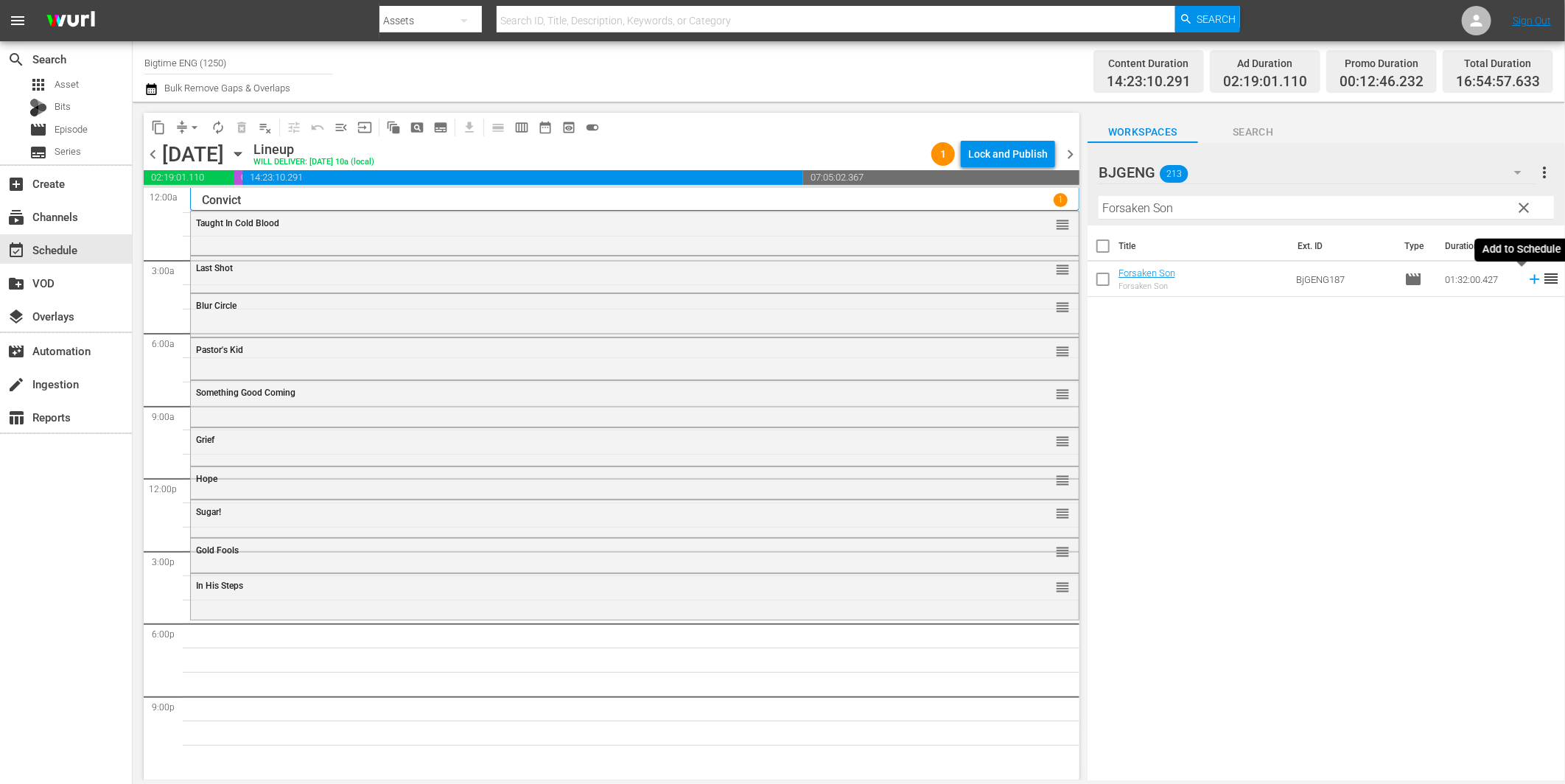
click at [1530, 279] on icon at bounding box center [1534, 279] width 9 height 9
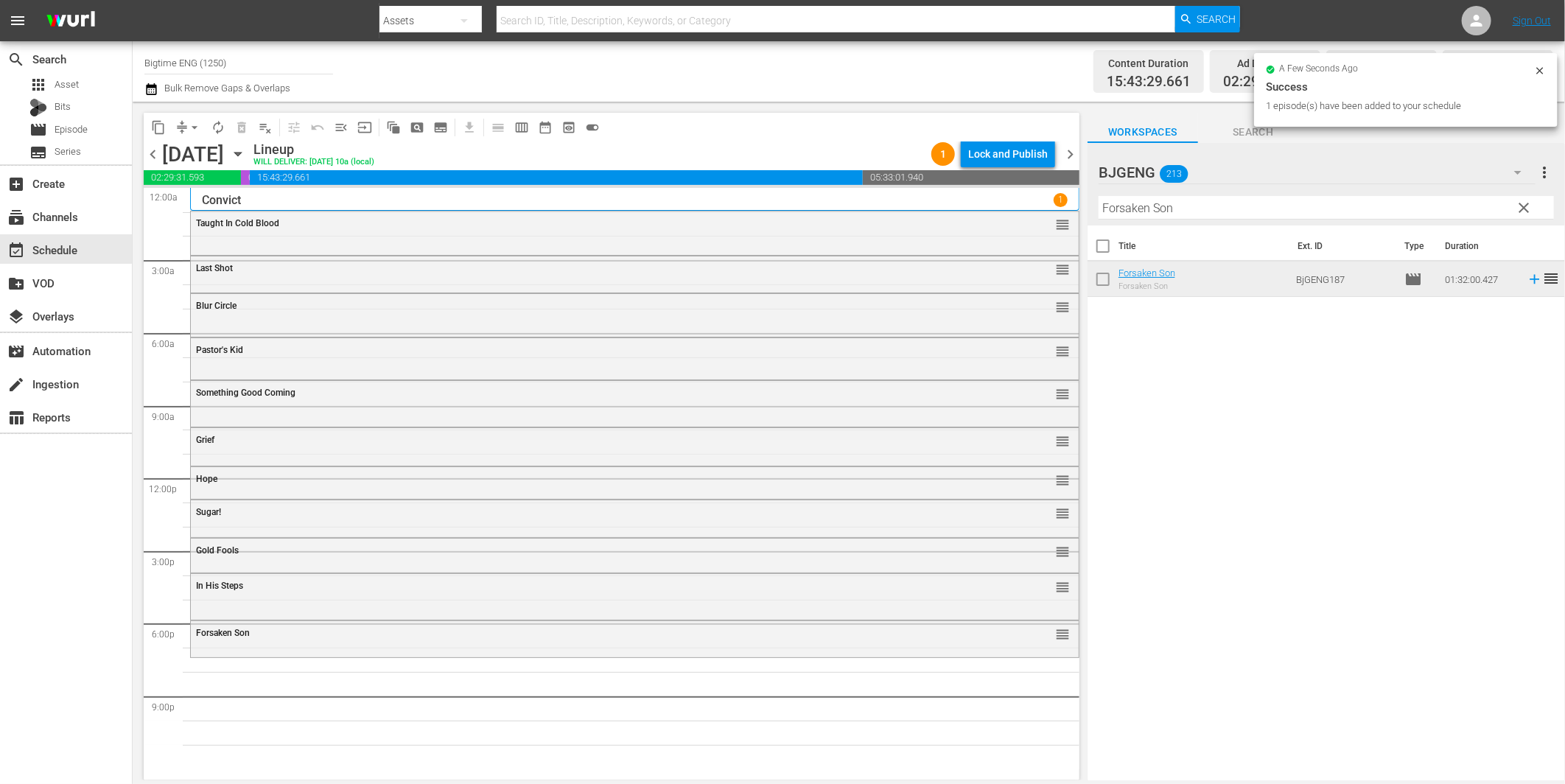
click at [1190, 214] on input "Forsaken Son" at bounding box center [1327, 208] width 455 height 24
paste input "A Murder Of Innocence"
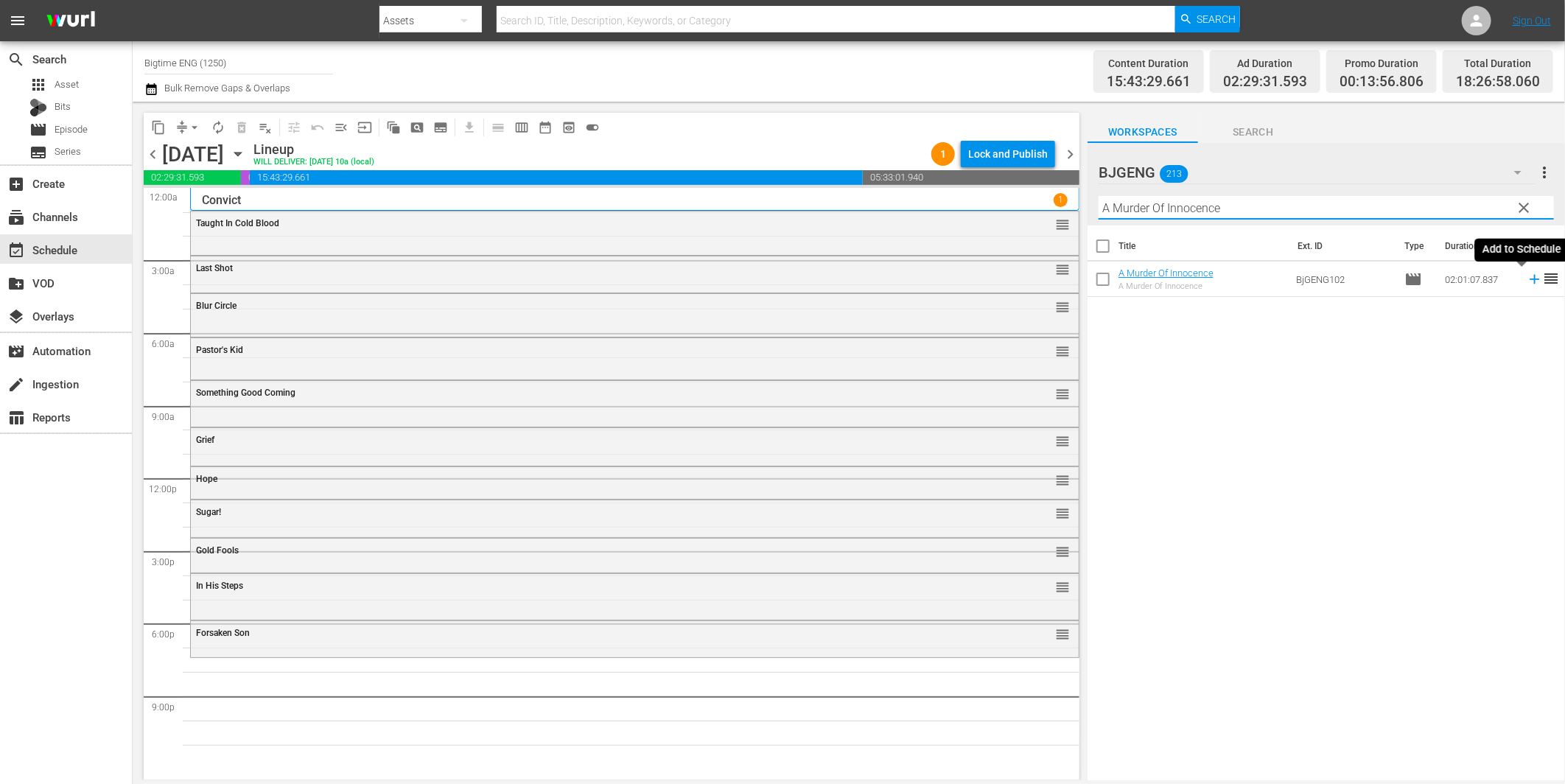
click at [1526, 282] on icon at bounding box center [1534, 279] width 16 height 16
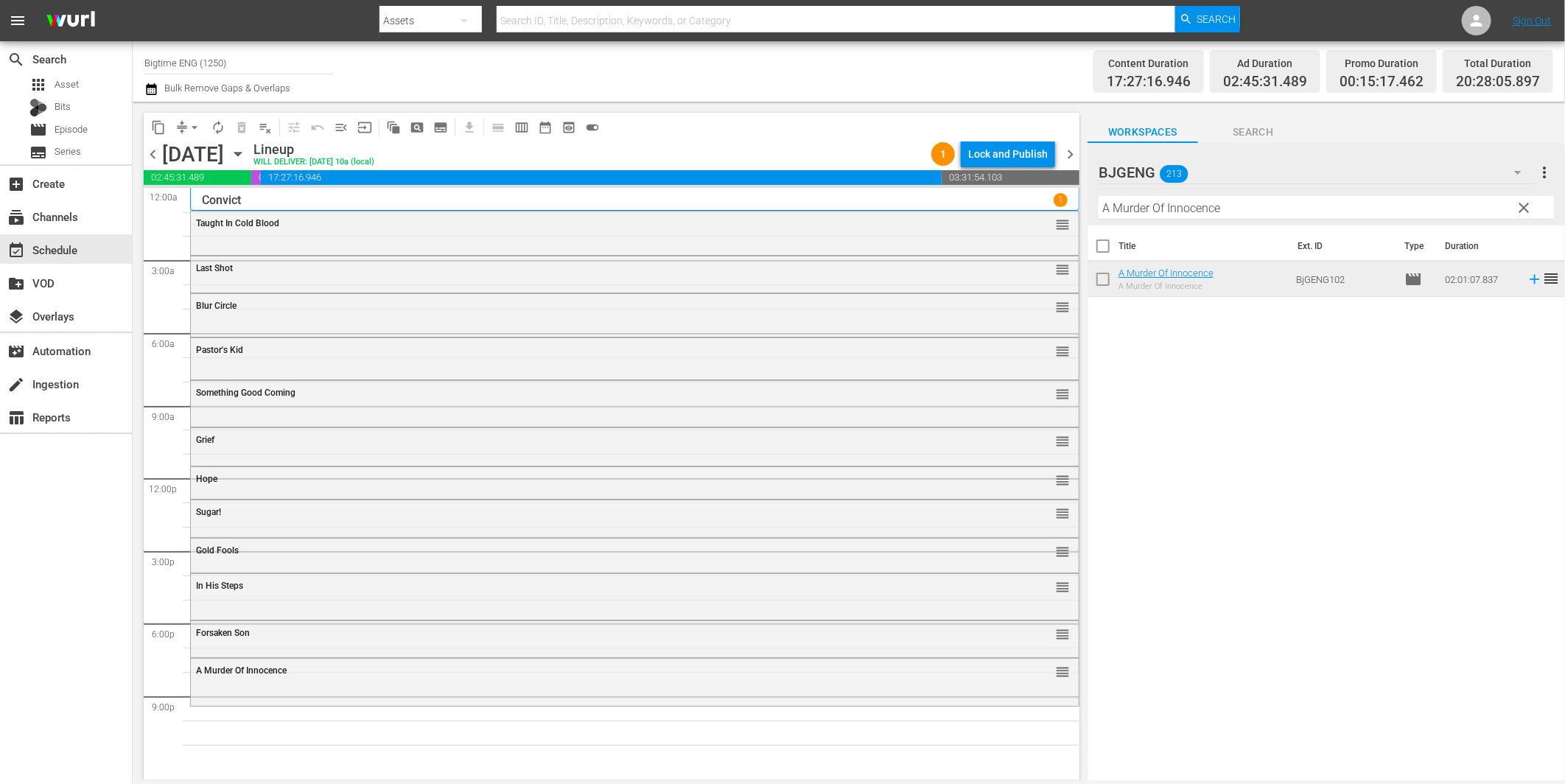
click at [1232, 210] on input "A Murder Of Innocence" at bounding box center [1327, 208] width 455 height 24
paste input "Executor"
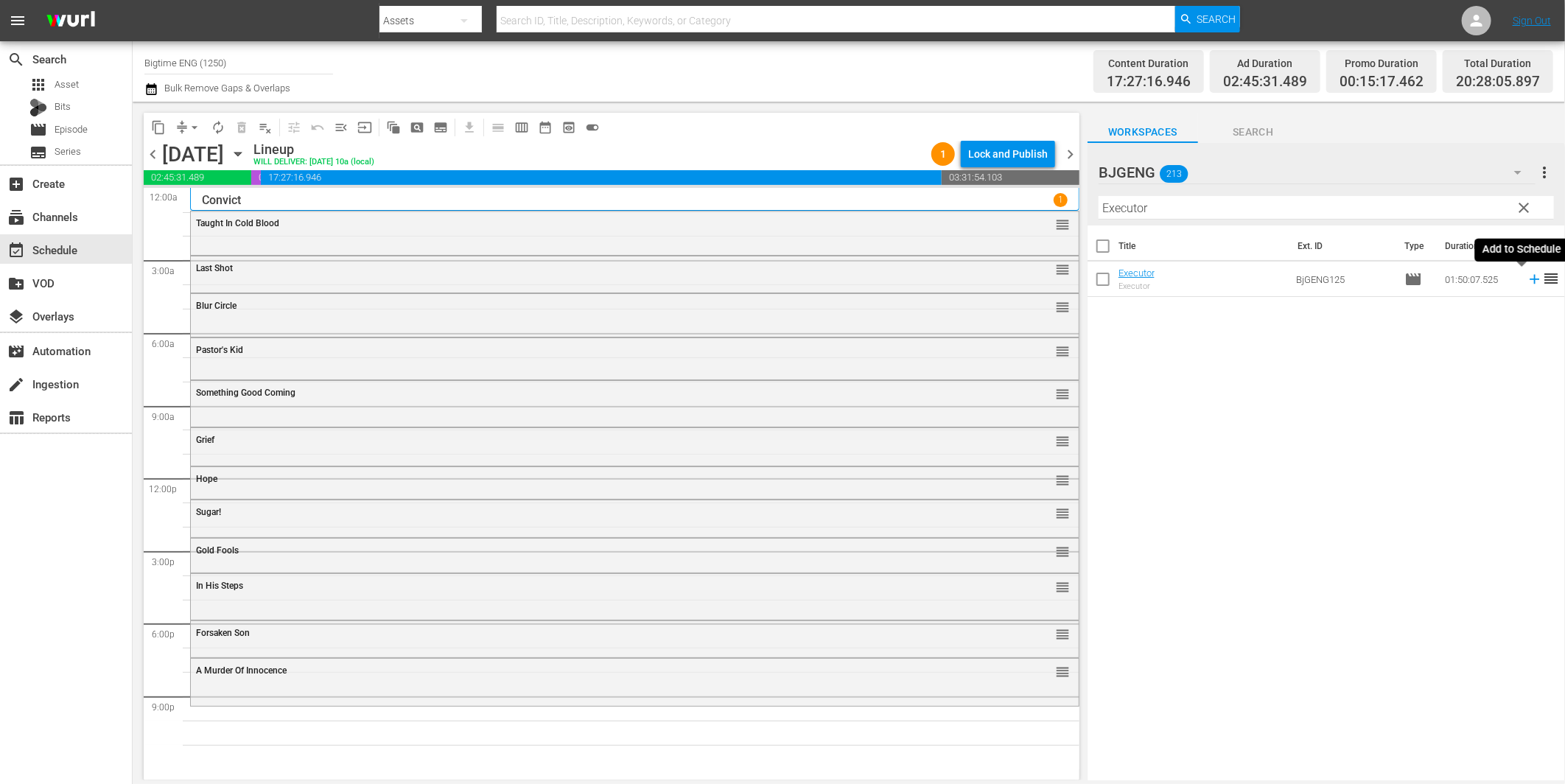
click at [1530, 277] on icon at bounding box center [1534, 279] width 9 height 9
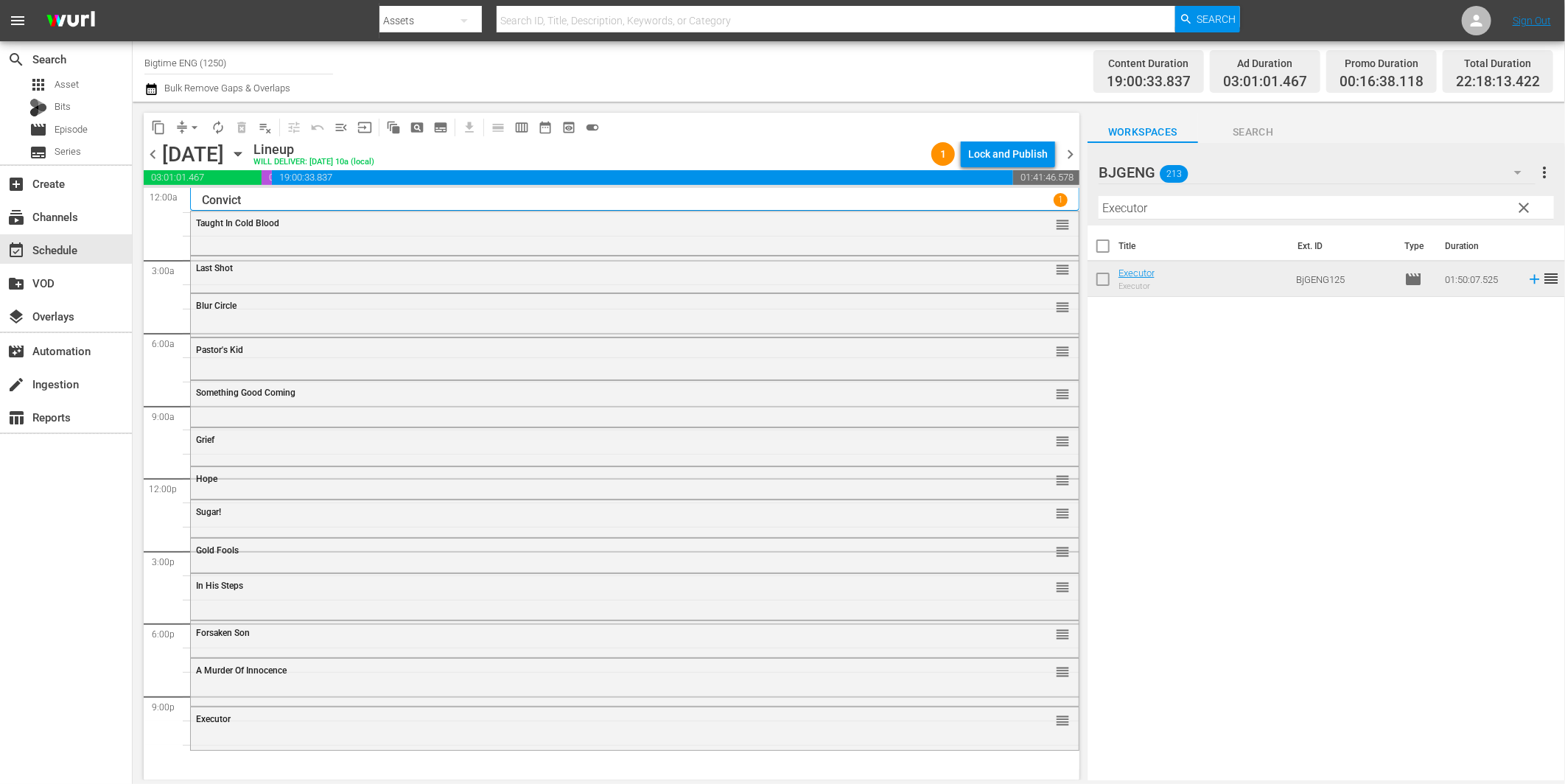
click at [1208, 210] on input "Executor" at bounding box center [1327, 208] width 455 height 24
paste input "Brush With Dange"
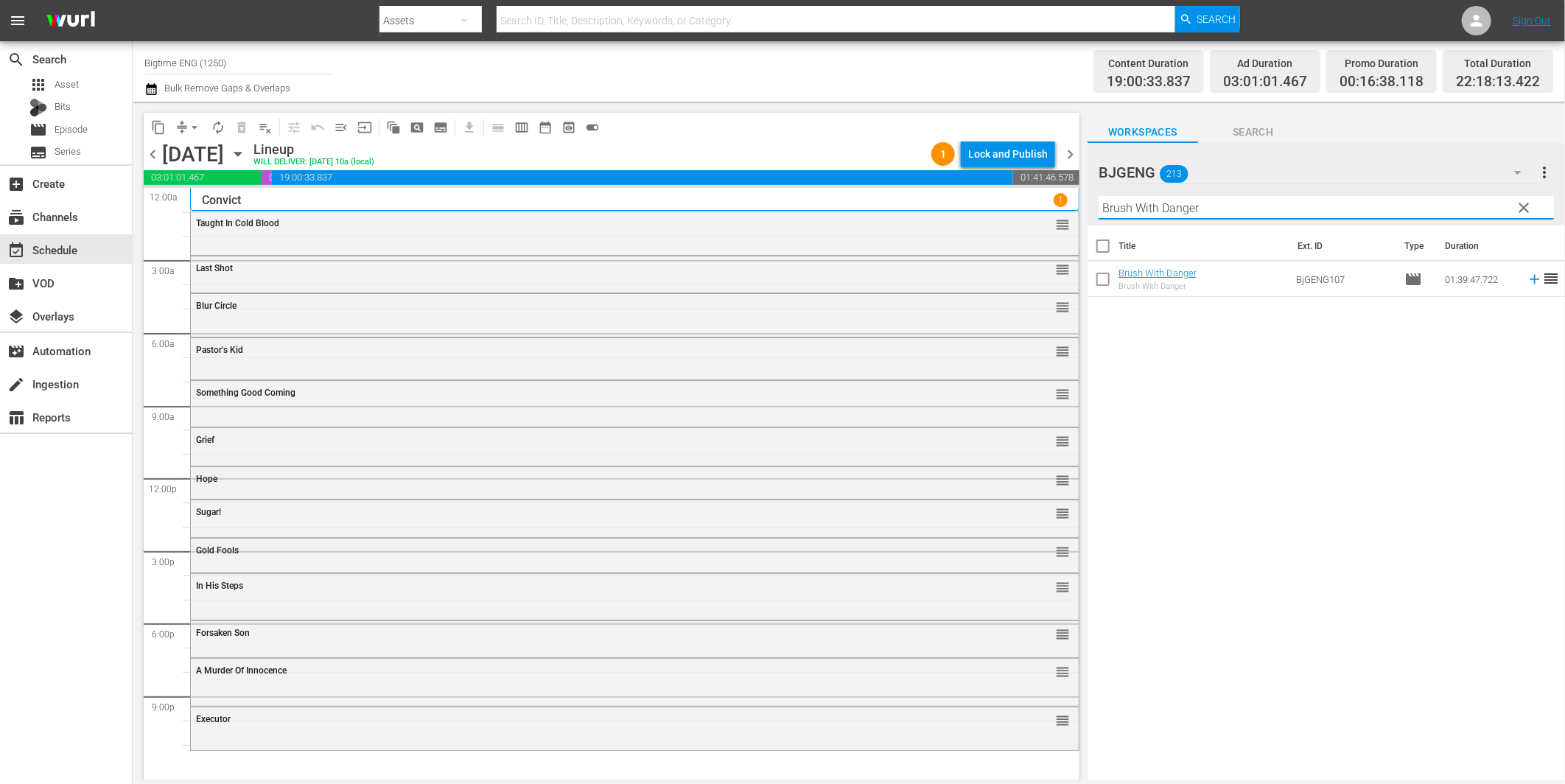
type input "Brush With Danger"
click at [1530, 280] on icon at bounding box center [1534, 279] width 9 height 9
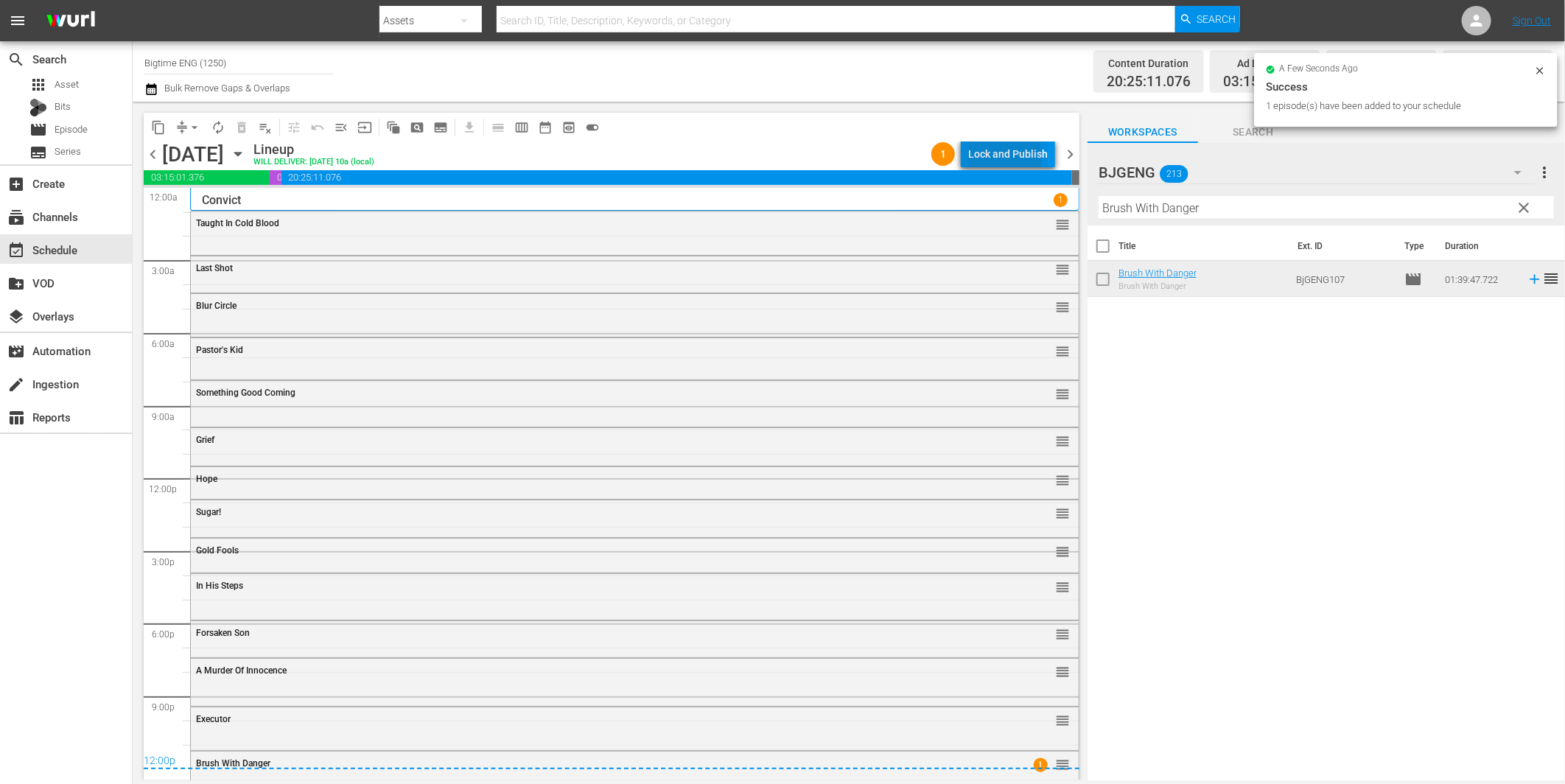
click at [997, 157] on div "Lock and Publish" at bounding box center [1008, 154] width 79 height 26
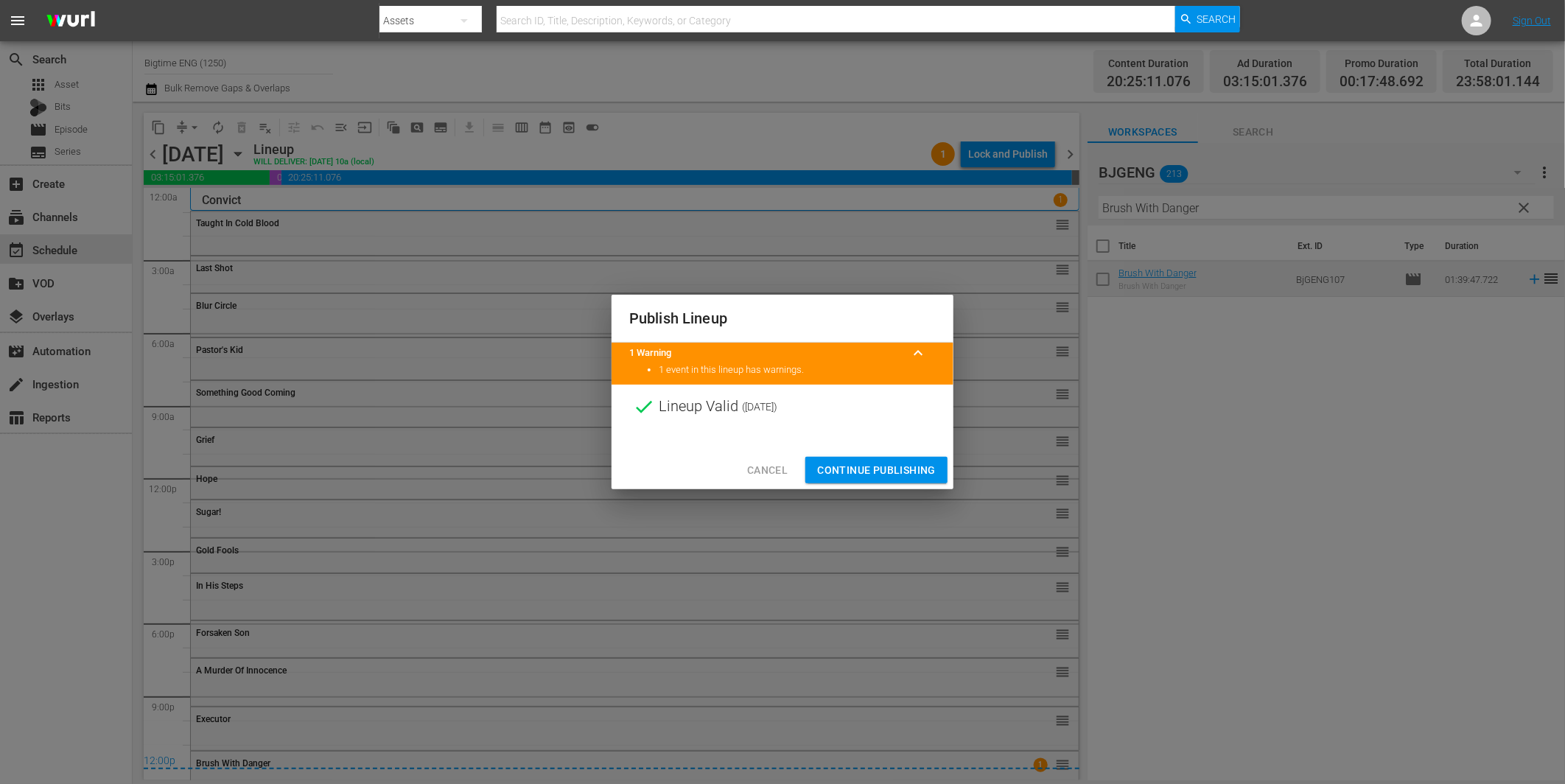
click at [863, 466] on span "Continue Publishing" at bounding box center [877, 471] width 119 height 19
